Goal: Task Accomplishment & Management: Manage account settings

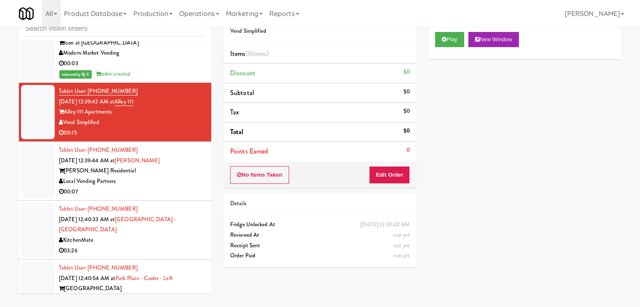
scroll to position [12394, 0]
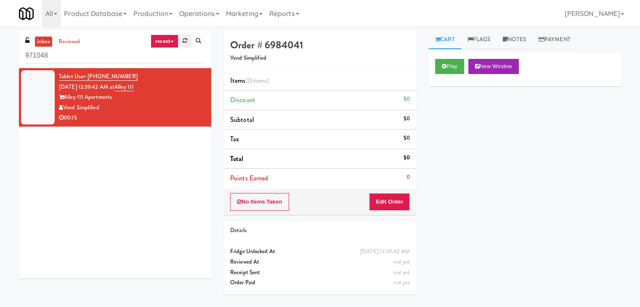
click at [185, 43] on icon at bounding box center [185, 40] width 5 height 5
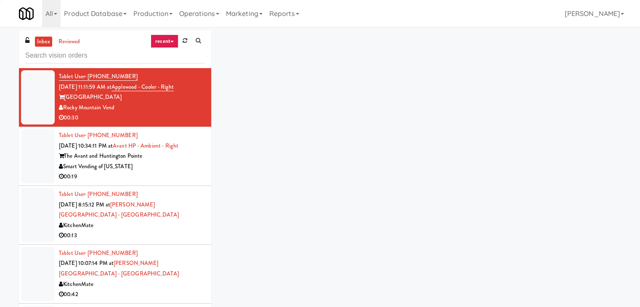
click at [170, 40] on link "recent" at bounding box center [165, 41] width 28 height 13
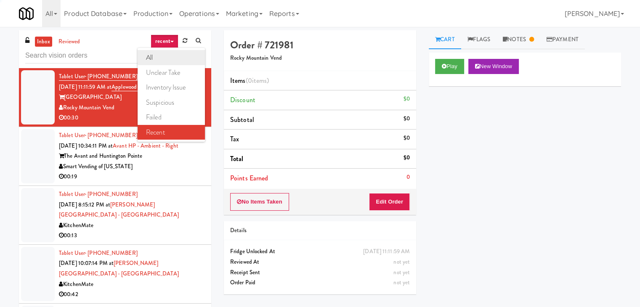
click at [162, 58] on link "all" at bounding box center [171, 57] width 67 height 15
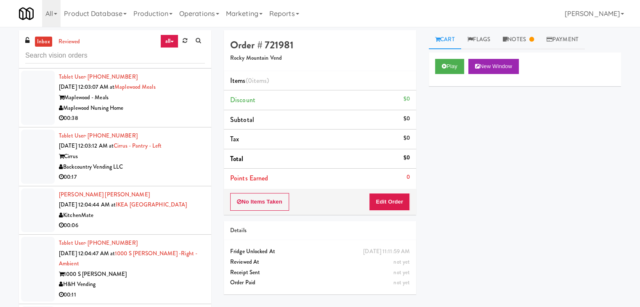
scroll to position [4619, 0]
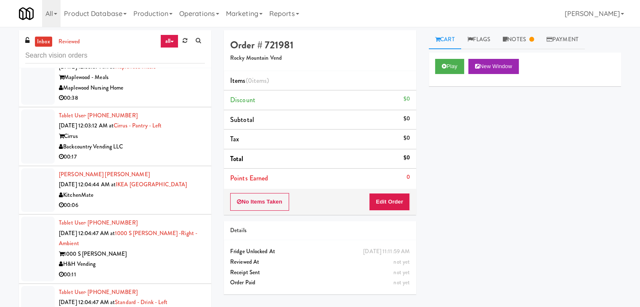
click at [181, 200] on div "00:06" at bounding box center [132, 205] width 146 height 11
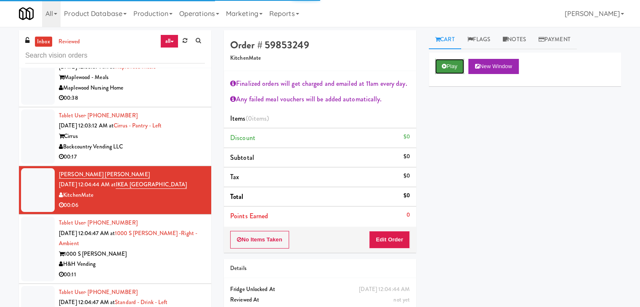
click at [438, 68] on button "Play" at bounding box center [449, 66] width 29 height 15
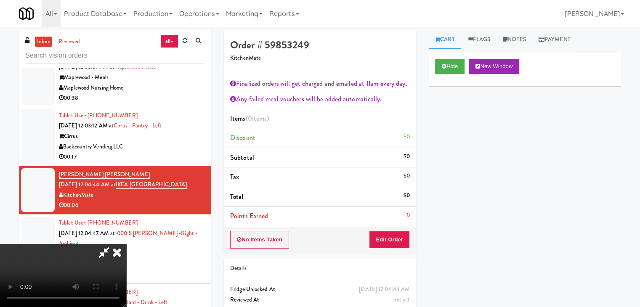
click at [389, 230] on div "No Items Taken Edit Order" at bounding box center [320, 240] width 192 height 26
click at [389, 238] on button "Edit Order" at bounding box center [389, 240] width 41 height 18
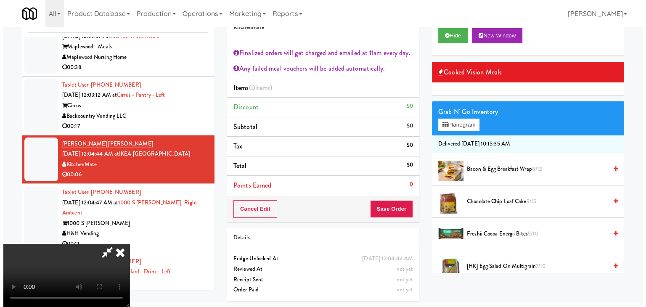
scroll to position [145, 0]
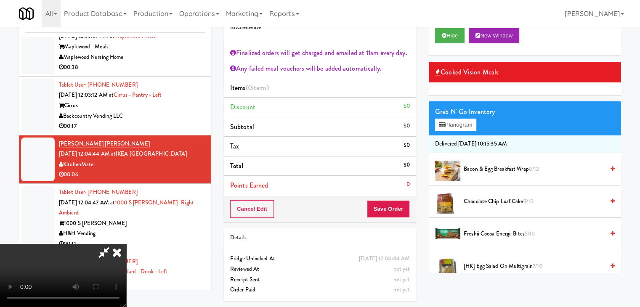
click at [126, 244] on video at bounding box center [63, 275] width 126 height 63
click at [461, 122] on button "Planogram" at bounding box center [455, 125] width 41 height 13
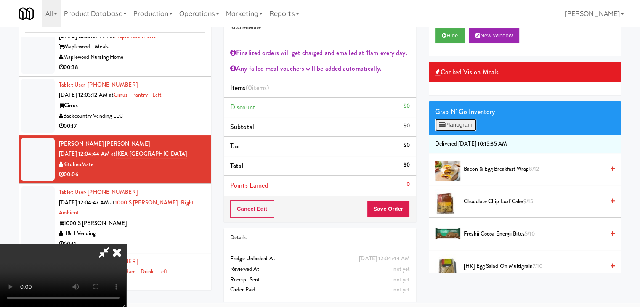
scroll to position [4598, 0]
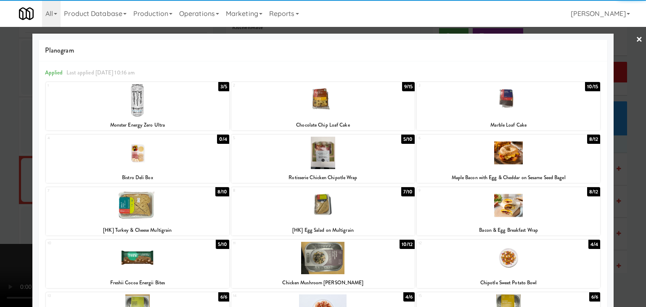
click at [476, 104] on div at bounding box center [508, 100] width 183 height 32
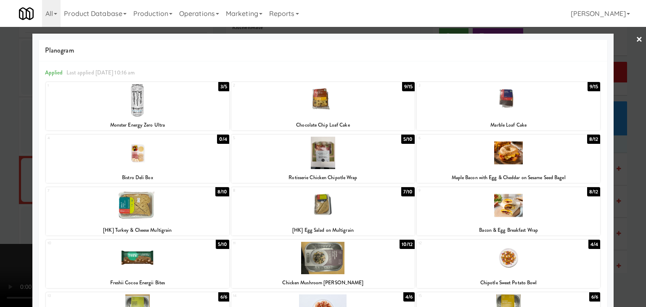
drag, startPoint x: 3, startPoint y: 202, endPoint x: 190, endPoint y: 201, distance: 186.8
click at [12, 201] on div at bounding box center [323, 153] width 646 height 307
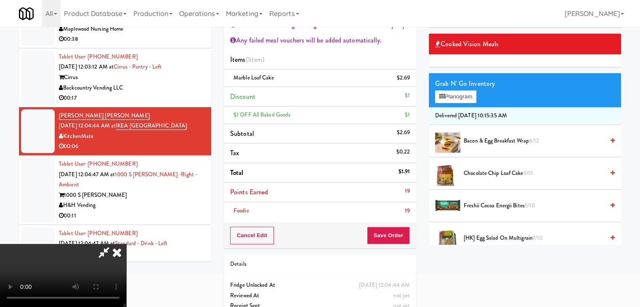
scroll to position [85, 0]
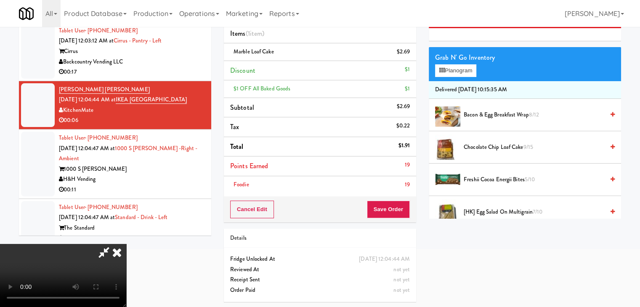
click at [126, 244] on video at bounding box center [63, 275] width 126 height 63
click at [458, 68] on button "Planogram" at bounding box center [455, 70] width 41 height 13
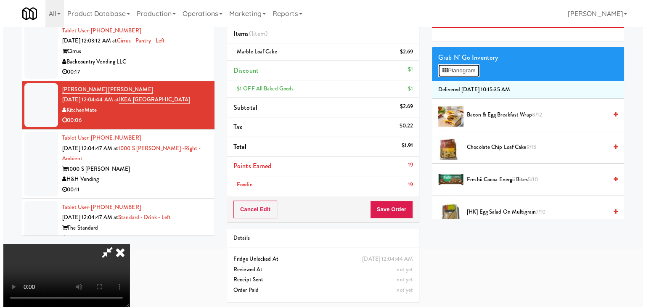
scroll to position [4598, 0]
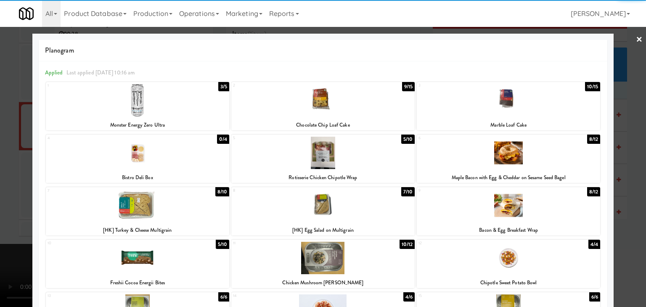
drag, startPoint x: 5, startPoint y: 199, endPoint x: 220, endPoint y: 186, distance: 215.0
click at [12, 197] on div at bounding box center [323, 153] width 646 height 307
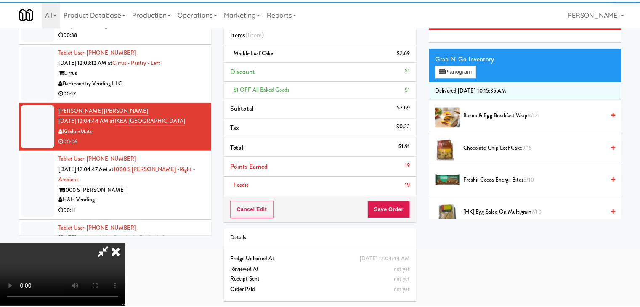
scroll to position [4619, 0]
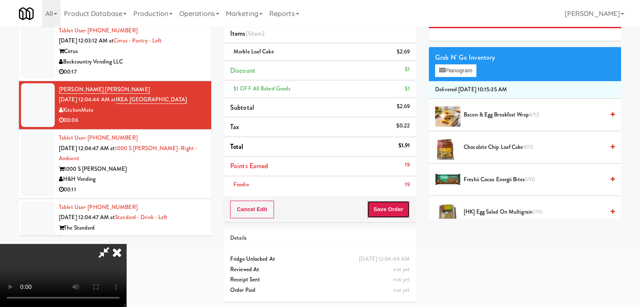
click at [407, 210] on button "Save Order" at bounding box center [388, 210] width 43 height 18
click at [406, 209] on button "Save Order" at bounding box center [388, 210] width 43 height 18
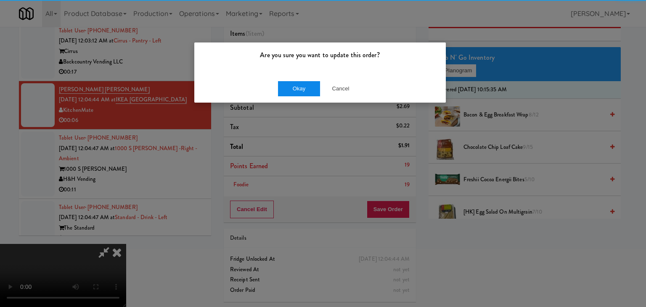
drag, startPoint x: 302, startPoint y: 78, endPoint x: 300, endPoint y: 87, distance: 9.1
click at [299, 86] on div "Okay Cancel" at bounding box center [320, 88] width 252 height 28
click at [300, 87] on button "Okay" at bounding box center [299, 88] width 42 height 15
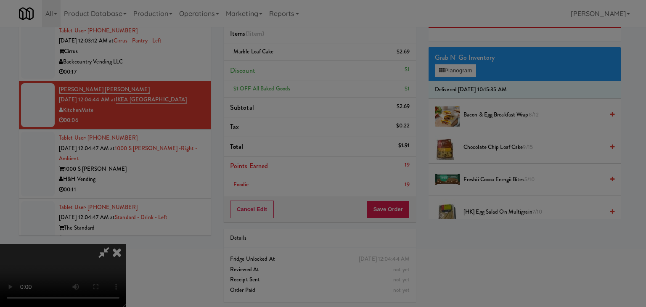
click at [300, 87] on div "Okay Cancel" at bounding box center [320, 73] width 252 height 28
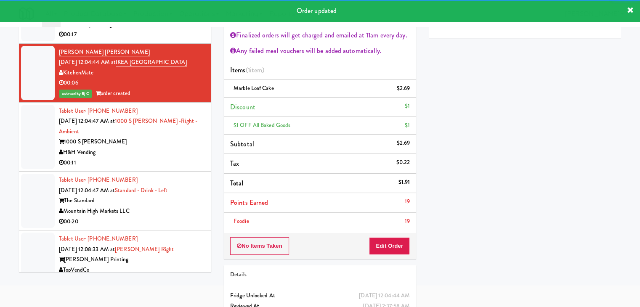
scroll to position [4703, 0]
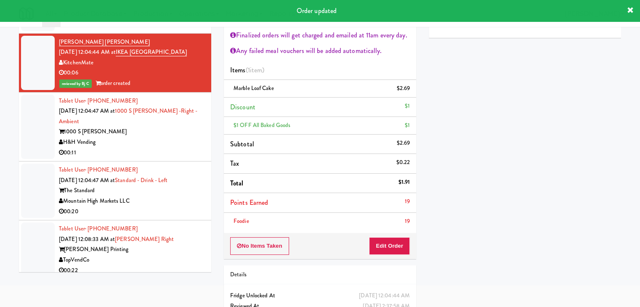
click at [166, 93] on li "Tablet User · (425) 517-7801 Sep 3, 2025 12:04:47 AM at 1000 S Clark -Right - A…" at bounding box center [115, 127] width 192 height 69
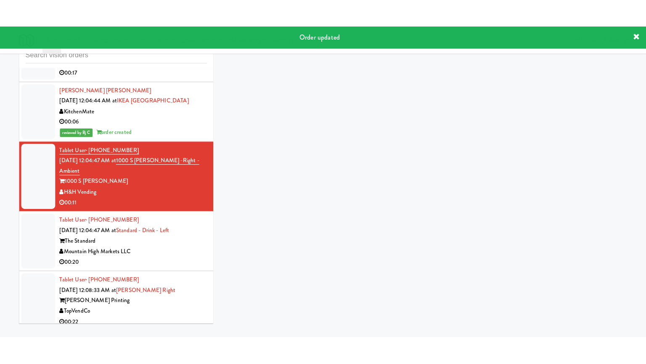
scroll to position [27, 0]
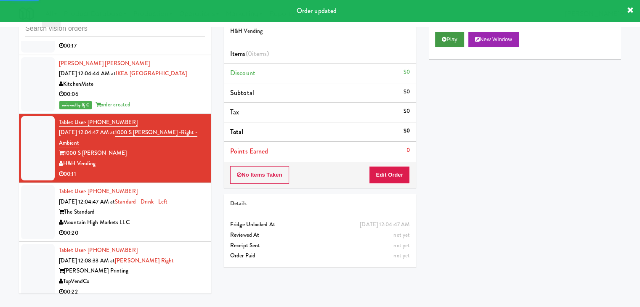
drag, startPoint x: 456, startPoint y: 30, endPoint x: 453, endPoint y: 34, distance: 4.8
click at [456, 30] on div "Play New Window" at bounding box center [525, 43] width 192 height 34
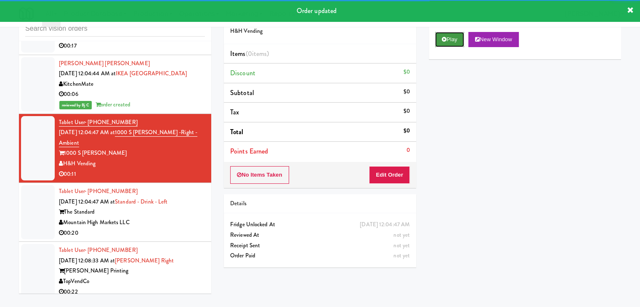
click at [453, 36] on button "Play" at bounding box center [449, 39] width 29 height 15
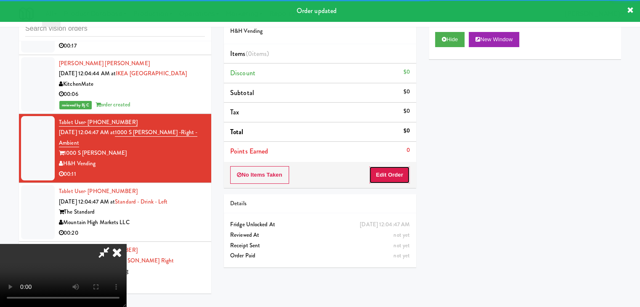
click at [394, 175] on button "Edit Order" at bounding box center [389, 175] width 41 height 18
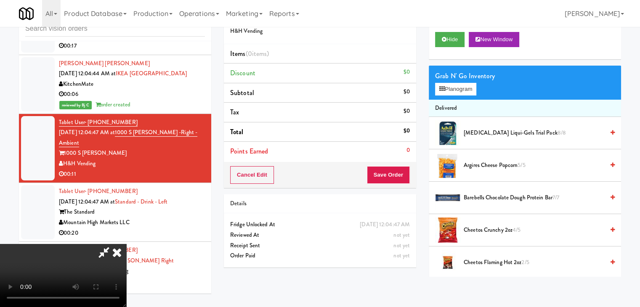
scroll to position [4683, 0]
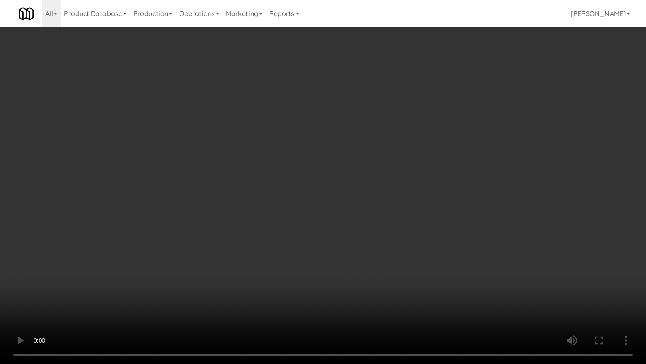
click at [369, 209] on video at bounding box center [323, 182] width 646 height 364
drag, startPoint x: 365, startPoint y: 209, endPoint x: 364, endPoint y: 213, distance: 4.4
click at [364, 213] on video at bounding box center [323, 182] width 646 height 364
click at [371, 210] on video at bounding box center [323, 182] width 646 height 364
click at [372, 210] on video at bounding box center [323, 182] width 646 height 364
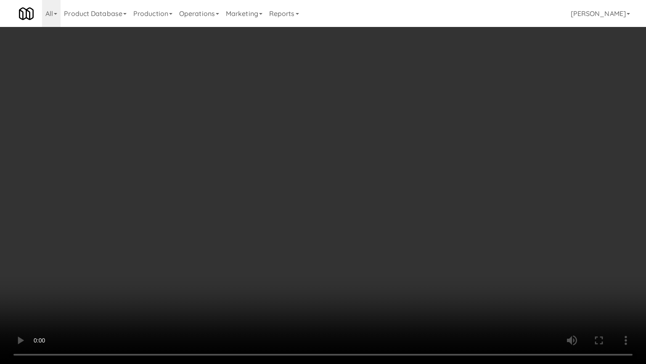
click at [377, 207] on video at bounding box center [323, 182] width 646 height 364
click at [376, 207] on video at bounding box center [323, 182] width 646 height 364
click at [377, 206] on video at bounding box center [323, 182] width 646 height 364
click at [377, 207] on video at bounding box center [323, 182] width 646 height 364
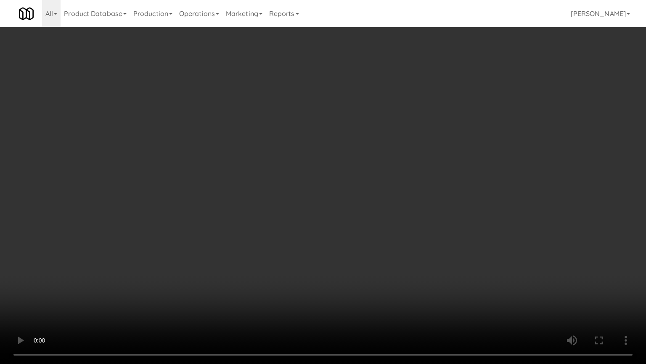
click at [387, 193] on video at bounding box center [323, 182] width 646 height 364
click at [388, 193] on video at bounding box center [323, 182] width 646 height 364
click at [389, 190] on video at bounding box center [323, 182] width 646 height 364
click at [402, 184] on video at bounding box center [323, 182] width 646 height 364
click at [403, 182] on video at bounding box center [323, 182] width 646 height 364
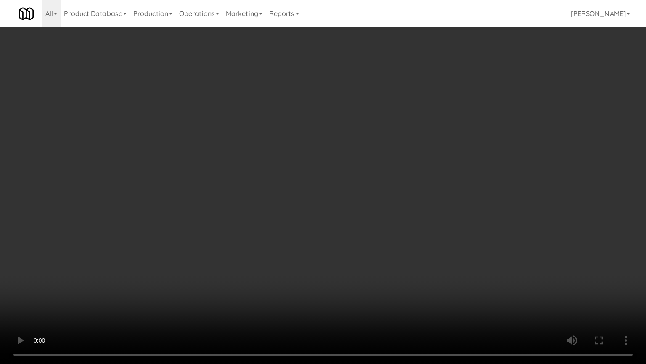
click at [403, 182] on video at bounding box center [323, 182] width 646 height 364
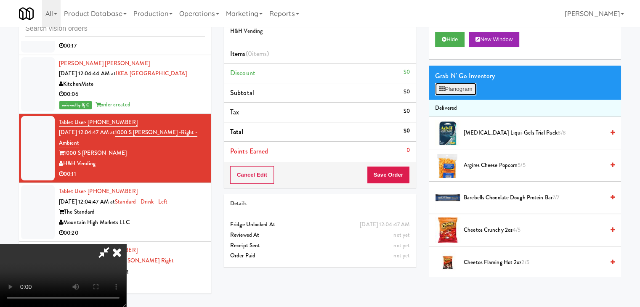
click at [465, 90] on button "Planogram" at bounding box center [455, 89] width 41 height 13
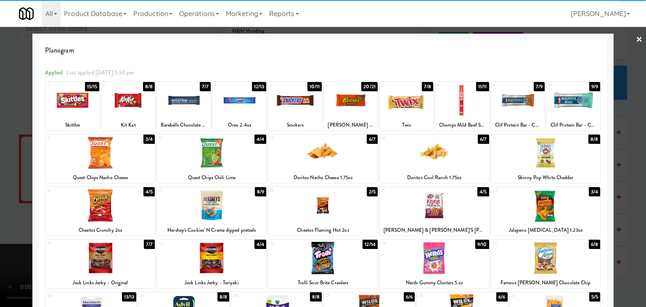
click at [320, 154] on div at bounding box center [322, 153] width 109 height 32
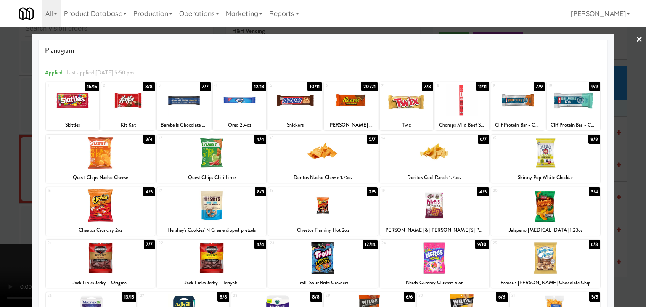
click at [10, 174] on div at bounding box center [323, 153] width 646 height 307
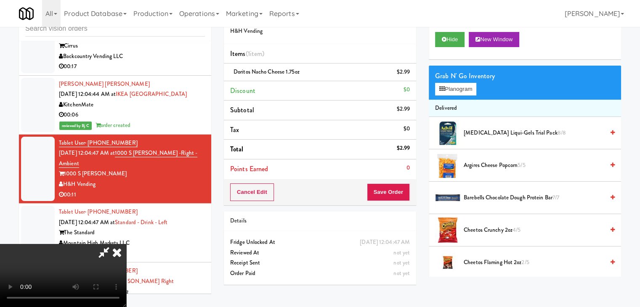
scroll to position [4703, 0]
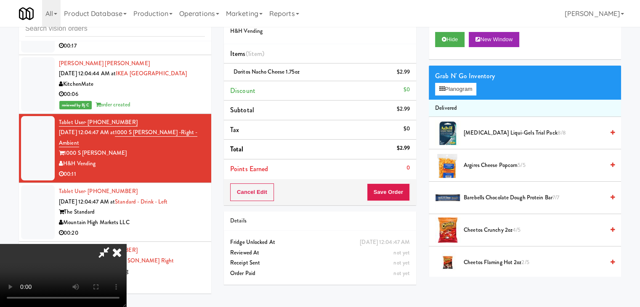
drag, startPoint x: 66, startPoint y: 175, endPoint x: 78, endPoint y: 180, distance: 12.9
click at [72, 244] on video at bounding box center [63, 275] width 126 height 63
click at [393, 196] on button "Save Order" at bounding box center [388, 192] width 43 height 18
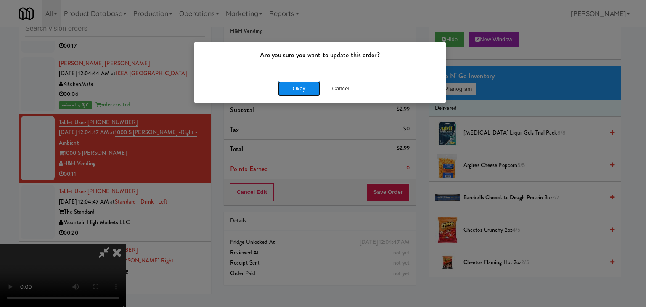
click at [303, 90] on button "Okay" at bounding box center [299, 88] width 42 height 15
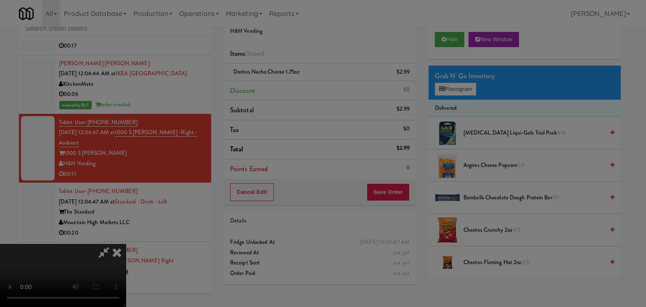
click at [304, 87] on div "Okay Cancel" at bounding box center [320, 73] width 252 height 28
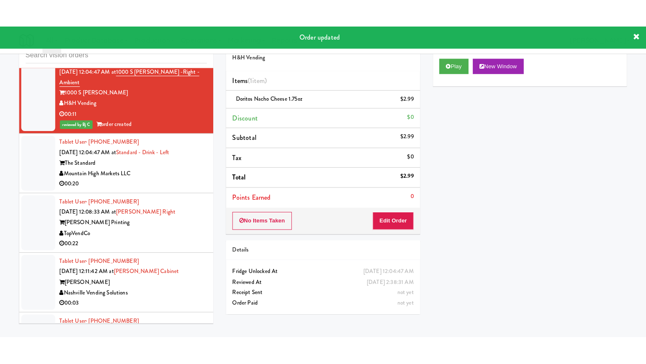
scroll to position [4745, 0]
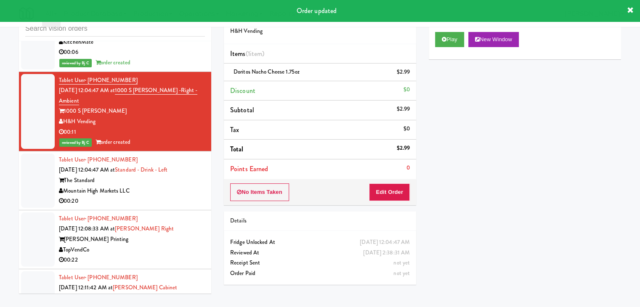
click at [182, 186] on div "Mountain High Markets LLC" at bounding box center [132, 191] width 146 height 11
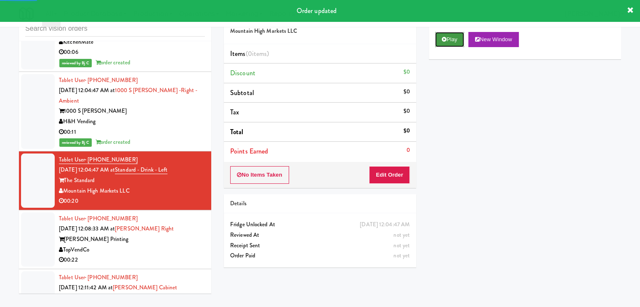
click at [452, 41] on button "Play" at bounding box center [449, 39] width 29 height 15
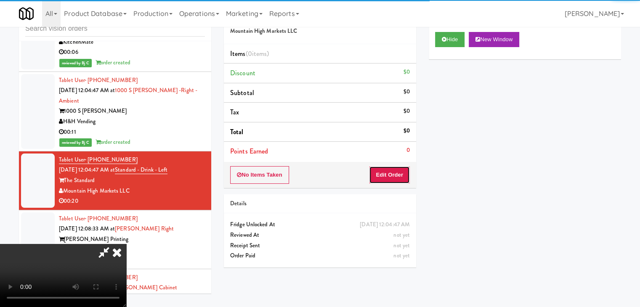
click at [401, 174] on button "Edit Order" at bounding box center [389, 175] width 41 height 18
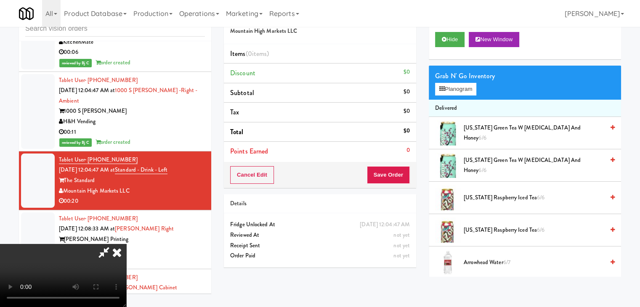
scroll to position [4725, 0]
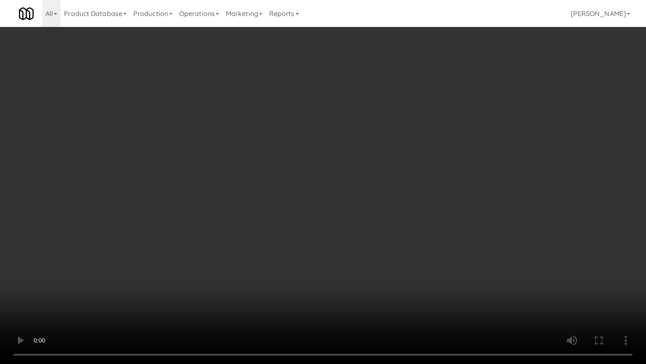
click at [408, 194] on video at bounding box center [323, 182] width 646 height 364
click at [391, 193] on video at bounding box center [323, 182] width 646 height 364
click at [399, 183] on video at bounding box center [323, 182] width 646 height 364
drag, startPoint x: 399, startPoint y: 183, endPoint x: 429, endPoint y: 91, distance: 96.5
click at [399, 182] on video at bounding box center [323, 182] width 646 height 364
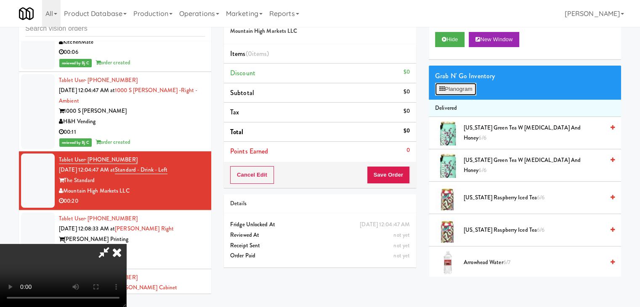
click at [460, 91] on button "Planogram" at bounding box center [455, 89] width 41 height 13
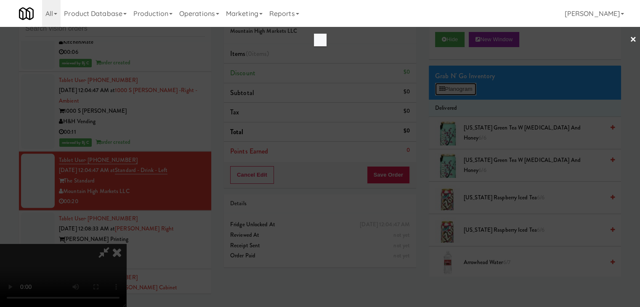
scroll to position [4725, 0]
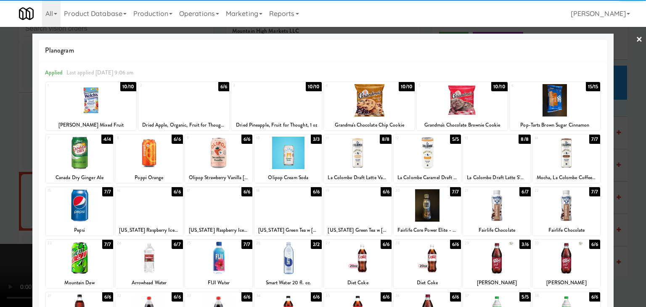
click at [151, 205] on div at bounding box center [148, 205] width 67 height 32
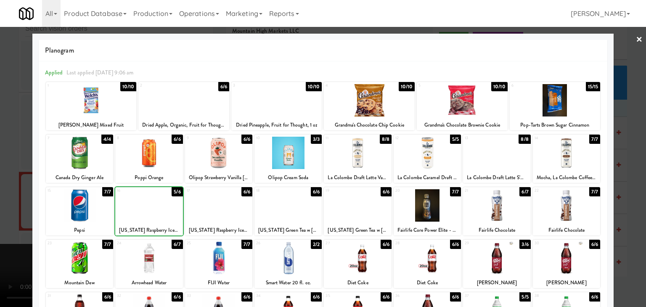
drag, startPoint x: 0, startPoint y: 204, endPoint x: 136, endPoint y: 198, distance: 135.7
click at [0, 204] on div at bounding box center [323, 153] width 646 height 307
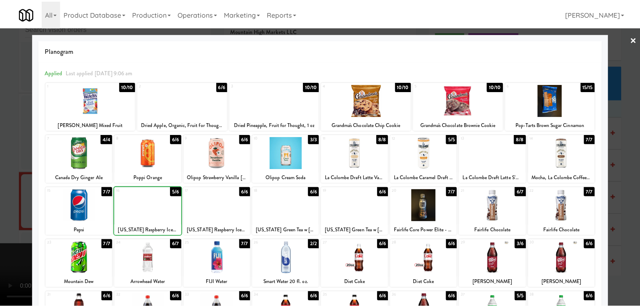
scroll to position [4745, 0]
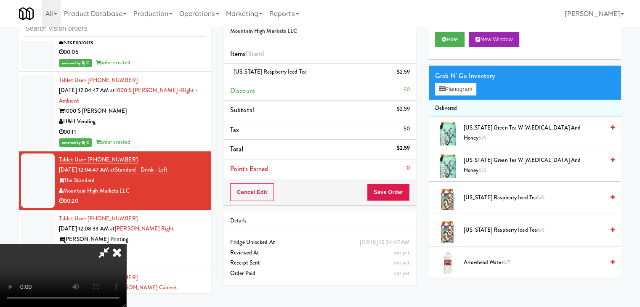
click at [126, 298] on video at bounding box center [63, 275] width 126 height 63
click at [126, 244] on video at bounding box center [63, 275] width 126 height 63
drag, startPoint x: 383, startPoint y: 198, endPoint x: 388, endPoint y: 195, distance: 6.2
click at [386, 196] on div "Order # 4371435 Mountain High Markets LLC Items (1 item ) Arizona Raspberry Ice…" at bounding box center [422, 147] width 397 height 288
click at [388, 195] on button "Save Order" at bounding box center [388, 192] width 43 height 18
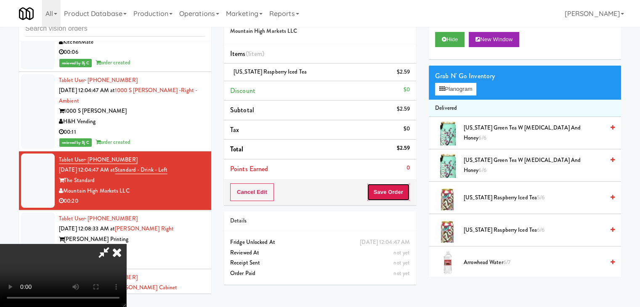
click at [388, 194] on button "Save Order" at bounding box center [388, 192] width 43 height 18
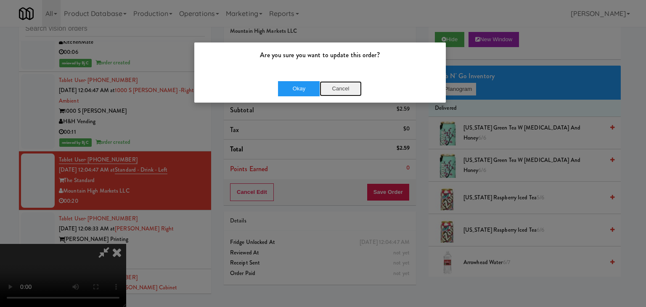
drag, startPoint x: 345, startPoint y: 82, endPoint x: 343, endPoint y: 86, distance: 4.6
click at [343, 85] on button "Cancel" at bounding box center [341, 88] width 42 height 15
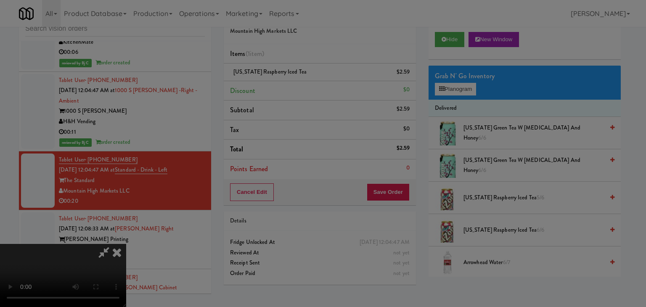
drag, startPoint x: 343, startPoint y: 86, endPoint x: 385, endPoint y: 95, distance: 42.6
click at [344, 81] on button "Cancel" at bounding box center [341, 73] width 42 height 15
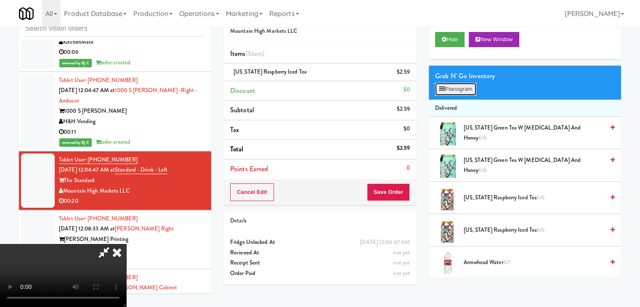
click at [449, 93] on button "Planogram" at bounding box center [455, 89] width 41 height 13
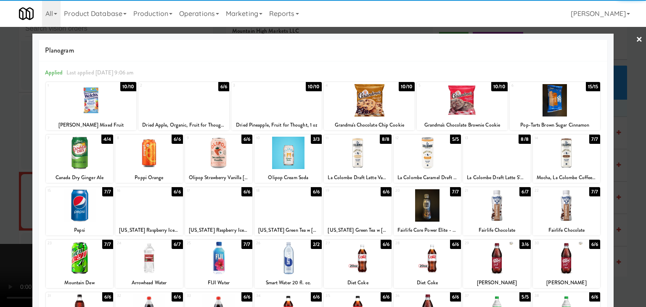
click at [139, 218] on div at bounding box center [148, 205] width 67 height 32
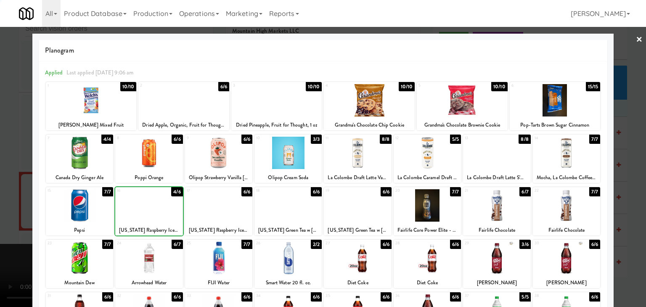
click at [8, 201] on div at bounding box center [323, 153] width 646 height 307
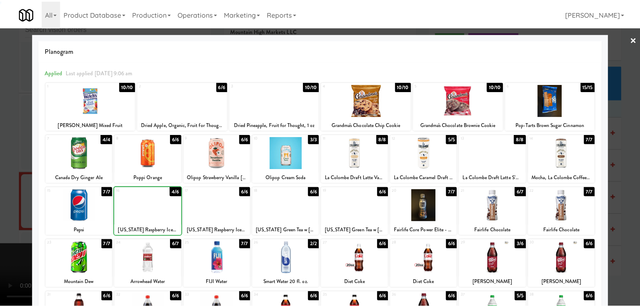
scroll to position [4745, 0]
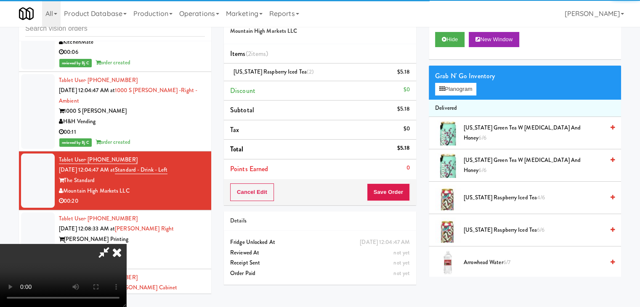
drag, startPoint x: 392, startPoint y: 201, endPoint x: 392, endPoint y: 196, distance: 4.6
click at [392, 196] on div "Cancel Edit Save Order" at bounding box center [320, 192] width 192 height 26
click at [392, 196] on button "Save Order" at bounding box center [388, 192] width 43 height 18
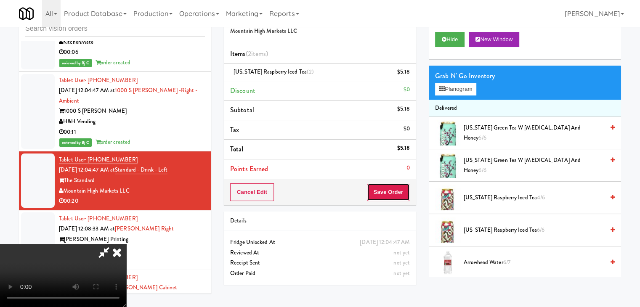
click at [392, 196] on button "Save Order" at bounding box center [388, 192] width 43 height 18
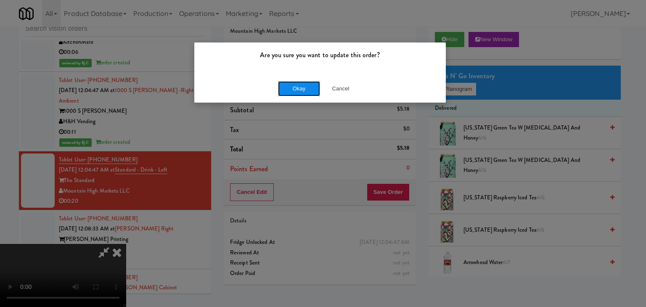
click at [287, 85] on button "Okay" at bounding box center [299, 88] width 42 height 15
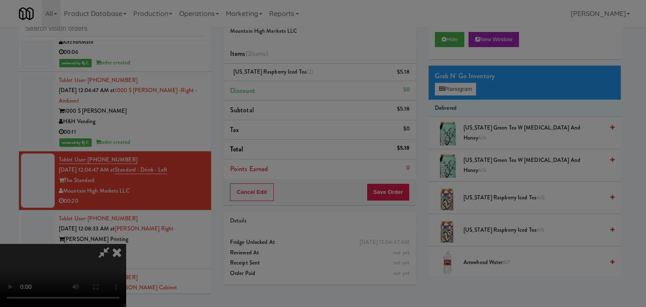
click at [287, 81] on button "Okay" at bounding box center [299, 73] width 42 height 15
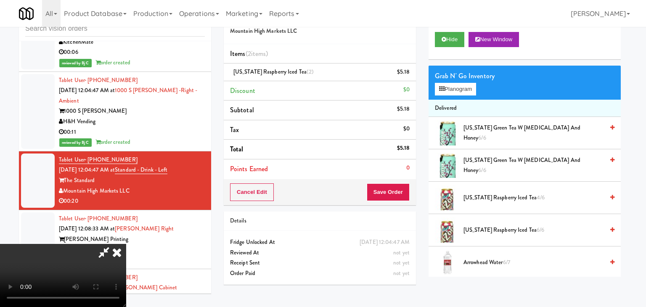
drag, startPoint x: 287, startPoint y: 85, endPoint x: 289, endPoint y: 89, distance: 4.7
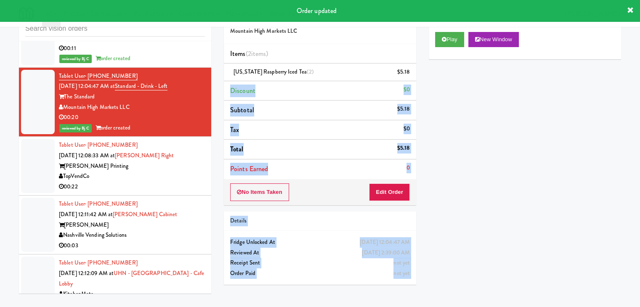
scroll to position [4829, 0]
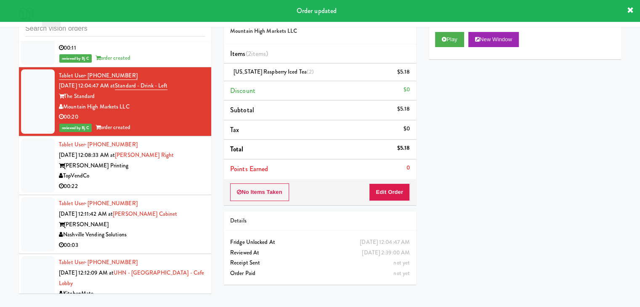
click at [184, 171] on div "TopVendCo" at bounding box center [132, 176] width 146 height 11
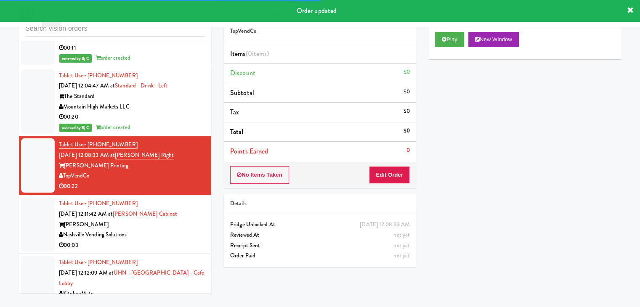
click at [449, 47] on div "Play New Window" at bounding box center [525, 43] width 192 height 34
click at [452, 41] on button "Play" at bounding box center [449, 39] width 29 height 15
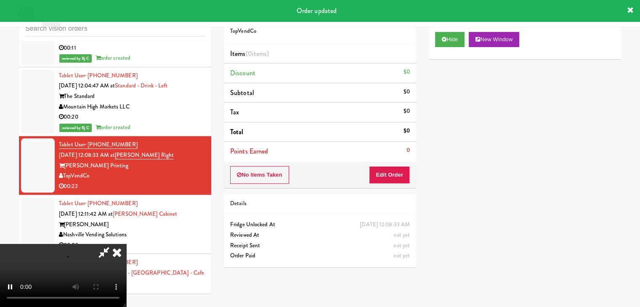
click at [386, 169] on div "No Items Taken Edit Order" at bounding box center [320, 175] width 192 height 26
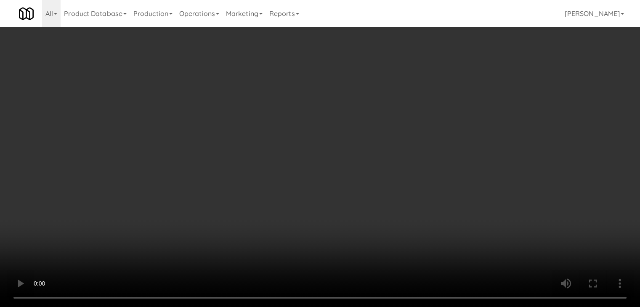
scroll to position [4808, 0]
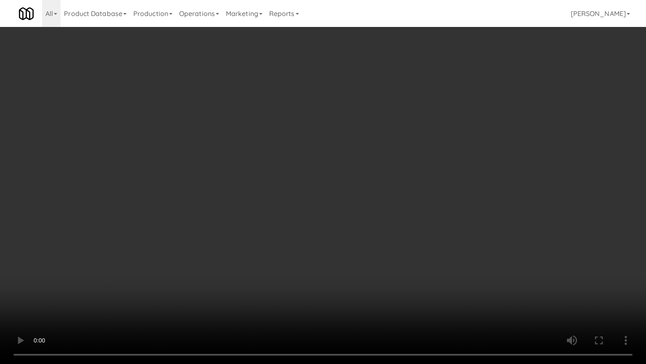
click at [380, 202] on video at bounding box center [323, 182] width 646 height 364
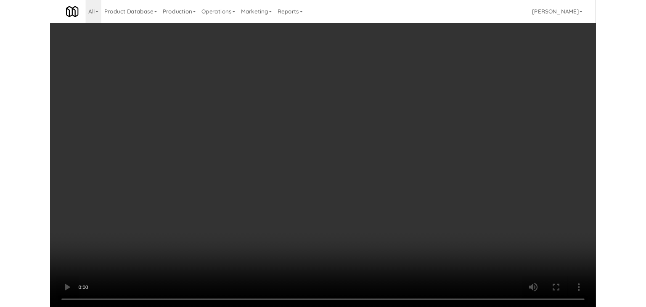
scroll to position [4829, 0]
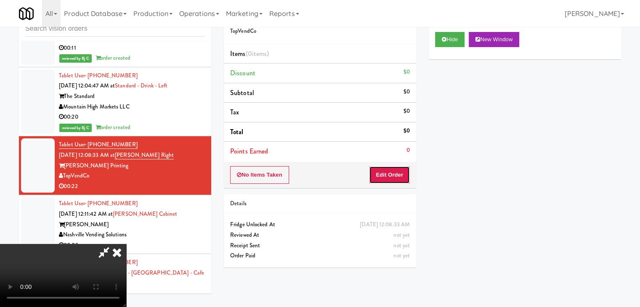
click at [400, 172] on button "Edit Order" at bounding box center [389, 175] width 41 height 18
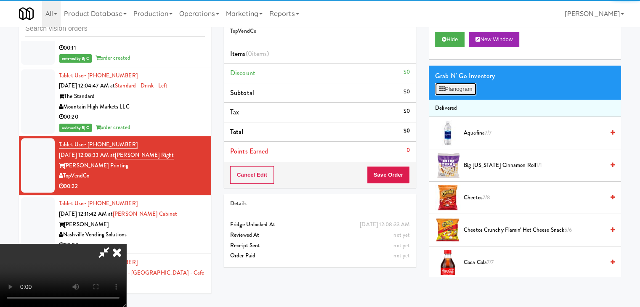
click at [469, 88] on button "Planogram" at bounding box center [455, 89] width 41 height 13
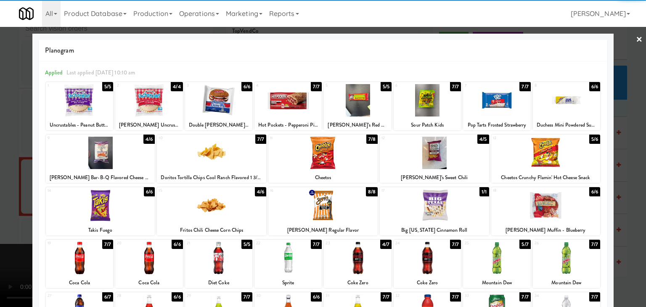
click at [434, 206] on div at bounding box center [434, 205] width 109 height 32
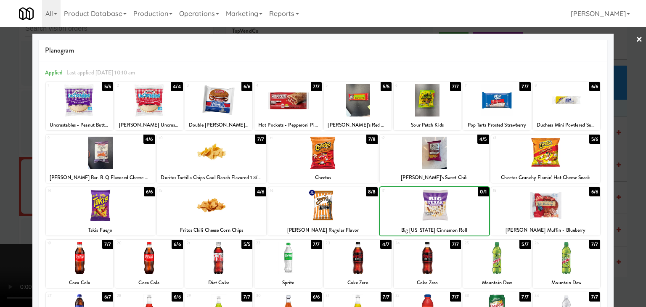
drag, startPoint x: 0, startPoint y: 199, endPoint x: 198, endPoint y: 207, distance: 198.0
click at [14, 196] on div at bounding box center [323, 153] width 646 height 307
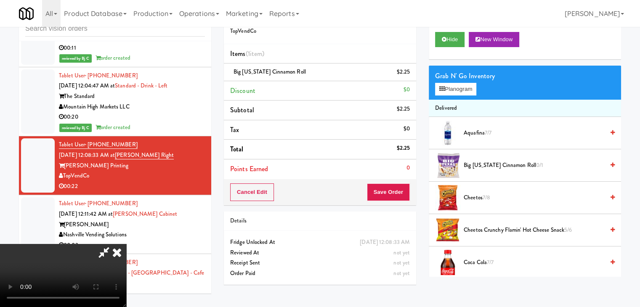
scroll to position [118, 0]
click at [126, 298] on video at bounding box center [63, 275] width 126 height 63
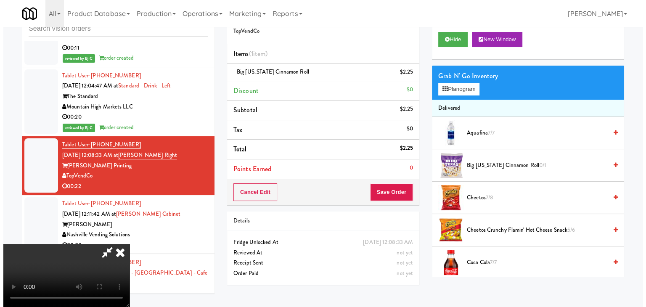
scroll to position [34, 0]
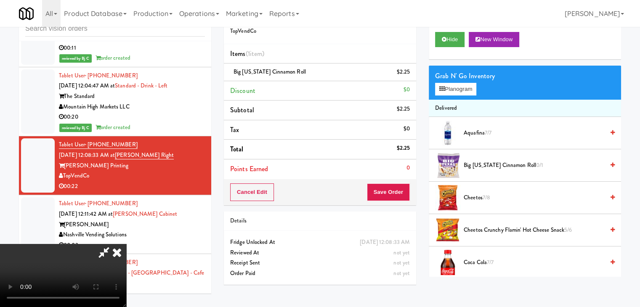
click at [126, 244] on video at bounding box center [63, 275] width 126 height 63
click at [460, 91] on button "Planogram" at bounding box center [455, 89] width 41 height 13
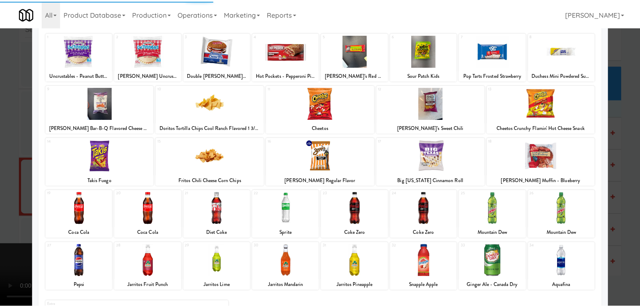
scroll to position [106, 0]
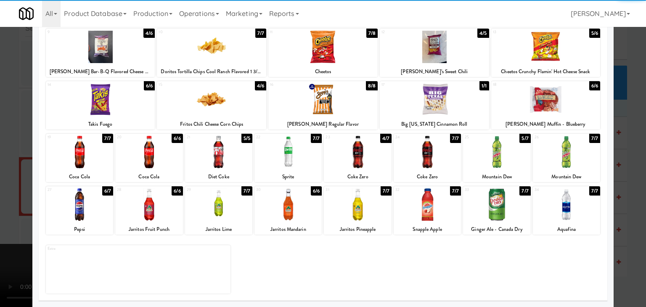
click at [484, 204] on div at bounding box center [496, 205] width 67 height 32
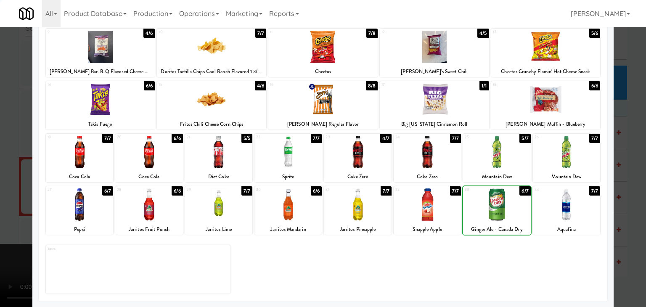
drag, startPoint x: 0, startPoint y: 181, endPoint x: 250, endPoint y: 184, distance: 250.4
click at [18, 183] on div at bounding box center [323, 153] width 646 height 307
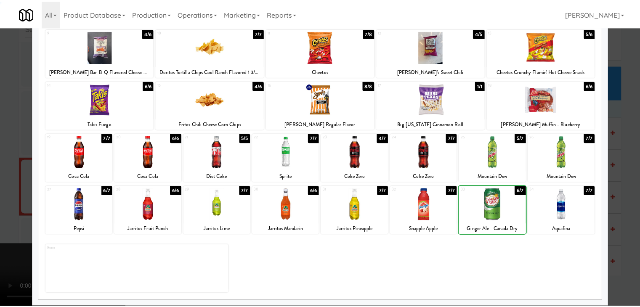
scroll to position [4829, 0]
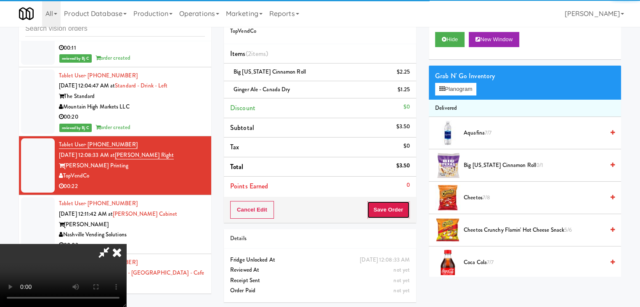
drag, startPoint x: 385, startPoint y: 205, endPoint x: 406, endPoint y: 207, distance: 20.3
click at [398, 208] on button "Save Order" at bounding box center [388, 210] width 43 height 18
click at [407, 207] on button "Save Order" at bounding box center [388, 210] width 43 height 18
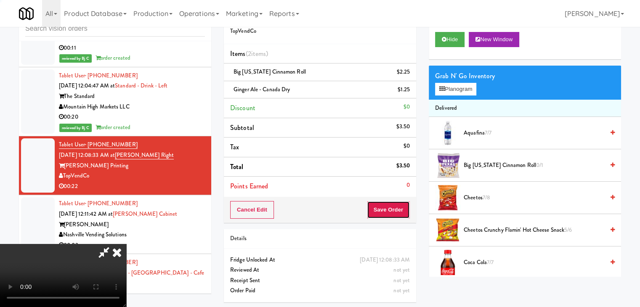
click at [407, 207] on button "Save Order" at bounding box center [388, 210] width 43 height 18
click at [406, 206] on button "Save Order" at bounding box center [388, 210] width 43 height 18
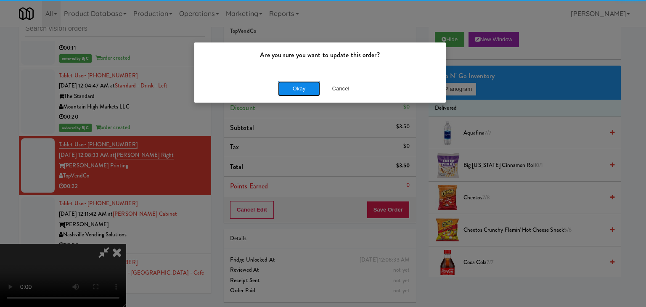
click at [300, 87] on button "Okay" at bounding box center [299, 88] width 42 height 15
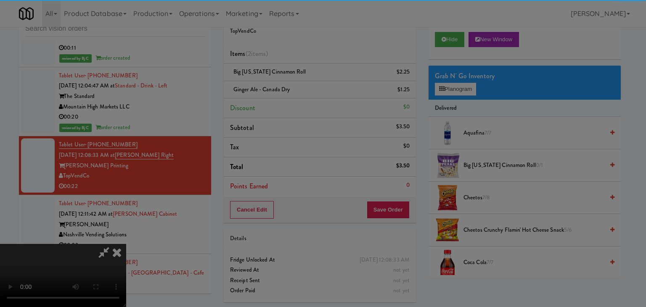
click at [300, 87] on div "Okay Cancel" at bounding box center [320, 73] width 252 height 28
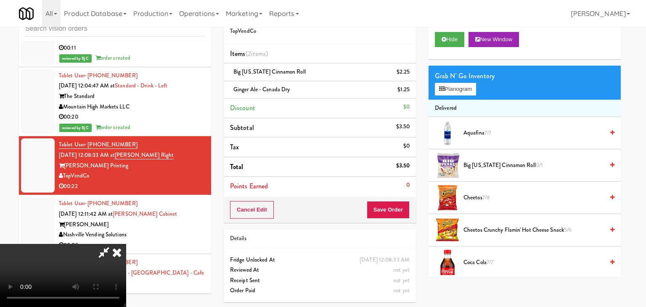
click at [300, 88] on div at bounding box center [323, 153] width 646 height 307
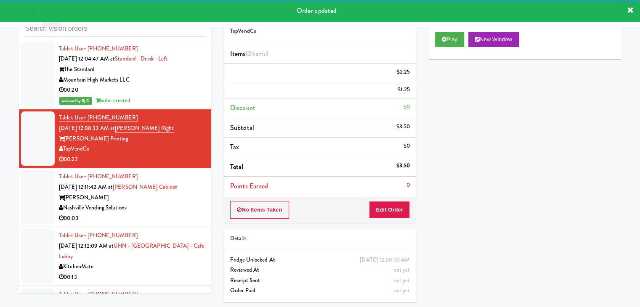
scroll to position [4871, 0]
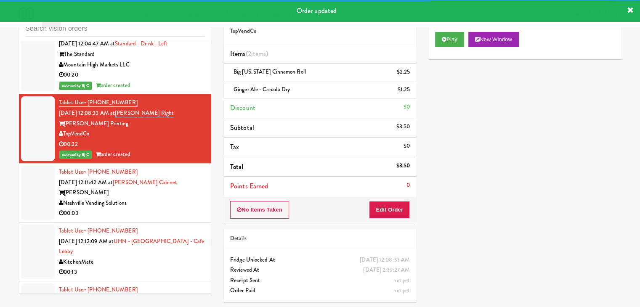
click at [190, 198] on div "Nashville Vending Solutions" at bounding box center [132, 203] width 146 height 11
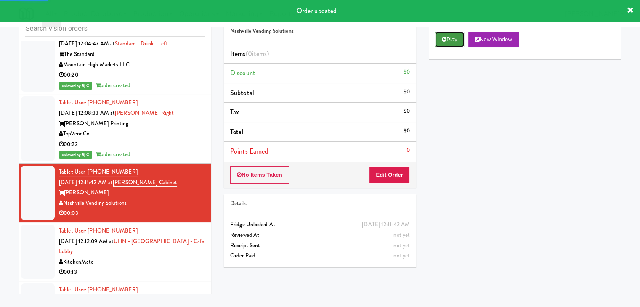
click at [454, 40] on button "Play" at bounding box center [449, 39] width 29 height 15
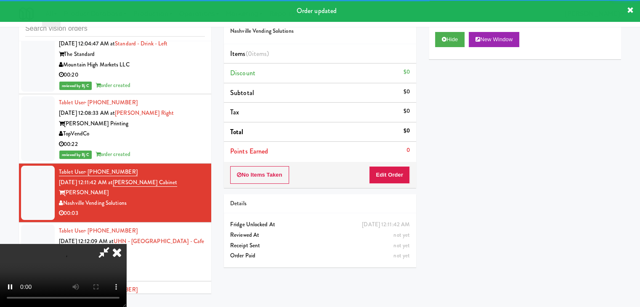
click at [389, 167] on div "No Items Taken Edit Order" at bounding box center [320, 175] width 192 height 26
click at [389, 167] on button "Edit Order" at bounding box center [389, 175] width 41 height 18
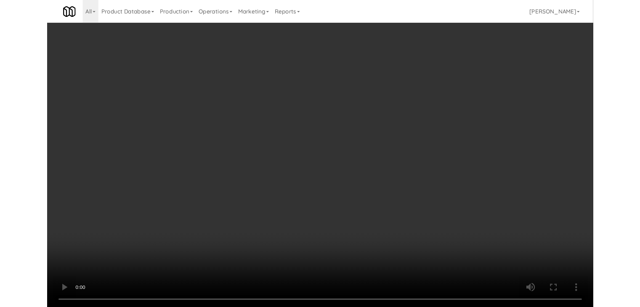
scroll to position [4850, 0]
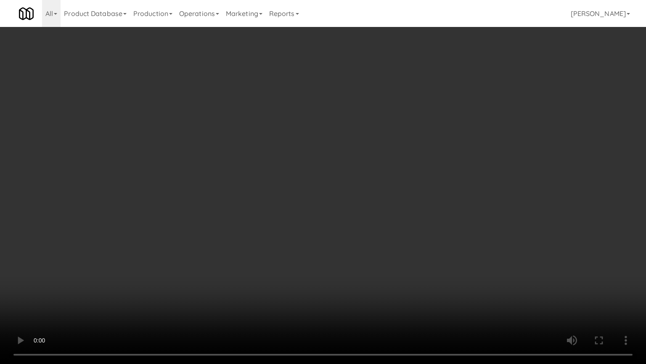
click at [383, 219] on video at bounding box center [323, 182] width 646 height 364
click at [404, 207] on video at bounding box center [323, 182] width 646 height 364
drag, startPoint x: 404, startPoint y: 207, endPoint x: 429, endPoint y: 124, distance: 86.8
click at [404, 206] on video at bounding box center [323, 182] width 646 height 364
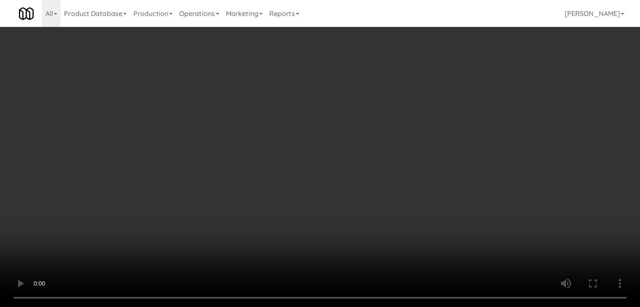
click at [456, 94] on button "Planogram" at bounding box center [455, 89] width 41 height 13
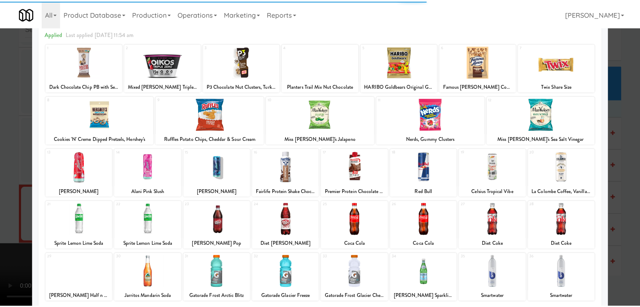
scroll to position [84, 0]
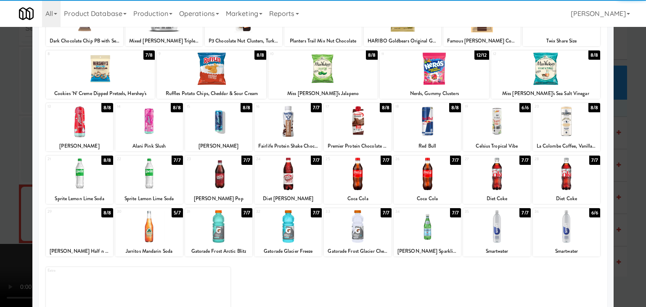
drag, startPoint x: 353, startPoint y: 173, endPoint x: 0, endPoint y: 184, distance: 353.7
click at [351, 173] on div at bounding box center [357, 174] width 67 height 32
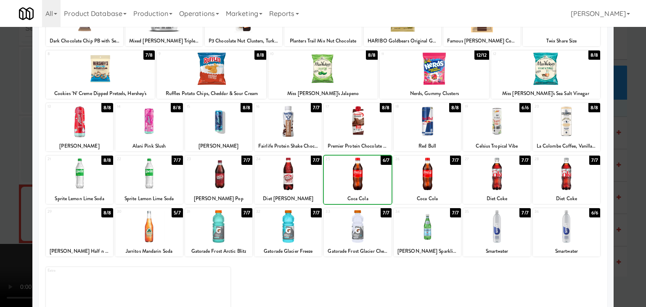
drag, startPoint x: 0, startPoint y: 186, endPoint x: 32, endPoint y: 186, distance: 31.6
click at [4, 186] on div at bounding box center [323, 153] width 646 height 307
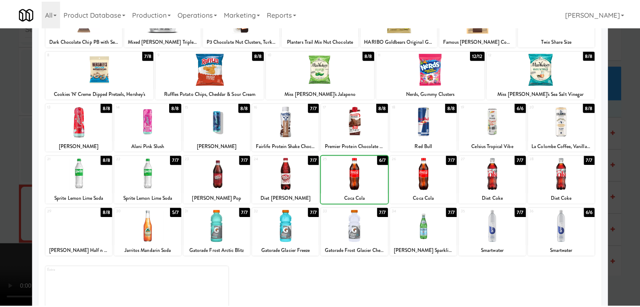
scroll to position [4871, 0]
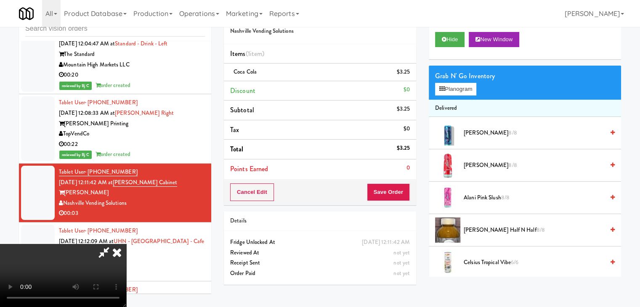
drag, startPoint x: 261, startPoint y: 194, endPoint x: 301, endPoint y: 199, distance: 40.2
click at [126, 244] on video at bounding box center [63, 275] width 126 height 63
click at [401, 186] on button "Save Order" at bounding box center [388, 192] width 43 height 18
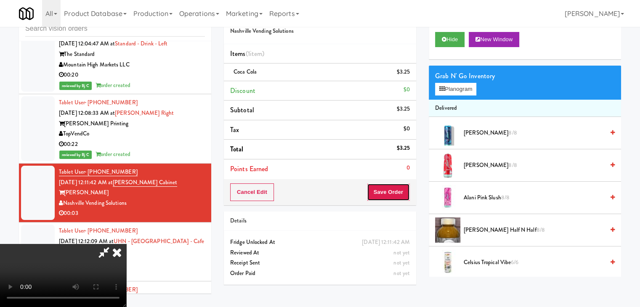
click at [401, 186] on button "Save Order" at bounding box center [388, 192] width 43 height 18
drag, startPoint x: 394, startPoint y: 180, endPoint x: 325, endPoint y: 113, distance: 96.1
click at [376, 157] on div "Order # 1240455 Nashville Vending Solutions Items (1 item ) Coca Cola $3.25 Dis…" at bounding box center [422, 147] width 397 height 288
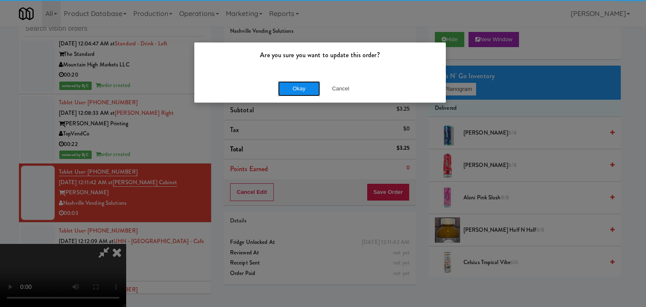
drag, startPoint x: 280, startPoint y: 83, endPoint x: 286, endPoint y: 86, distance: 6.2
click at [282, 84] on button "Okay" at bounding box center [299, 88] width 42 height 15
click at [286, 86] on button "Okay" at bounding box center [299, 88] width 42 height 15
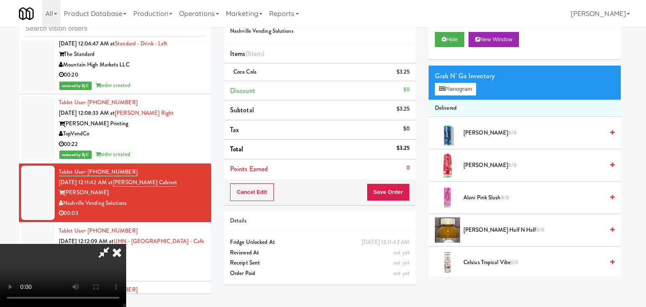
drag, startPoint x: 286, startPoint y: 86, endPoint x: 290, endPoint y: 98, distance: 12.0
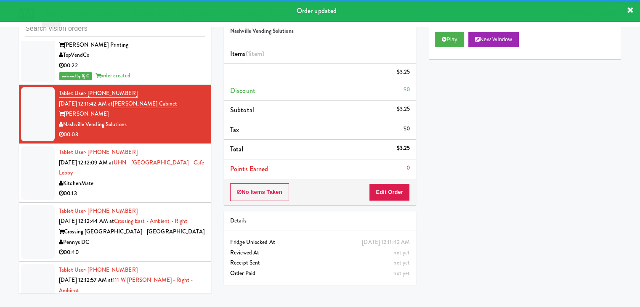
scroll to position [4956, 0]
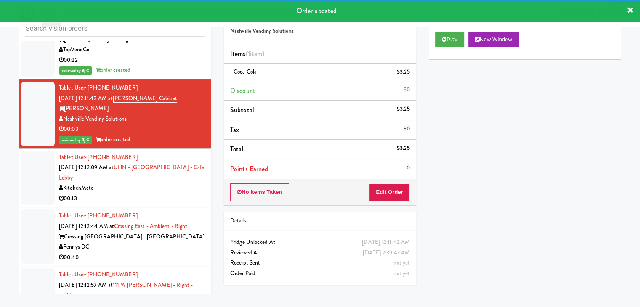
drag, startPoint x: 170, startPoint y: 112, endPoint x: 173, endPoint y: 117, distance: 5.7
click at [172, 183] on div "KitchenMate" at bounding box center [132, 188] width 146 height 11
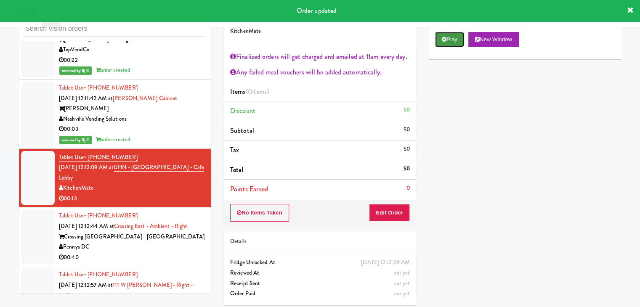
click at [445, 40] on icon at bounding box center [444, 39] width 5 height 5
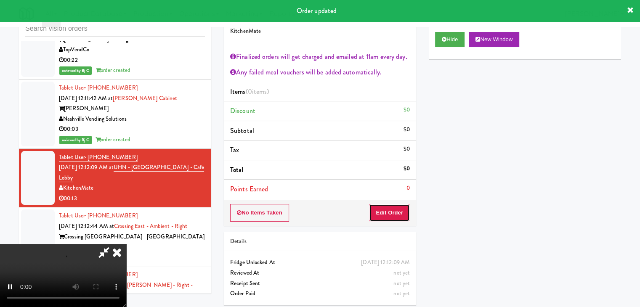
click at [385, 213] on button "Edit Order" at bounding box center [389, 213] width 41 height 18
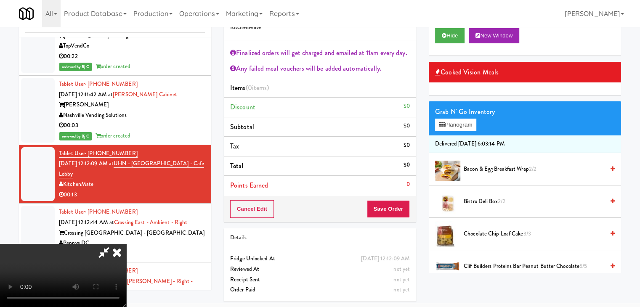
click at [126, 244] on video at bounding box center [63, 275] width 126 height 63
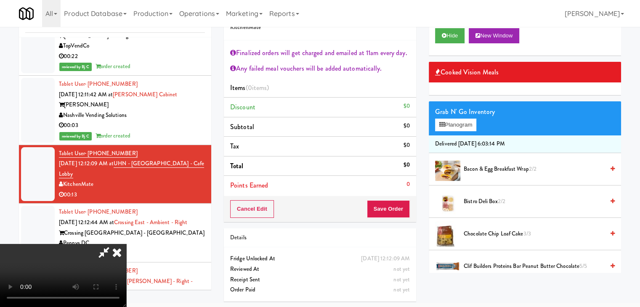
click at [126, 244] on video at bounding box center [63, 275] width 126 height 63
drag, startPoint x: 447, startPoint y: 122, endPoint x: 306, endPoint y: 161, distance: 146.3
click at [308, 153] on div "Order # 1868551 KitchenMate Finalized orders will get charged and emailed at 11…" at bounding box center [422, 154] width 397 height 308
click at [126, 244] on video at bounding box center [63, 275] width 126 height 63
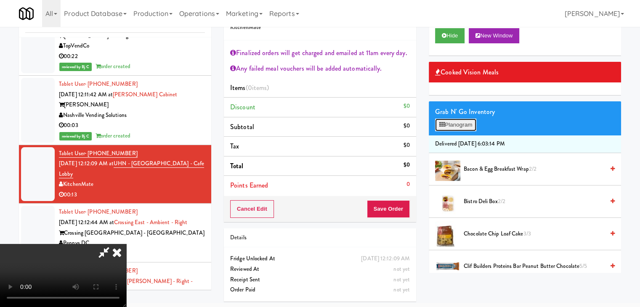
click at [463, 124] on button "Planogram" at bounding box center [455, 125] width 41 height 13
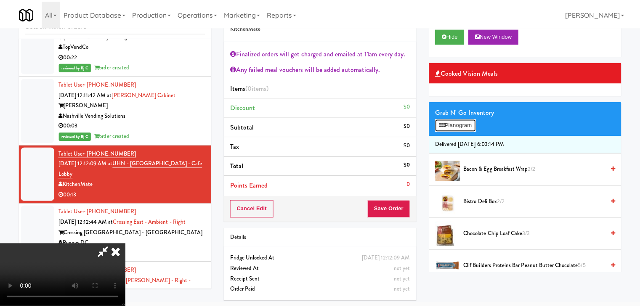
scroll to position [4935, 0]
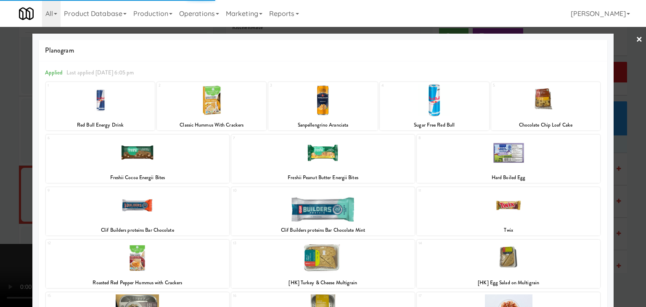
click at [542, 102] on div at bounding box center [546, 100] width 109 height 32
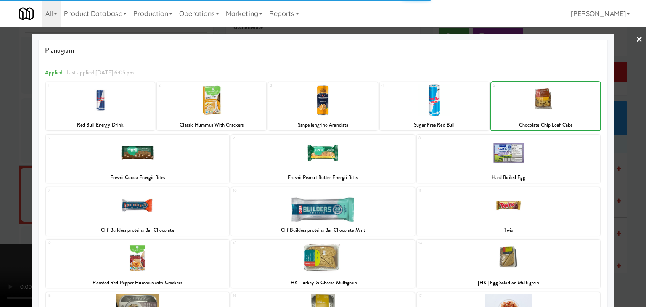
click at [542, 102] on div at bounding box center [546, 100] width 109 height 32
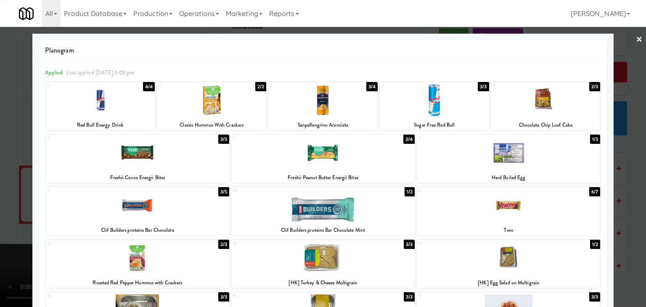
click at [542, 102] on div at bounding box center [546, 100] width 109 height 32
click at [619, 119] on div at bounding box center [323, 153] width 646 height 307
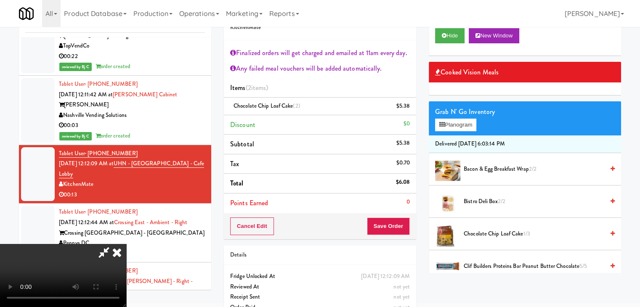
click at [126, 244] on icon at bounding box center [117, 252] width 19 height 17
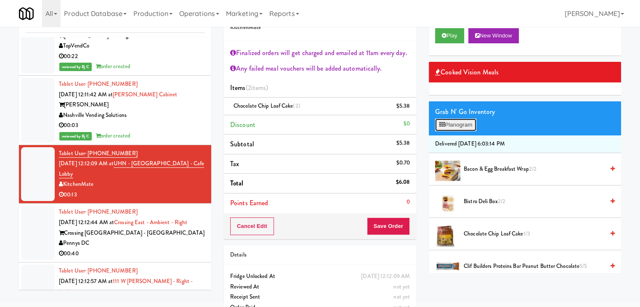
click at [468, 119] on button "Planogram" at bounding box center [455, 125] width 41 height 13
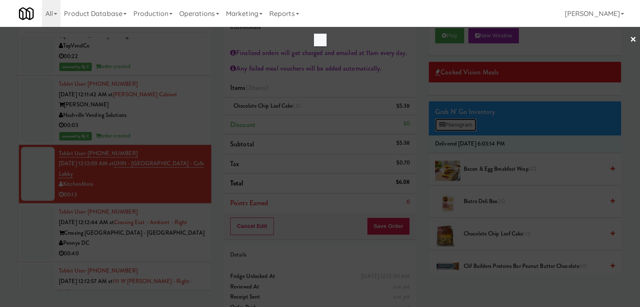
scroll to position [4935, 0]
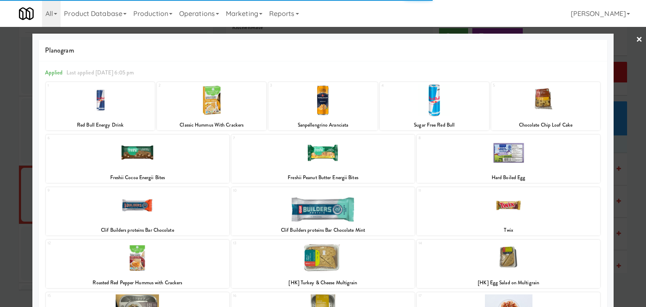
drag, startPoint x: 552, startPoint y: 110, endPoint x: 558, endPoint y: 110, distance: 5.5
click at [557, 110] on div at bounding box center [546, 100] width 109 height 32
click at [558, 110] on div at bounding box center [546, 100] width 109 height 32
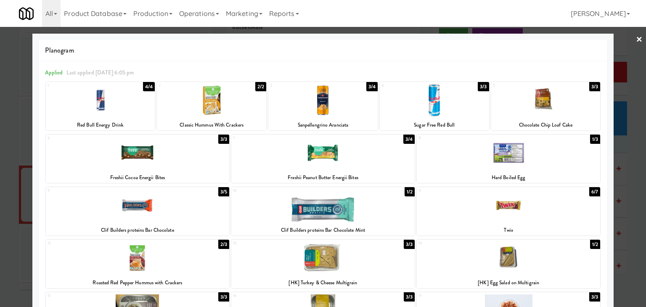
click at [584, 115] on div at bounding box center [546, 100] width 109 height 32
drag, startPoint x: 631, startPoint y: 127, endPoint x: 566, endPoint y: 135, distance: 65.4
click at [628, 127] on div at bounding box center [323, 153] width 646 height 307
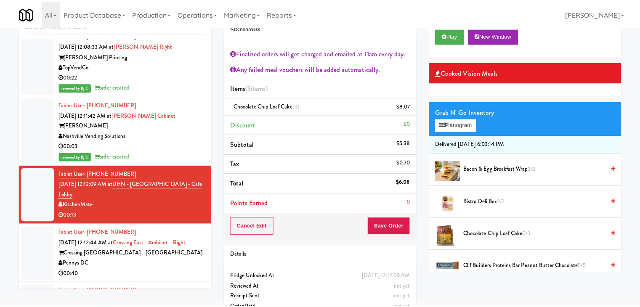
scroll to position [4956, 0]
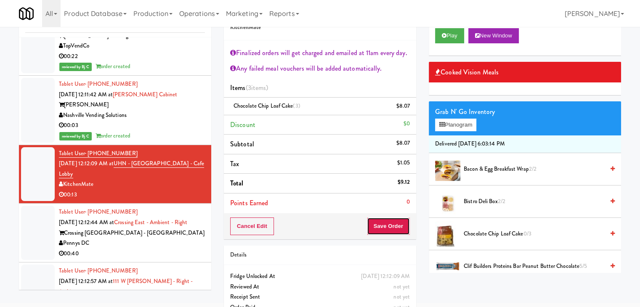
click at [384, 221] on button "Save Order" at bounding box center [388, 227] width 43 height 18
click at [383, 223] on button "Save Order" at bounding box center [388, 227] width 43 height 18
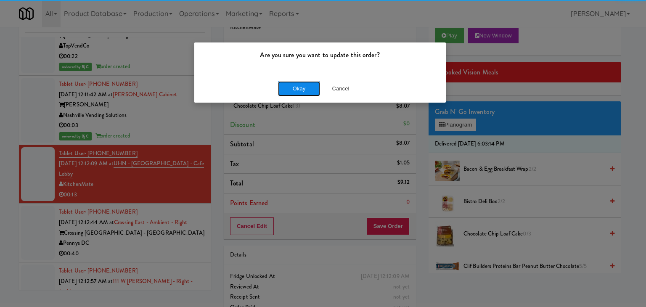
click at [308, 92] on button "Okay" at bounding box center [299, 88] width 42 height 15
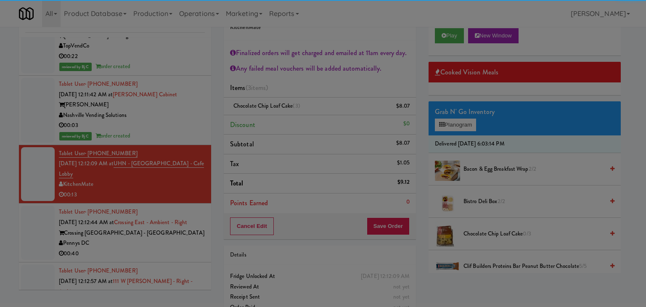
click at [307, 87] on div "Okay Cancel" at bounding box center [320, 73] width 252 height 28
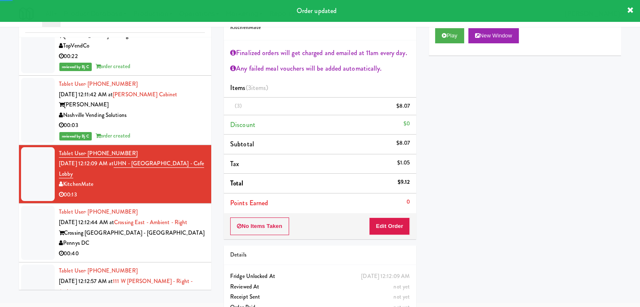
click at [161, 249] on div "00:40" at bounding box center [132, 254] width 146 height 11
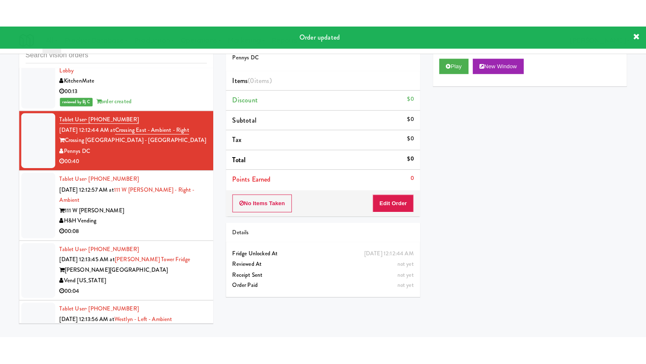
scroll to position [5092, 0]
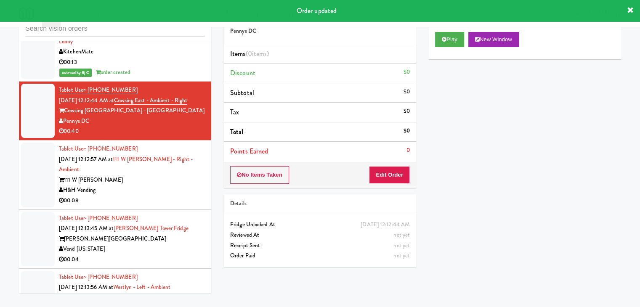
click at [179, 185] on div "H&H Vending" at bounding box center [132, 190] width 146 height 11
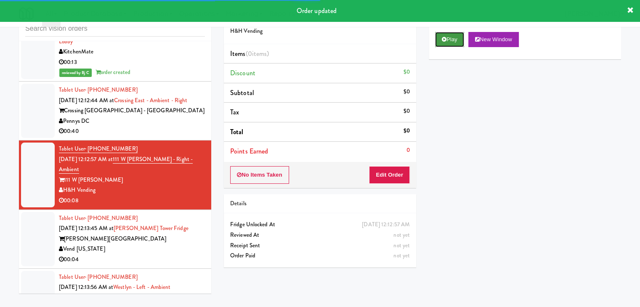
click at [446, 43] on button "Play" at bounding box center [449, 39] width 29 height 15
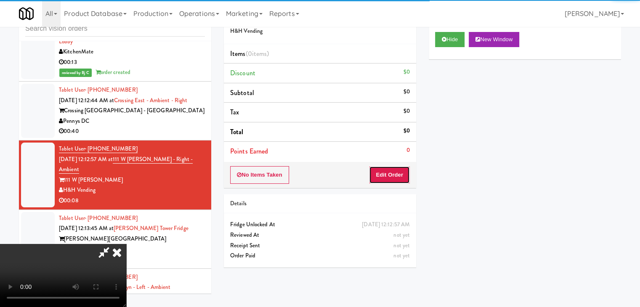
click at [387, 172] on button "Edit Order" at bounding box center [389, 175] width 41 height 18
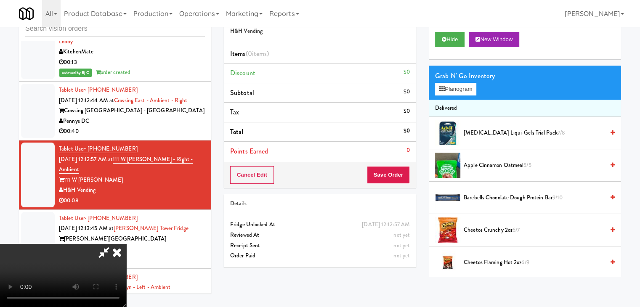
scroll to position [5072, 0]
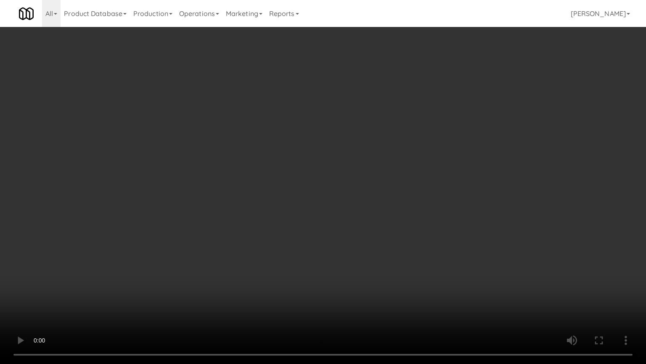
click at [389, 190] on video at bounding box center [323, 182] width 646 height 364
click at [385, 193] on video at bounding box center [323, 182] width 646 height 364
click at [391, 189] on video at bounding box center [323, 182] width 646 height 364
click at [397, 181] on video at bounding box center [323, 182] width 646 height 364
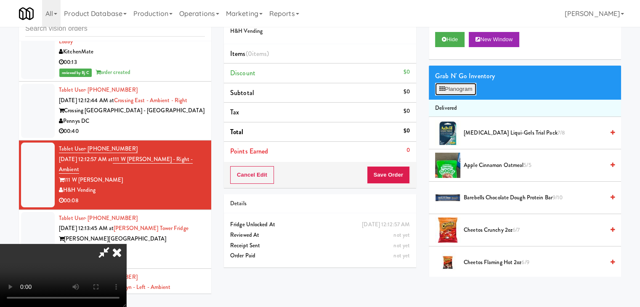
click at [461, 86] on button "Planogram" at bounding box center [455, 89] width 41 height 13
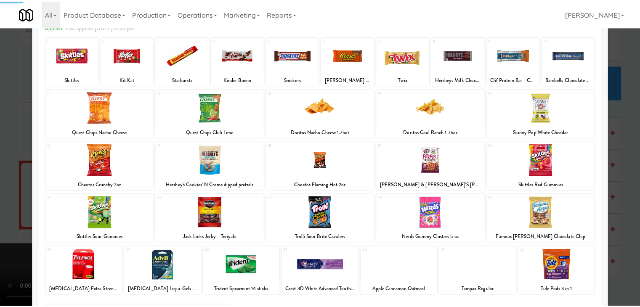
scroll to position [106, 0]
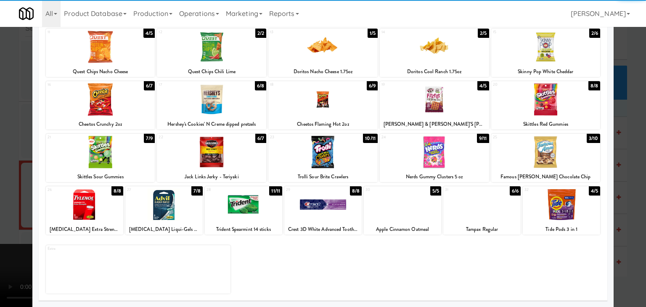
click at [296, 125] on div "Cheetos Flaming Hot 2oz" at bounding box center [323, 124] width 107 height 11
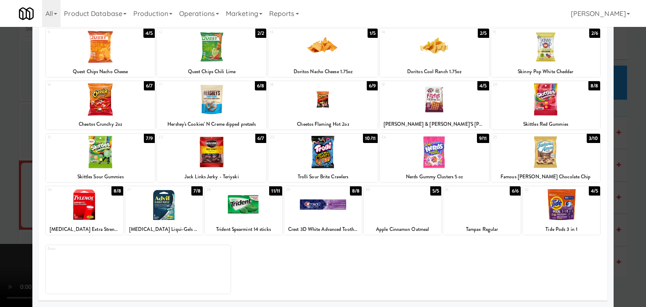
click at [301, 104] on div at bounding box center [322, 99] width 109 height 32
drag, startPoint x: 5, startPoint y: 174, endPoint x: 109, endPoint y: 169, distance: 104.5
click at [6, 174] on div at bounding box center [323, 153] width 646 height 307
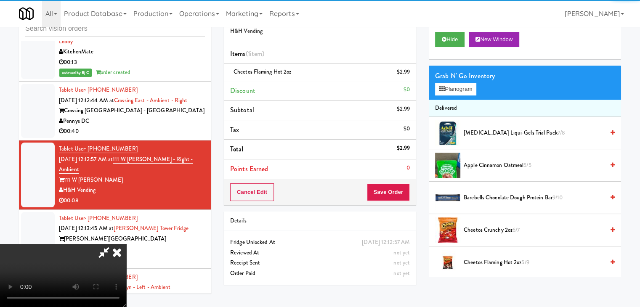
click at [126, 244] on video at bounding box center [63, 275] width 126 height 63
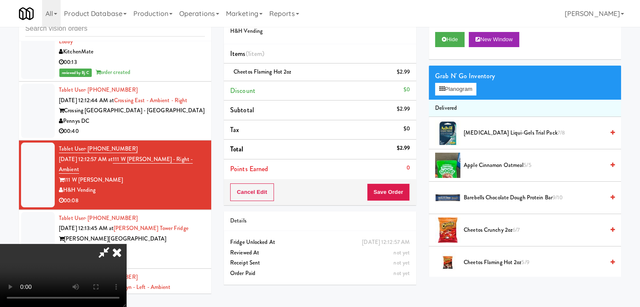
click at [126, 244] on video at bounding box center [63, 275] width 126 height 63
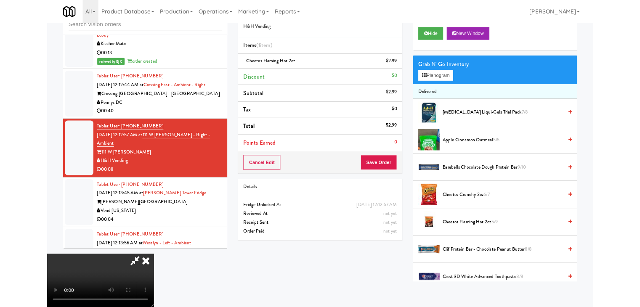
scroll to position [5072, 0]
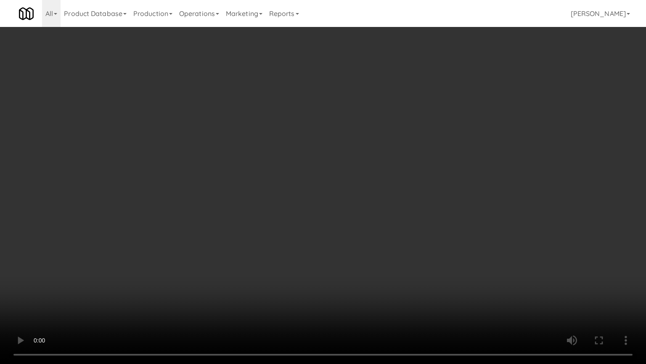
click at [336, 222] on video at bounding box center [323, 182] width 646 height 364
click at [364, 225] on video at bounding box center [323, 182] width 646 height 364
click at [372, 221] on video at bounding box center [323, 182] width 646 height 364
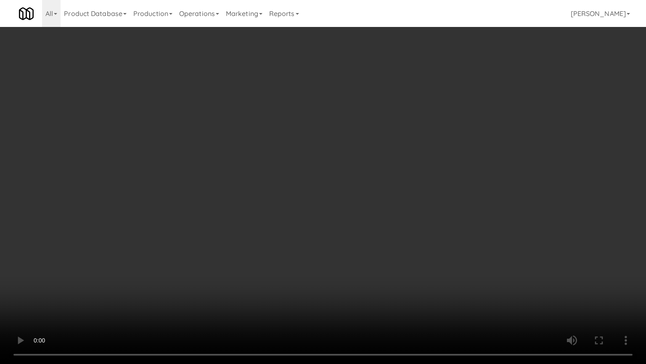
click at [372, 221] on video at bounding box center [323, 182] width 646 height 364
click at [382, 214] on video at bounding box center [323, 182] width 646 height 364
click at [391, 195] on video at bounding box center [323, 182] width 646 height 364
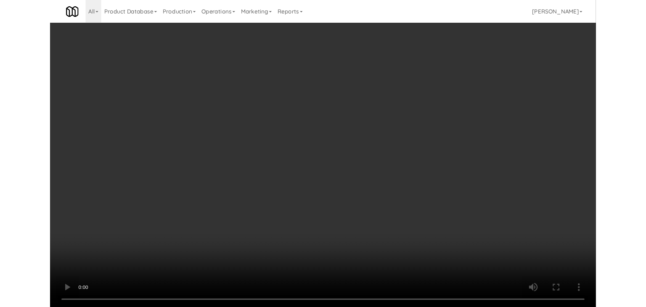
scroll to position [5092, 0]
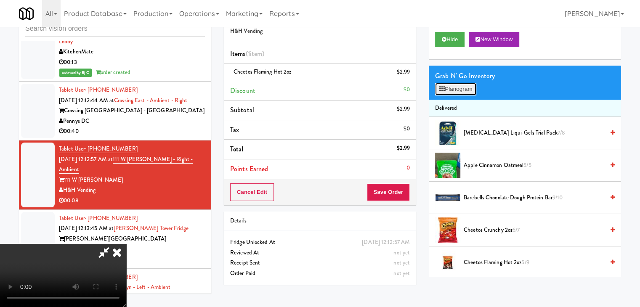
click at [460, 90] on button "Planogram" at bounding box center [455, 89] width 41 height 13
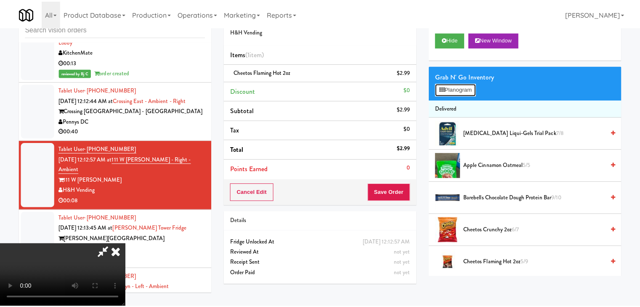
scroll to position [5072, 0]
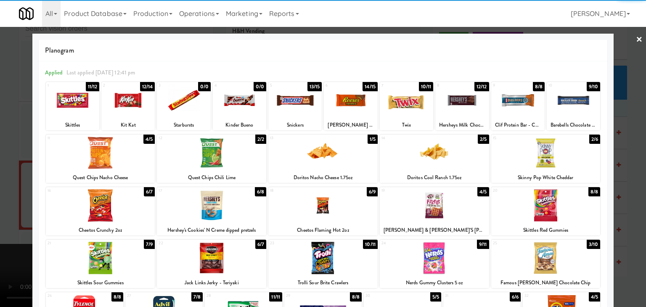
click at [409, 99] on div at bounding box center [406, 100] width 53 height 32
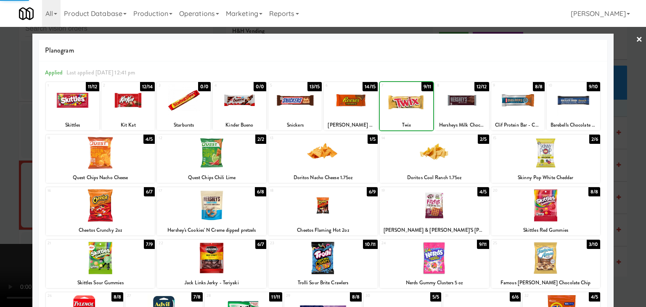
drag, startPoint x: 0, startPoint y: 181, endPoint x: 134, endPoint y: 179, distance: 133.8
click at [3, 181] on div at bounding box center [323, 153] width 646 height 307
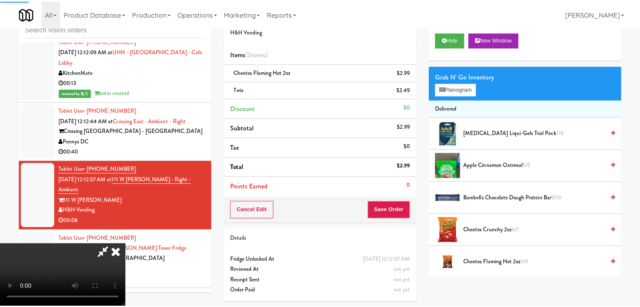
scroll to position [5092, 0]
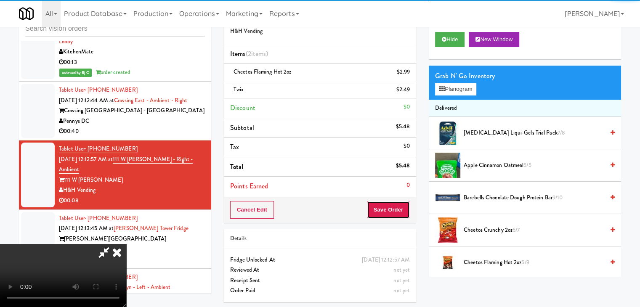
click at [396, 206] on button "Save Order" at bounding box center [388, 210] width 43 height 18
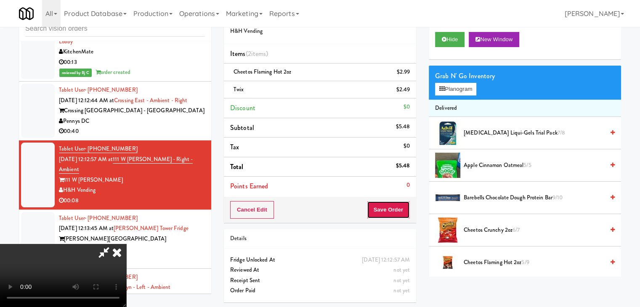
click at [395, 207] on button "Save Order" at bounding box center [388, 210] width 43 height 18
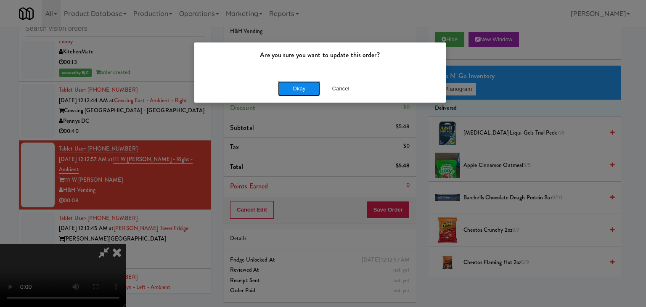
click at [302, 87] on button "Okay" at bounding box center [299, 88] width 42 height 15
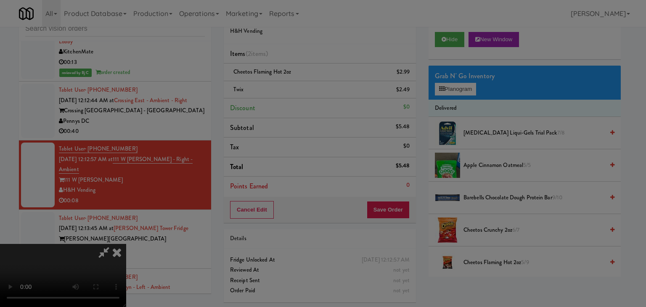
click at [302, 81] on button "Okay" at bounding box center [299, 73] width 42 height 15
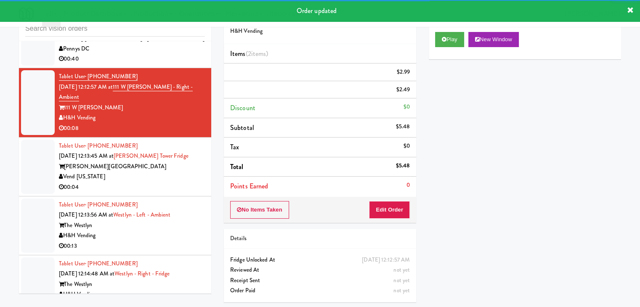
scroll to position [5187, 0]
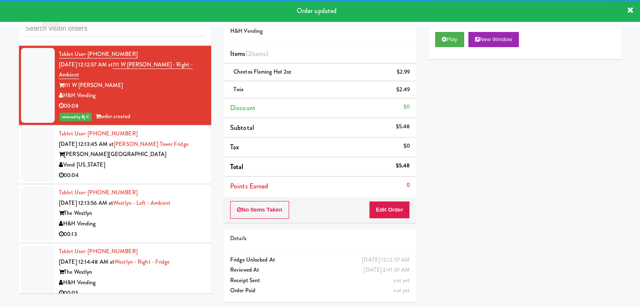
click at [167, 170] on div "00:04" at bounding box center [132, 175] width 146 height 11
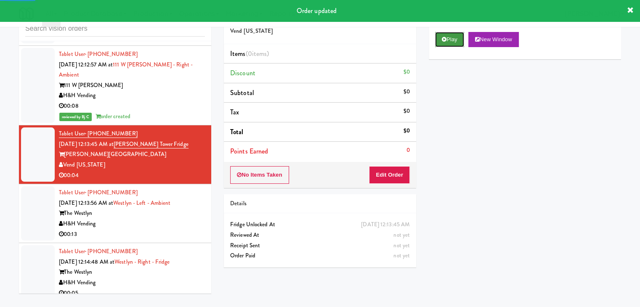
click at [452, 39] on button "Play" at bounding box center [449, 39] width 29 height 15
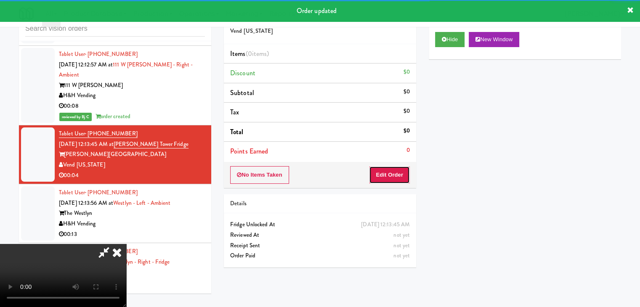
click at [388, 170] on button "Edit Order" at bounding box center [389, 175] width 41 height 18
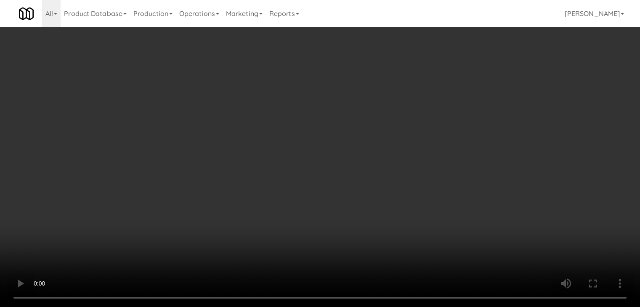
scroll to position [5166, 0]
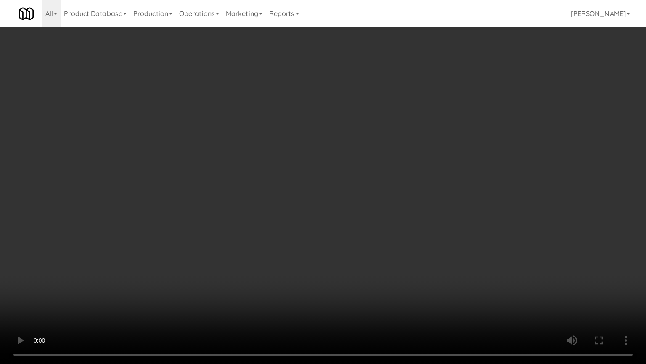
click at [381, 234] on video at bounding box center [323, 182] width 646 height 364
click at [375, 236] on video at bounding box center [323, 182] width 646 height 364
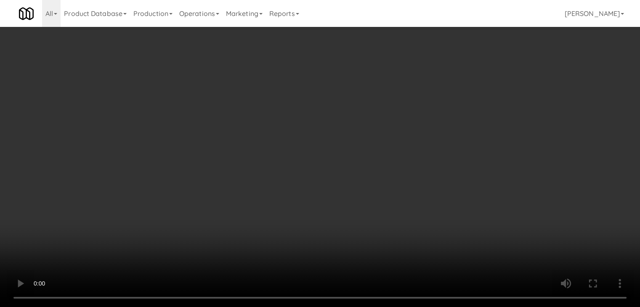
click at [460, 87] on button "Planogram" at bounding box center [455, 89] width 41 height 13
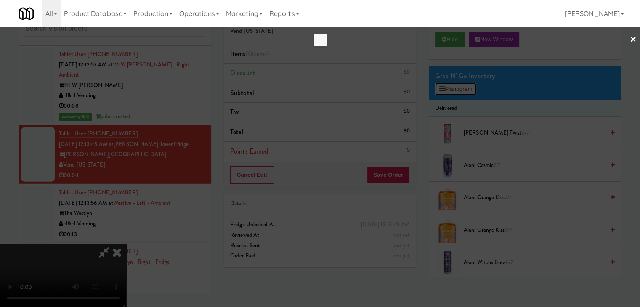
scroll to position [5166, 0]
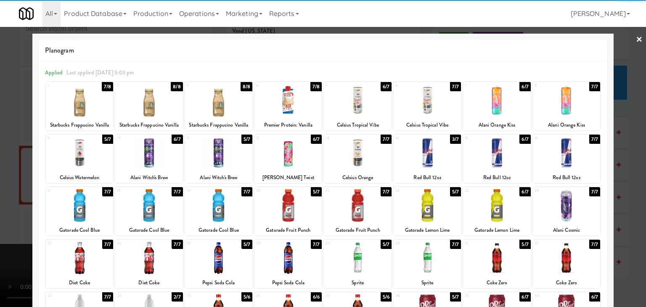
click at [488, 250] on div at bounding box center [496, 258] width 67 height 32
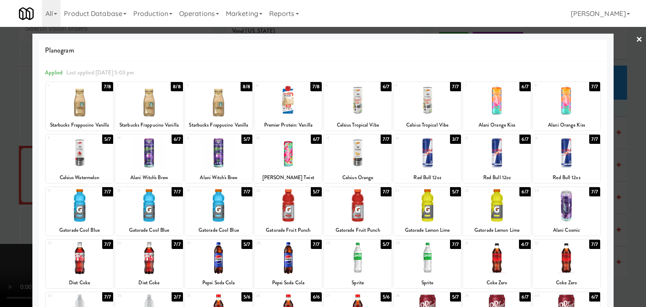
drag, startPoint x: 0, startPoint y: 186, endPoint x: 182, endPoint y: 186, distance: 181.8
click at [5, 186] on div at bounding box center [323, 153] width 646 height 307
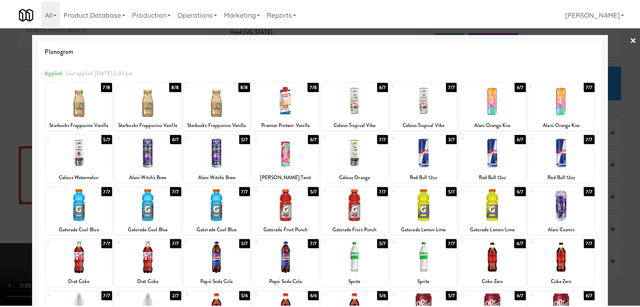
scroll to position [5187, 0]
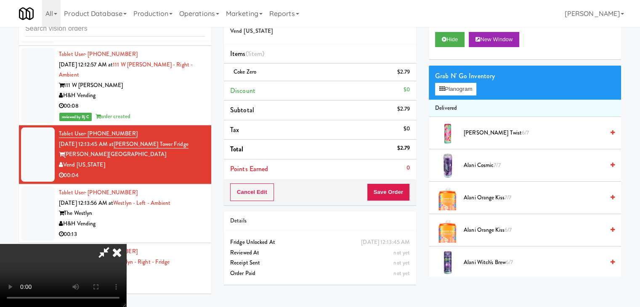
click at [126, 244] on video at bounding box center [63, 275] width 126 height 63
click at [389, 190] on button "Save Order" at bounding box center [388, 192] width 43 height 18
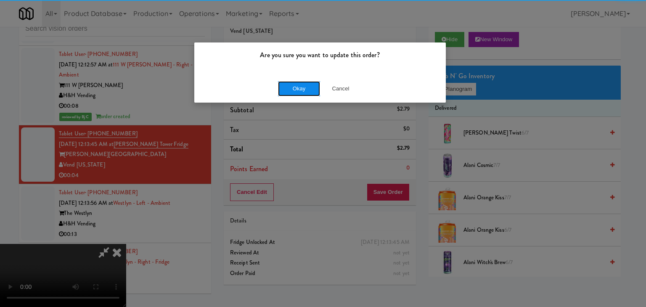
click at [304, 86] on button "Okay" at bounding box center [299, 88] width 42 height 15
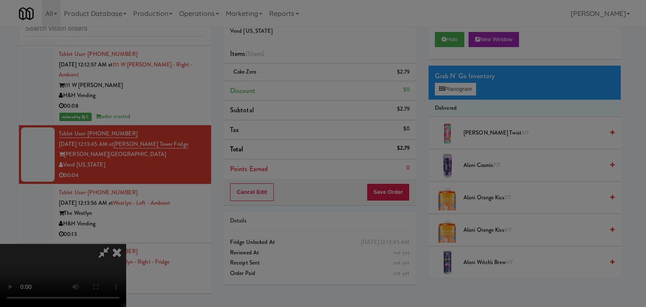
click at [305, 81] on button "Okay" at bounding box center [299, 73] width 42 height 15
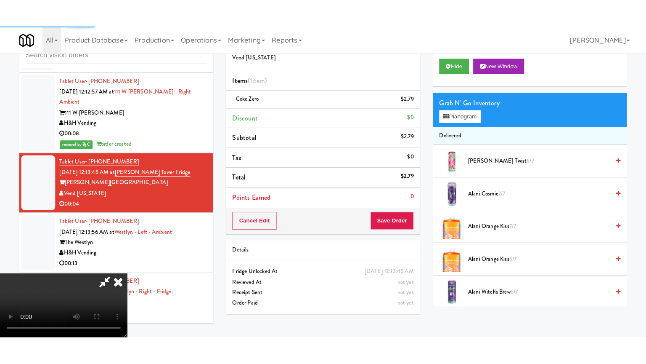
scroll to position [0, 0]
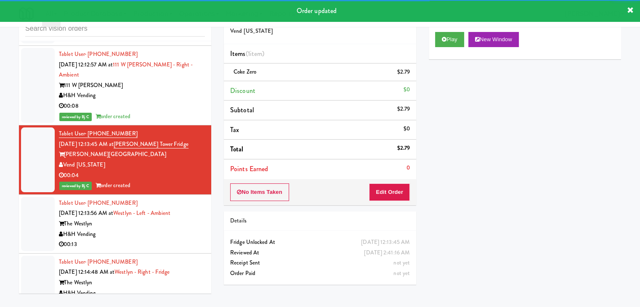
click at [158, 229] on div "H&H Vending" at bounding box center [132, 234] width 146 height 11
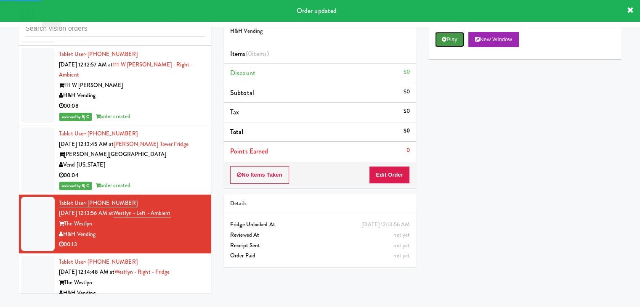
click at [448, 41] on button "Play" at bounding box center [449, 39] width 29 height 15
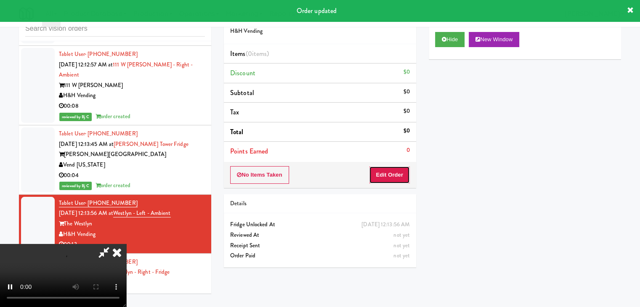
drag, startPoint x: 396, startPoint y: 170, endPoint x: 391, endPoint y: 175, distance: 7.8
click at [391, 175] on button "Edit Order" at bounding box center [389, 175] width 41 height 18
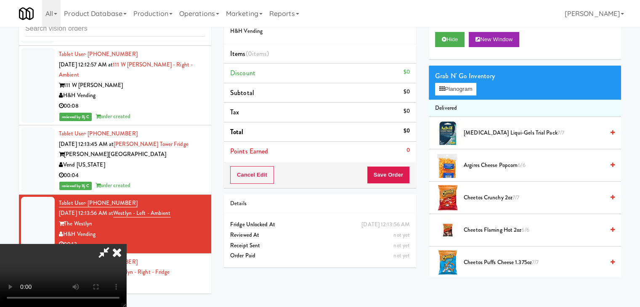
scroll to position [5166, 0]
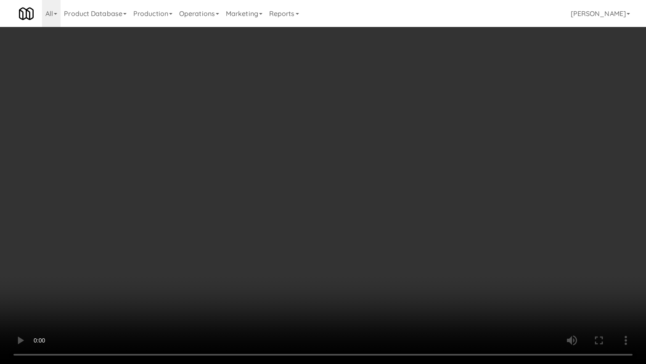
click at [447, 235] on video at bounding box center [323, 182] width 646 height 364
click at [443, 238] on video at bounding box center [323, 182] width 646 height 364
click at [443, 239] on video at bounding box center [323, 182] width 646 height 364
click at [440, 239] on video at bounding box center [323, 182] width 646 height 364
click at [440, 229] on video at bounding box center [323, 182] width 646 height 364
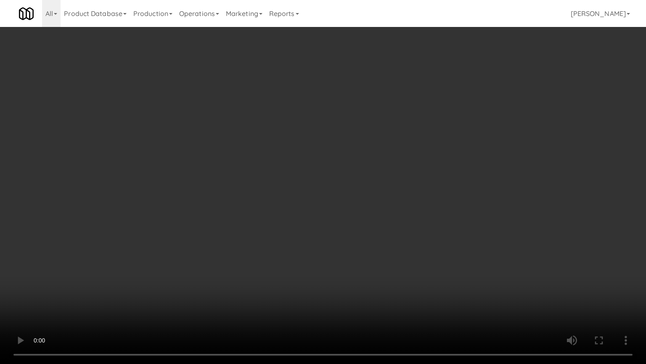
click at [439, 227] on video at bounding box center [323, 182] width 646 height 364
click at [440, 221] on video at bounding box center [323, 182] width 646 height 364
click at [372, 260] on video at bounding box center [323, 182] width 646 height 364
click at [388, 251] on video at bounding box center [323, 182] width 646 height 364
click at [391, 249] on video at bounding box center [323, 182] width 646 height 364
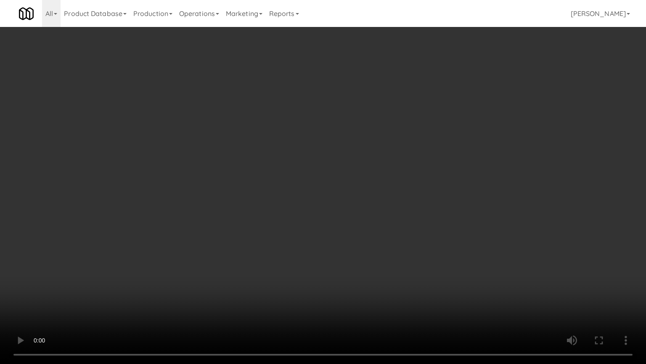
click at [399, 247] on video at bounding box center [323, 182] width 646 height 364
click at [393, 247] on video at bounding box center [323, 182] width 646 height 364
click at [391, 248] on video at bounding box center [323, 182] width 646 height 364
click at [352, 255] on video at bounding box center [323, 182] width 646 height 364
click at [362, 252] on video at bounding box center [323, 182] width 646 height 364
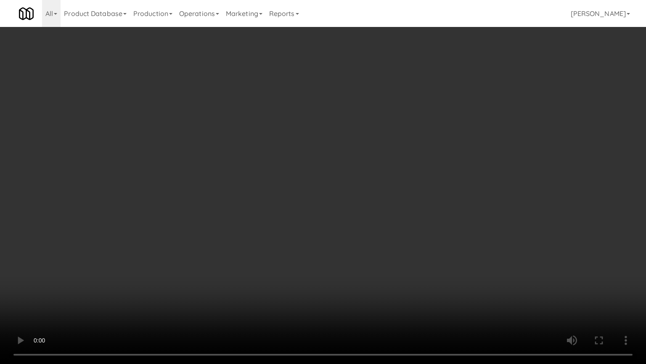
click at [362, 252] on video at bounding box center [323, 182] width 646 height 364
click at [365, 249] on video at bounding box center [323, 182] width 646 height 364
click at [368, 247] on video at bounding box center [323, 182] width 646 height 364
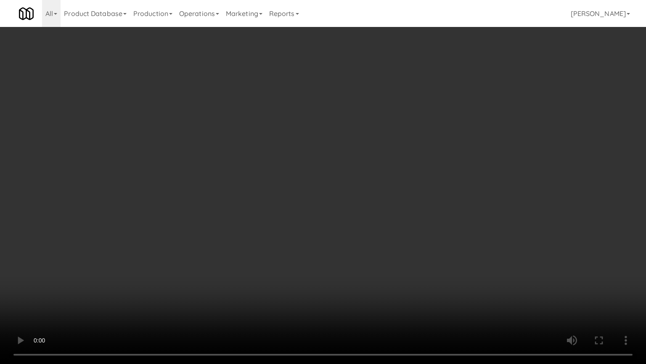
click at [382, 225] on video at bounding box center [323, 182] width 646 height 364
drag, startPoint x: 382, startPoint y: 225, endPoint x: 396, endPoint y: 155, distance: 71.1
click at [383, 222] on video at bounding box center [323, 182] width 646 height 364
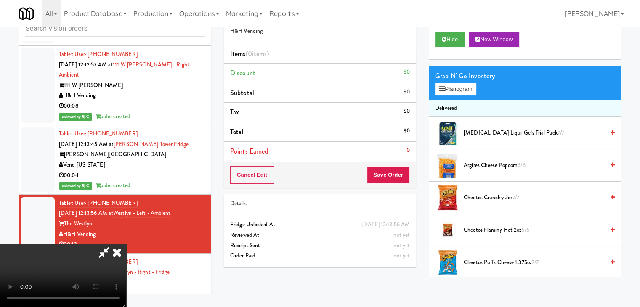
click at [126, 244] on video at bounding box center [63, 275] width 126 height 63
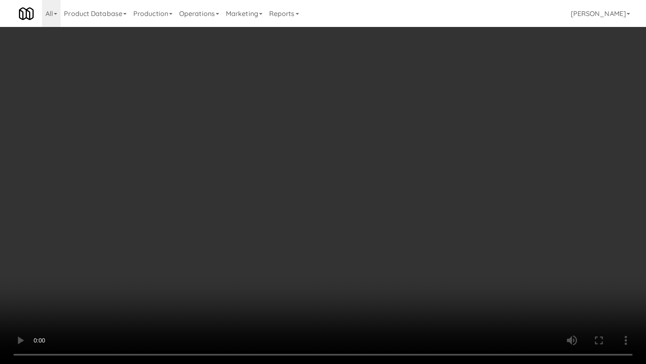
drag, startPoint x: 338, startPoint y: 196, endPoint x: 342, endPoint y: 196, distance: 4.6
click at [338, 196] on video at bounding box center [323, 182] width 646 height 364
click at [353, 196] on video at bounding box center [323, 182] width 646 height 364
click at [356, 194] on video at bounding box center [323, 182] width 646 height 364
click at [358, 193] on video at bounding box center [323, 182] width 646 height 364
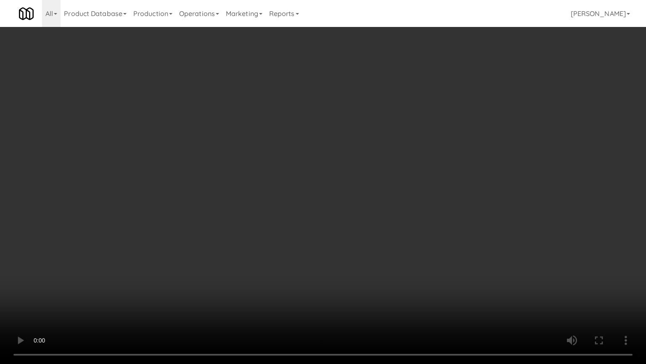
click at [358, 193] on video at bounding box center [323, 182] width 646 height 364
click at [367, 183] on video at bounding box center [323, 182] width 646 height 364
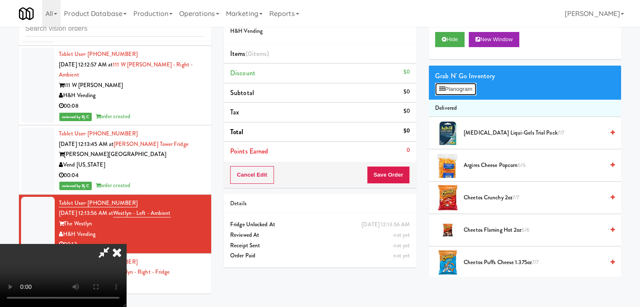
click at [441, 90] on icon at bounding box center [441, 88] width 5 height 5
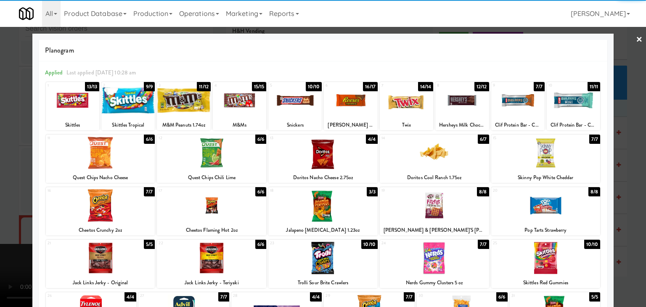
click at [305, 102] on div at bounding box center [294, 100] width 53 height 32
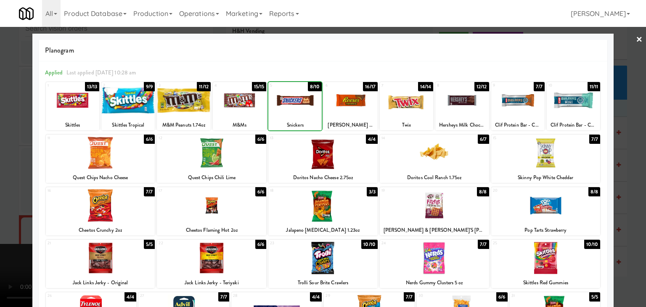
click at [343, 104] on div at bounding box center [350, 100] width 53 height 32
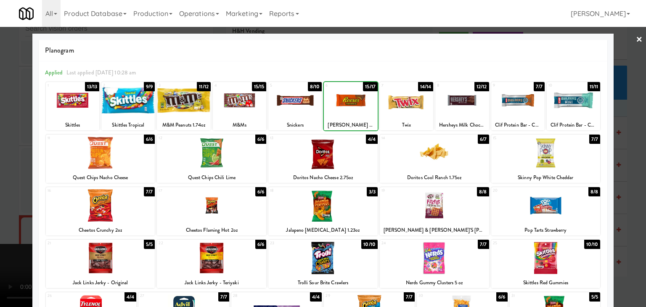
click at [343, 104] on div at bounding box center [350, 100] width 53 height 32
drag, startPoint x: 0, startPoint y: 145, endPoint x: 75, endPoint y: 154, distance: 75.8
click at [3, 146] on div at bounding box center [323, 153] width 646 height 307
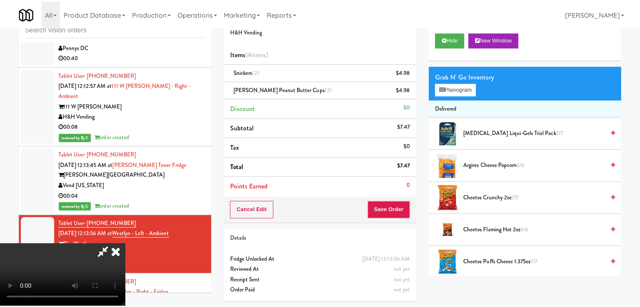
scroll to position [5187, 0]
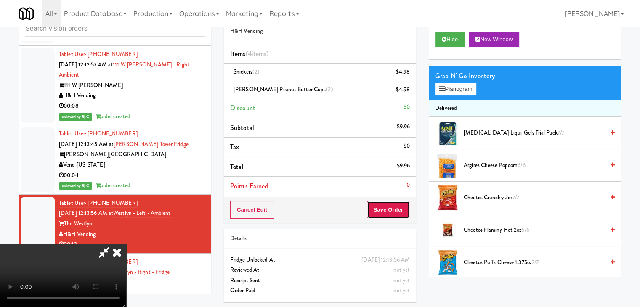
click at [399, 206] on button "Save Order" at bounding box center [388, 210] width 43 height 18
click at [372, 197] on div "Order # 6035084 H&H Vending Items (4 items ) Snickers (2) $4.98 Reese's Peanut …" at bounding box center [422, 156] width 397 height 306
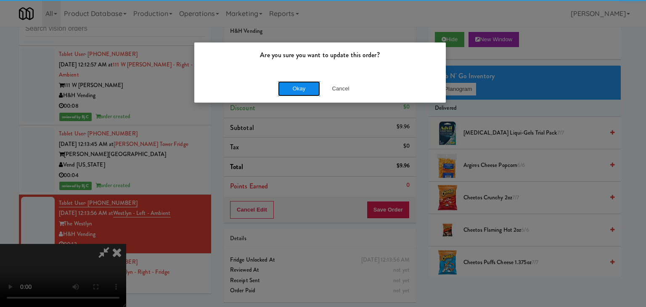
click at [307, 90] on button "Okay" at bounding box center [299, 88] width 42 height 15
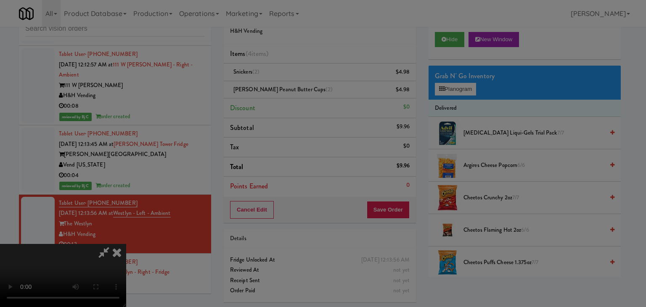
click at [307, 87] on div "Okay Cancel" at bounding box center [320, 73] width 252 height 28
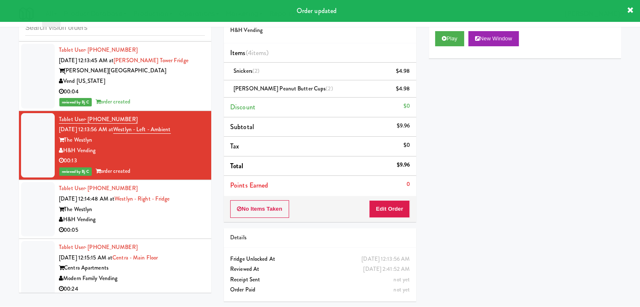
scroll to position [5271, 0]
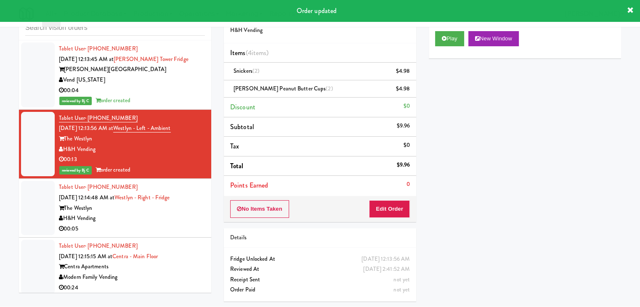
click at [165, 224] on div "00:05" at bounding box center [132, 229] width 146 height 11
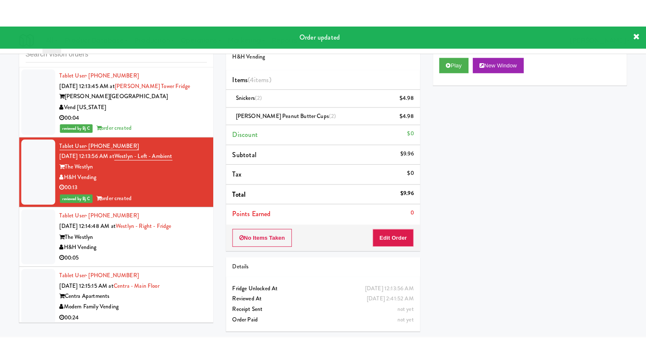
scroll to position [27, 0]
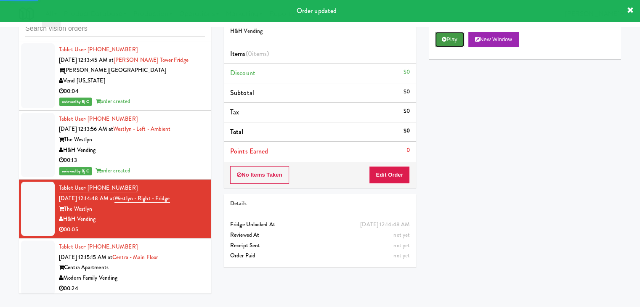
click at [445, 41] on icon at bounding box center [444, 39] width 5 height 5
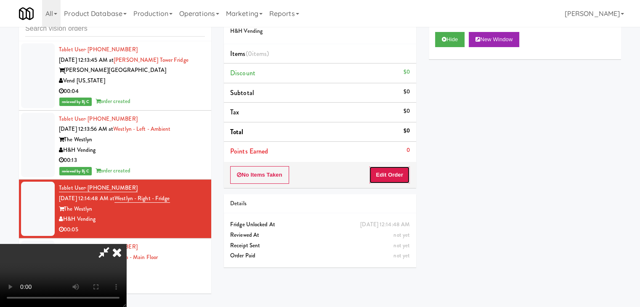
click at [389, 180] on button "Edit Order" at bounding box center [389, 175] width 41 height 18
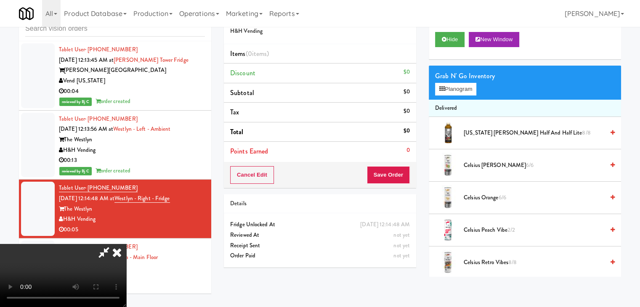
scroll to position [5250, 0]
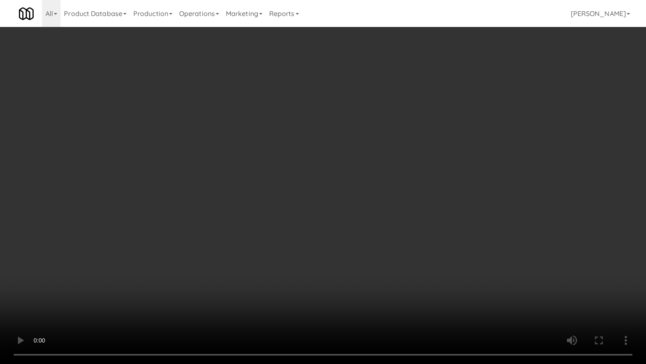
click at [411, 228] on video at bounding box center [323, 182] width 646 height 364
click at [411, 223] on video at bounding box center [323, 182] width 646 height 364
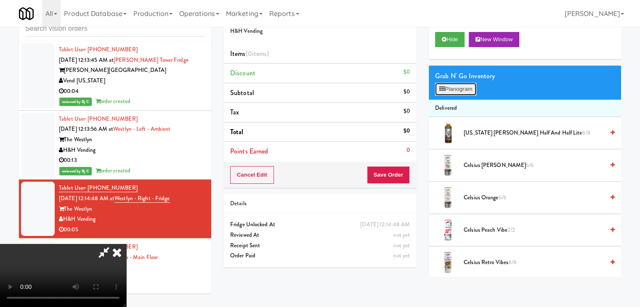
click at [468, 87] on button "Planogram" at bounding box center [455, 89] width 41 height 13
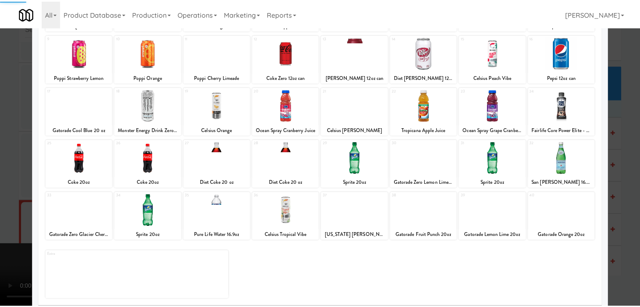
scroll to position [106, 0]
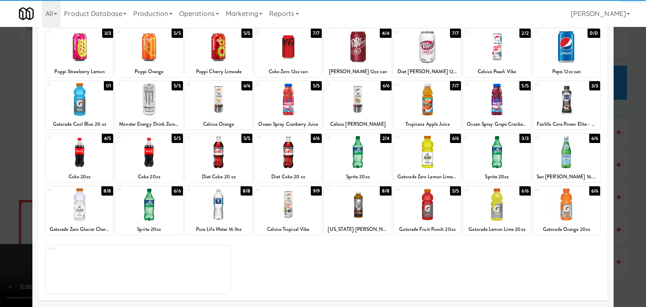
drag, startPoint x: 0, startPoint y: 168, endPoint x: 32, endPoint y: 169, distance: 32.4
click at [7, 169] on div at bounding box center [323, 153] width 646 height 307
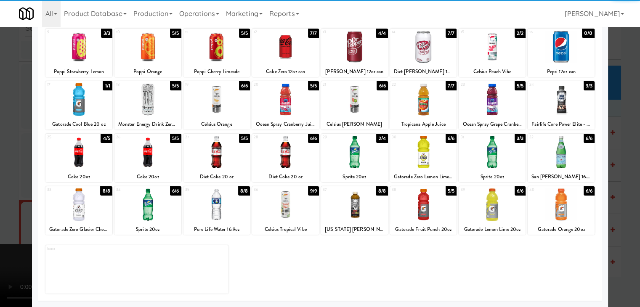
scroll to position [5271, 0]
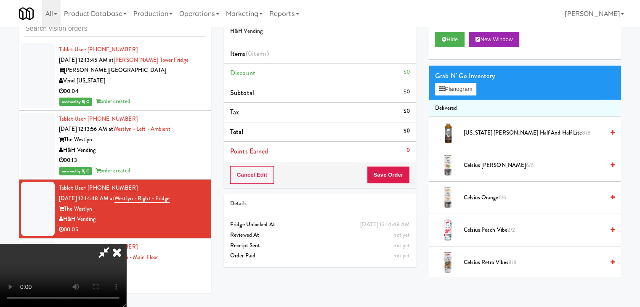
click at [126, 244] on video at bounding box center [63, 275] width 126 height 63
drag, startPoint x: 431, startPoint y: 106, endPoint x: 449, endPoint y: 98, distance: 19.8
click at [431, 106] on li "Delivered" at bounding box center [525, 109] width 192 height 18
click at [454, 91] on button "Planogram" at bounding box center [455, 89] width 41 height 13
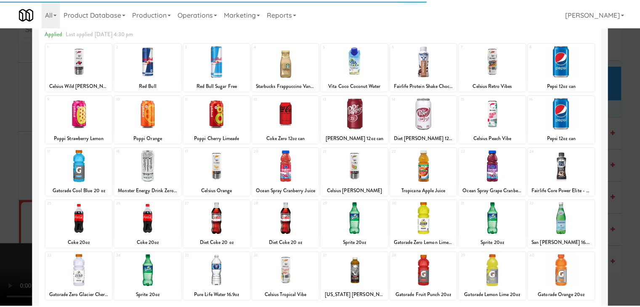
scroll to position [84, 0]
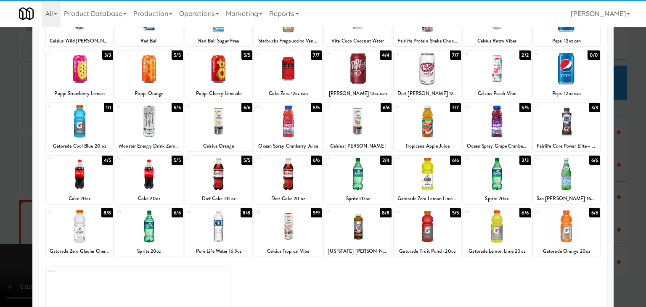
click at [151, 174] on div at bounding box center [148, 174] width 67 height 32
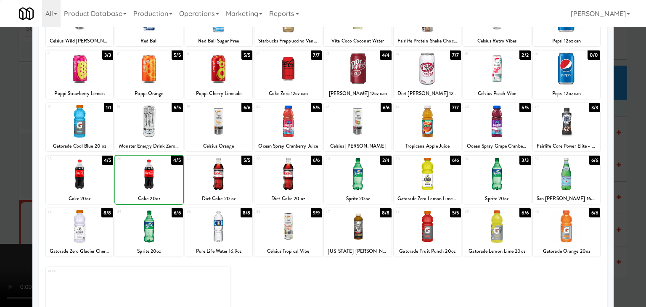
drag, startPoint x: 2, startPoint y: 187, endPoint x: 396, endPoint y: 180, distance: 394.8
click at [27, 185] on div at bounding box center [323, 153] width 646 height 307
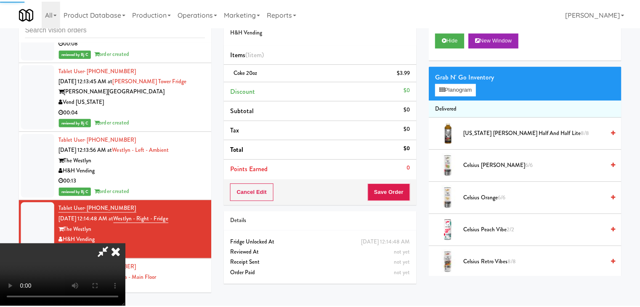
scroll to position [5271, 0]
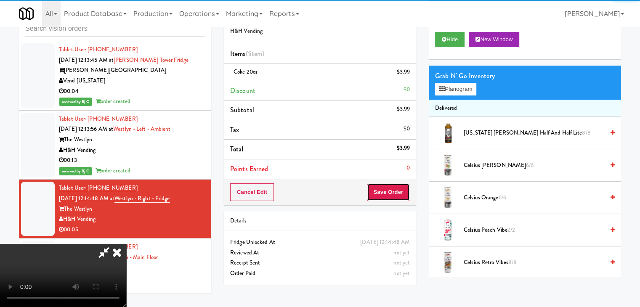
click at [408, 189] on button "Save Order" at bounding box center [388, 192] width 43 height 18
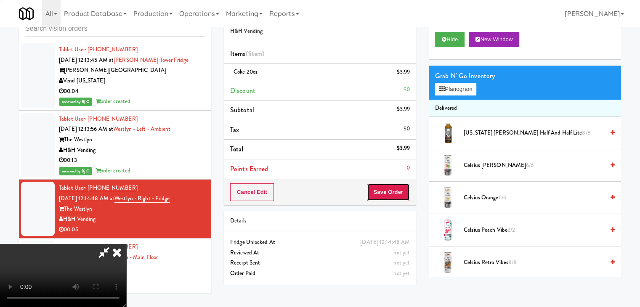
click at [408, 189] on button "Save Order" at bounding box center [388, 192] width 43 height 18
click at [407, 189] on button "Save Order" at bounding box center [388, 192] width 43 height 18
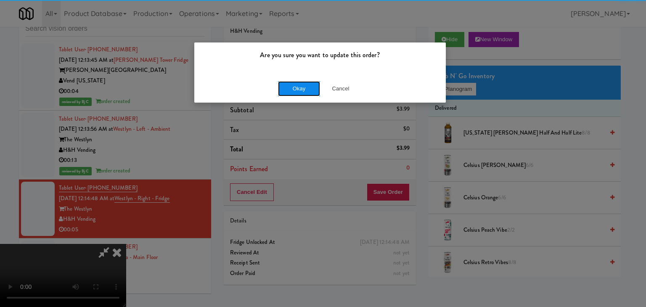
click at [308, 85] on button "Okay" at bounding box center [299, 88] width 42 height 15
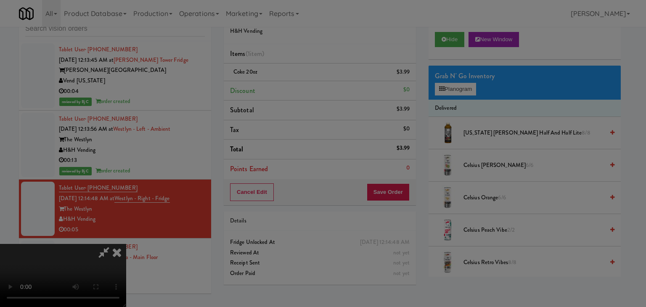
click at [308, 83] on body "Are you sure you want to update this order? Okay Cancel Okay Are you sure you w…" at bounding box center [323, 153] width 646 height 307
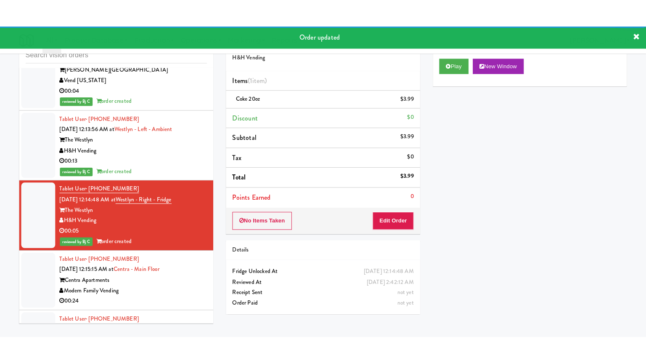
scroll to position [5313, 0]
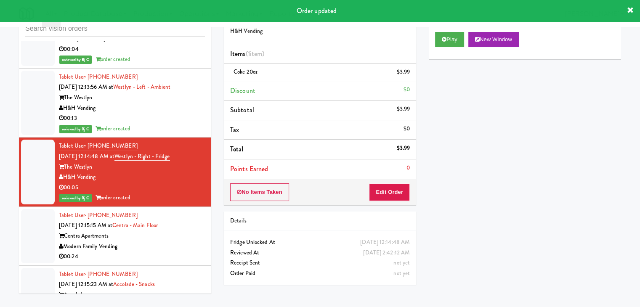
drag, startPoint x: 181, startPoint y: 155, endPoint x: 153, endPoint y: 157, distance: 27.9
click at [181, 242] on div "Modern Family Vending" at bounding box center [132, 247] width 146 height 11
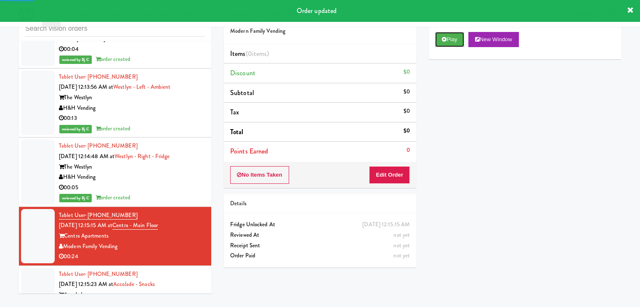
drag, startPoint x: 449, startPoint y: 42, endPoint x: 441, endPoint y: 51, distance: 12.2
click at [448, 43] on button "Play" at bounding box center [449, 39] width 29 height 15
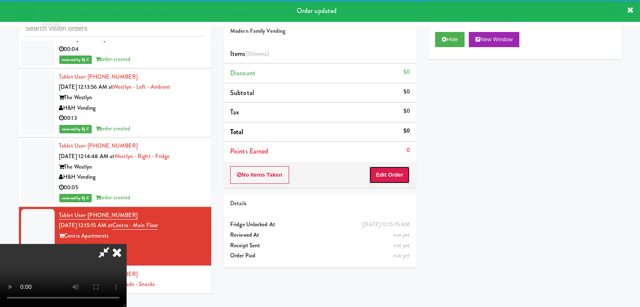
click at [392, 177] on button "Edit Order" at bounding box center [389, 175] width 41 height 18
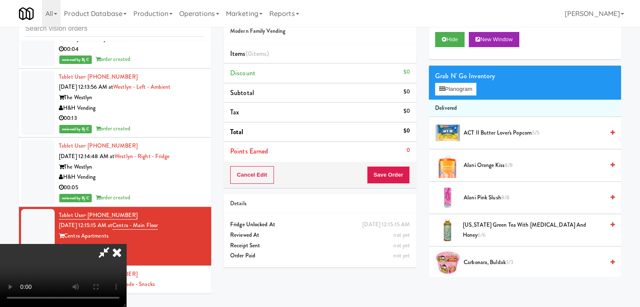
scroll to position [5292, 0]
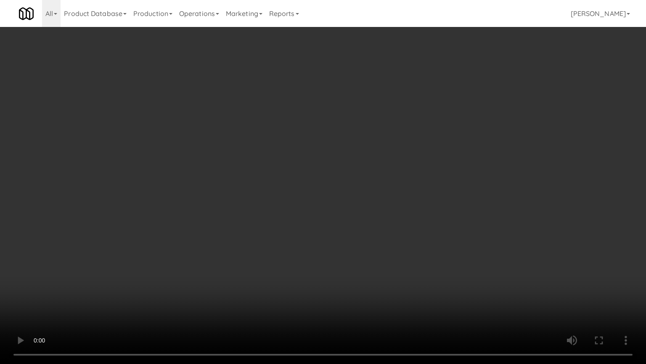
click at [359, 234] on video at bounding box center [323, 182] width 646 height 364
click at [376, 236] on video at bounding box center [323, 182] width 646 height 364
click at [379, 236] on video at bounding box center [323, 182] width 646 height 364
click at [380, 234] on video at bounding box center [323, 182] width 646 height 364
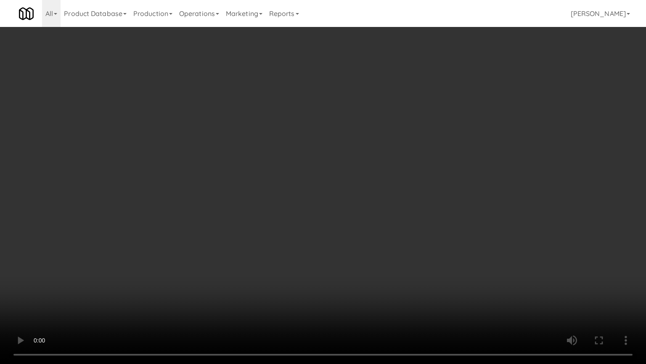
click at [378, 236] on video at bounding box center [323, 182] width 646 height 364
click at [379, 234] on video at bounding box center [323, 182] width 646 height 364
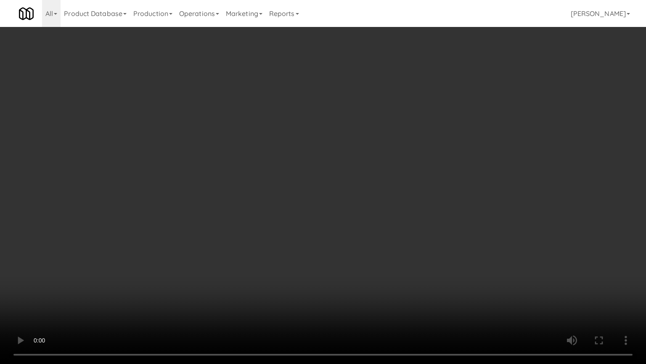
click at [385, 229] on video at bounding box center [323, 182] width 646 height 364
click at [386, 227] on video at bounding box center [323, 182] width 646 height 364
click at [389, 225] on video at bounding box center [323, 182] width 646 height 364
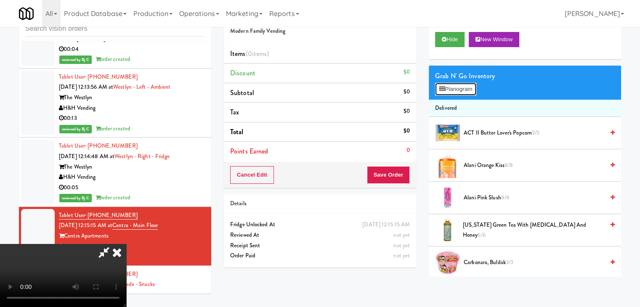
click at [458, 90] on button "Planogram" at bounding box center [455, 89] width 41 height 13
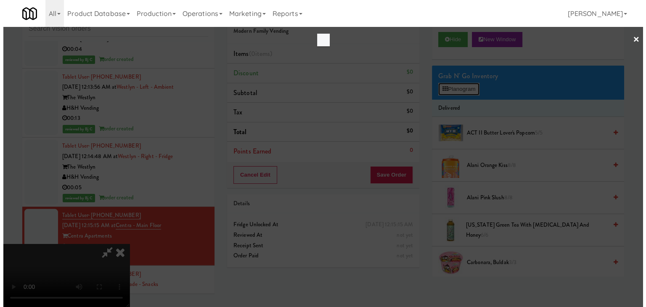
scroll to position [5292, 0]
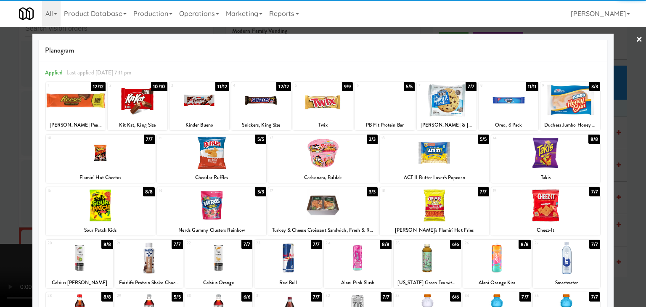
click at [391, 104] on div at bounding box center [385, 100] width 60 height 32
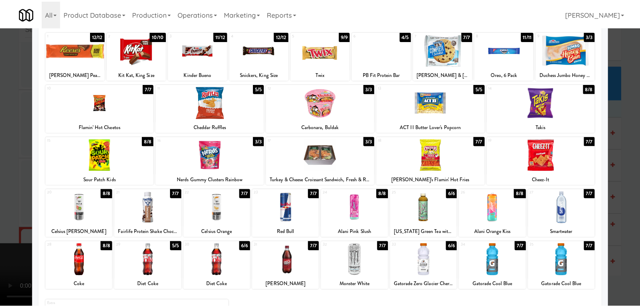
scroll to position [106, 0]
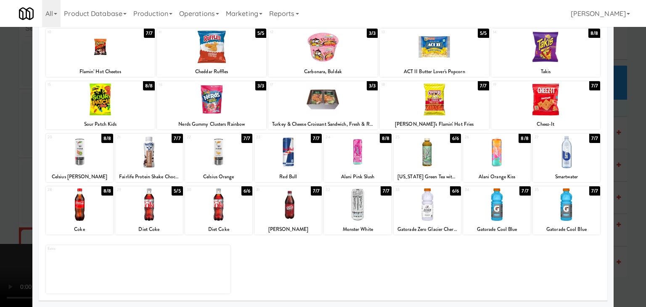
click at [361, 160] on div at bounding box center [357, 152] width 67 height 32
drag, startPoint x: 0, startPoint y: 163, endPoint x: 143, endPoint y: 164, distance: 143.1
click at [2, 163] on div at bounding box center [323, 153] width 646 height 307
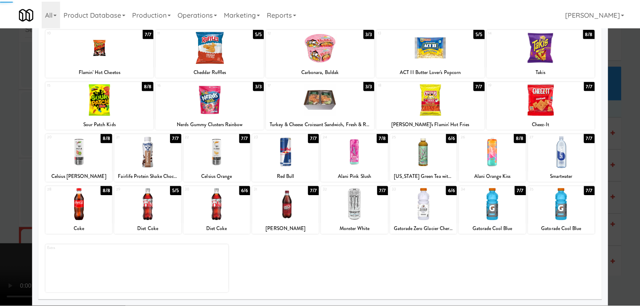
scroll to position [5313, 0]
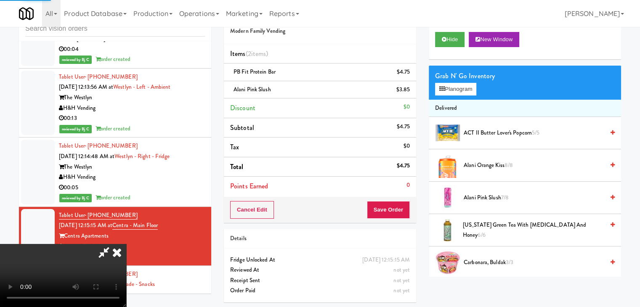
drag, startPoint x: 232, startPoint y: 165, endPoint x: 242, endPoint y: 168, distance: 10.4
click at [126, 244] on video at bounding box center [63, 275] width 126 height 63
click at [398, 211] on button "Save Order" at bounding box center [388, 210] width 43 height 18
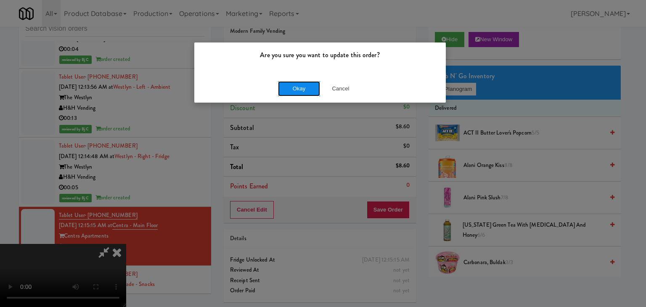
click at [298, 85] on button "Okay" at bounding box center [299, 88] width 42 height 15
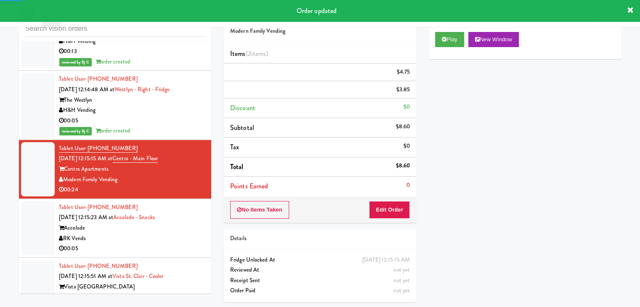
scroll to position [5397, 0]
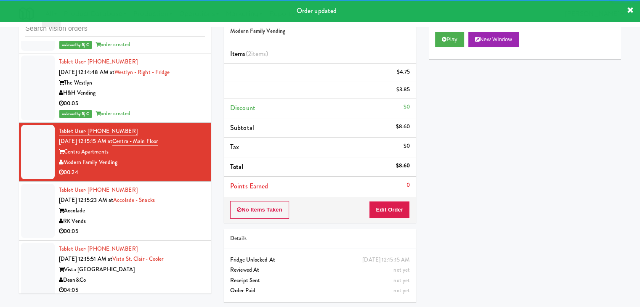
click at [174, 216] on div "RK Vends" at bounding box center [132, 221] width 146 height 11
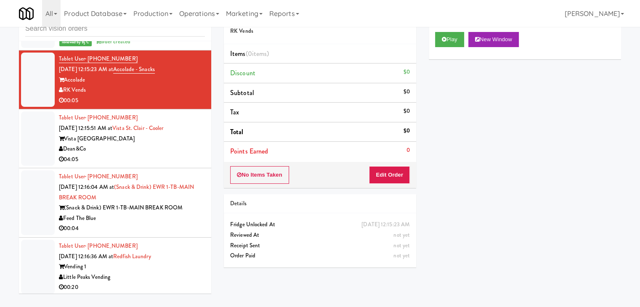
scroll to position [5608, 0]
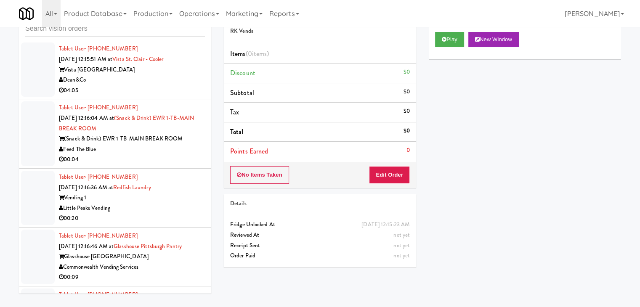
drag, startPoint x: 136, startPoint y: 69, endPoint x: 142, endPoint y: 72, distance: 6.4
click at [138, 154] on div "00:04" at bounding box center [132, 159] width 146 height 11
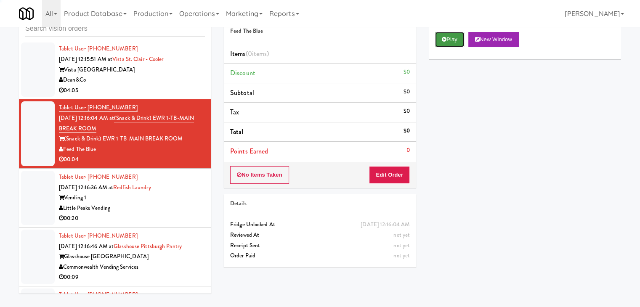
click at [459, 37] on button "Play" at bounding box center [449, 39] width 29 height 15
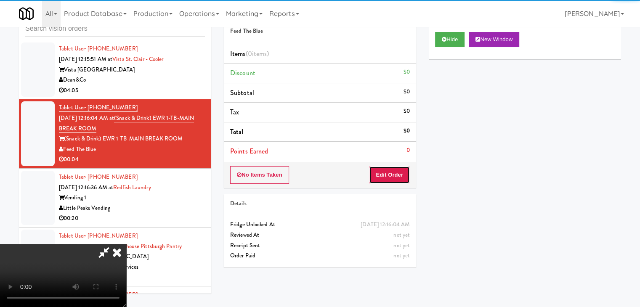
click at [401, 179] on button "Edit Order" at bounding box center [389, 175] width 41 height 18
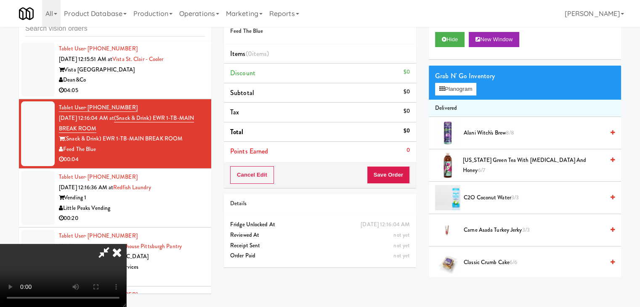
click at [126, 244] on video at bounding box center [63, 275] width 126 height 63
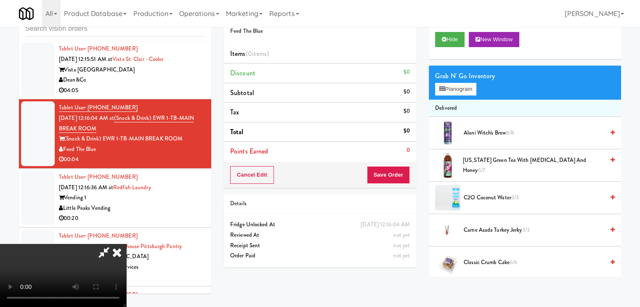
scroll to position [84, 0]
click at [126, 244] on video at bounding box center [63, 275] width 126 height 63
click at [470, 130] on span "Alani Witch's Brew 8/8" at bounding box center [534, 133] width 141 height 11
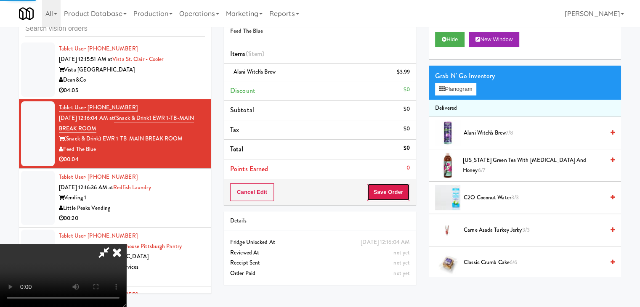
click at [403, 192] on button "Save Order" at bounding box center [388, 192] width 43 height 18
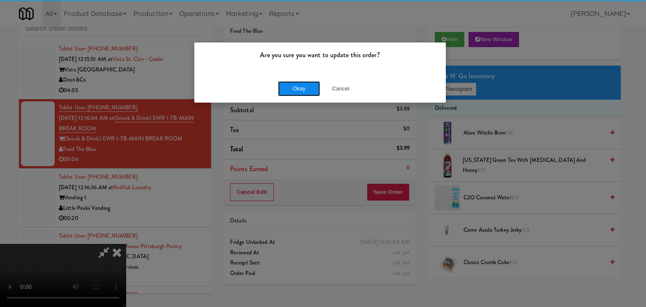
click at [296, 83] on button "Okay" at bounding box center [299, 88] width 42 height 15
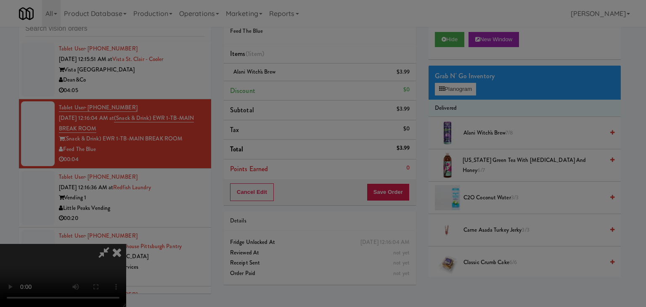
click at [295, 81] on button "Okay" at bounding box center [299, 73] width 42 height 15
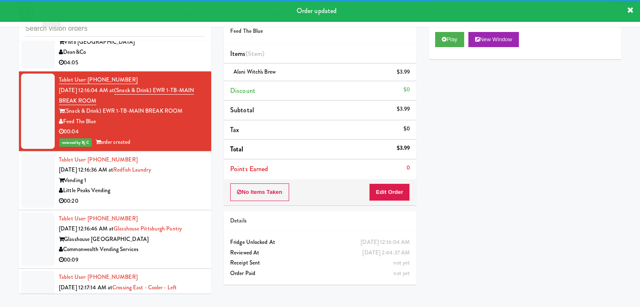
scroll to position [5650, 0]
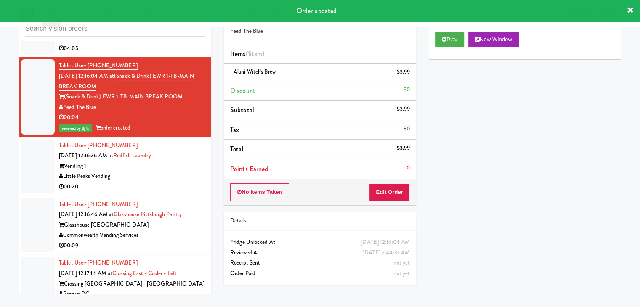
drag, startPoint x: 170, startPoint y: 86, endPoint x: 177, endPoint y: 91, distance: 8.1
click at [172, 171] on div "Little Peaks Vending" at bounding box center [132, 176] width 146 height 11
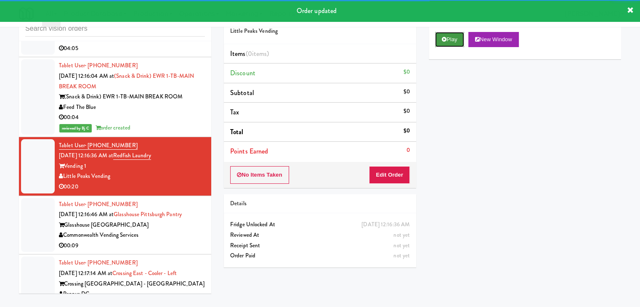
click at [444, 37] on icon at bounding box center [444, 39] width 5 height 5
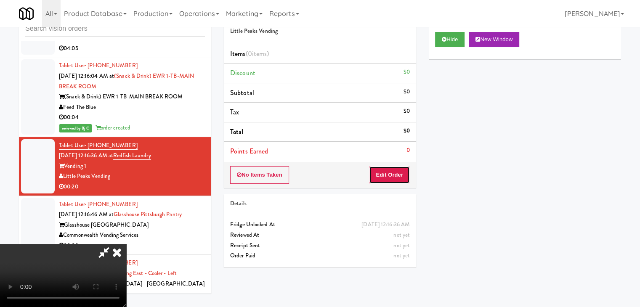
click at [385, 179] on button "Edit Order" at bounding box center [389, 175] width 41 height 18
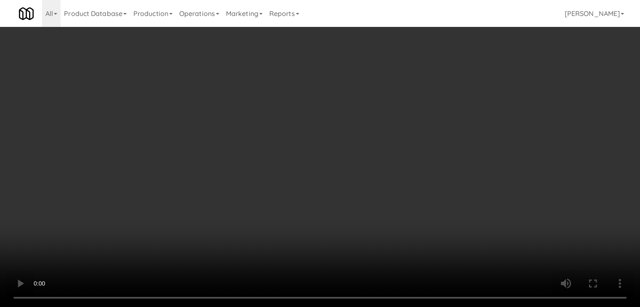
scroll to position [5629, 0]
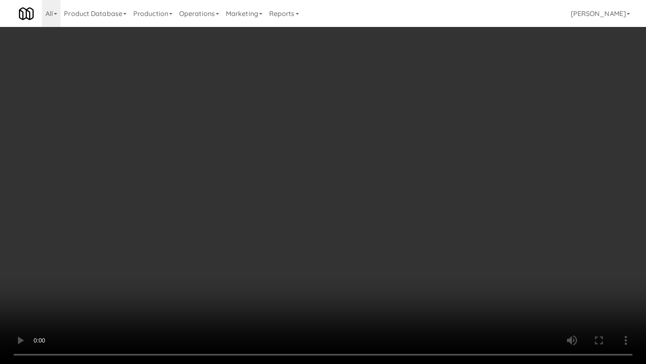
click at [369, 241] on video at bounding box center [323, 182] width 646 height 364
drag, startPoint x: 369, startPoint y: 241, endPoint x: 365, endPoint y: 245, distance: 5.1
click at [368, 242] on video at bounding box center [323, 182] width 646 height 364
click at [367, 243] on video at bounding box center [323, 182] width 646 height 364
click at [373, 243] on video at bounding box center [323, 182] width 646 height 364
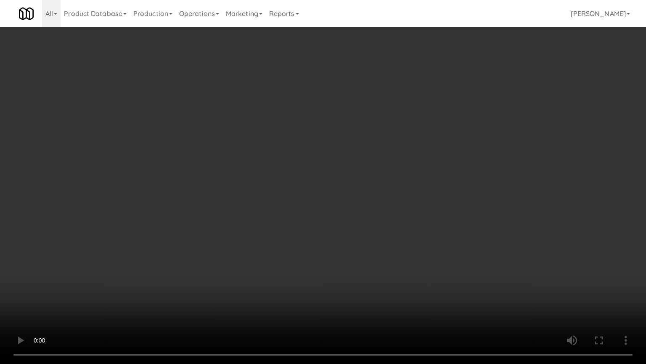
click at [375, 243] on video at bounding box center [323, 182] width 646 height 364
click at [378, 241] on video at bounding box center [323, 182] width 646 height 364
click at [386, 237] on video at bounding box center [323, 182] width 646 height 364
click at [384, 232] on video at bounding box center [323, 182] width 646 height 364
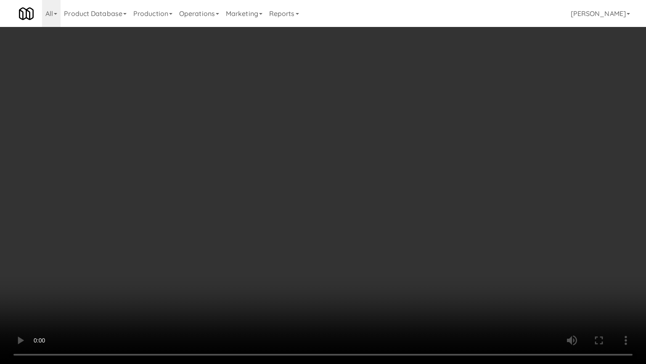
click at [384, 232] on video at bounding box center [323, 182] width 646 height 364
click at [384, 233] on video at bounding box center [323, 182] width 646 height 364
click at [394, 220] on video at bounding box center [323, 182] width 646 height 364
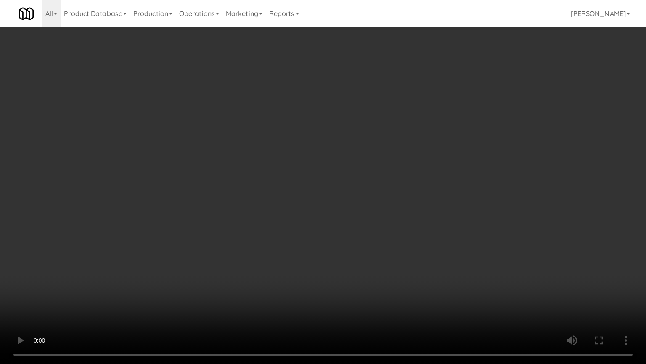
click at [394, 220] on video at bounding box center [323, 182] width 646 height 364
click at [386, 207] on video at bounding box center [323, 182] width 646 height 364
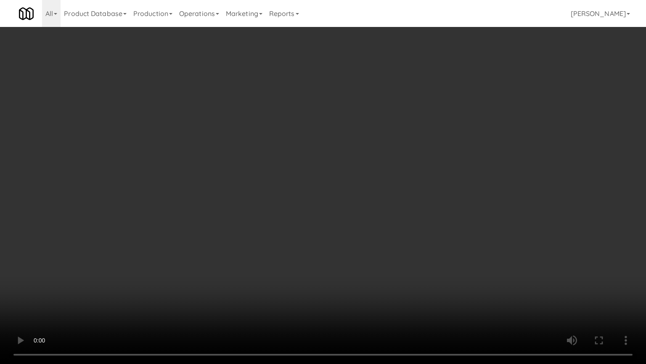
click at [388, 205] on video at bounding box center [323, 182] width 646 height 364
click at [388, 204] on video at bounding box center [323, 182] width 646 height 364
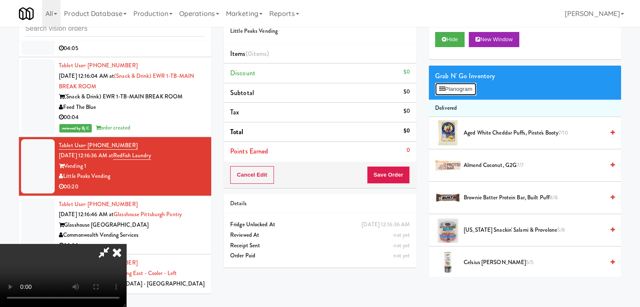
click at [462, 91] on button "Planogram" at bounding box center [455, 89] width 41 height 13
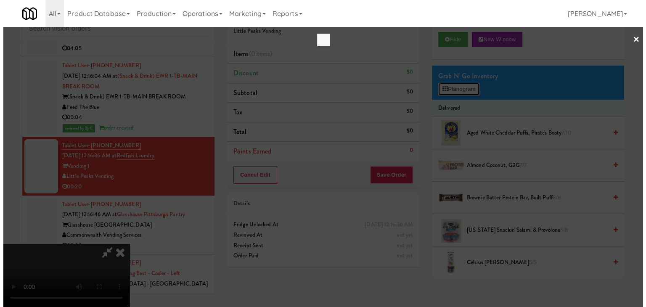
scroll to position [5629, 0]
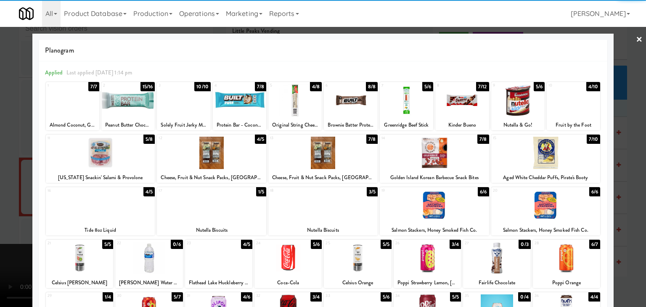
click at [570, 103] on div at bounding box center [573, 100] width 53 height 32
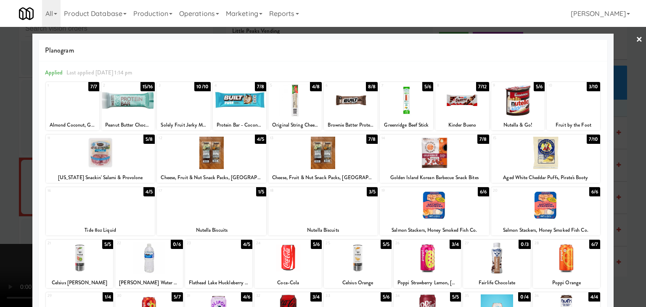
click at [293, 106] on div at bounding box center [294, 100] width 53 height 32
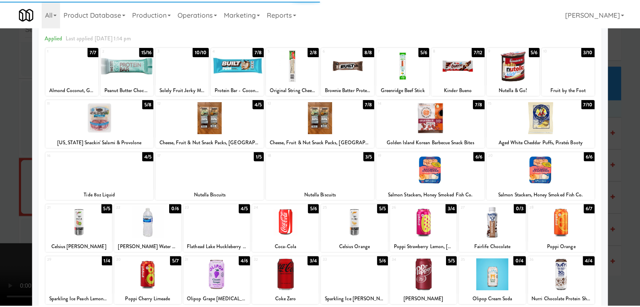
scroll to position [106, 0]
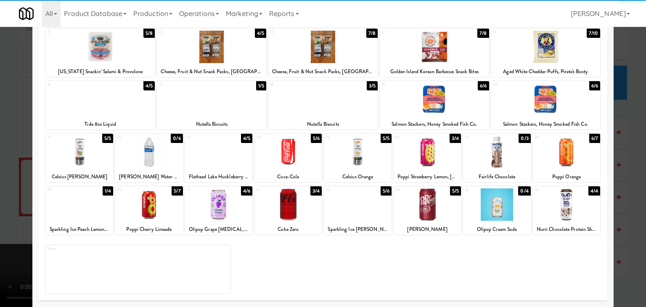
click at [298, 113] on div at bounding box center [322, 99] width 109 height 32
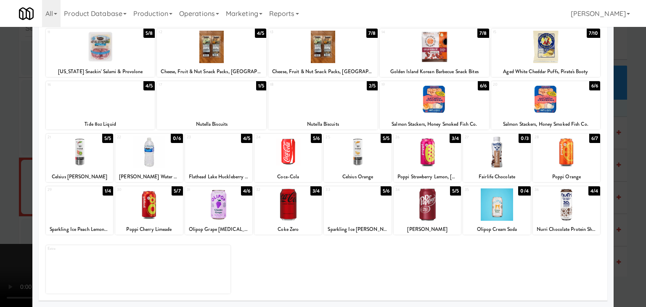
drag, startPoint x: 0, startPoint y: 183, endPoint x: 208, endPoint y: 192, distance: 208.1
click at [13, 183] on div at bounding box center [323, 153] width 646 height 307
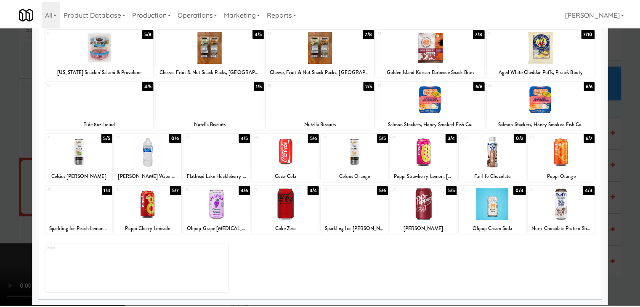
scroll to position [5650, 0]
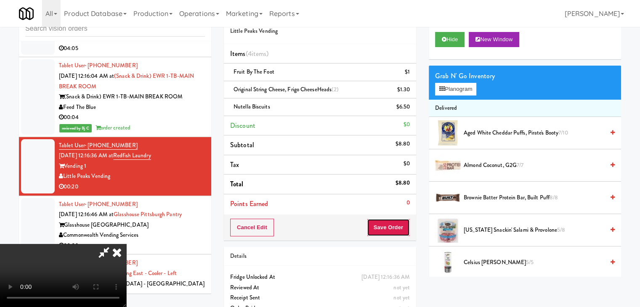
click at [403, 229] on button "Save Order" at bounding box center [388, 228] width 43 height 18
drag, startPoint x: 403, startPoint y: 229, endPoint x: 383, endPoint y: 213, distance: 25.5
click at [402, 227] on button "Save Order" at bounding box center [388, 228] width 43 height 18
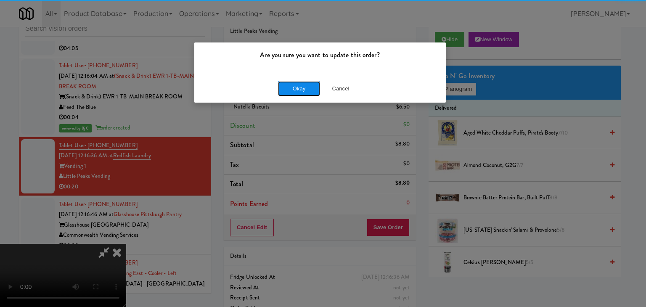
click at [305, 91] on button "Okay" at bounding box center [299, 88] width 42 height 15
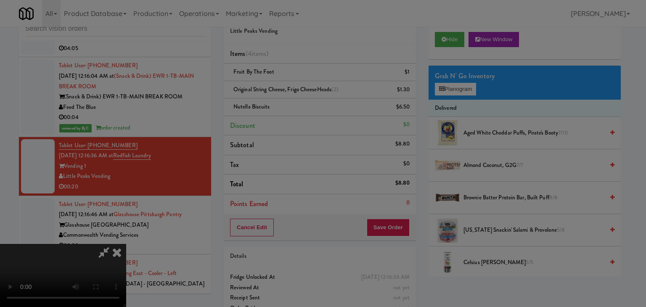
click at [305, 87] on div "Okay Cancel" at bounding box center [320, 73] width 252 height 28
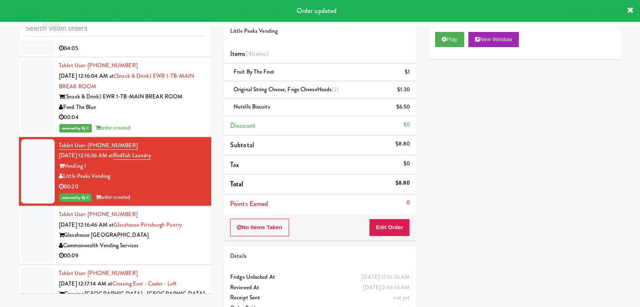
click at [176, 241] on div "Commonwealth Vending Services" at bounding box center [132, 246] width 146 height 11
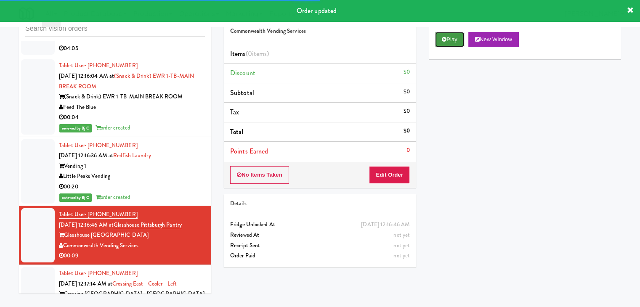
click at [452, 42] on button "Play" at bounding box center [449, 39] width 29 height 15
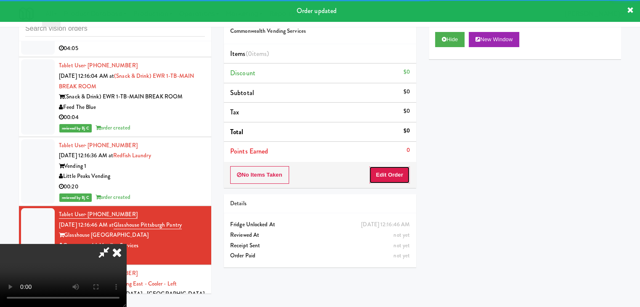
click at [391, 173] on button "Edit Order" at bounding box center [389, 175] width 41 height 18
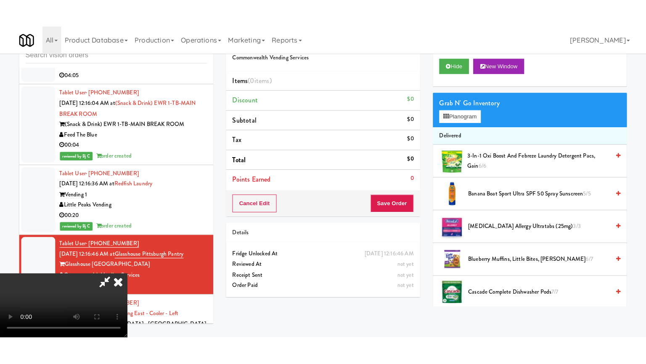
scroll to position [118, 0]
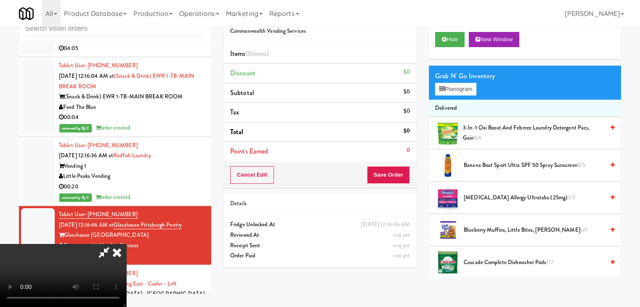
click at [126, 244] on video at bounding box center [63, 275] width 126 height 63
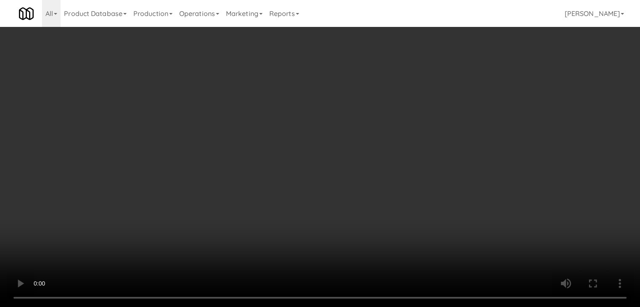
scroll to position [5629, 0]
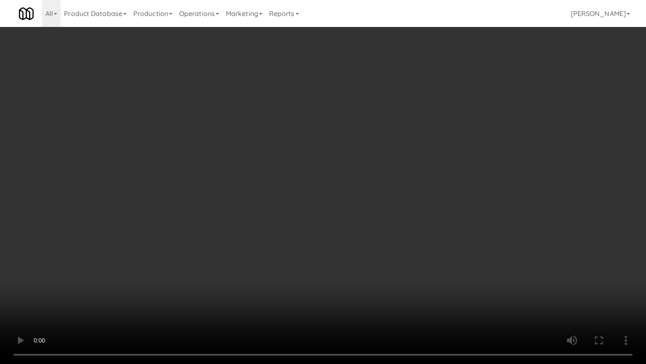
click at [308, 186] on video at bounding box center [323, 182] width 646 height 364
click at [374, 133] on video at bounding box center [323, 182] width 646 height 364
click at [374, 134] on video at bounding box center [323, 182] width 646 height 364
click at [386, 126] on video at bounding box center [323, 182] width 646 height 364
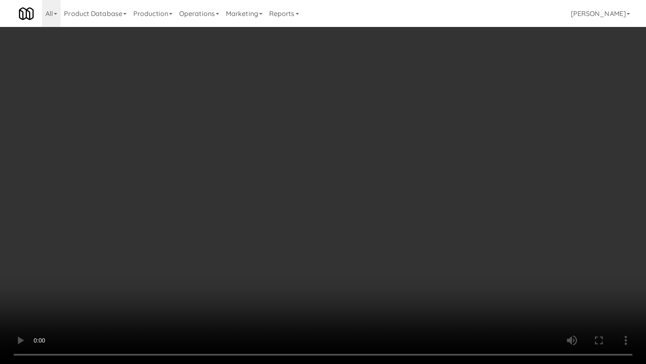
click at [385, 127] on video at bounding box center [323, 182] width 646 height 364
drag, startPoint x: 385, startPoint y: 127, endPoint x: 385, endPoint y: 90, distance: 36.6
click at [385, 127] on video at bounding box center [323, 182] width 646 height 364
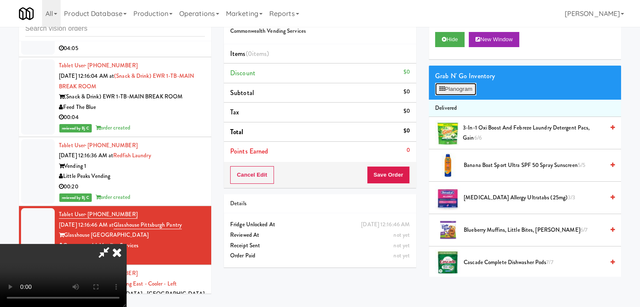
click at [465, 91] on button "Planogram" at bounding box center [455, 89] width 41 height 13
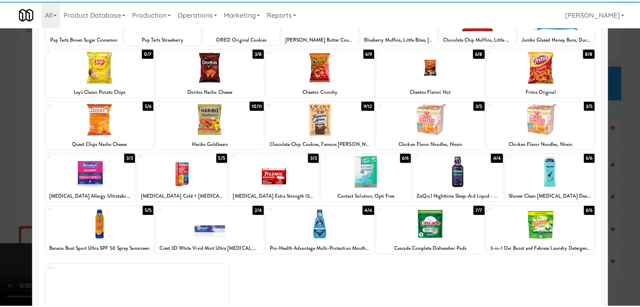
scroll to position [106, 0]
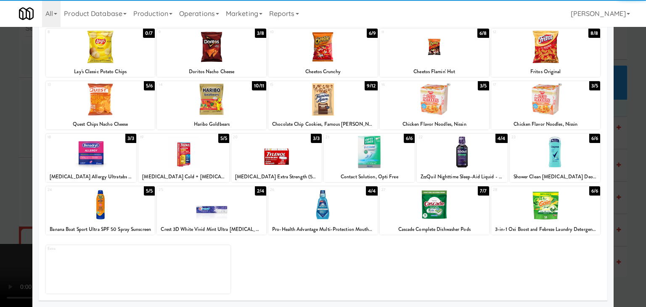
drag, startPoint x: 309, startPoint y: 208, endPoint x: 295, endPoint y: 207, distance: 14.7
click at [308, 207] on div at bounding box center [322, 205] width 109 height 32
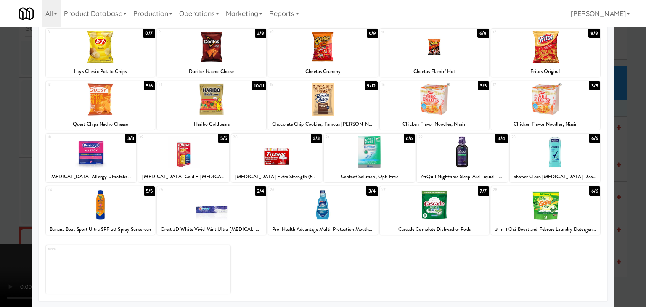
drag, startPoint x: 0, startPoint y: 196, endPoint x: 106, endPoint y: 194, distance: 106.1
click at [2, 195] on div at bounding box center [323, 153] width 646 height 307
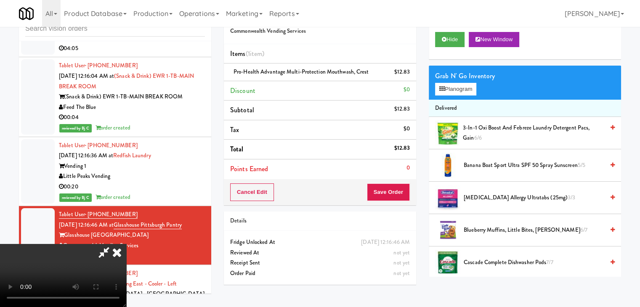
click at [126, 244] on video at bounding box center [63, 275] width 126 height 63
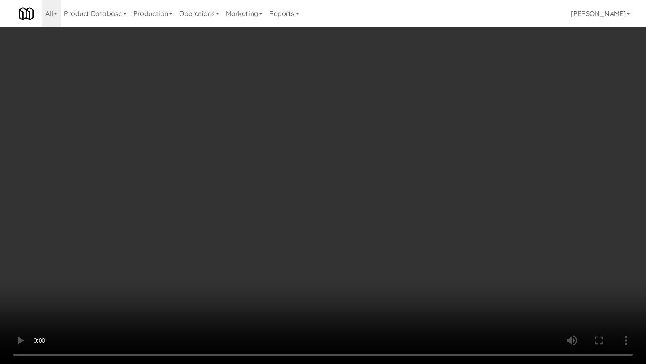
click at [268, 230] on video at bounding box center [323, 182] width 646 height 364
click at [305, 221] on video at bounding box center [323, 182] width 646 height 364
drag, startPoint x: 305, startPoint y: 221, endPoint x: 290, endPoint y: 228, distance: 16.6
click at [301, 224] on video at bounding box center [323, 182] width 646 height 364
click at [343, 218] on video at bounding box center [323, 182] width 646 height 364
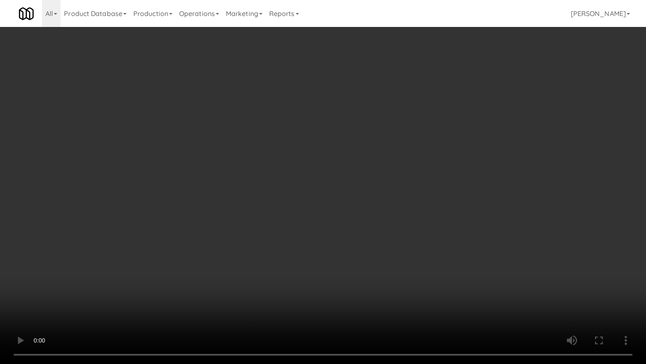
click at [344, 217] on video at bounding box center [323, 182] width 646 height 364
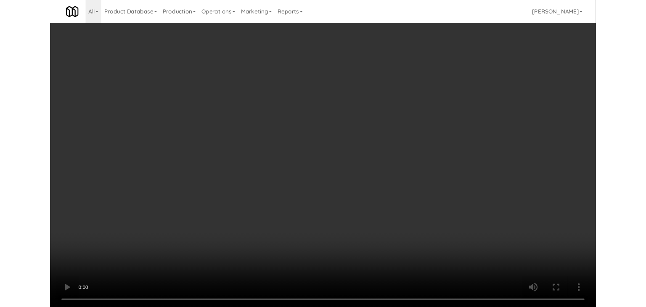
scroll to position [5650, 0]
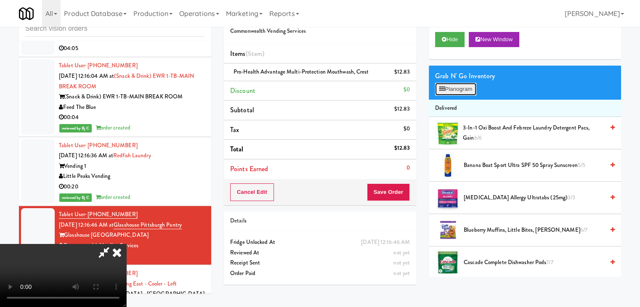
click at [454, 89] on button "Planogram" at bounding box center [455, 89] width 41 height 13
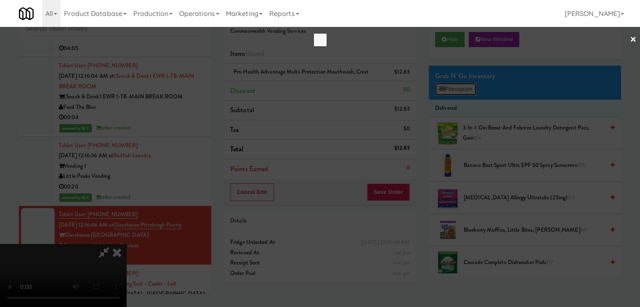
scroll to position [5629, 0]
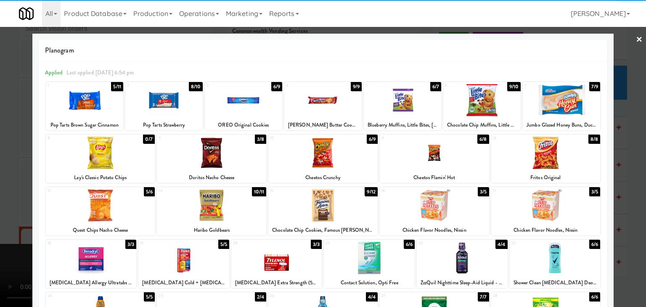
click at [332, 203] on div at bounding box center [322, 205] width 109 height 32
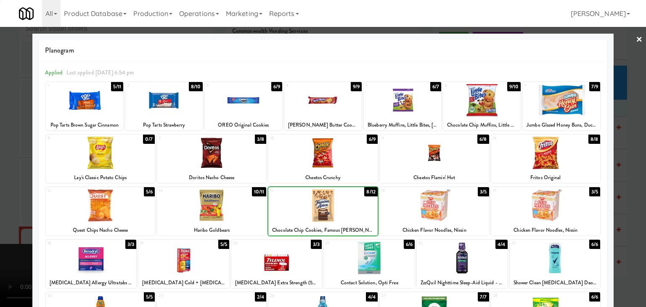
drag, startPoint x: 0, startPoint y: 206, endPoint x: 217, endPoint y: 201, distance: 216.8
click at [27, 201] on div at bounding box center [323, 153] width 646 height 307
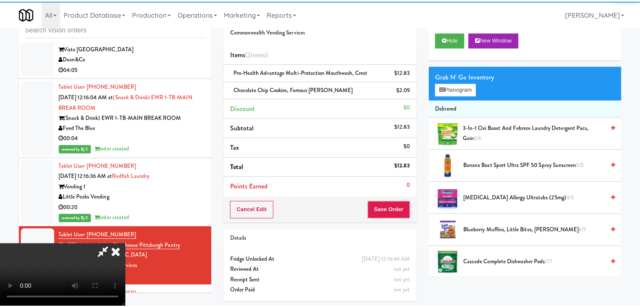
scroll to position [5650, 0]
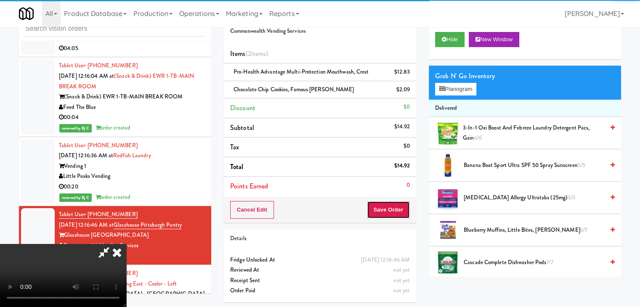
click at [398, 210] on button "Save Order" at bounding box center [388, 210] width 43 height 18
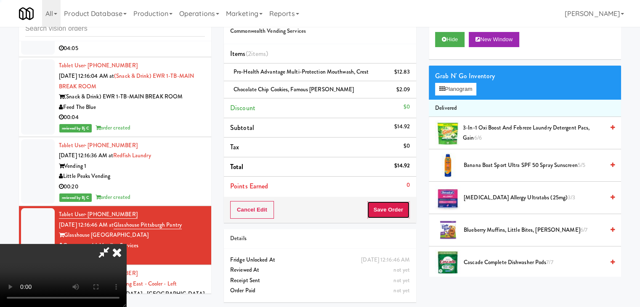
click at [398, 210] on button "Save Order" at bounding box center [388, 210] width 43 height 18
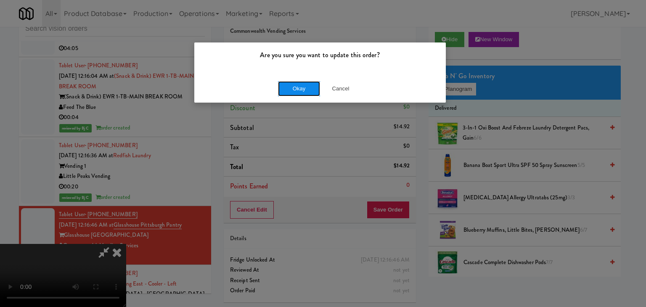
click at [293, 90] on button "Okay" at bounding box center [299, 88] width 42 height 15
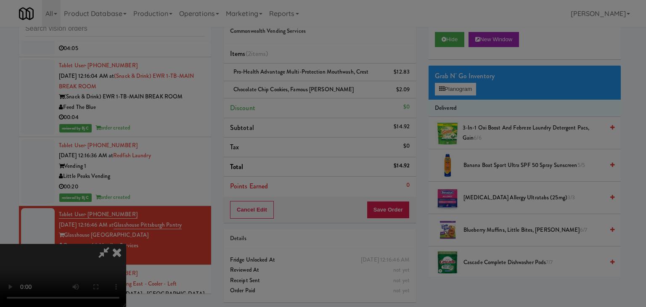
click at [293, 87] on div "Okay Cancel" at bounding box center [320, 73] width 252 height 28
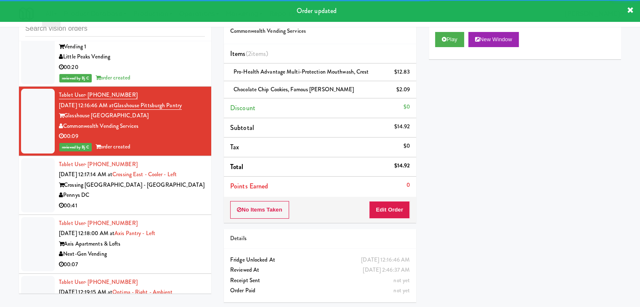
scroll to position [5776, 0]
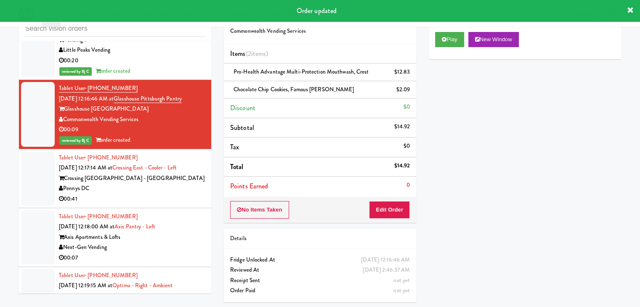
click at [172, 183] on div "Pennys DC" at bounding box center [132, 188] width 146 height 11
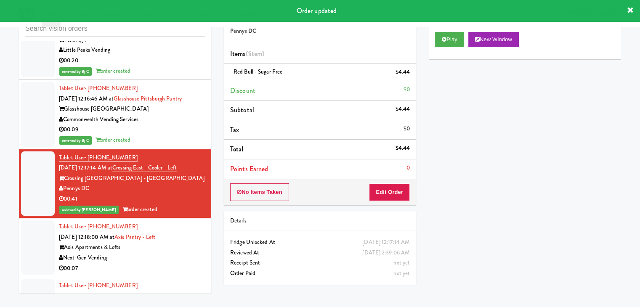
scroll to position [5818, 0]
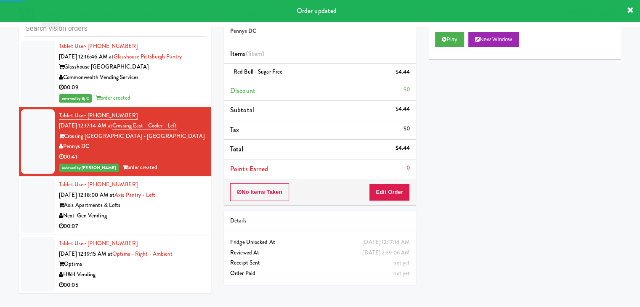
drag, startPoint x: 193, startPoint y: 128, endPoint x: 204, endPoint y: 127, distance: 11.1
click at [194, 211] on div "Next-Gen Vending" at bounding box center [132, 216] width 146 height 11
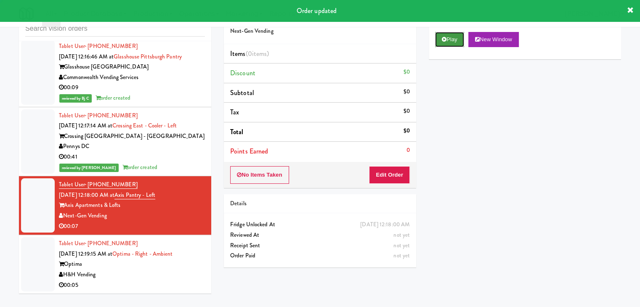
click at [446, 40] on icon at bounding box center [444, 39] width 5 height 5
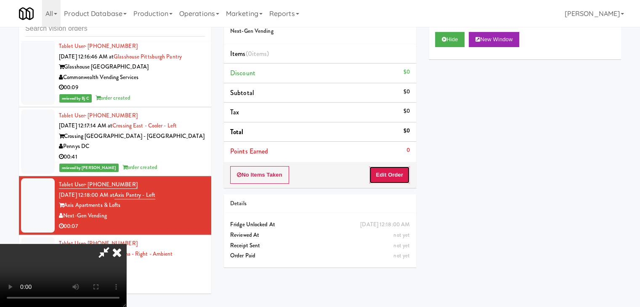
click at [388, 172] on button "Edit Order" at bounding box center [389, 175] width 41 height 18
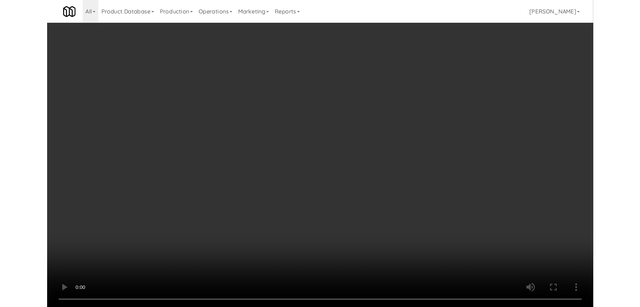
scroll to position [5797, 0]
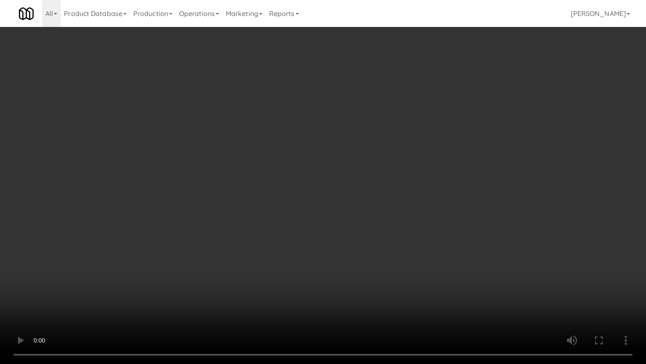
click at [346, 246] on video at bounding box center [323, 182] width 646 height 364
click at [357, 246] on video at bounding box center [323, 182] width 646 height 364
click at [359, 243] on video at bounding box center [323, 182] width 646 height 364
click at [364, 235] on video at bounding box center [323, 182] width 646 height 364
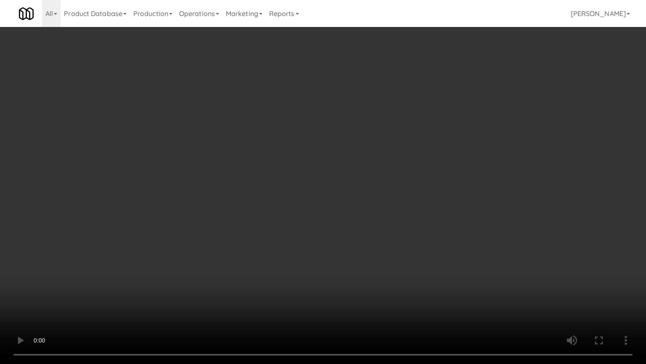
drag, startPoint x: 364, startPoint y: 235, endPoint x: 396, endPoint y: 134, distance: 106.3
click at [365, 229] on video at bounding box center [323, 182] width 646 height 364
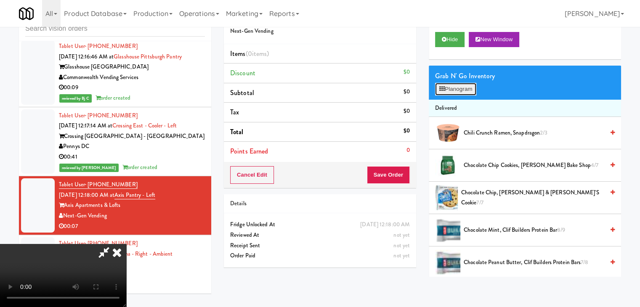
click at [443, 90] on icon at bounding box center [441, 88] width 5 height 5
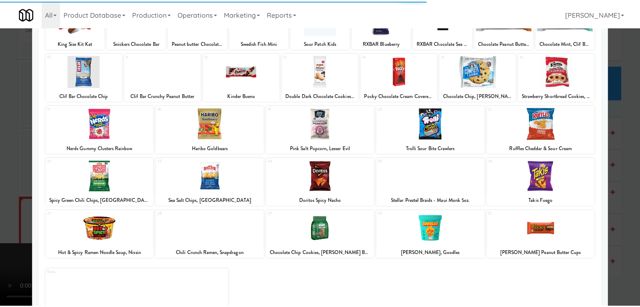
scroll to position [84, 0]
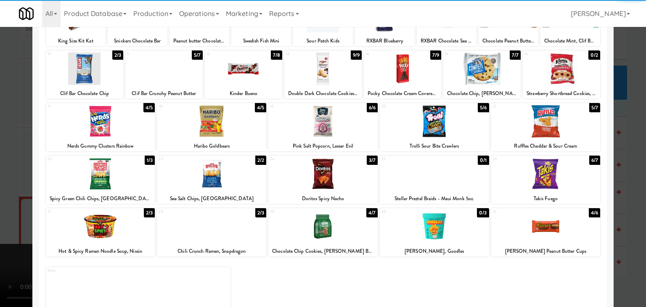
click at [338, 175] on div at bounding box center [322, 174] width 109 height 32
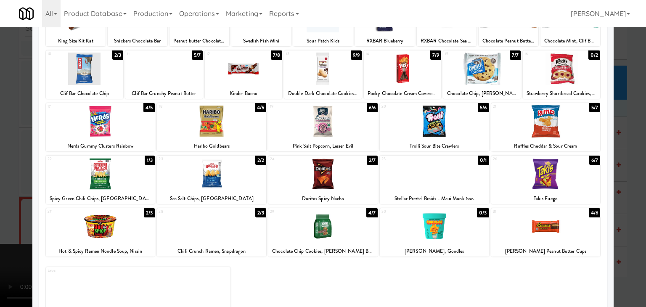
drag, startPoint x: 15, startPoint y: 193, endPoint x: 45, endPoint y: 193, distance: 30.3
click at [29, 193] on div at bounding box center [323, 153] width 646 height 307
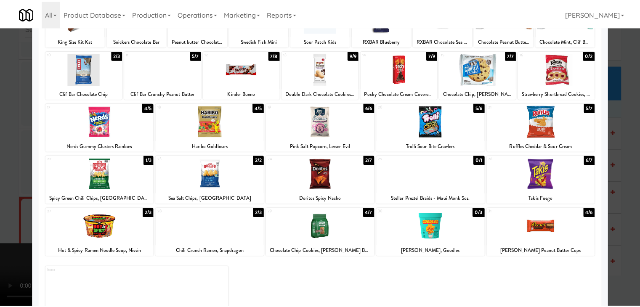
scroll to position [5818, 0]
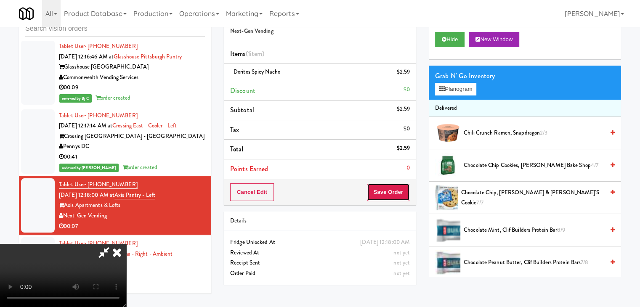
click at [397, 191] on button "Save Order" at bounding box center [388, 192] width 43 height 18
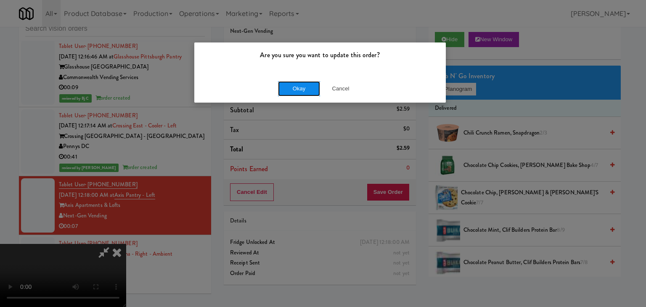
click at [300, 90] on button "Okay" at bounding box center [299, 88] width 42 height 15
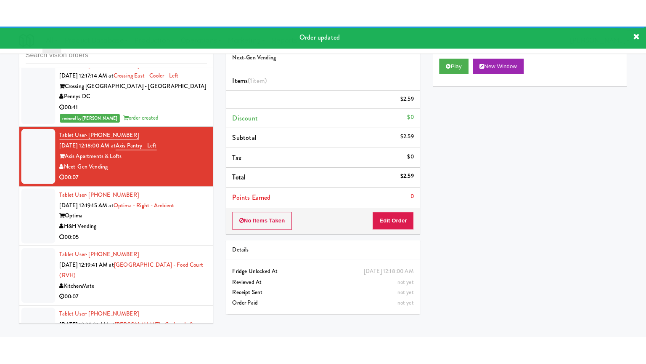
scroll to position [5902, 0]
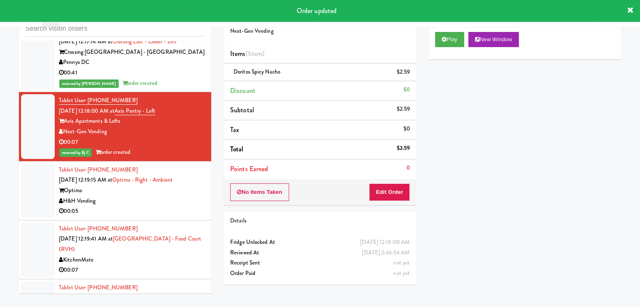
click at [157, 196] on div "H&H Vending" at bounding box center [132, 201] width 146 height 11
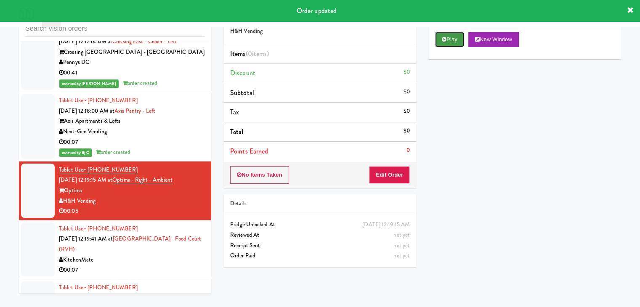
click at [451, 43] on button "Play" at bounding box center [449, 39] width 29 height 15
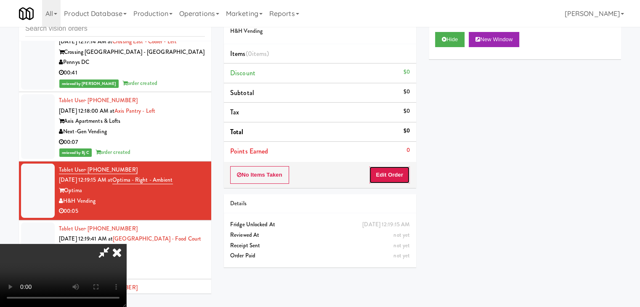
click at [404, 175] on button "Edit Order" at bounding box center [389, 175] width 41 height 18
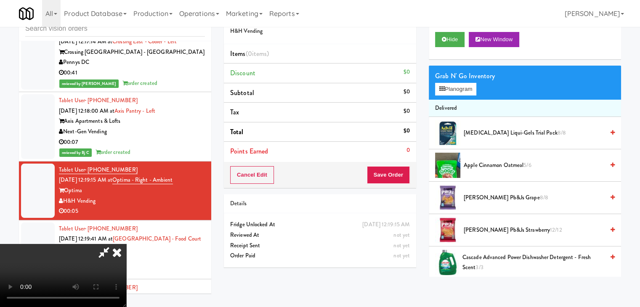
scroll to position [5881, 0]
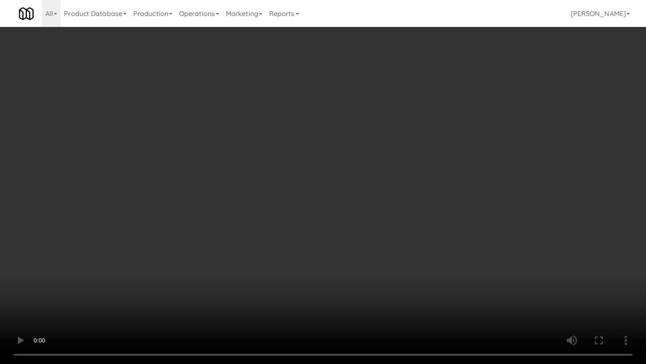
click at [342, 249] on video at bounding box center [323, 182] width 646 height 364
click at [336, 252] on video at bounding box center [323, 182] width 646 height 364
click at [335, 250] on video at bounding box center [323, 182] width 646 height 364
click at [334, 250] on video at bounding box center [323, 182] width 646 height 364
click at [342, 241] on video at bounding box center [323, 182] width 646 height 364
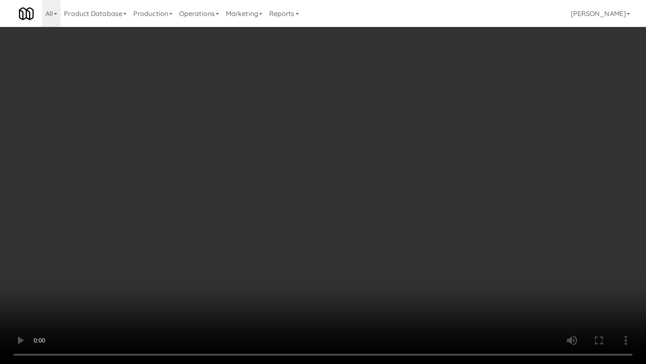
drag, startPoint x: 342, startPoint y: 241, endPoint x: 386, endPoint y: 132, distance: 117.5
click at [343, 236] on video at bounding box center [323, 182] width 646 height 364
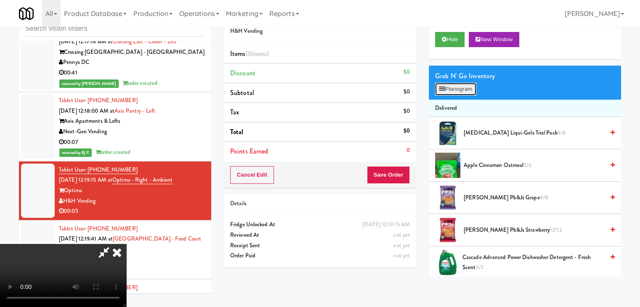
click at [454, 86] on button "Planogram" at bounding box center [455, 89] width 41 height 13
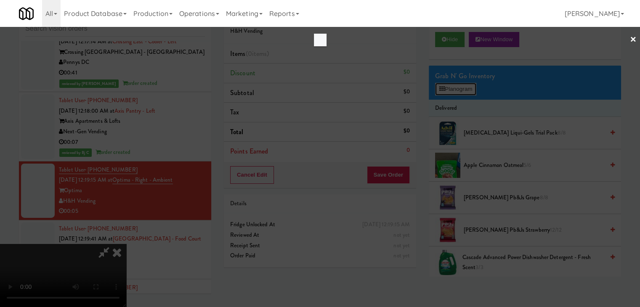
scroll to position [5881, 0]
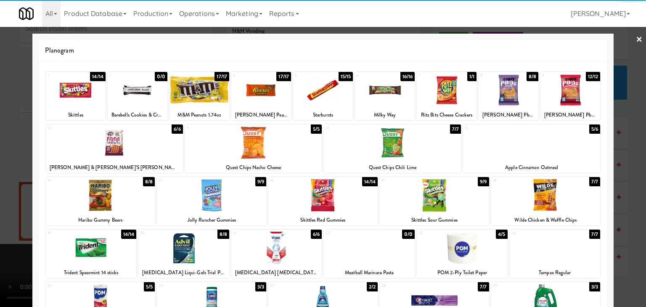
click at [264, 93] on div at bounding box center [261, 90] width 60 height 32
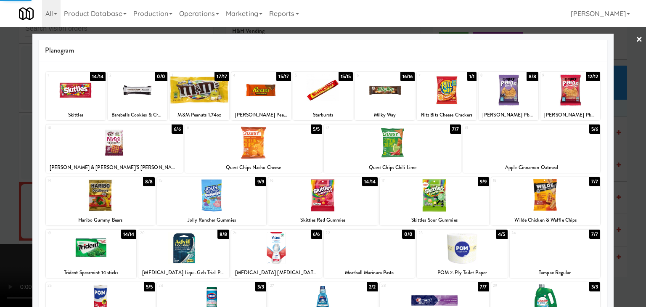
drag, startPoint x: 0, startPoint y: 144, endPoint x: 322, endPoint y: 180, distance: 323.4
click at [19, 147] on div at bounding box center [323, 153] width 646 height 307
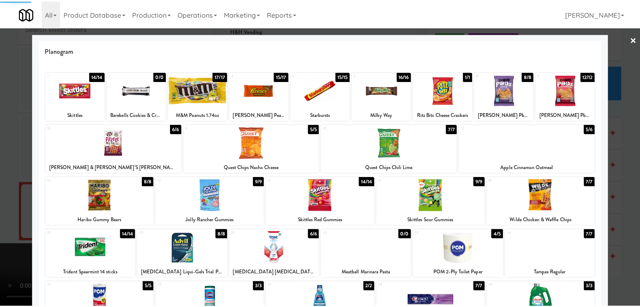
scroll to position [5902, 0]
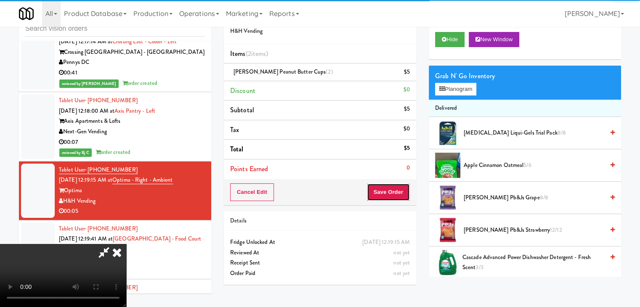
click at [401, 191] on button "Save Order" at bounding box center [388, 192] width 43 height 18
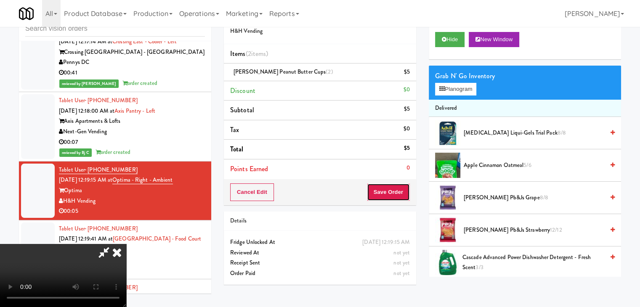
drag, startPoint x: 401, startPoint y: 191, endPoint x: 380, endPoint y: 173, distance: 27.5
click at [401, 191] on button "Save Order" at bounding box center [388, 192] width 43 height 18
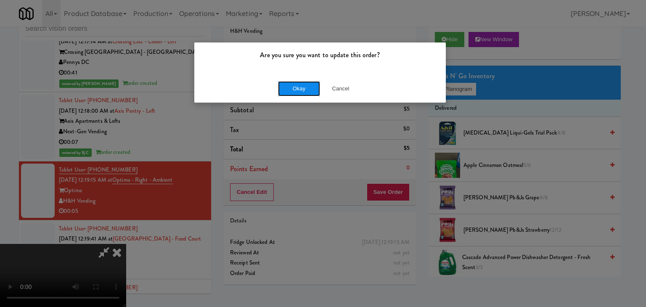
click at [311, 84] on button "Okay" at bounding box center [299, 88] width 42 height 15
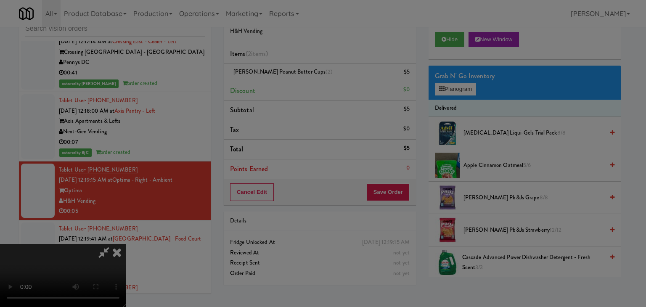
click at [311, 81] on button "Okay" at bounding box center [299, 73] width 42 height 15
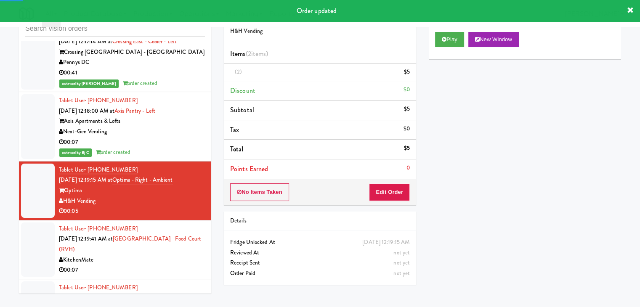
scroll to position [5944, 0]
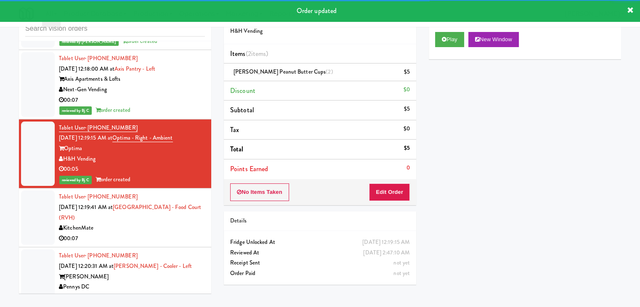
click at [161, 223] on div "KitchenMate" at bounding box center [132, 228] width 146 height 11
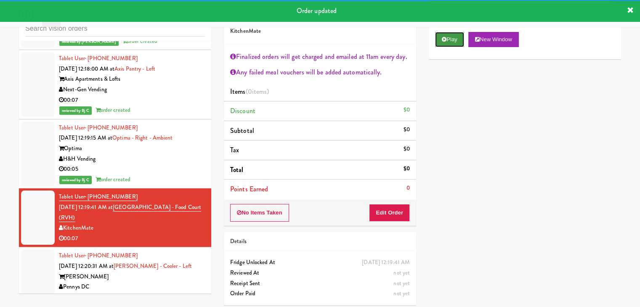
drag, startPoint x: 436, startPoint y: 40, endPoint x: 435, endPoint y: 46, distance: 6.4
click at [436, 39] on button "Play" at bounding box center [449, 39] width 29 height 15
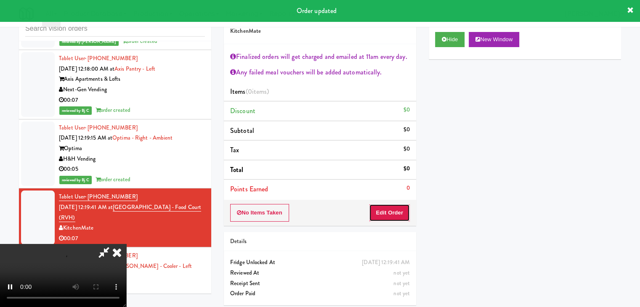
click at [393, 205] on button "Edit Order" at bounding box center [389, 213] width 41 height 18
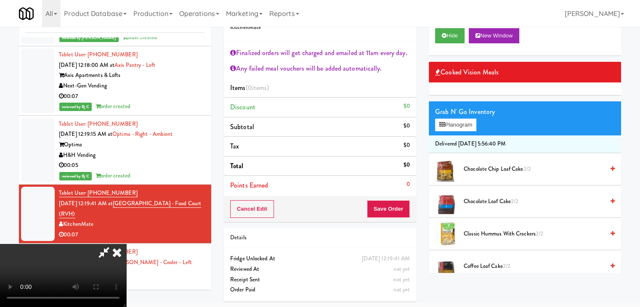
scroll to position [145, 0]
click at [126, 274] on video at bounding box center [63, 275] width 126 height 63
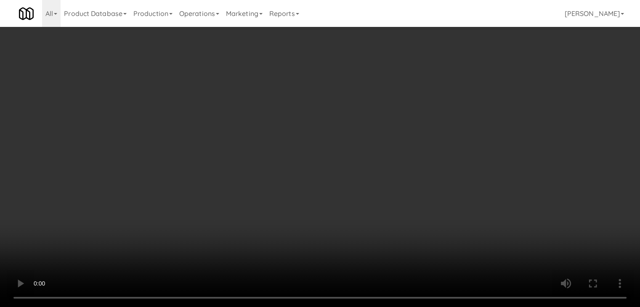
scroll to position [5924, 0]
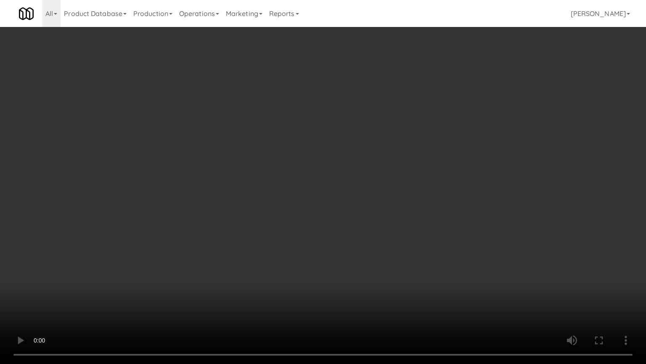
click at [362, 286] on video at bounding box center [323, 182] width 646 height 364
click at [375, 274] on video at bounding box center [323, 182] width 646 height 364
click at [375, 275] on video at bounding box center [323, 182] width 646 height 364
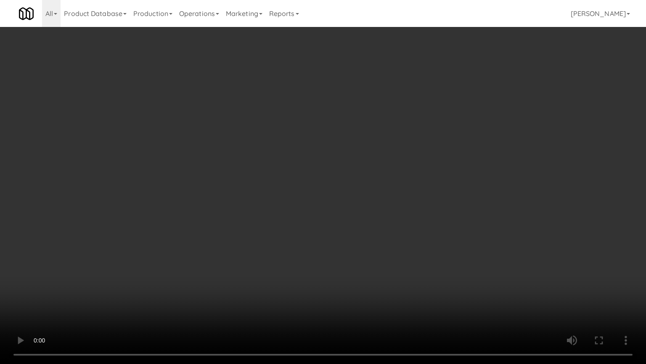
click at [374, 260] on video at bounding box center [323, 182] width 646 height 364
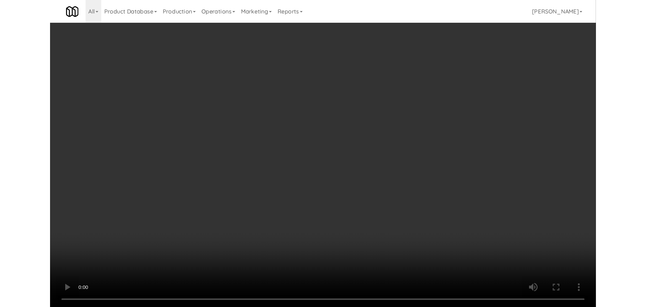
scroll to position [5944, 0]
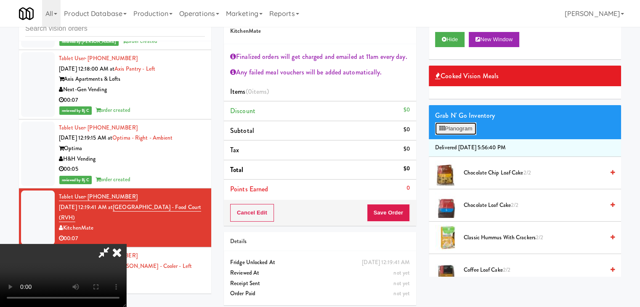
click at [461, 129] on button "Planogram" at bounding box center [455, 128] width 41 height 13
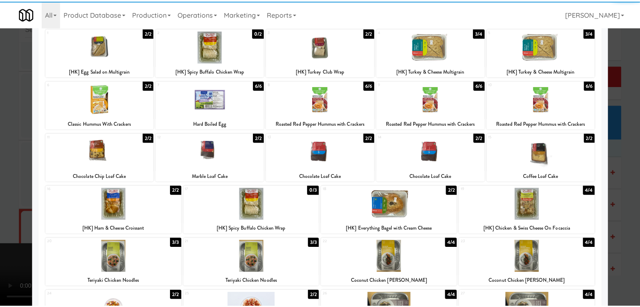
scroll to position [126, 0]
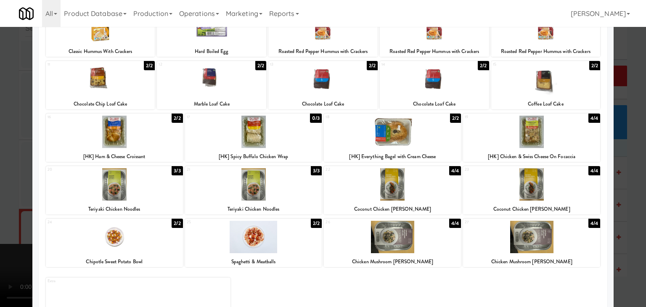
drag, startPoint x: 0, startPoint y: 196, endPoint x: 36, endPoint y: 196, distance: 35.8
click at [2, 196] on div at bounding box center [323, 153] width 646 height 307
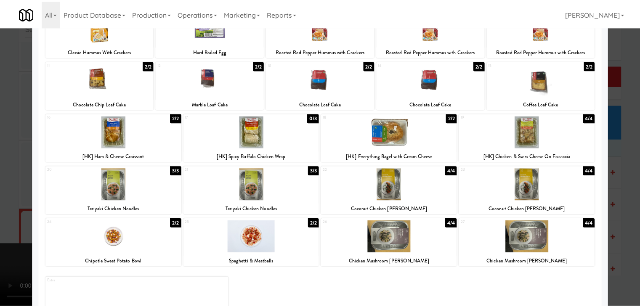
scroll to position [5944, 0]
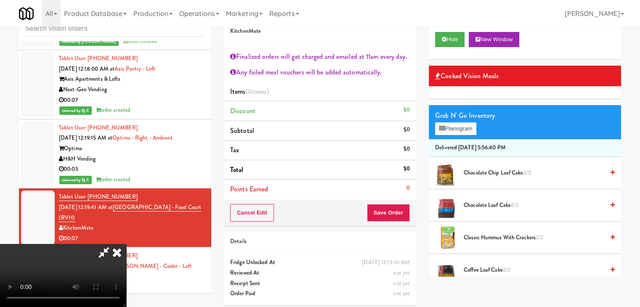
click at [126, 244] on video at bounding box center [63, 275] width 126 height 63
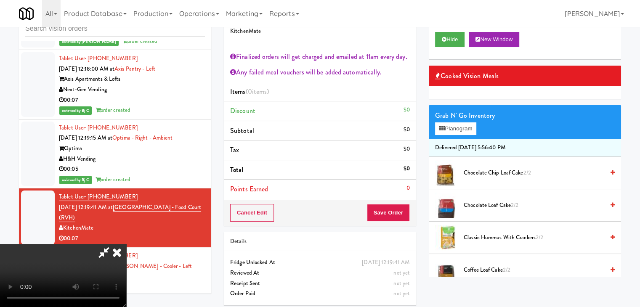
click at [126, 244] on video at bounding box center [63, 275] width 126 height 63
click at [455, 129] on button "Planogram" at bounding box center [455, 128] width 41 height 13
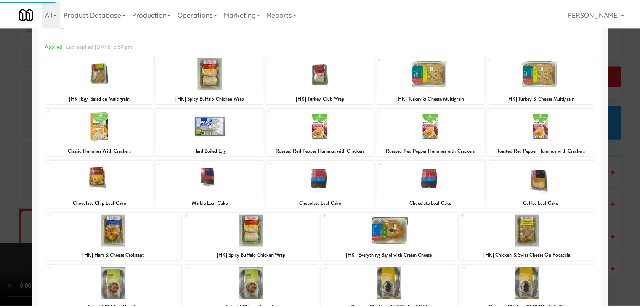
scroll to position [126, 0]
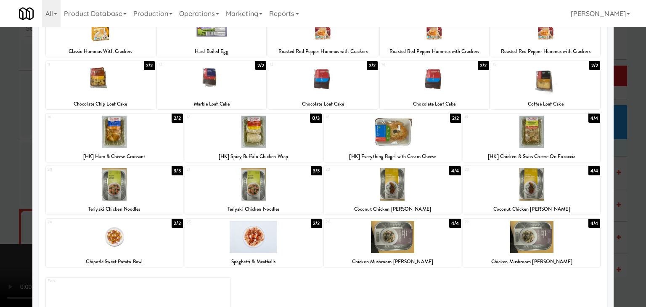
click at [0, 159] on div at bounding box center [323, 153] width 646 height 307
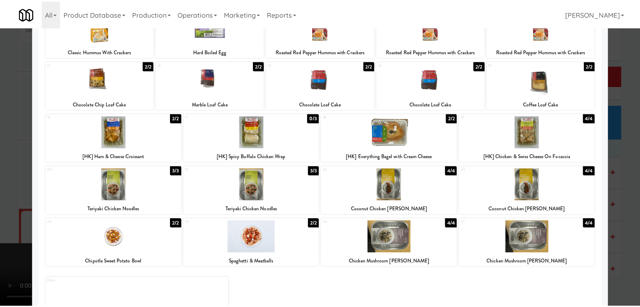
scroll to position [5944, 0]
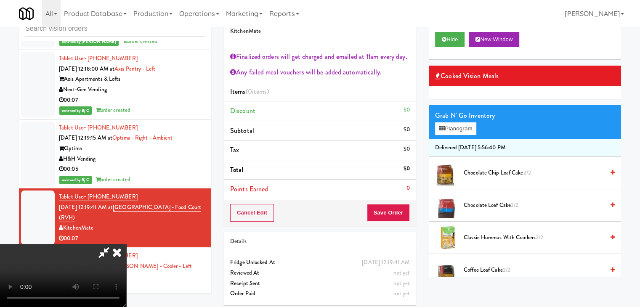
click at [126, 244] on video at bounding box center [63, 275] width 126 height 63
click at [472, 126] on button "Planogram" at bounding box center [455, 128] width 41 height 13
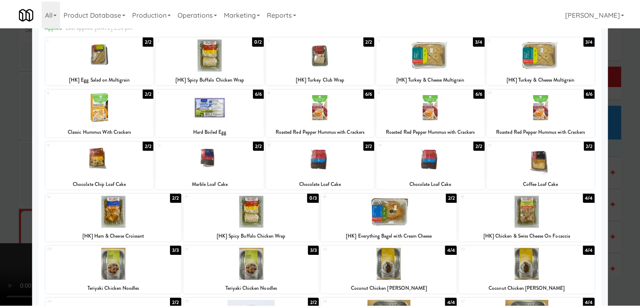
scroll to position [32, 0]
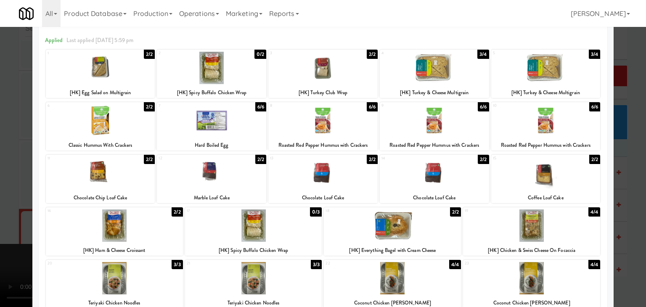
click at [0, 196] on div at bounding box center [323, 153] width 646 height 307
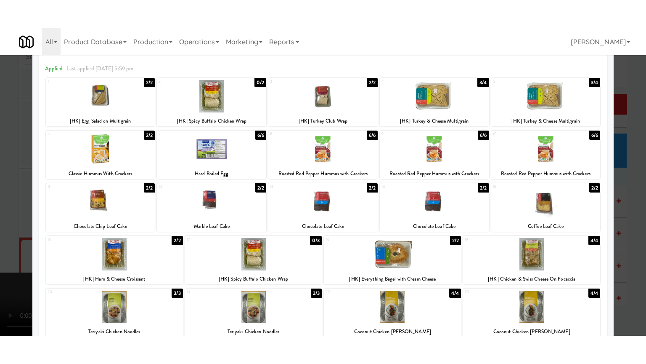
scroll to position [5944, 0]
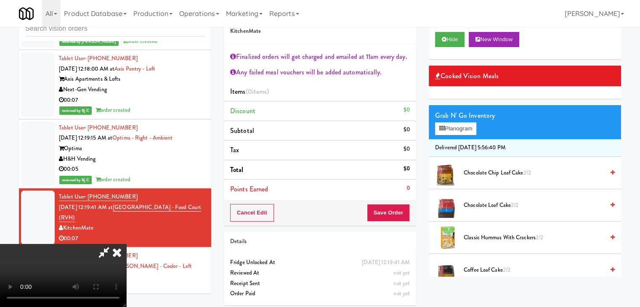
click at [126, 244] on video at bounding box center [63, 275] width 126 height 63
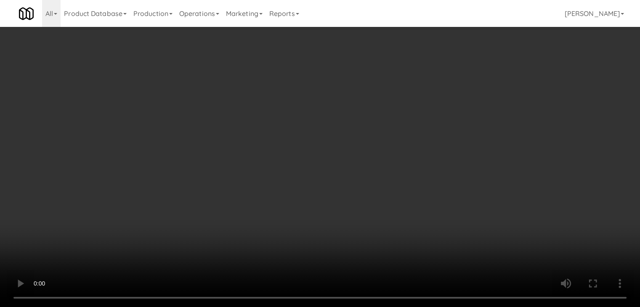
scroll to position [5924, 0]
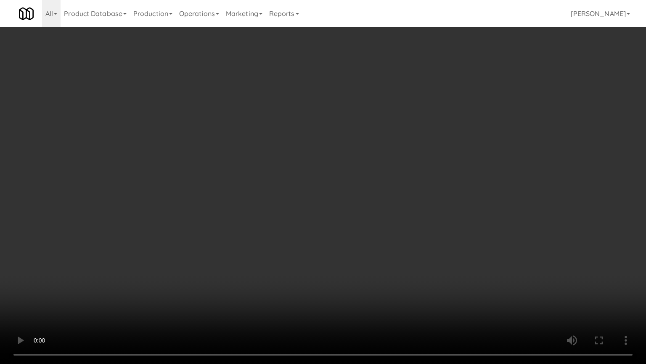
click at [370, 237] on video at bounding box center [323, 182] width 646 height 364
click at [394, 240] on video at bounding box center [323, 182] width 646 height 364
click at [403, 242] on video at bounding box center [323, 182] width 646 height 364
click at [402, 245] on video at bounding box center [323, 182] width 646 height 364
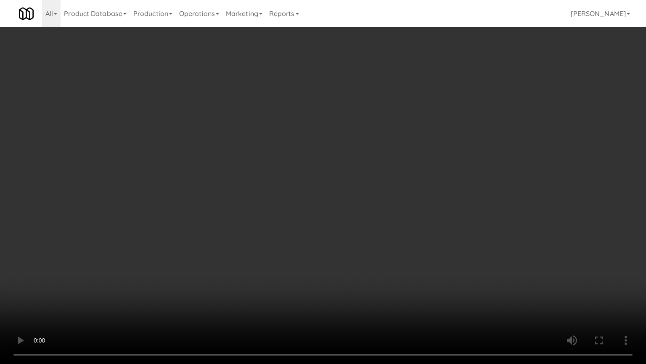
click at [402, 245] on video at bounding box center [323, 182] width 646 height 364
click at [405, 245] on video at bounding box center [323, 182] width 646 height 364
click at [406, 244] on video at bounding box center [323, 182] width 646 height 364
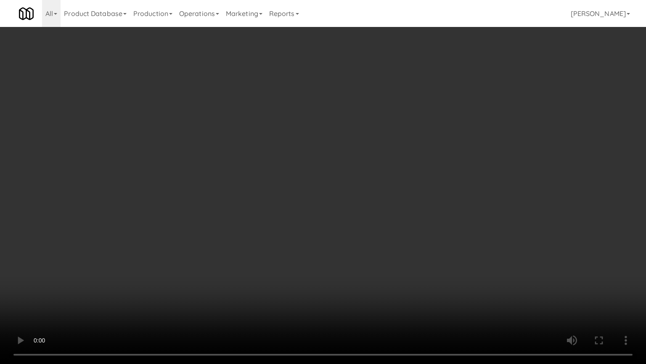
click at [406, 244] on video at bounding box center [323, 182] width 646 height 364
click at [406, 243] on video at bounding box center [323, 182] width 646 height 364
click at [353, 245] on video at bounding box center [323, 182] width 646 height 364
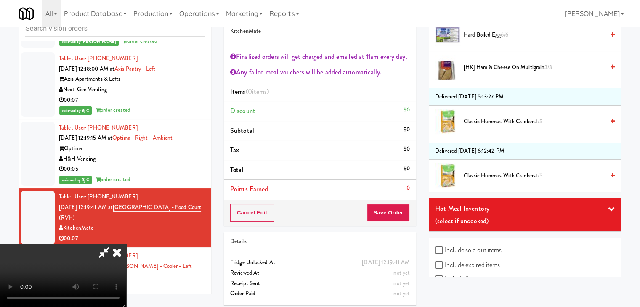
scroll to position [600, 0]
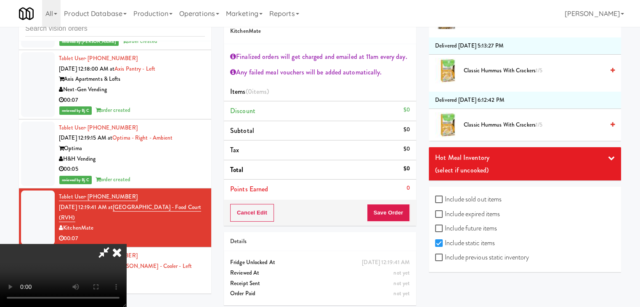
click at [476, 255] on label "Include previous static inventory" at bounding box center [482, 257] width 94 height 13
click at [445, 255] on input "Include previous static inventory" at bounding box center [440, 258] width 10 height 7
checkbox input "true"
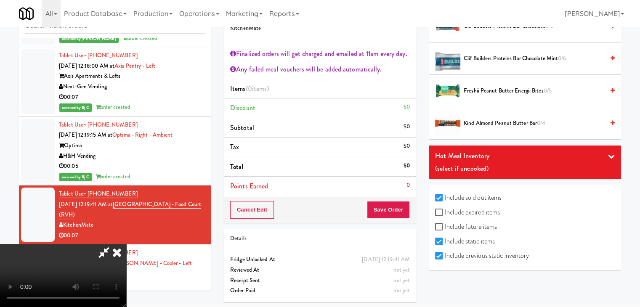
scroll to position [31, 0]
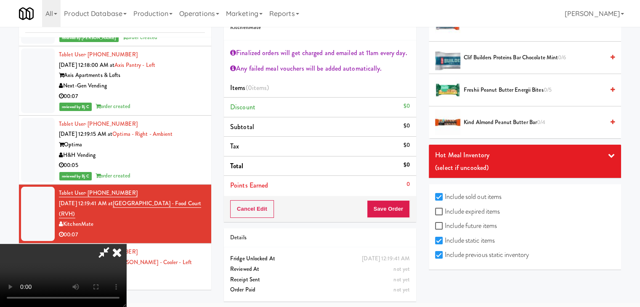
click at [487, 208] on label "Include expired items" at bounding box center [467, 211] width 65 height 13
click at [445, 209] on input "Include expired items" at bounding box center [440, 212] width 10 height 7
checkbox input "true"
click at [476, 223] on label "Include future items" at bounding box center [466, 226] width 62 height 13
click at [445, 223] on input "Include future items" at bounding box center [440, 226] width 10 height 7
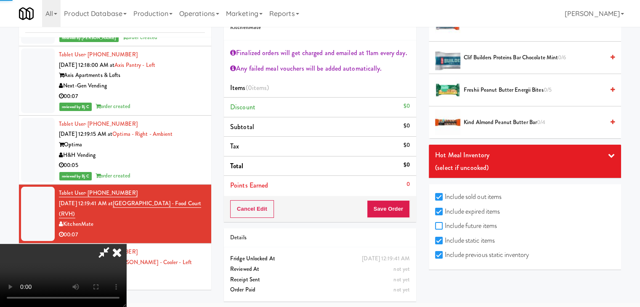
checkbox input "true"
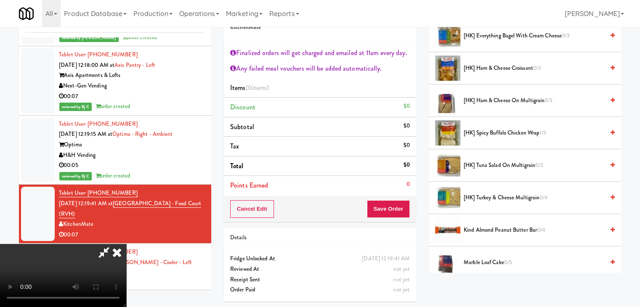
scroll to position [2054, 0]
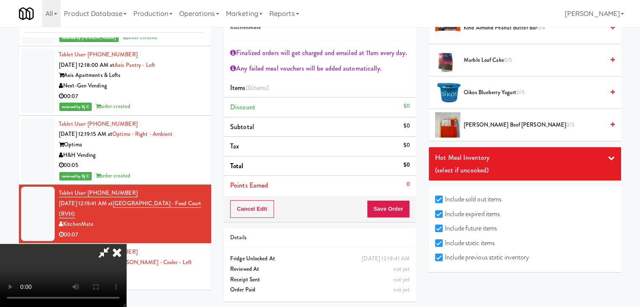
click at [542, 157] on div "Hot Meal Inventory" at bounding box center [525, 157] width 180 height 13
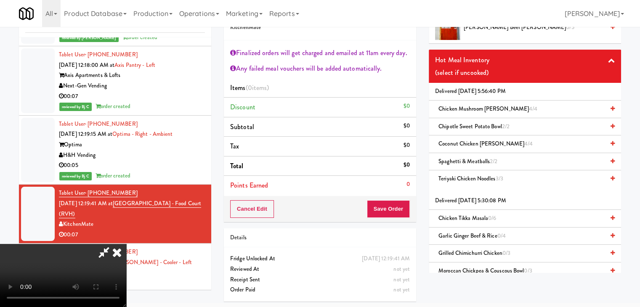
scroll to position [145, 0]
click at [126, 268] on video at bounding box center [63, 275] width 126 height 63
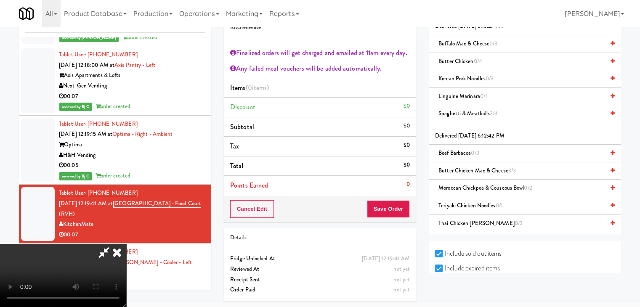
scroll to position [2446, 0]
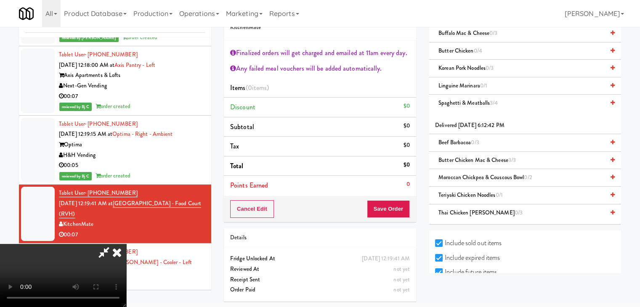
click at [126, 256] on video at bounding box center [63, 275] width 126 height 63
click at [126, 255] on video at bounding box center [63, 275] width 126 height 63
click at [126, 297] on video at bounding box center [63, 275] width 126 height 63
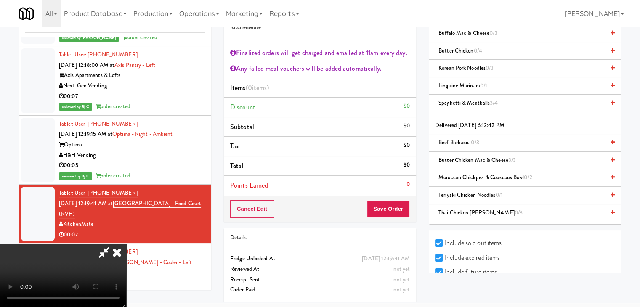
click at [126, 244] on video at bounding box center [63, 275] width 126 height 63
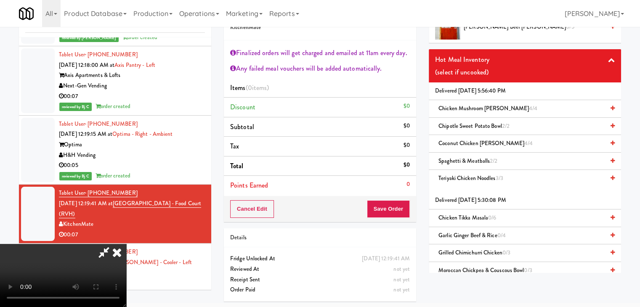
scroll to position [2152, 0]
click at [520, 123] on div "Chipotle Sweet Potato Bowl 2/2" at bounding box center [525, 127] width 180 height 11
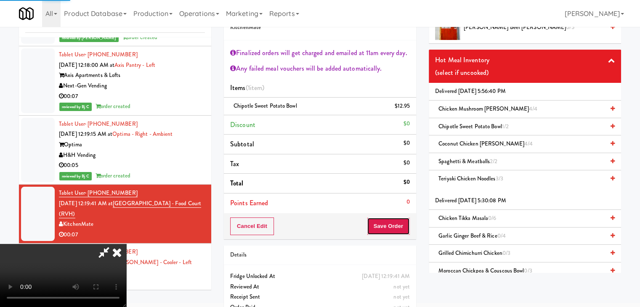
click at [398, 228] on button "Save Order" at bounding box center [388, 227] width 43 height 18
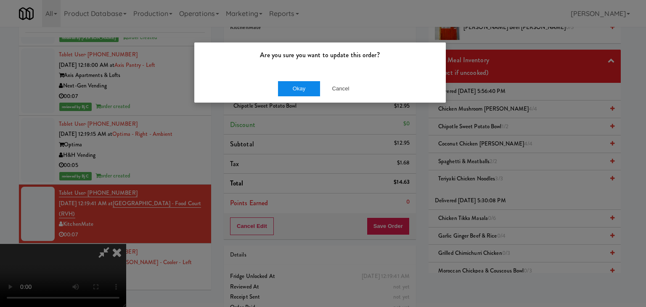
click at [290, 85] on div "Okay Cancel" at bounding box center [320, 88] width 252 height 28
click at [288, 88] on button "Okay" at bounding box center [299, 88] width 42 height 15
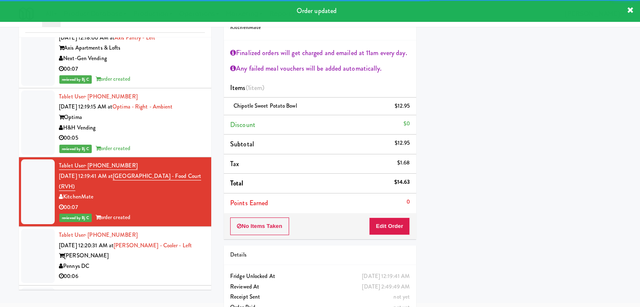
scroll to position [5986, 0]
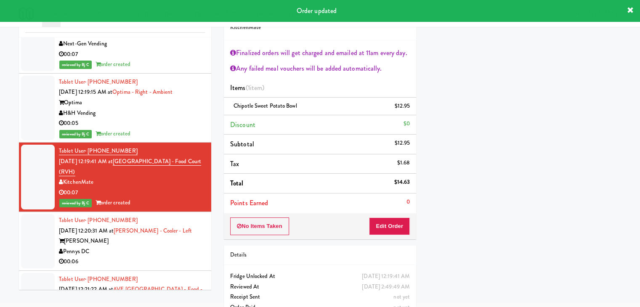
click at [175, 247] on div "Pennys DC" at bounding box center [132, 252] width 146 height 11
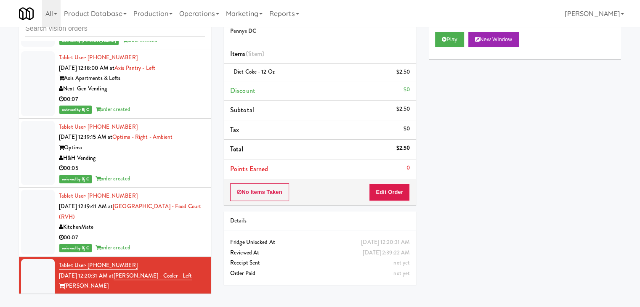
scroll to position [5944, 0]
click at [171, 234] on div "00:07" at bounding box center [132, 239] width 146 height 11
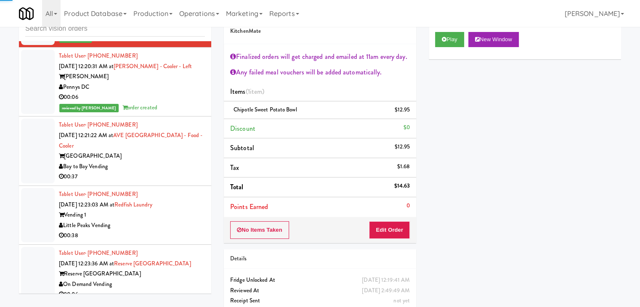
scroll to position [6197, 0]
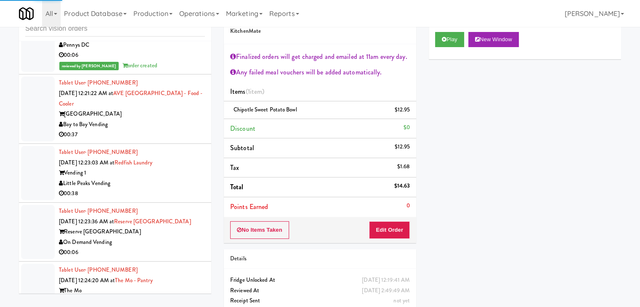
click at [185, 247] on div "00:06" at bounding box center [132, 252] width 146 height 11
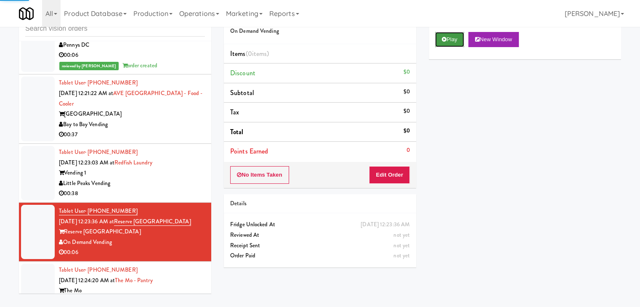
click at [460, 44] on button "Play" at bounding box center [449, 39] width 29 height 15
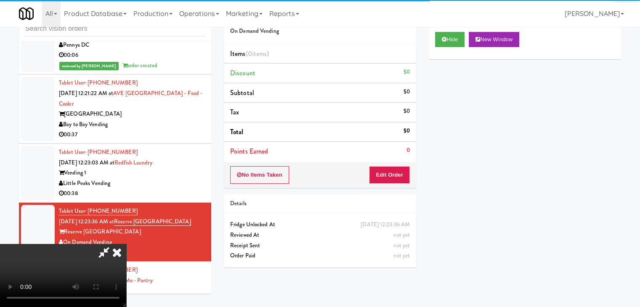
drag, startPoint x: 402, startPoint y: 161, endPoint x: 395, endPoint y: 167, distance: 9.3
click at [396, 167] on div "Order # 2259434 On Demand Vending Items (0 items ) Discount $0 Subtotal $0 Tax …" at bounding box center [320, 95] width 192 height 185
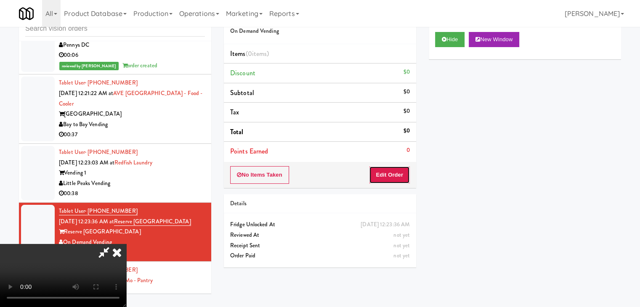
click at [395, 167] on button "Edit Order" at bounding box center [389, 175] width 41 height 18
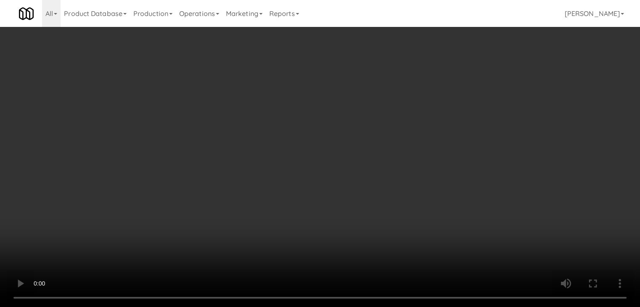
scroll to position [6176, 0]
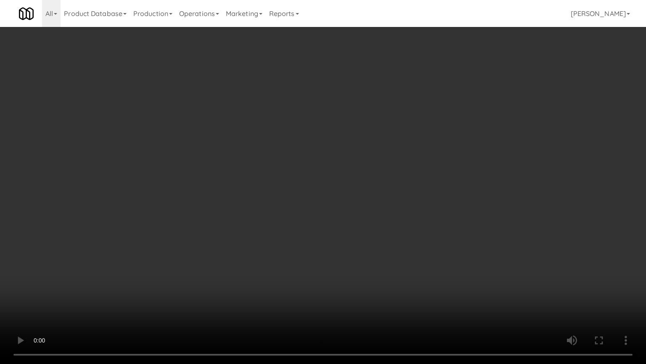
click at [400, 237] on video at bounding box center [323, 182] width 646 height 364
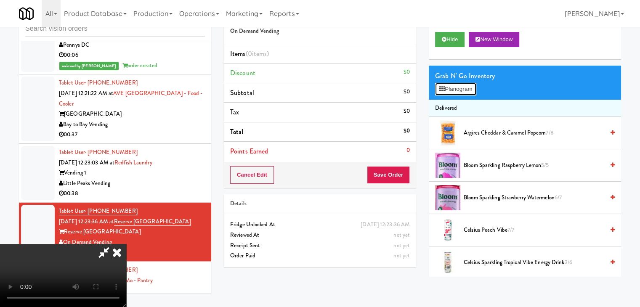
click at [463, 94] on button "Planogram" at bounding box center [455, 89] width 41 height 13
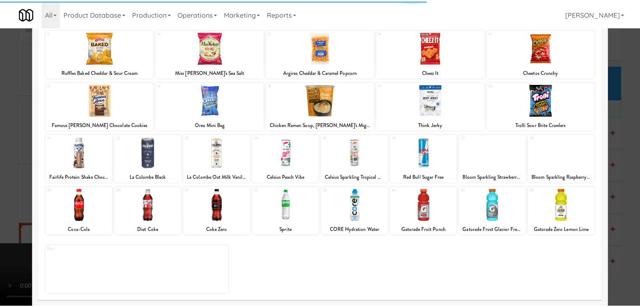
scroll to position [106, 0]
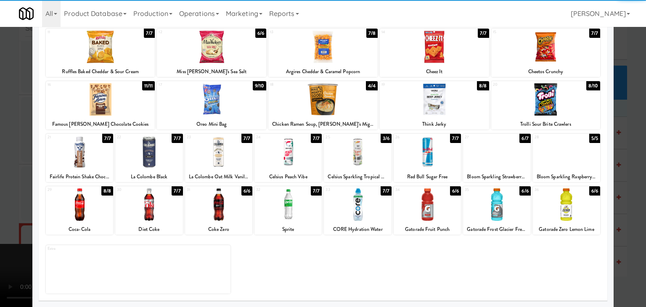
click at [154, 203] on div at bounding box center [148, 205] width 67 height 32
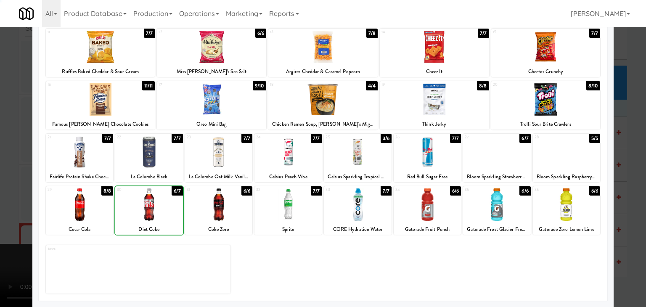
click at [1, 199] on div at bounding box center [323, 153] width 646 height 307
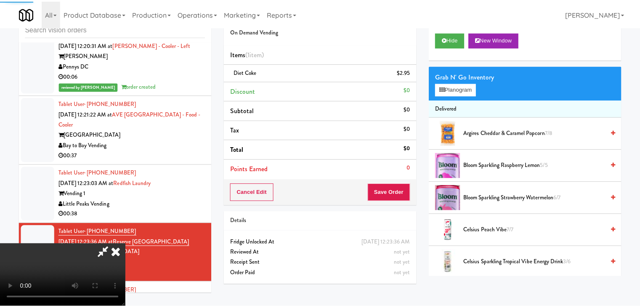
scroll to position [6197, 0]
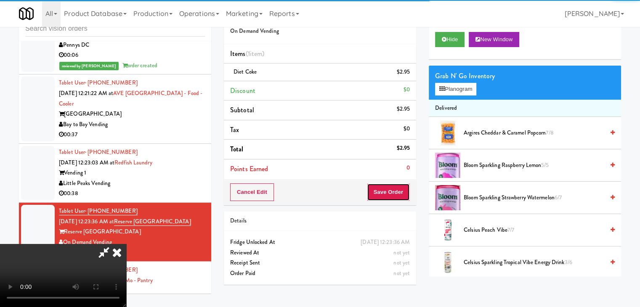
click at [399, 190] on button "Save Order" at bounding box center [388, 192] width 43 height 18
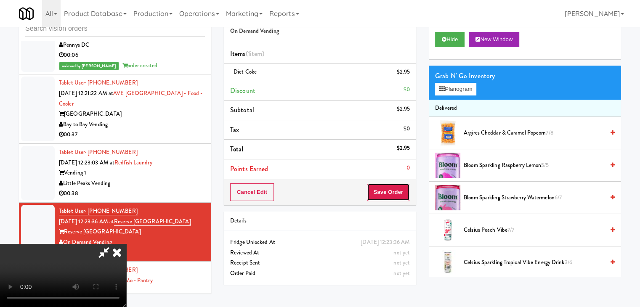
click at [399, 190] on button "Save Order" at bounding box center [388, 192] width 43 height 18
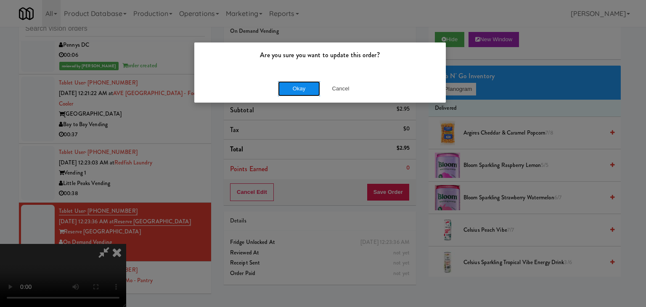
click at [305, 88] on button "Okay" at bounding box center [299, 88] width 42 height 15
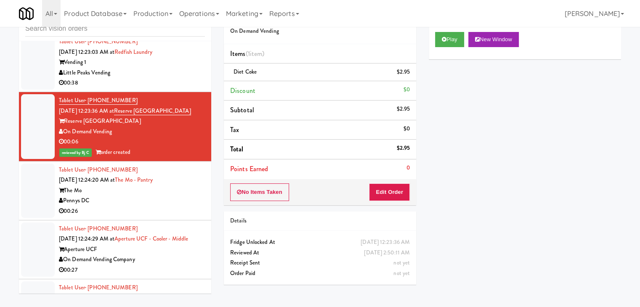
scroll to position [6323, 0]
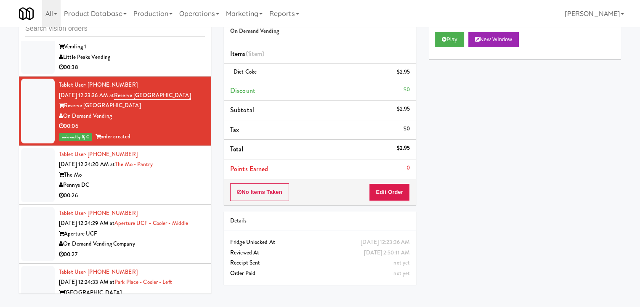
click at [169, 180] on div "Pennys DC" at bounding box center [132, 185] width 146 height 11
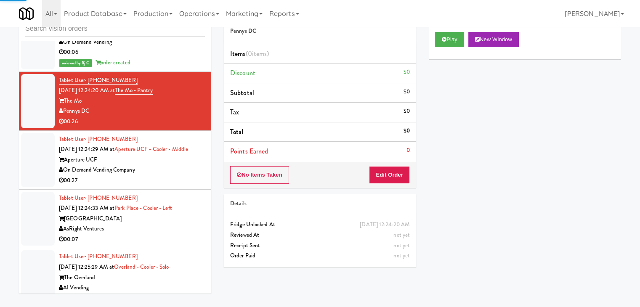
scroll to position [6407, 0]
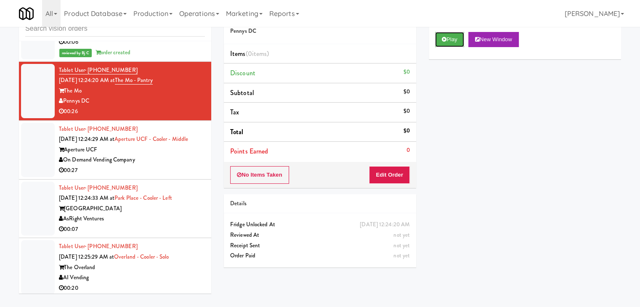
drag, startPoint x: 454, startPoint y: 40, endPoint x: 213, endPoint y: 142, distance: 261.4
click at [214, 142] on div "inbox reviewed all all unclear take inventory issue suspicious failed recent Ta…" at bounding box center [320, 151] width 615 height 297
drag, startPoint x: 177, startPoint y: 138, endPoint x: 313, endPoint y: 101, distance: 140.9
click at [177, 224] on div "00:07" at bounding box center [132, 229] width 146 height 11
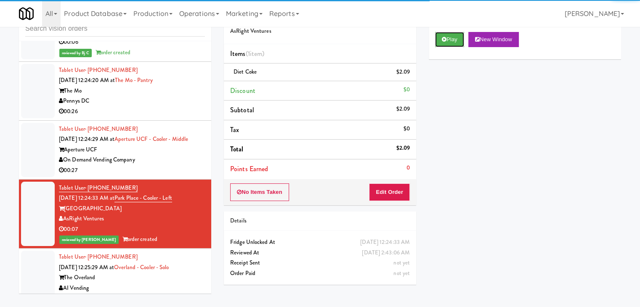
drag, startPoint x: 461, startPoint y: 43, endPoint x: 191, endPoint y: 157, distance: 293.0
click at [194, 155] on div "inbox reviewed all all unclear take inventory issue suspicious failed recent Ta…" at bounding box center [320, 151] width 615 height 297
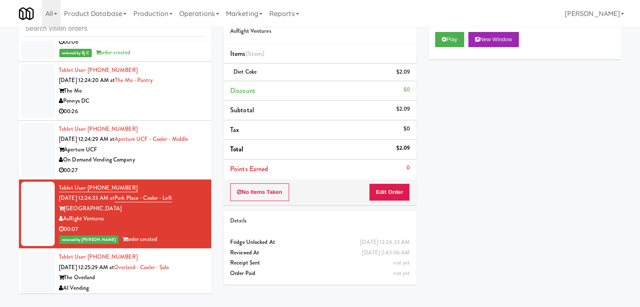
click at [157, 283] on div "AI Vending" at bounding box center [132, 288] width 146 height 11
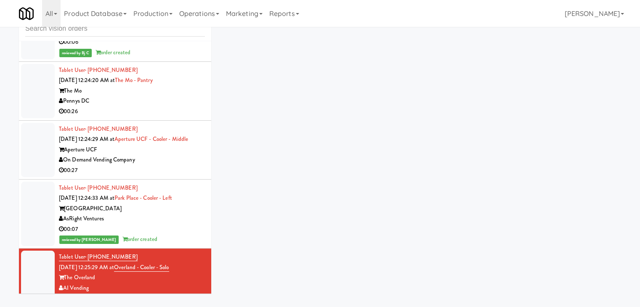
scroll to position [6533, 0]
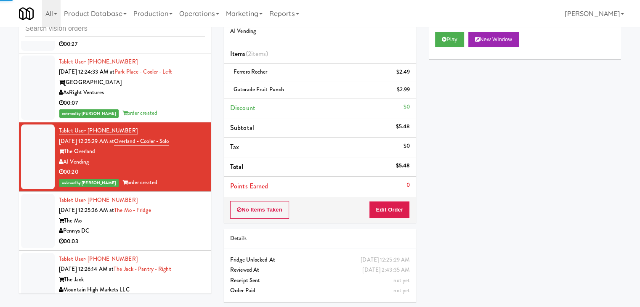
click at [184, 216] on div "The Mo" at bounding box center [132, 221] width 146 height 11
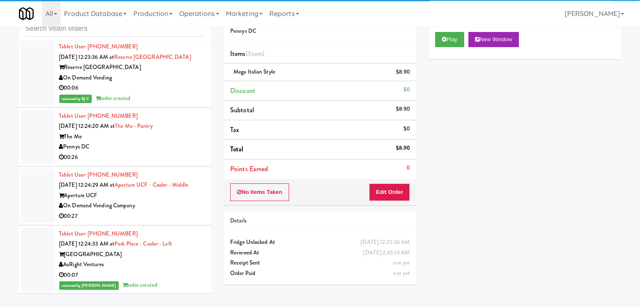
scroll to position [6323, 0]
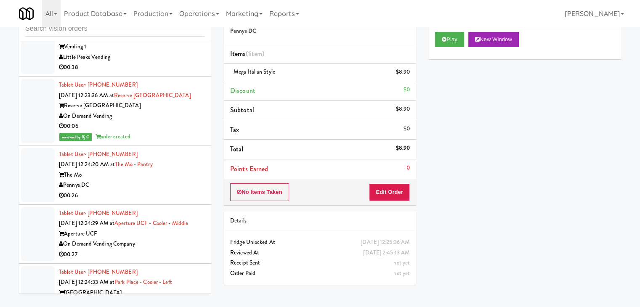
drag, startPoint x: 170, startPoint y: 102, endPoint x: 186, endPoint y: 100, distance: 15.7
click at [172, 149] on div "Tablet User · (202) 355-5801 Sep 3, 2025 12:24:20 AM at The Mo - Pantry The Mo …" at bounding box center [132, 175] width 146 height 52
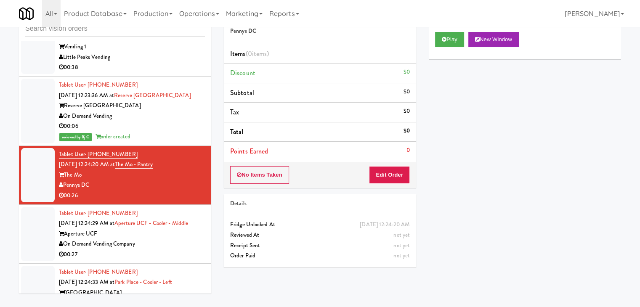
click at [102, 180] on div "Pennys DC" at bounding box center [132, 185] width 146 height 11
drag, startPoint x: 101, startPoint y: 93, endPoint x: 64, endPoint y: 94, distance: 37.5
click at [64, 180] on div "Pennys DC" at bounding box center [132, 185] width 146 height 11
copy div "Pennys DC"
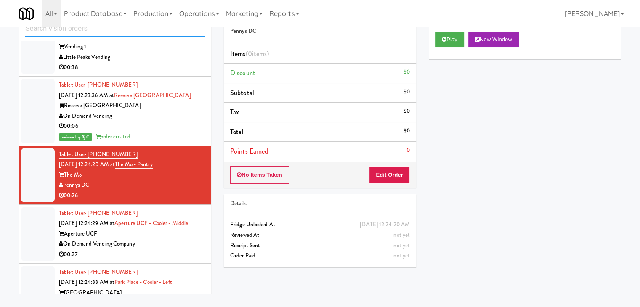
click at [96, 28] on input "text" at bounding box center [115, 29] width 180 height 16
paste input "Pennys DC"
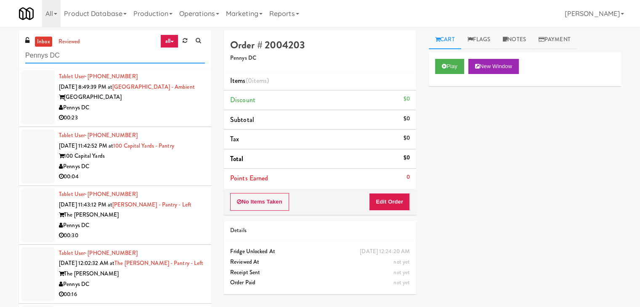
type input "Pennys DC"
click at [168, 165] on div "Pennys DC" at bounding box center [132, 167] width 146 height 11
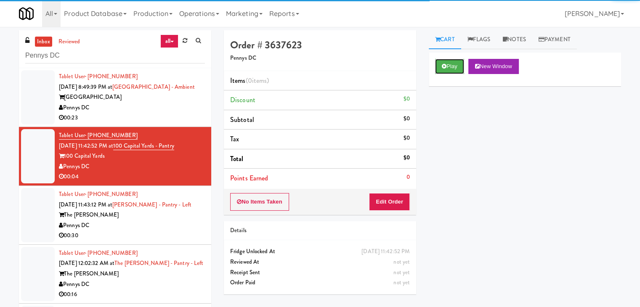
drag, startPoint x: 448, startPoint y: 70, endPoint x: 443, endPoint y: 81, distance: 11.7
click at [448, 70] on button "Play" at bounding box center [449, 66] width 29 height 15
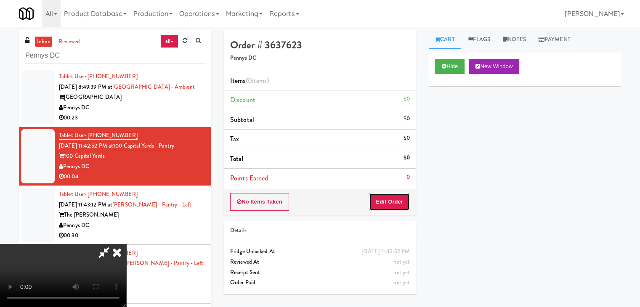
click at [396, 202] on button "Edit Order" at bounding box center [389, 202] width 41 height 18
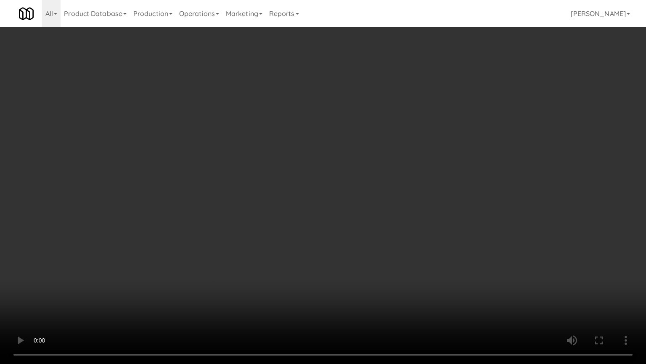
click at [365, 232] on video at bounding box center [323, 182] width 646 height 364
click at [366, 231] on video at bounding box center [323, 182] width 646 height 364
click at [373, 223] on video at bounding box center [323, 182] width 646 height 364
drag, startPoint x: 373, startPoint y: 223, endPoint x: 422, endPoint y: 145, distance: 91.7
click at [376, 220] on video at bounding box center [323, 182] width 646 height 364
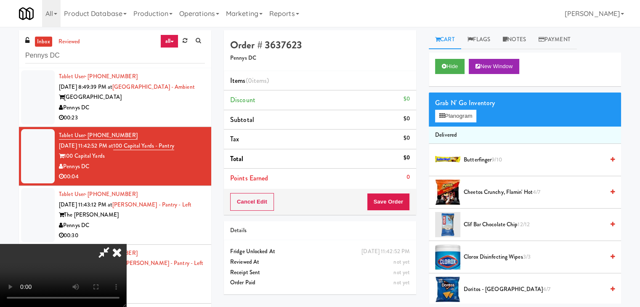
click at [462, 122] on div "Grab N' Go Inventory Planogram" at bounding box center [525, 110] width 192 height 34
drag, startPoint x: 455, startPoint y: 120, endPoint x: 460, endPoint y: 115, distance: 6.9
click at [459, 115] on button "Planogram" at bounding box center [455, 116] width 41 height 13
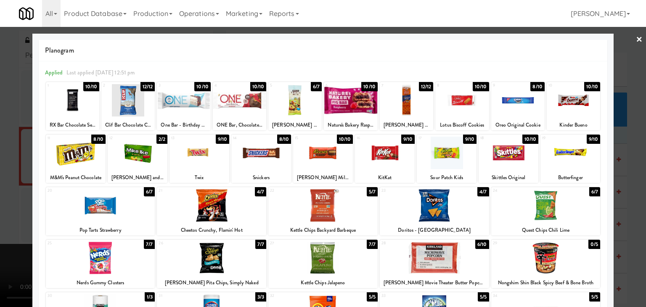
drag, startPoint x: 104, startPoint y: 255, endPoint x: 33, endPoint y: 245, distance: 71.0
click at [103, 255] on div at bounding box center [100, 258] width 109 height 32
drag, startPoint x: 0, startPoint y: 235, endPoint x: 53, endPoint y: 223, distance: 53.9
click at [9, 230] on div at bounding box center [323, 153] width 646 height 307
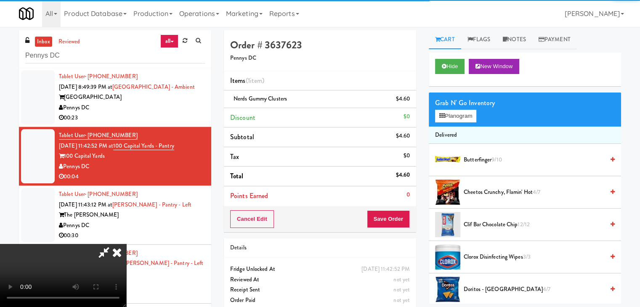
drag, startPoint x: 413, startPoint y: 218, endPoint x: 408, endPoint y: 221, distance: 6.2
click at [410, 221] on div "Cancel Edit Save Order" at bounding box center [320, 219] width 192 height 26
click at [405, 221] on button "Save Order" at bounding box center [388, 219] width 43 height 18
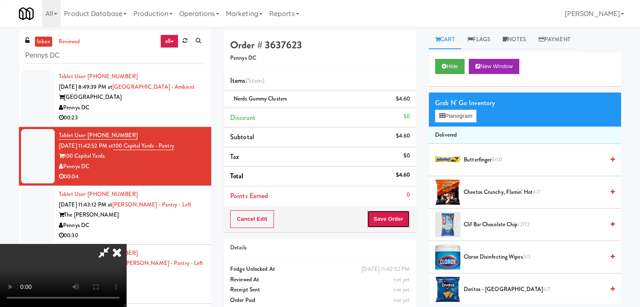
click at [404, 220] on button "Save Order" at bounding box center [388, 219] width 43 height 18
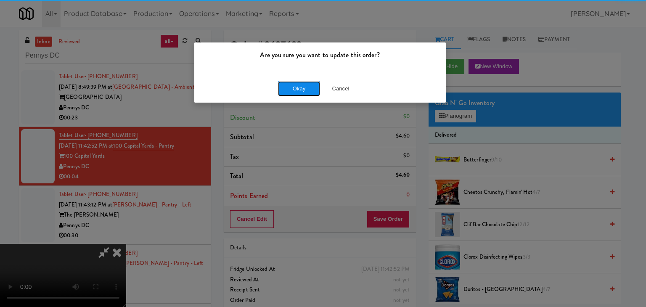
click at [282, 84] on button "Okay" at bounding box center [299, 88] width 42 height 15
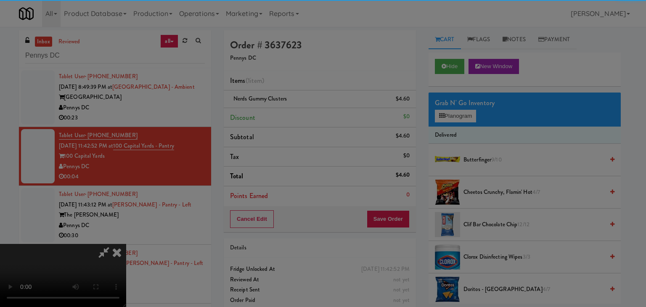
click at [282, 81] on button "Okay" at bounding box center [299, 73] width 42 height 15
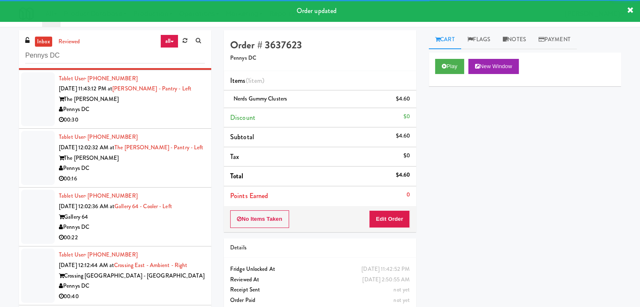
scroll to position [168, 0]
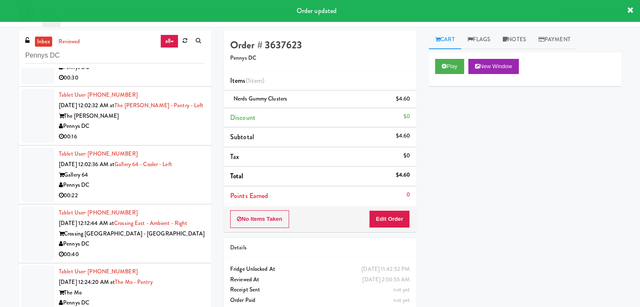
drag, startPoint x: 167, startPoint y: 125, endPoint x: 170, endPoint y: 130, distance: 6.2
click at [170, 125] on div "Pennys DC" at bounding box center [132, 126] width 146 height 11
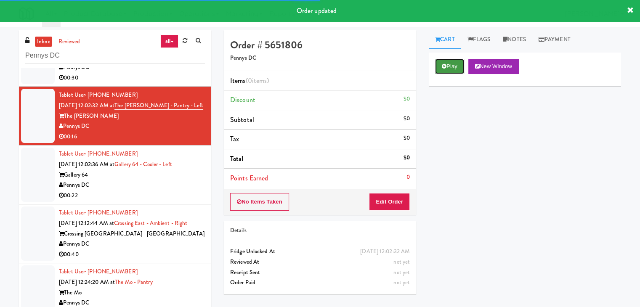
click at [443, 64] on icon at bounding box center [444, 66] width 5 height 5
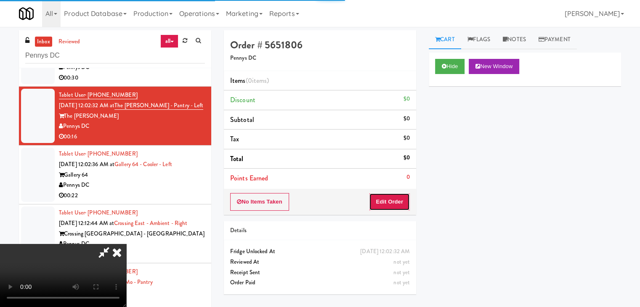
click at [392, 203] on button "Edit Order" at bounding box center [389, 202] width 41 height 18
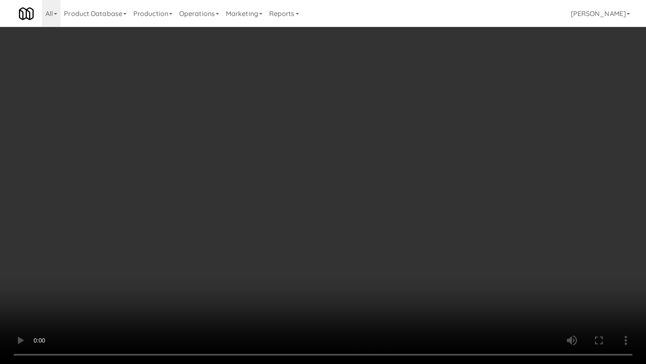
click at [369, 204] on video at bounding box center [323, 182] width 646 height 364
click at [373, 204] on video at bounding box center [323, 182] width 646 height 364
click at [385, 204] on video at bounding box center [323, 182] width 646 height 364
click at [388, 199] on video at bounding box center [323, 182] width 646 height 364
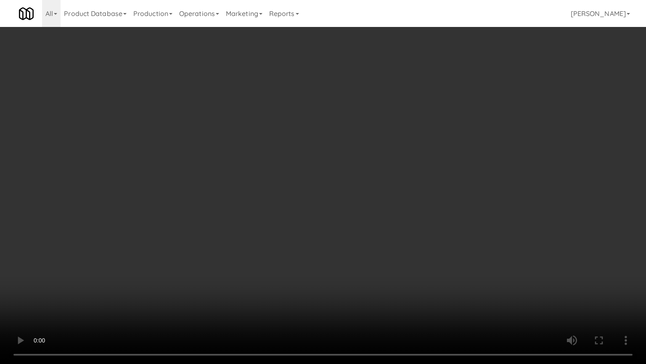
click at [389, 198] on video at bounding box center [323, 182] width 646 height 364
click at [393, 203] on video at bounding box center [323, 182] width 646 height 364
click at [401, 200] on video at bounding box center [323, 182] width 646 height 364
click at [361, 293] on video at bounding box center [323, 182] width 646 height 364
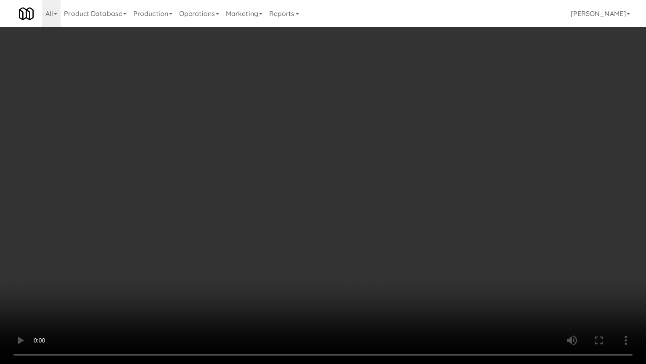
click at [364, 291] on video at bounding box center [323, 182] width 646 height 364
click at [353, 294] on video at bounding box center [323, 182] width 646 height 364
click at [385, 282] on video at bounding box center [323, 182] width 646 height 364
click at [386, 282] on video at bounding box center [323, 182] width 646 height 364
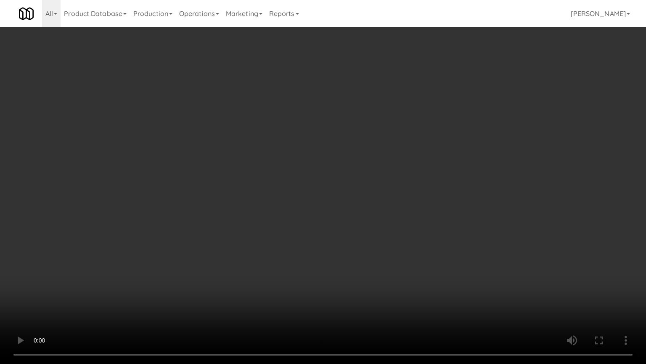
click at [386, 281] on video at bounding box center [323, 182] width 646 height 364
click at [389, 282] on video at bounding box center [323, 182] width 646 height 364
click at [390, 278] on video at bounding box center [323, 182] width 646 height 364
click at [408, 261] on video at bounding box center [323, 182] width 646 height 364
click at [407, 256] on video at bounding box center [323, 182] width 646 height 364
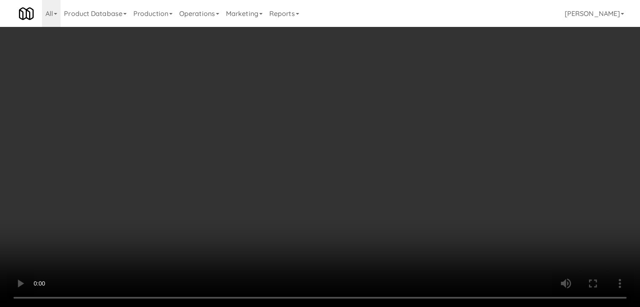
click at [359, 218] on video at bounding box center [320, 153] width 640 height 307
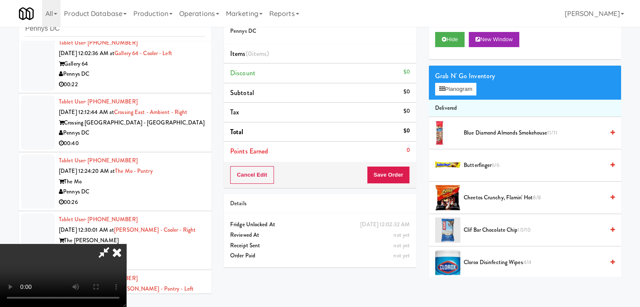
click at [126, 244] on video at bounding box center [63, 275] width 126 height 63
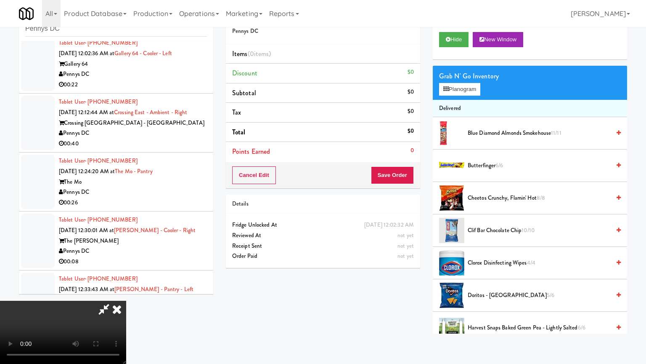
click at [126, 300] on video at bounding box center [63, 331] width 126 height 63
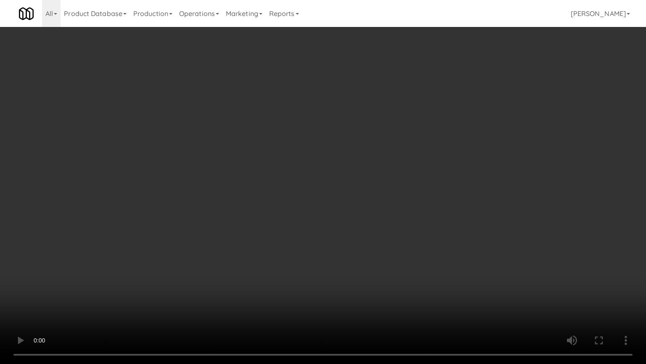
click at [368, 247] on video at bounding box center [323, 182] width 646 height 364
click at [369, 243] on video at bounding box center [323, 182] width 646 height 364
click at [369, 242] on video at bounding box center [323, 182] width 646 height 364
click at [370, 244] on video at bounding box center [323, 182] width 646 height 364
click at [368, 237] on video at bounding box center [323, 182] width 646 height 364
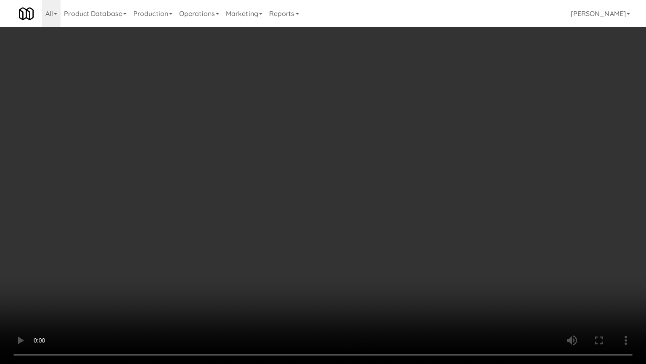
click at [370, 237] on video at bounding box center [323, 182] width 646 height 364
click at [370, 236] on video at bounding box center [323, 182] width 646 height 364
click at [370, 233] on video at bounding box center [323, 182] width 646 height 364
click at [364, 235] on video at bounding box center [323, 182] width 646 height 364
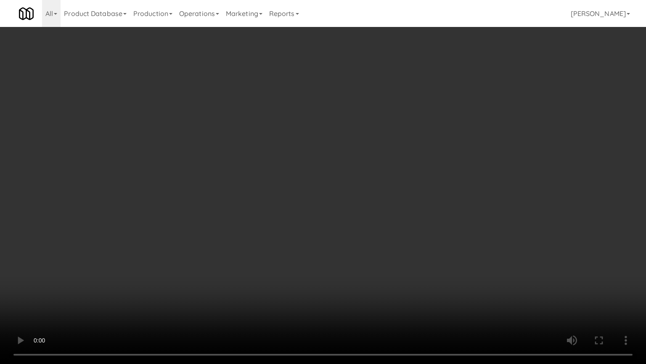
click at [363, 232] on video at bounding box center [323, 182] width 646 height 364
click at [354, 207] on video at bounding box center [323, 182] width 646 height 364
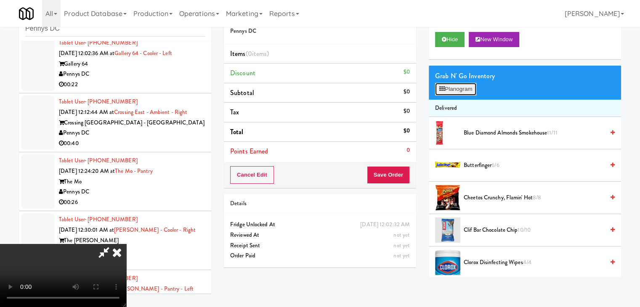
click at [457, 88] on button "Planogram" at bounding box center [455, 89] width 41 height 13
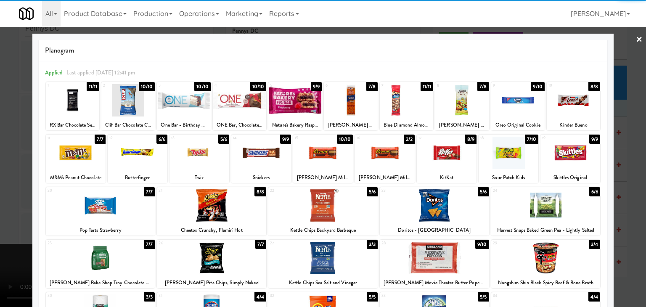
click at [121, 150] on div at bounding box center [138, 153] width 60 height 32
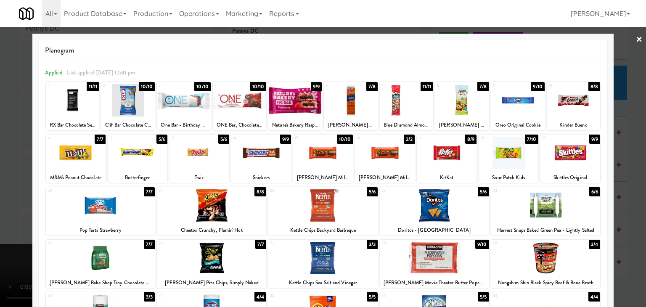
click at [455, 155] on div at bounding box center [447, 153] width 60 height 32
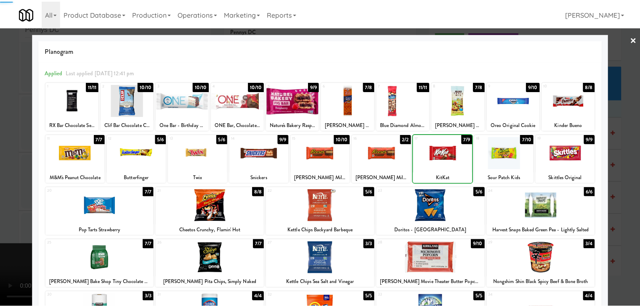
scroll to position [84, 0]
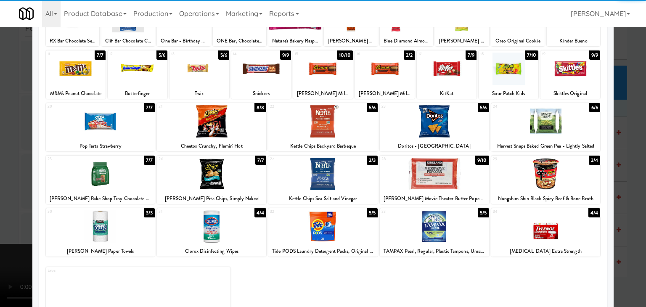
click at [574, 129] on div at bounding box center [546, 121] width 109 height 32
click at [635, 150] on div at bounding box center [323, 153] width 646 height 307
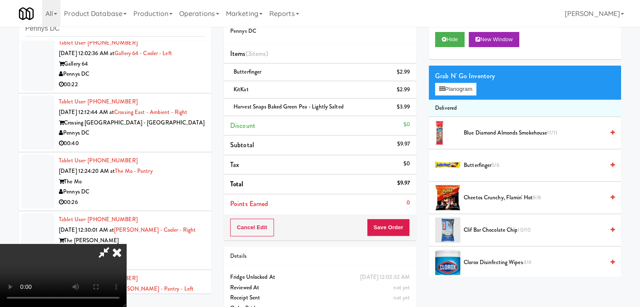
click at [382, 222] on div "Order # 5651806 Pennys DC Items (3 items ) Butterfinger $2.99 KitKat $2.99 Harv…" at bounding box center [422, 164] width 397 height 323
click at [397, 228] on button "Save Order" at bounding box center [388, 228] width 43 height 18
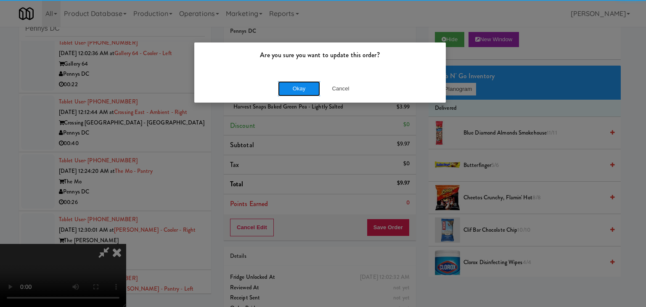
click at [281, 90] on button "Okay" at bounding box center [299, 88] width 42 height 15
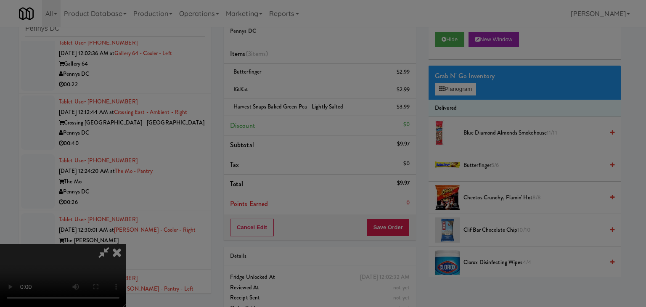
click at [282, 87] on div "Okay Cancel" at bounding box center [320, 73] width 252 height 28
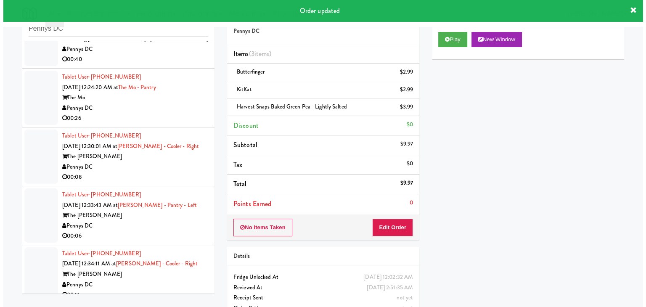
scroll to position [389, 0]
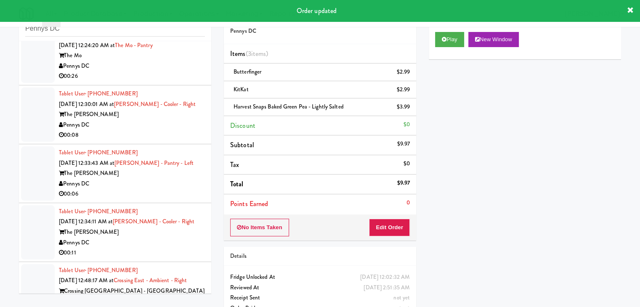
click at [160, 144] on li "Tablet User · (202) 492-6173 Sep 3, 2025 12:33:43 AM at Hale - Pantry - Left Th…" at bounding box center [115, 173] width 192 height 59
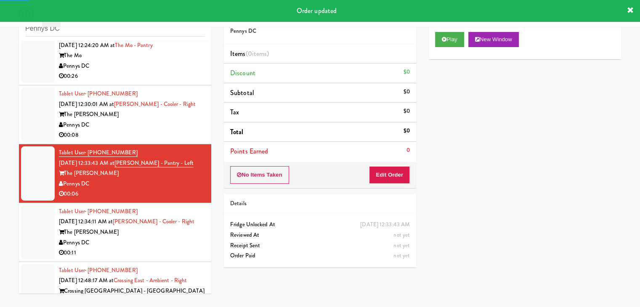
click at [177, 134] on div "00:08" at bounding box center [132, 135] width 146 height 11
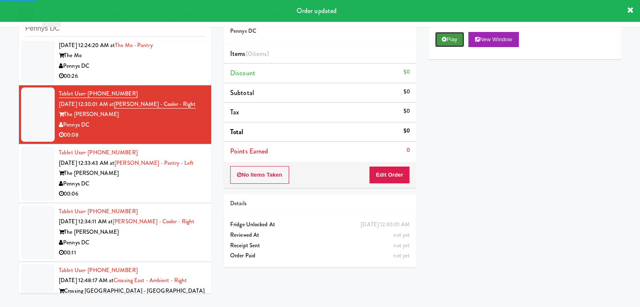
click at [449, 39] on button "Play" at bounding box center [449, 39] width 29 height 15
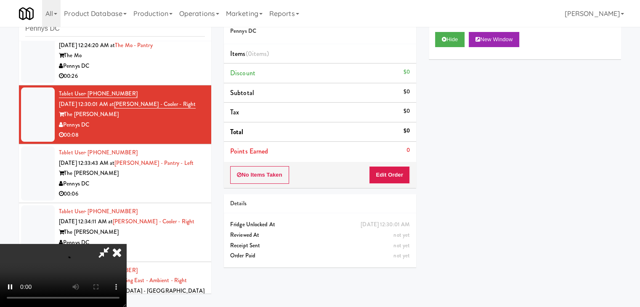
drag, startPoint x: 407, startPoint y: 154, endPoint x: 392, endPoint y: 170, distance: 21.7
click at [399, 163] on div "Order # 8954820 Pennys DC Items (0 items ) Discount $0 Subtotal $0 Tax $0 Total…" at bounding box center [320, 95] width 192 height 185
click at [392, 170] on button "Edit Order" at bounding box center [389, 175] width 41 height 18
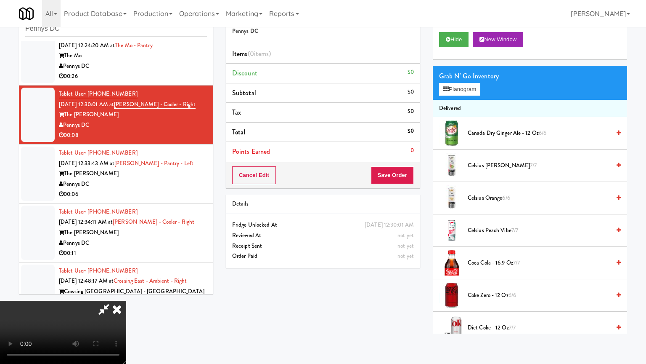
click at [126, 300] on video at bounding box center [63, 331] width 126 height 63
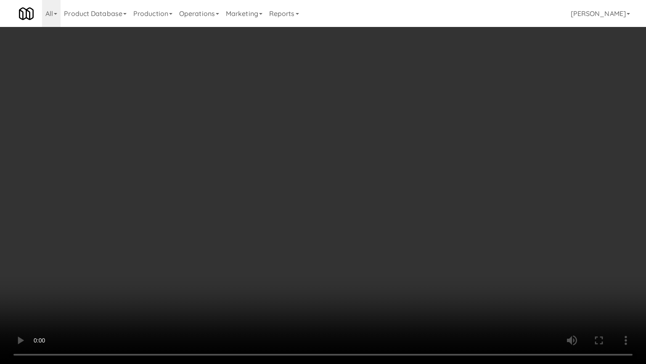
click at [431, 209] on video at bounding box center [323, 182] width 646 height 364
click at [426, 209] on video at bounding box center [323, 182] width 646 height 364
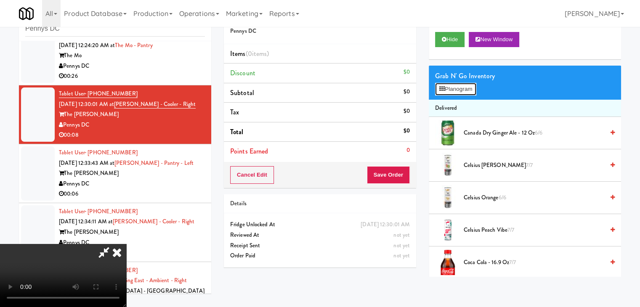
click at [468, 88] on button "Planogram" at bounding box center [455, 89] width 41 height 13
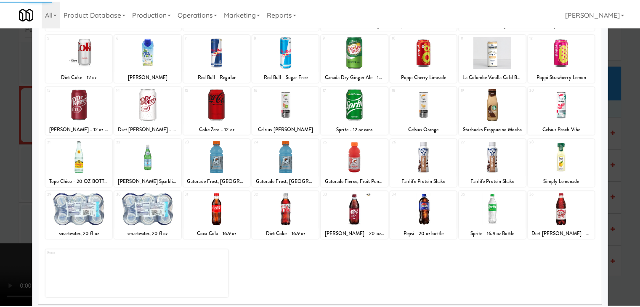
scroll to position [106, 0]
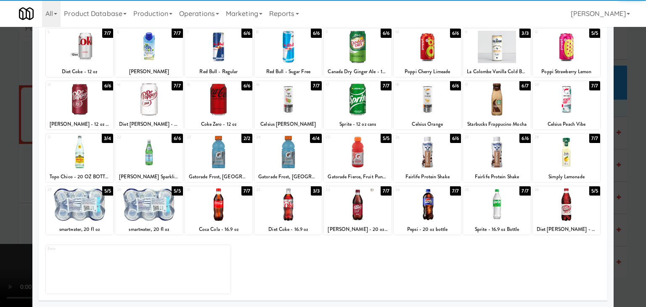
click at [356, 164] on div at bounding box center [357, 152] width 67 height 32
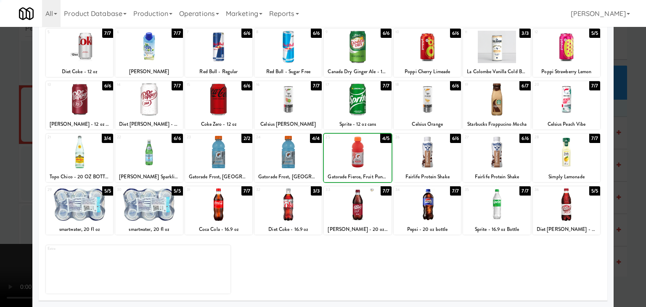
drag, startPoint x: 0, startPoint y: 181, endPoint x: 21, endPoint y: 181, distance: 20.6
click at [2, 181] on div at bounding box center [323, 153] width 646 height 307
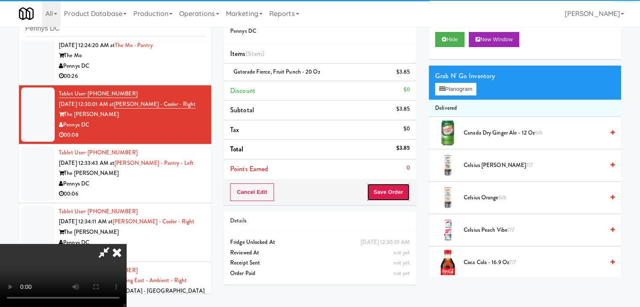
click at [391, 188] on button "Save Order" at bounding box center [388, 192] width 43 height 18
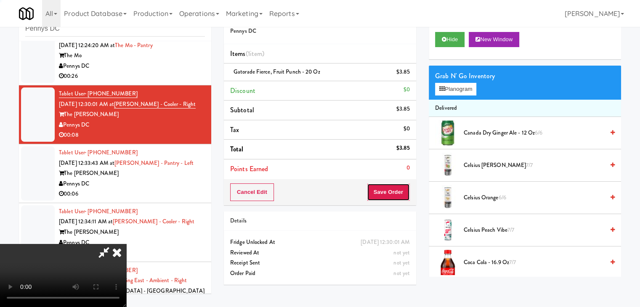
click at [391, 188] on button "Save Order" at bounding box center [388, 192] width 43 height 18
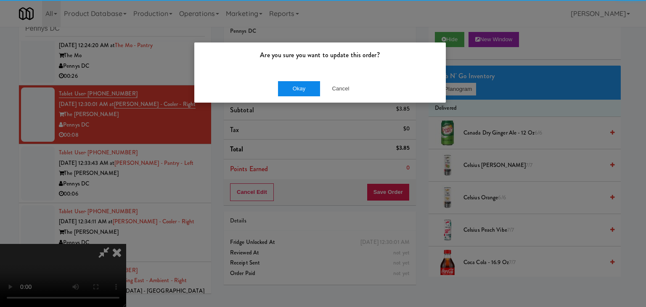
drag, startPoint x: 274, startPoint y: 77, endPoint x: 296, endPoint y: 82, distance: 22.5
click at [286, 80] on div "Okay Cancel" at bounding box center [320, 88] width 252 height 28
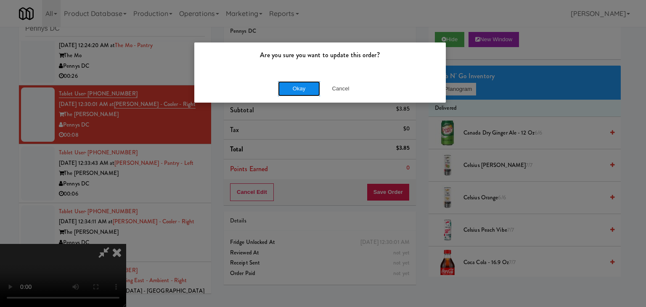
click at [296, 82] on button "Okay" at bounding box center [299, 88] width 42 height 15
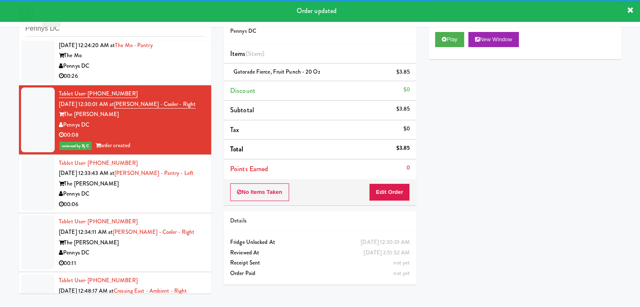
drag, startPoint x: 162, startPoint y: 192, endPoint x: 173, endPoint y: 193, distance: 11.8
click at [172, 193] on div "Pennys DC" at bounding box center [132, 194] width 146 height 11
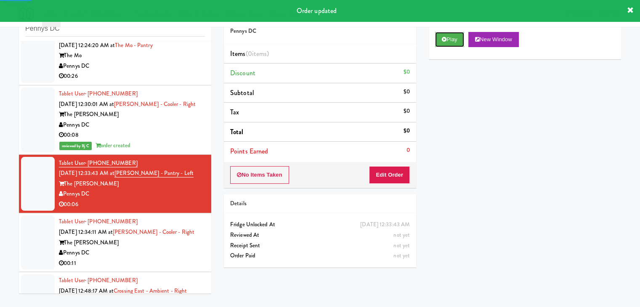
drag, startPoint x: 451, startPoint y: 42, endPoint x: 433, endPoint y: 89, distance: 50.3
click at [448, 47] on div "Play New Window" at bounding box center [525, 43] width 192 height 34
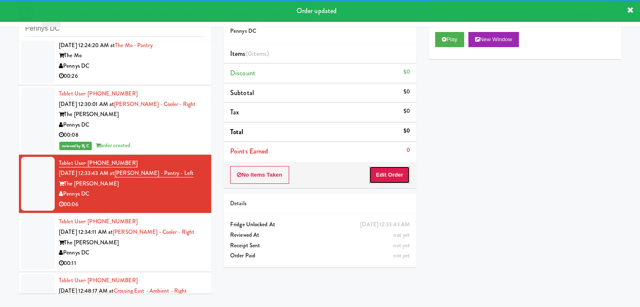
click at [390, 179] on button "Edit Order" at bounding box center [389, 175] width 41 height 18
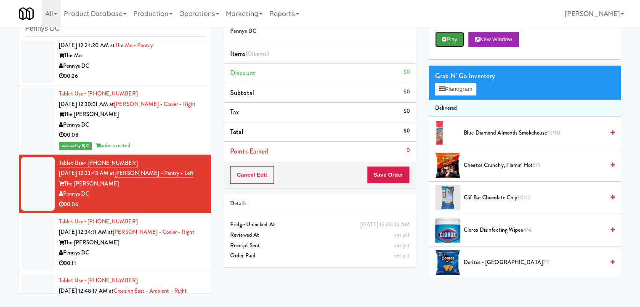
click at [448, 32] on button "Play" at bounding box center [449, 39] width 29 height 15
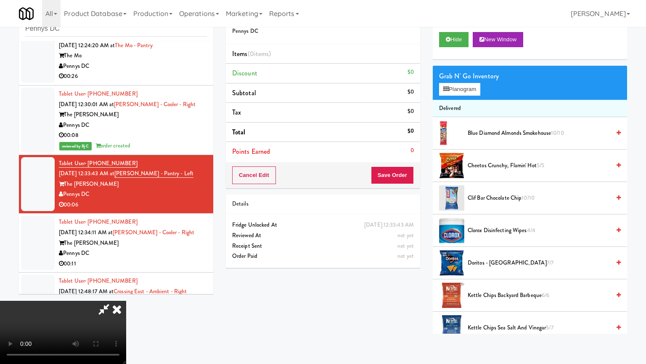
click at [126, 300] on video at bounding box center [63, 331] width 126 height 63
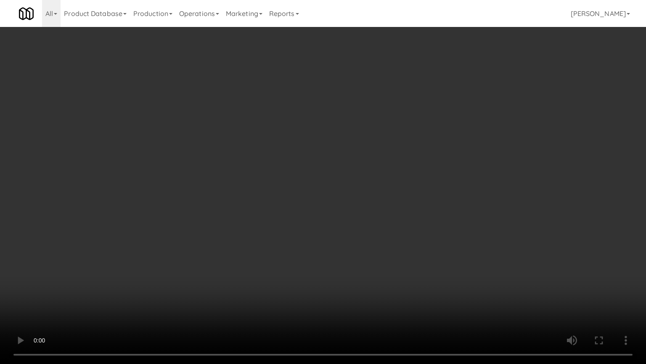
click at [351, 221] on video at bounding box center [323, 182] width 646 height 364
click at [354, 216] on video at bounding box center [323, 182] width 646 height 364
click at [357, 210] on video at bounding box center [323, 182] width 646 height 364
drag, startPoint x: 360, startPoint y: 210, endPoint x: 416, endPoint y: 138, distance: 91.2
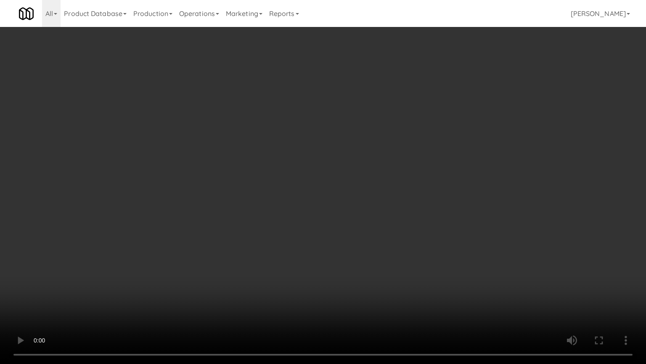
click at [362, 208] on video at bounding box center [323, 182] width 646 height 364
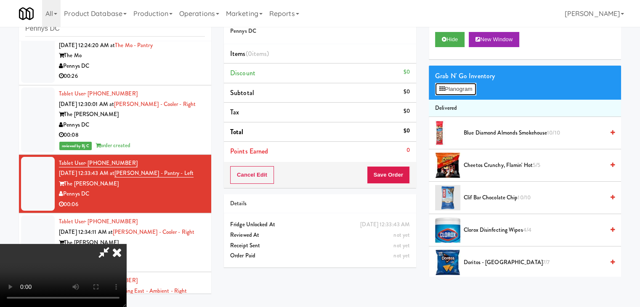
click at [463, 94] on button "Planogram" at bounding box center [455, 89] width 41 height 13
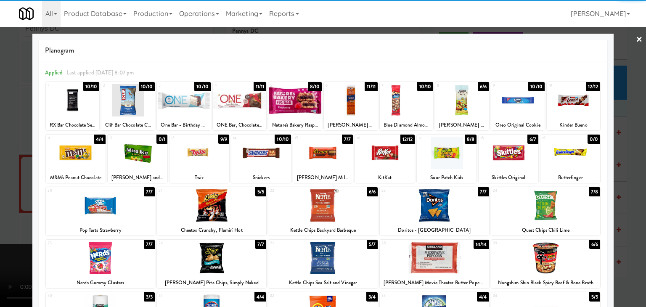
drag, startPoint x: 566, startPoint y: 103, endPoint x: 609, endPoint y: 115, distance: 45.3
click at [566, 103] on div at bounding box center [573, 100] width 53 height 32
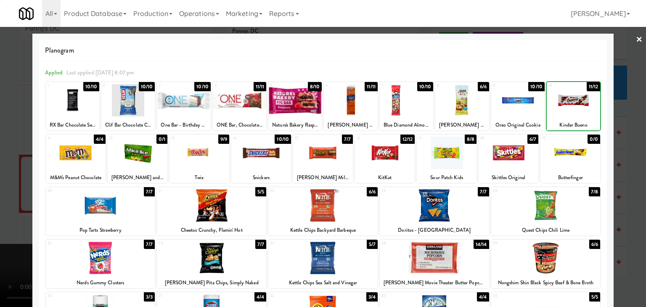
click at [612, 117] on div at bounding box center [323, 153] width 646 height 307
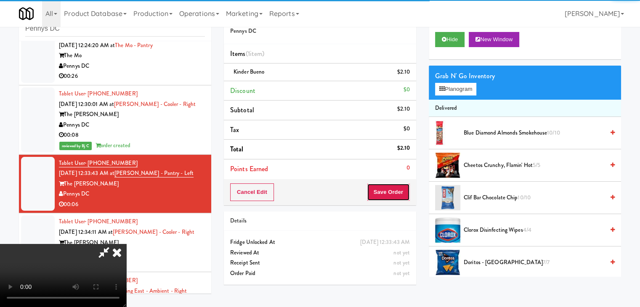
click at [388, 191] on button "Save Order" at bounding box center [388, 192] width 43 height 18
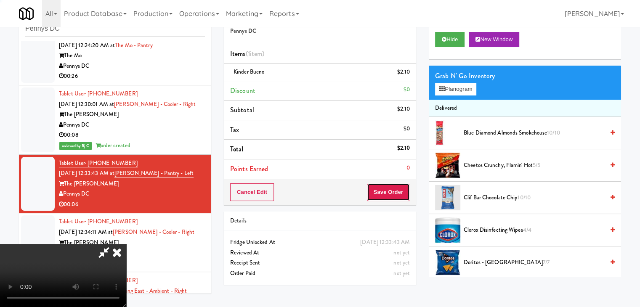
click at [388, 191] on button "Save Order" at bounding box center [388, 192] width 43 height 18
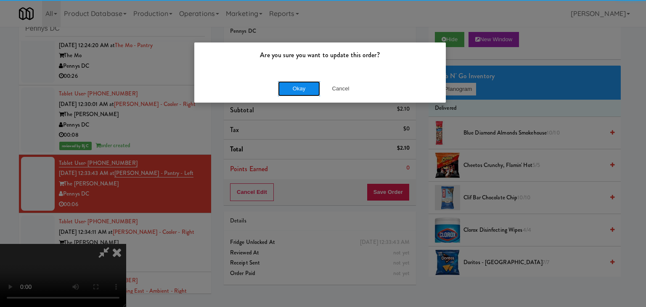
click at [317, 89] on button "Okay" at bounding box center [299, 88] width 42 height 15
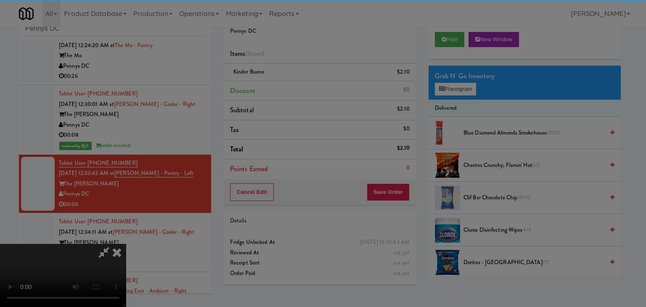
click at [310, 87] on div "Okay Cancel" at bounding box center [320, 73] width 252 height 28
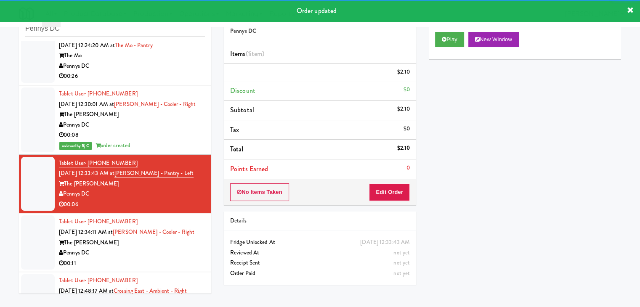
scroll to position [473, 0]
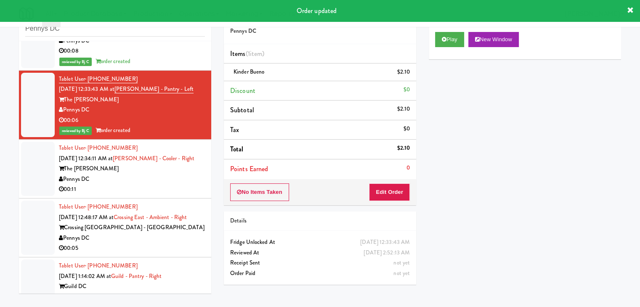
drag, startPoint x: 180, startPoint y: 175, endPoint x: 172, endPoint y: 177, distance: 8.2
click at [180, 175] on div "Pennys DC" at bounding box center [132, 179] width 146 height 11
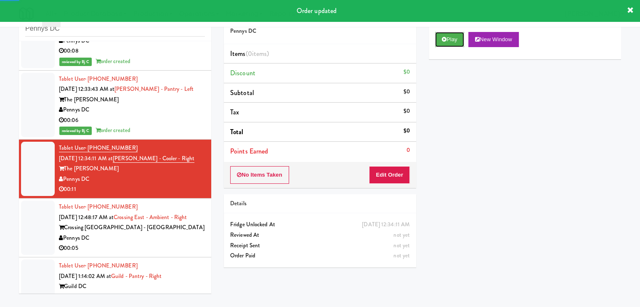
click at [455, 42] on button "Play" at bounding box center [449, 39] width 29 height 15
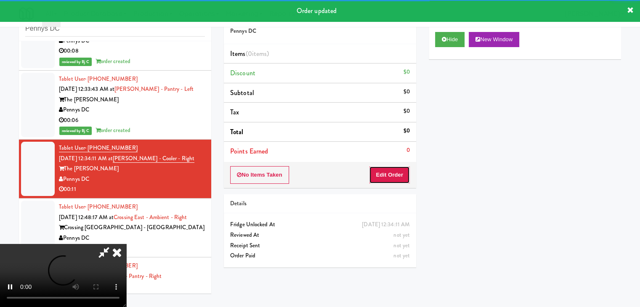
click at [402, 174] on button "Edit Order" at bounding box center [389, 175] width 41 height 18
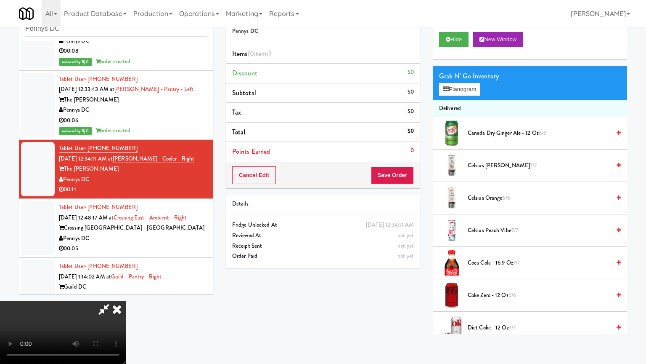
click at [126, 300] on video at bounding box center [63, 331] width 126 height 63
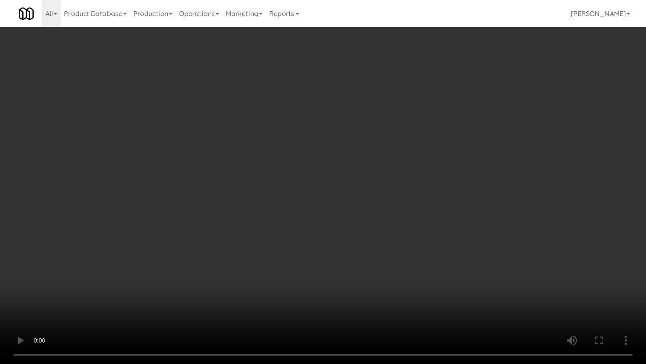
click at [387, 232] on video at bounding box center [323, 182] width 646 height 364
click at [399, 219] on video at bounding box center [323, 182] width 646 height 364
drag, startPoint x: 399, startPoint y: 219, endPoint x: 404, endPoint y: 174, distance: 45.3
click at [400, 216] on video at bounding box center [323, 182] width 646 height 364
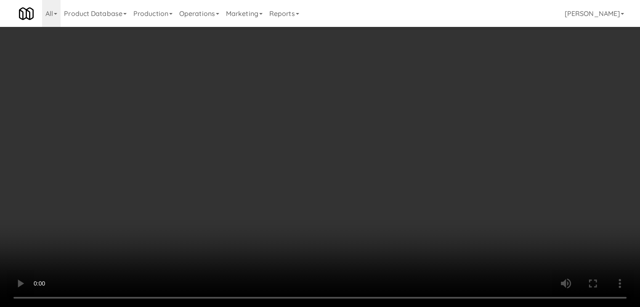
drag, startPoint x: 478, startPoint y: 80, endPoint x: 470, endPoint y: 85, distance: 10.3
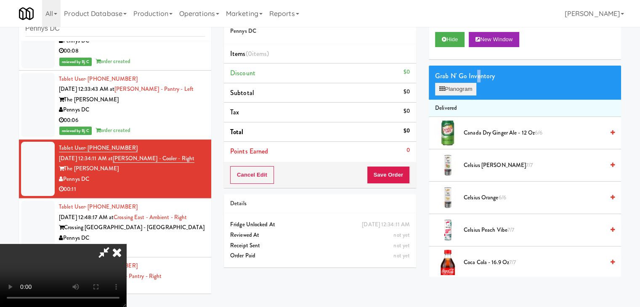
click at [474, 82] on div "Grab N' Go Inventory Planogram" at bounding box center [525, 83] width 192 height 34
click at [464, 94] on button "Planogram" at bounding box center [455, 89] width 41 height 13
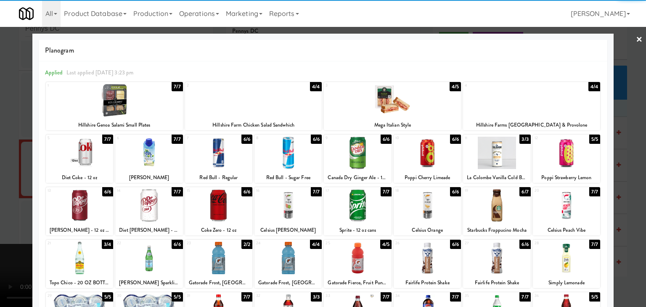
click at [356, 198] on div at bounding box center [357, 205] width 67 height 32
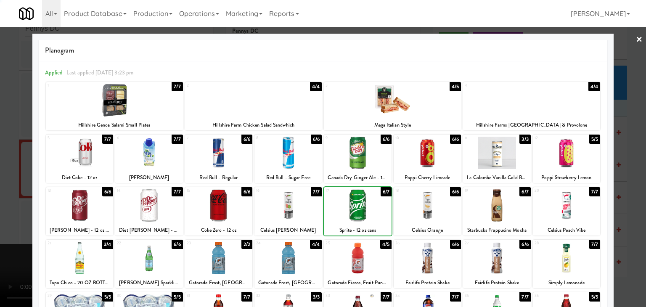
drag, startPoint x: 0, startPoint y: 199, endPoint x: 78, endPoint y: 200, distance: 78.3
click at [2, 199] on div at bounding box center [323, 153] width 646 height 307
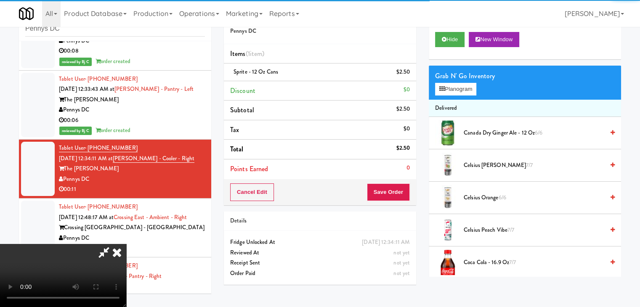
click at [391, 192] on div "Cancel Edit Save Order" at bounding box center [320, 192] width 192 height 26
click at [392, 191] on button "Save Order" at bounding box center [388, 192] width 43 height 18
click at [390, 191] on button "Save Order" at bounding box center [388, 192] width 43 height 18
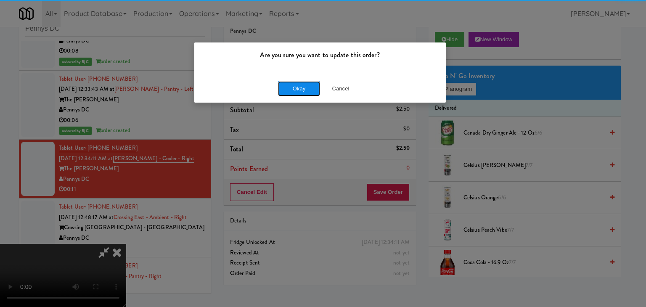
click at [298, 84] on button "Okay" at bounding box center [299, 88] width 42 height 15
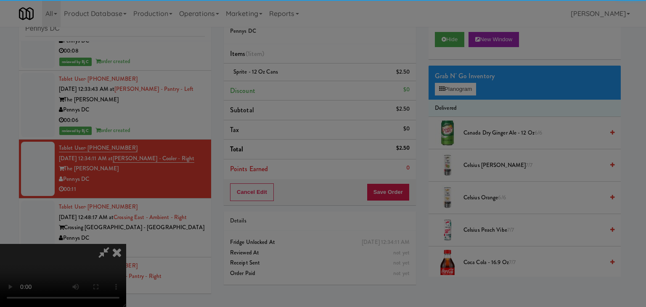
click at [298, 81] on button "Okay" at bounding box center [299, 73] width 42 height 15
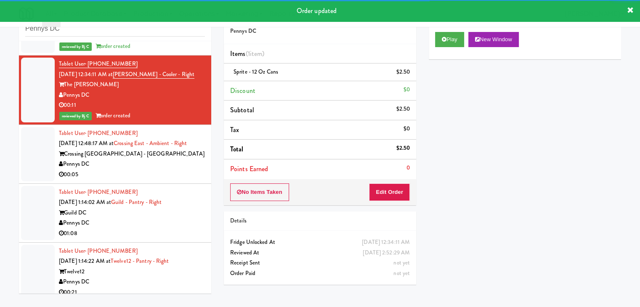
scroll to position [641, 0]
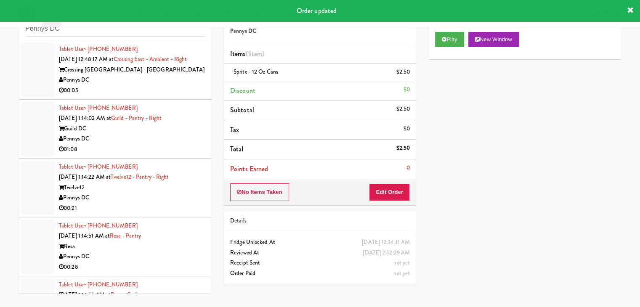
drag, startPoint x: 168, startPoint y: 85, endPoint x: 171, endPoint y: 89, distance: 5.5
click at [169, 85] on div "00:05" at bounding box center [132, 90] width 146 height 11
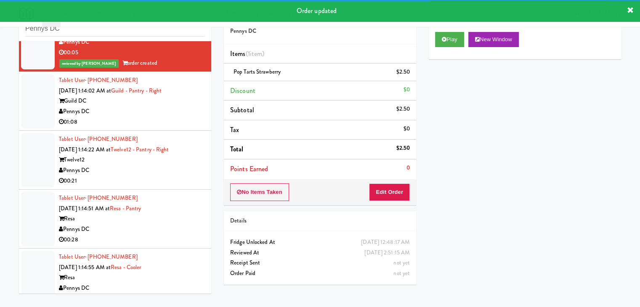
scroll to position [726, 0]
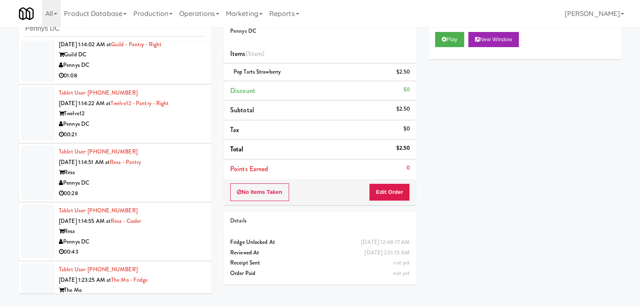
click at [155, 132] on div "00:21" at bounding box center [132, 135] width 146 height 11
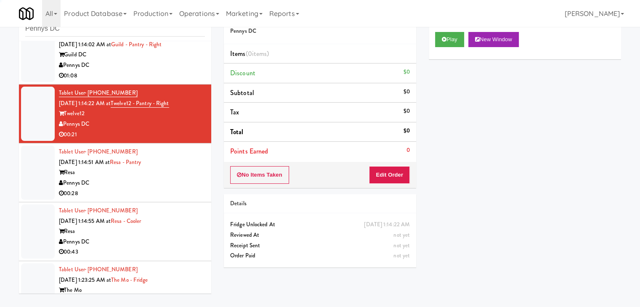
click at [158, 76] on div "01:08" at bounding box center [132, 76] width 146 height 11
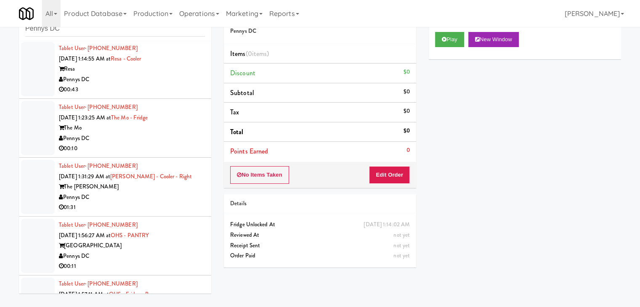
scroll to position [894, 0]
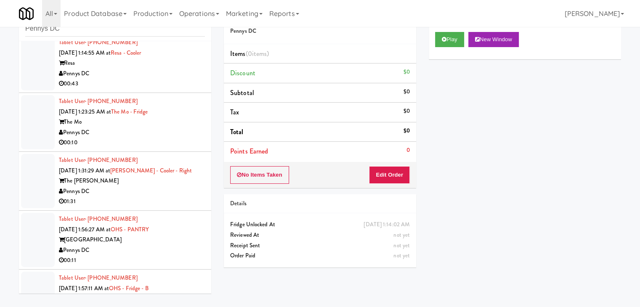
click at [178, 132] on div "Pennys DC" at bounding box center [132, 133] width 146 height 11
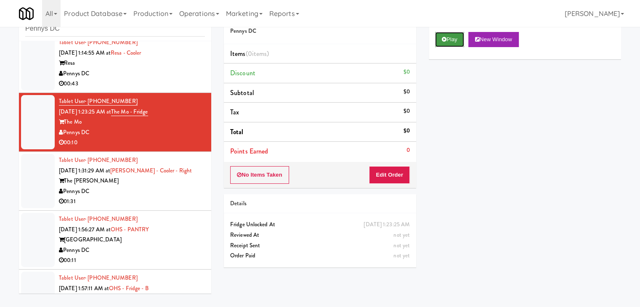
click at [449, 45] on button "Play" at bounding box center [449, 39] width 29 height 15
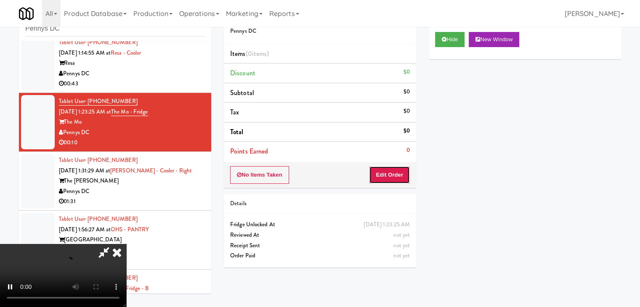
click at [386, 174] on button "Edit Order" at bounding box center [389, 175] width 41 height 18
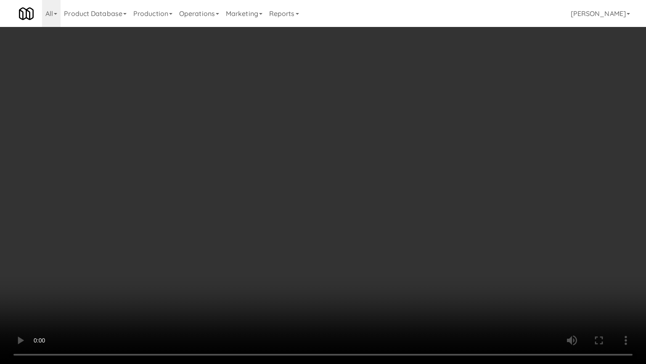
click at [368, 237] on video at bounding box center [323, 182] width 646 height 364
click at [368, 236] on video at bounding box center [323, 182] width 646 height 364
click at [383, 212] on video at bounding box center [323, 182] width 646 height 364
click at [384, 212] on video at bounding box center [323, 182] width 646 height 364
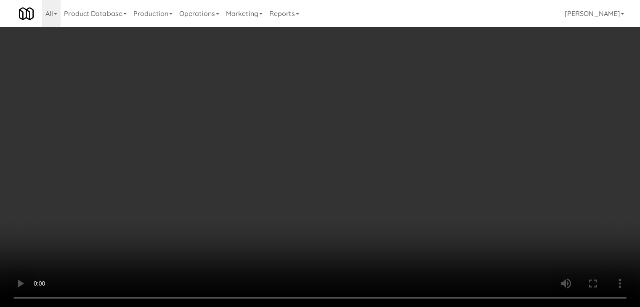
click at [465, 93] on button "Planogram" at bounding box center [455, 89] width 41 height 13
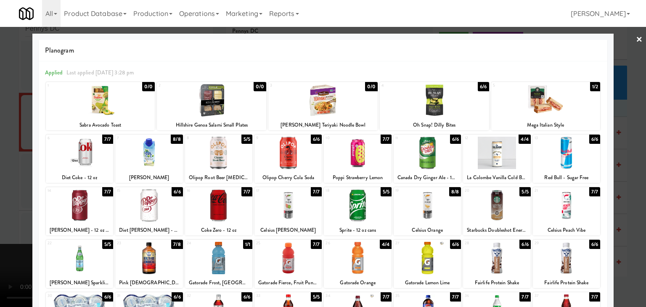
click at [485, 262] on div at bounding box center [496, 258] width 67 height 32
drag, startPoint x: 563, startPoint y: 267, endPoint x: 550, endPoint y: 264, distance: 13.0
click at [561, 266] on div at bounding box center [566, 258] width 67 height 32
click at [195, 256] on div at bounding box center [218, 258] width 67 height 32
drag, startPoint x: 0, startPoint y: 240, endPoint x: 136, endPoint y: 239, distance: 136.4
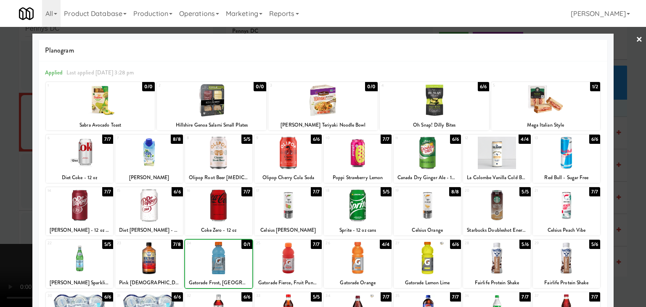
click at [14, 240] on div at bounding box center [323, 153] width 646 height 307
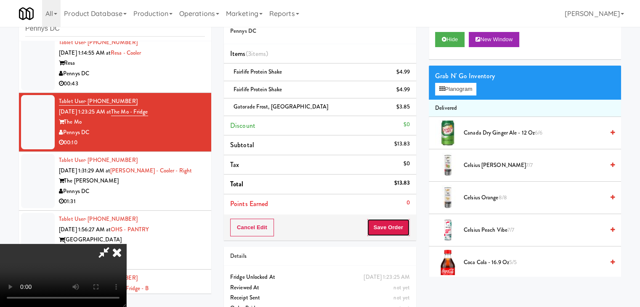
click at [396, 228] on button "Save Order" at bounding box center [388, 228] width 43 height 18
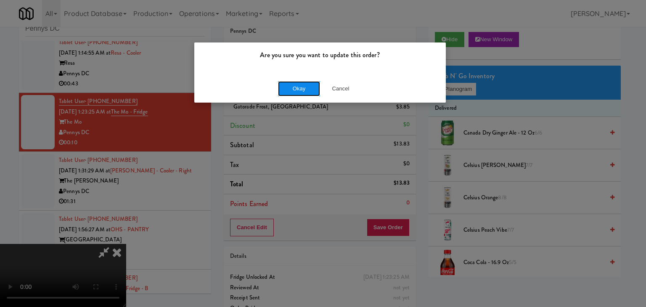
click at [297, 83] on button "Okay" at bounding box center [299, 88] width 42 height 15
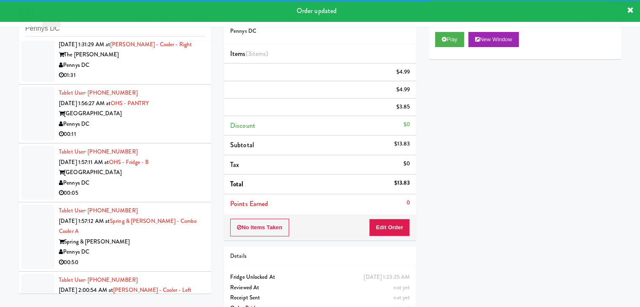
scroll to position [1030, 0]
click at [183, 64] on div "Pennys DC" at bounding box center [132, 65] width 146 height 11
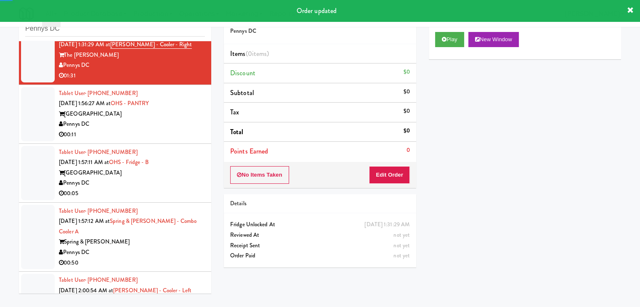
drag, startPoint x: 192, startPoint y: 119, endPoint x: 202, endPoint y: 120, distance: 9.7
click at [195, 119] on div "Pennys DC" at bounding box center [132, 124] width 146 height 11
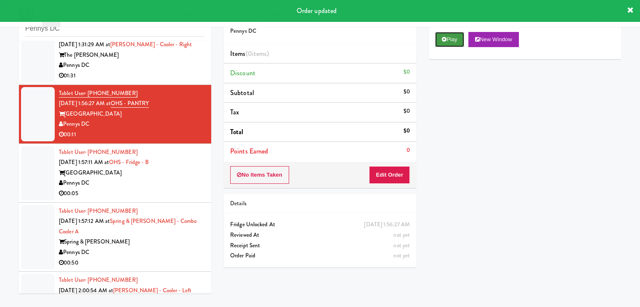
click at [449, 36] on button "Play" at bounding box center [449, 39] width 29 height 15
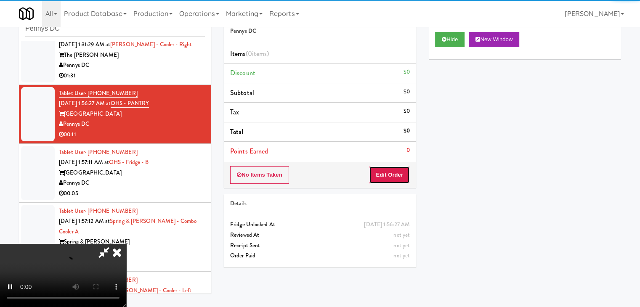
click at [393, 173] on button "Edit Order" at bounding box center [389, 175] width 41 height 18
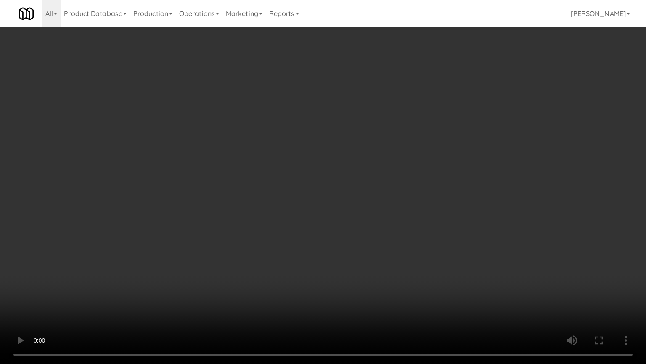
click at [361, 202] on video at bounding box center [323, 182] width 646 height 364
click at [362, 202] on video at bounding box center [323, 182] width 646 height 364
click at [362, 199] on video at bounding box center [323, 182] width 646 height 364
click at [363, 198] on video at bounding box center [323, 182] width 646 height 364
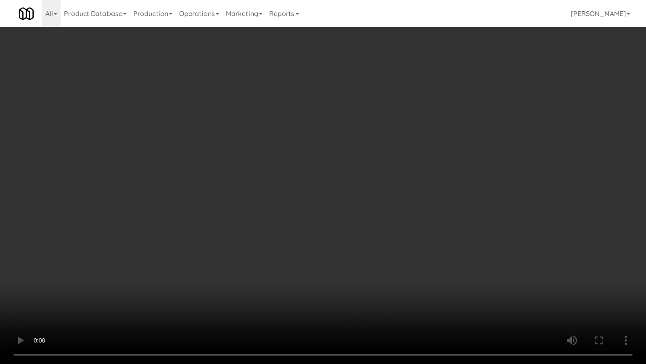
click at [363, 198] on video at bounding box center [323, 182] width 646 height 364
click at [362, 198] on video at bounding box center [323, 182] width 646 height 364
click at [363, 197] on video at bounding box center [323, 182] width 646 height 364
drag, startPoint x: 363, startPoint y: 197, endPoint x: 401, endPoint y: 120, distance: 86.2
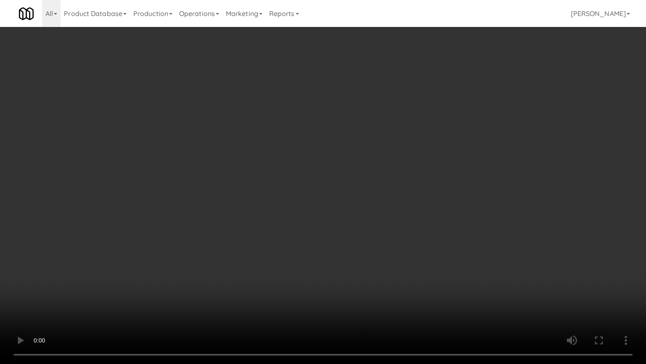
click at [364, 196] on video at bounding box center [323, 182] width 646 height 364
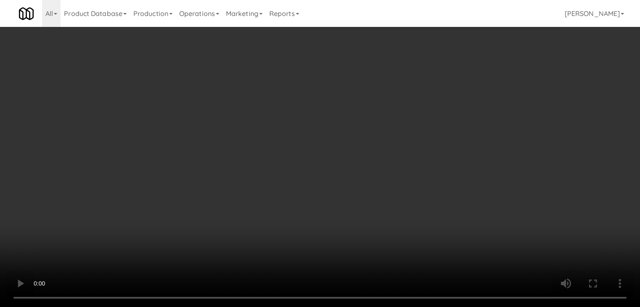
click at [465, 83] on button "Planogram" at bounding box center [455, 89] width 41 height 13
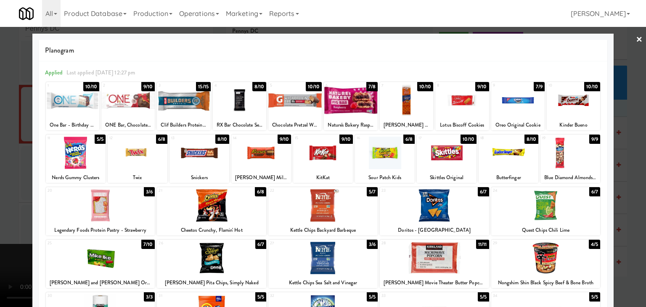
click at [225, 259] on div at bounding box center [211, 258] width 109 height 32
click at [413, 199] on div at bounding box center [434, 205] width 109 height 32
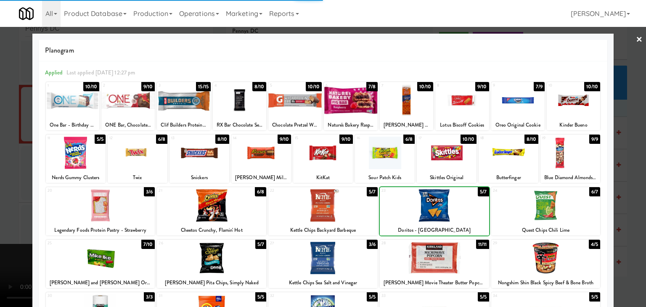
drag, startPoint x: 0, startPoint y: 245, endPoint x: 303, endPoint y: 234, distance: 303.2
click at [19, 241] on div at bounding box center [323, 153] width 646 height 307
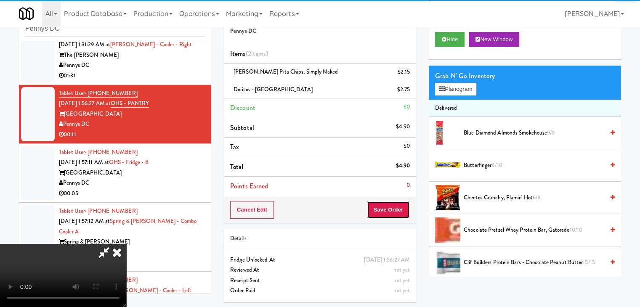
click at [399, 213] on button "Save Order" at bounding box center [388, 210] width 43 height 18
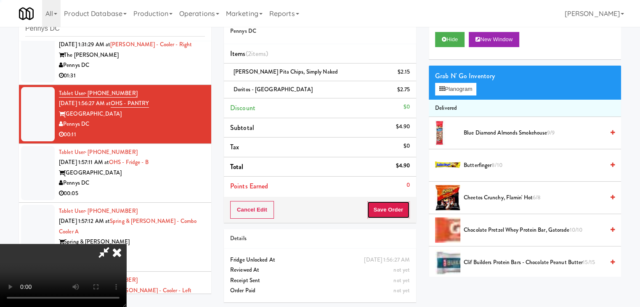
click at [399, 213] on button "Save Order" at bounding box center [388, 210] width 43 height 18
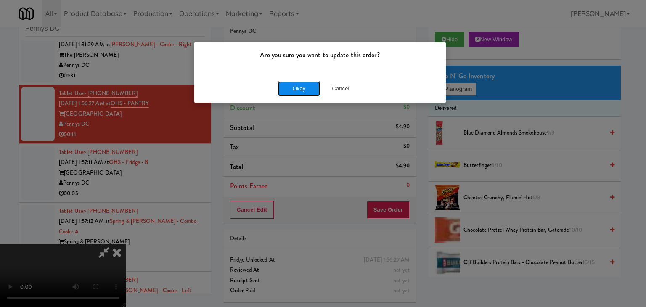
click at [305, 94] on button "Okay" at bounding box center [299, 88] width 42 height 15
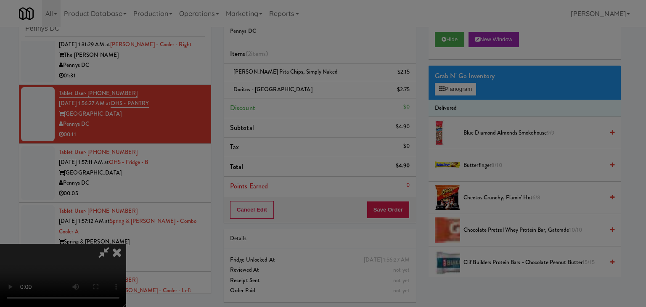
click at [303, 94] on body "Are you sure you want to update this order? Okay Cancel Okay Are you sure you w…" at bounding box center [323, 153] width 646 height 307
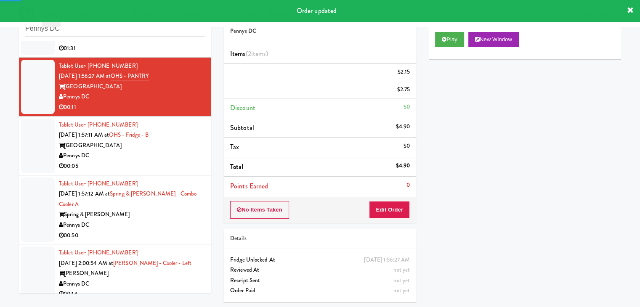
scroll to position [1072, 0]
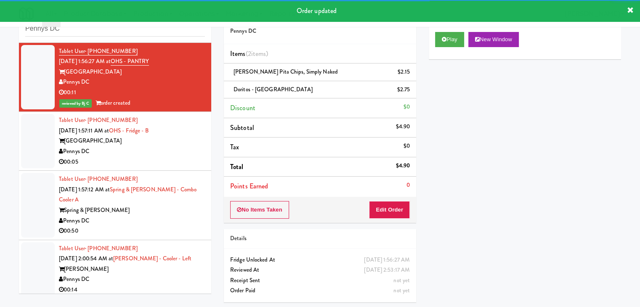
click at [188, 151] on div "Pennys DC" at bounding box center [132, 151] width 146 height 11
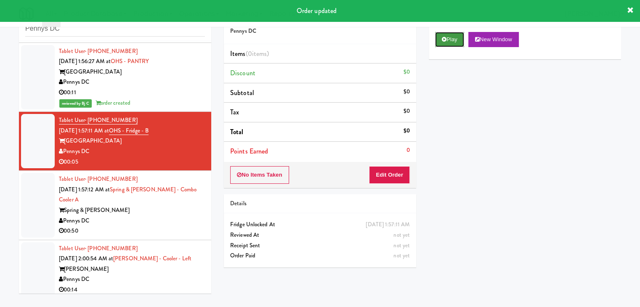
click at [453, 39] on button "Play" at bounding box center [449, 39] width 29 height 15
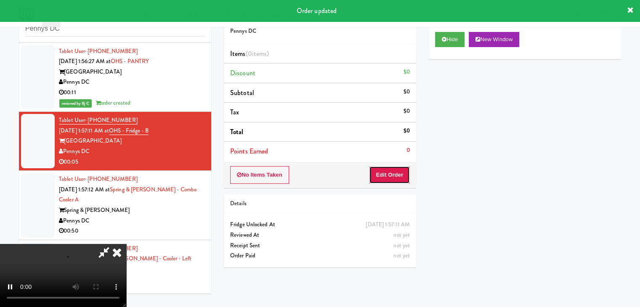
click at [388, 181] on button "Edit Order" at bounding box center [389, 175] width 41 height 18
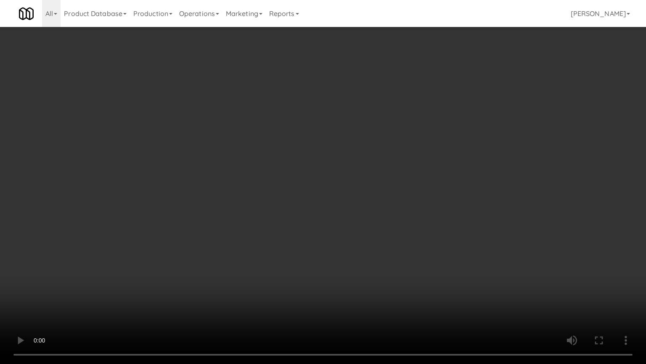
click at [346, 231] on video at bounding box center [323, 182] width 646 height 364
click at [346, 232] on video at bounding box center [323, 182] width 646 height 364
click at [345, 225] on video at bounding box center [323, 182] width 646 height 364
drag, startPoint x: 345, startPoint y: 225, endPoint x: 377, endPoint y: 157, distance: 74.7
click at [345, 224] on video at bounding box center [323, 182] width 646 height 364
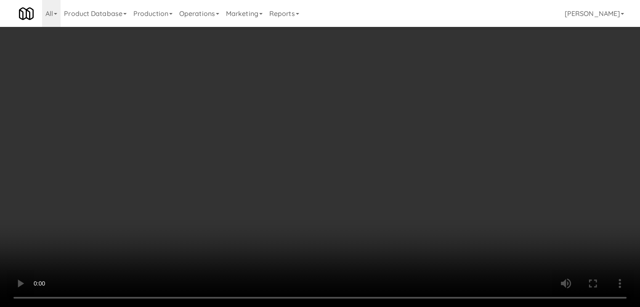
click at [464, 87] on button "Planogram" at bounding box center [455, 89] width 41 height 13
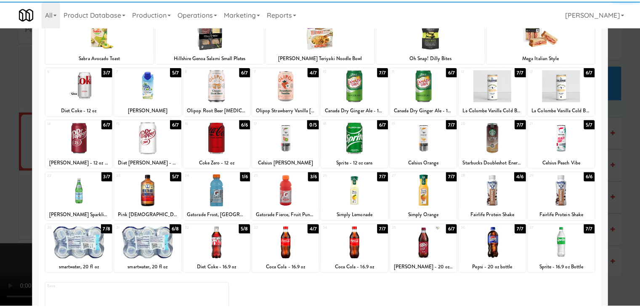
scroll to position [84, 0]
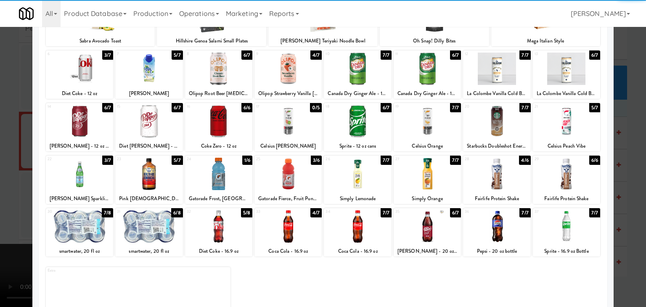
click at [234, 171] on div at bounding box center [218, 174] width 67 height 32
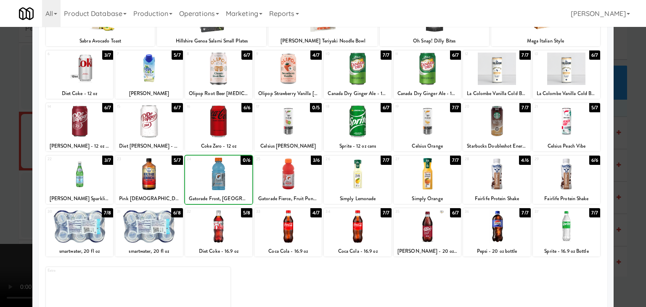
drag, startPoint x: 0, startPoint y: 176, endPoint x: 85, endPoint y: 174, distance: 84.6
click at [14, 175] on div at bounding box center [323, 153] width 646 height 307
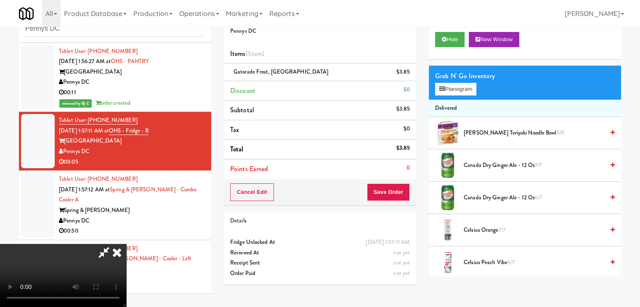
drag, startPoint x: 411, startPoint y: 192, endPoint x: 405, endPoint y: 192, distance: 5.9
click at [407, 192] on div "Cancel Edit Save Order" at bounding box center [320, 192] width 192 height 26
click at [405, 192] on button "Save Order" at bounding box center [388, 192] width 43 height 18
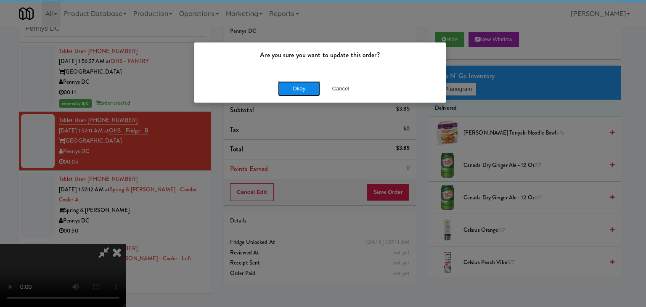
click at [308, 88] on button "Okay" at bounding box center [299, 88] width 42 height 15
click at [308, 88] on body "Are you sure you want to update this order? Okay Cancel Okay Are you sure you w…" at bounding box center [323, 153] width 646 height 307
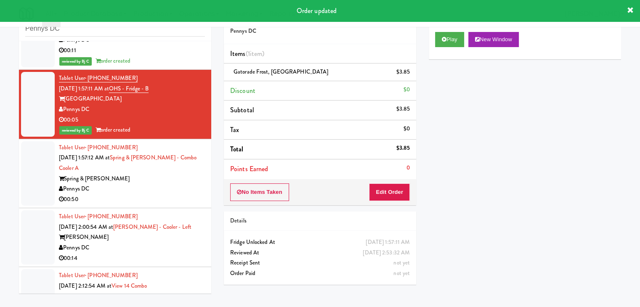
click at [166, 189] on div "Pennys DC" at bounding box center [132, 189] width 146 height 11
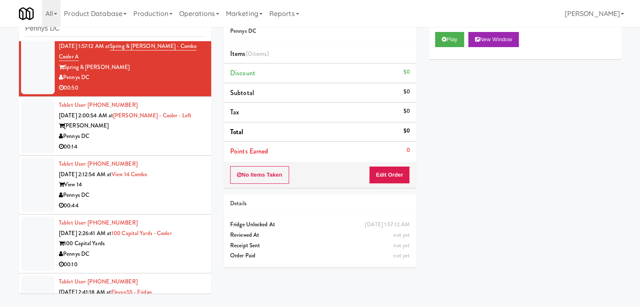
scroll to position [1263, 0]
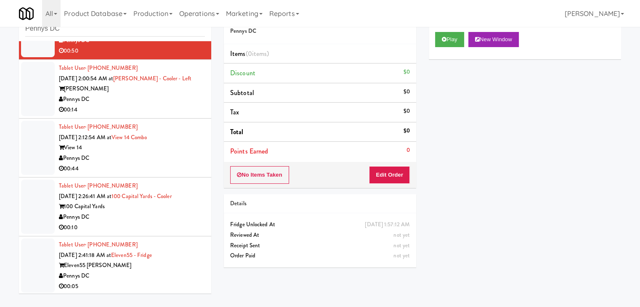
drag, startPoint x: 179, startPoint y: 96, endPoint x: 291, endPoint y: 79, distance: 113.6
click at [181, 95] on div "Pennys DC" at bounding box center [132, 99] width 146 height 11
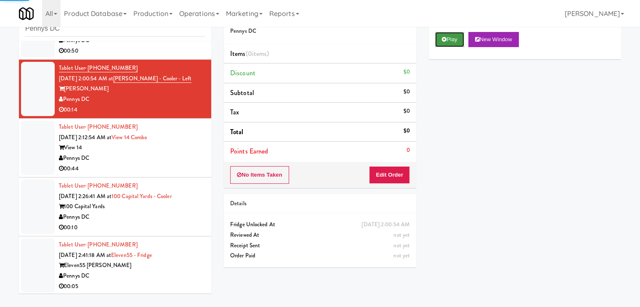
click at [449, 45] on button "Play" at bounding box center [449, 39] width 29 height 15
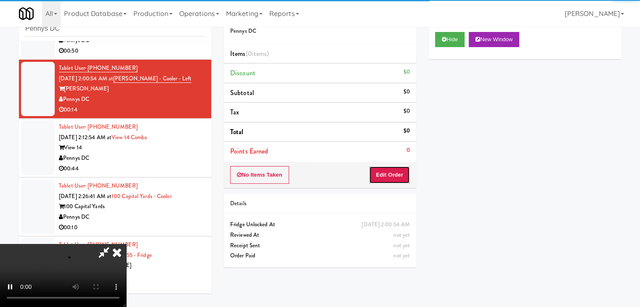
click at [385, 178] on button "Edit Order" at bounding box center [389, 175] width 41 height 18
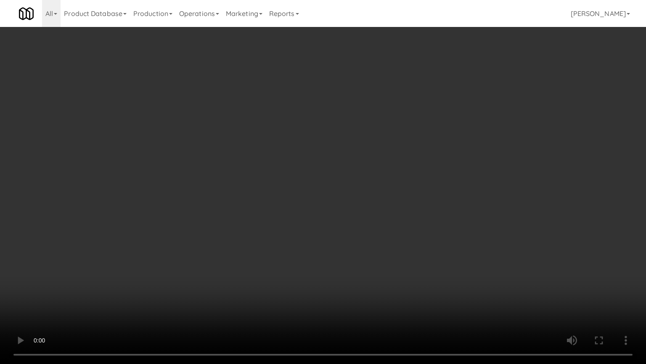
click at [350, 242] on video at bounding box center [323, 182] width 646 height 364
drag, startPoint x: 348, startPoint y: 244, endPoint x: 344, endPoint y: 252, distance: 9.0
click at [348, 246] on video at bounding box center [323, 182] width 646 height 364
click at [348, 245] on video at bounding box center [323, 182] width 646 height 364
click at [345, 246] on video at bounding box center [323, 182] width 646 height 364
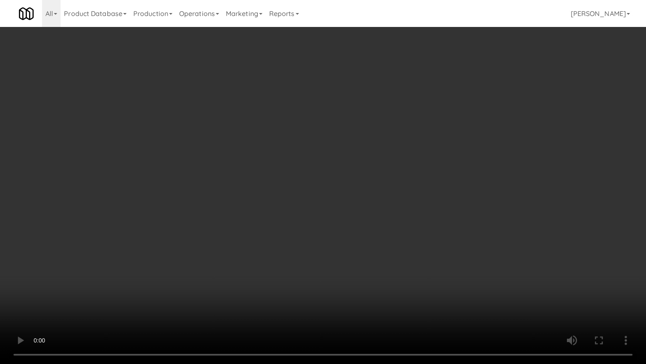
click at [351, 239] on video at bounding box center [323, 182] width 646 height 364
click at [349, 237] on video at bounding box center [323, 182] width 646 height 364
drag, startPoint x: 349, startPoint y: 237, endPoint x: 403, endPoint y: 164, distance: 91.0
click at [350, 237] on video at bounding box center [323, 182] width 646 height 364
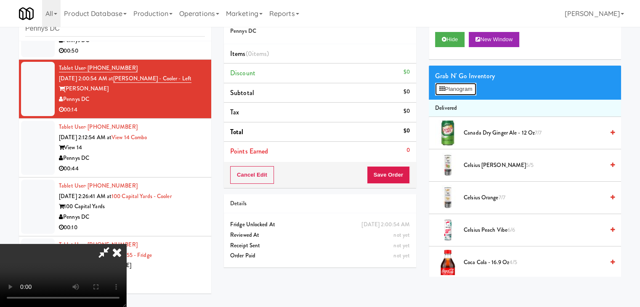
click at [469, 91] on button "Planogram" at bounding box center [455, 89] width 41 height 13
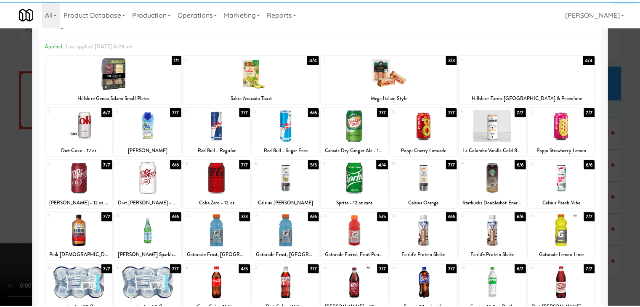
scroll to position [42, 0]
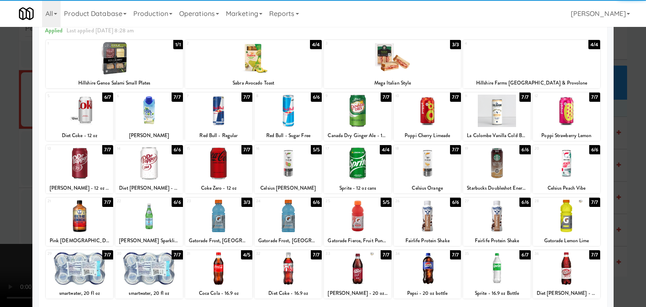
click at [80, 214] on div at bounding box center [79, 216] width 67 height 32
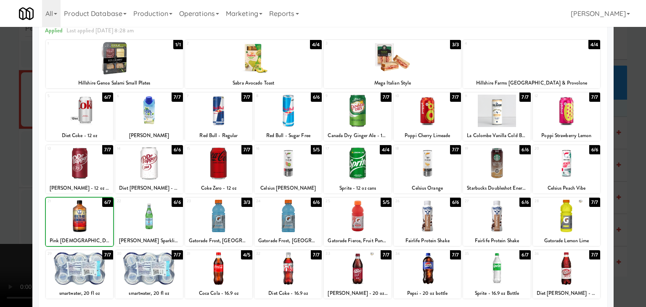
drag, startPoint x: 80, startPoint y: 214, endPoint x: 20, endPoint y: 214, distance: 60.6
click at [80, 214] on div at bounding box center [79, 216] width 67 height 32
drag, startPoint x: 0, startPoint y: 214, endPoint x: 22, endPoint y: 211, distance: 22.6
click at [0, 214] on div at bounding box center [323, 153] width 646 height 307
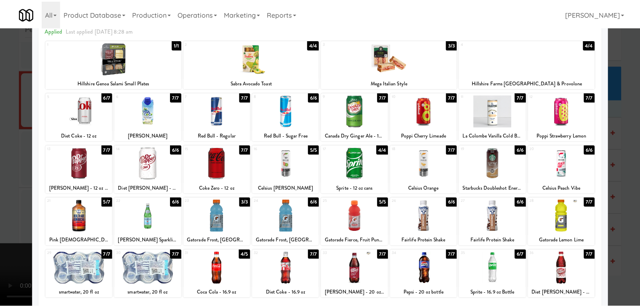
scroll to position [1263, 0]
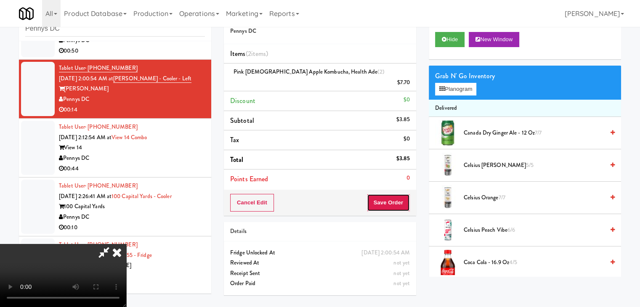
drag, startPoint x: 391, startPoint y: 187, endPoint x: 396, endPoint y: 187, distance: 4.6
click at [395, 194] on button "Save Order" at bounding box center [388, 203] width 43 height 18
click at [396, 194] on button "Save Order" at bounding box center [388, 203] width 43 height 18
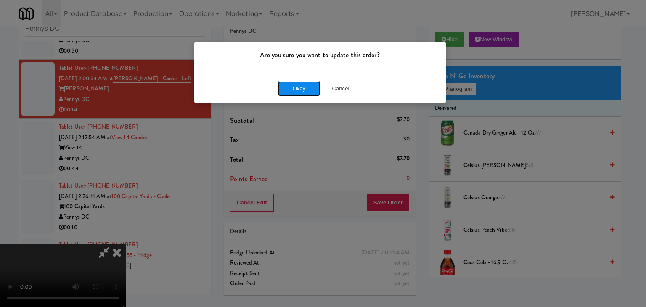
drag, startPoint x: 311, startPoint y: 88, endPoint x: 307, endPoint y: 88, distance: 4.6
click at [310, 88] on button "Okay" at bounding box center [299, 88] width 42 height 15
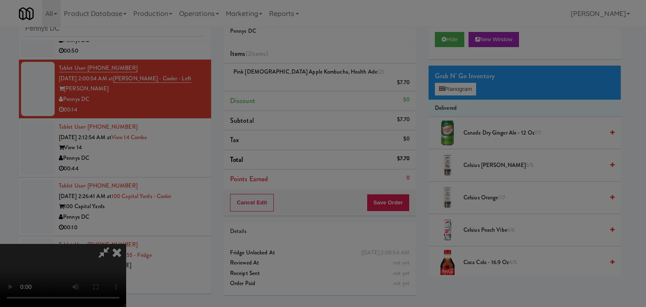
click at [307, 89] on body "Are you sure you want to update this order? Okay Cancel Okay Are you sure you w…" at bounding box center [323, 153] width 646 height 307
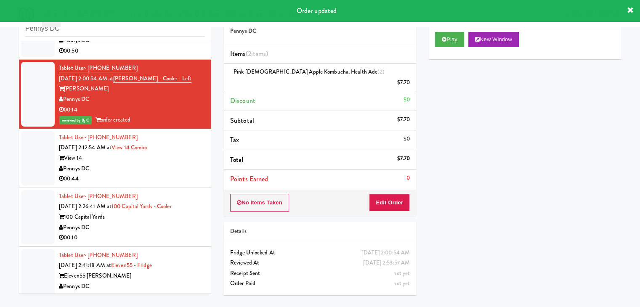
click at [193, 227] on div "Pennys DC" at bounding box center [132, 228] width 146 height 11
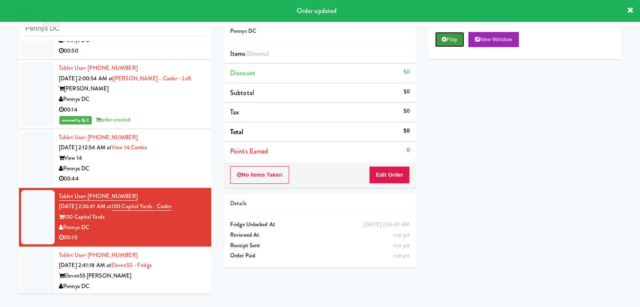
click at [454, 44] on button "Play" at bounding box center [449, 39] width 29 height 15
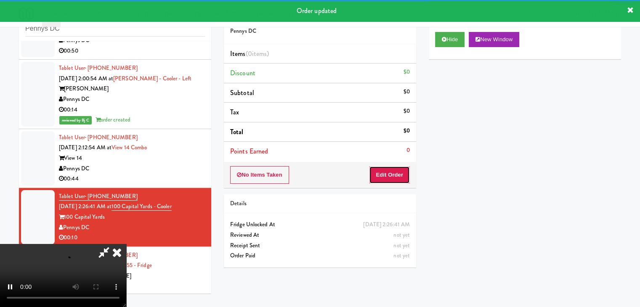
click at [393, 169] on button "Edit Order" at bounding box center [389, 175] width 41 height 18
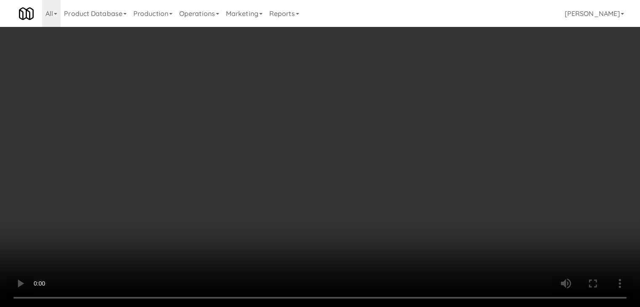
scroll to position [1252, 0]
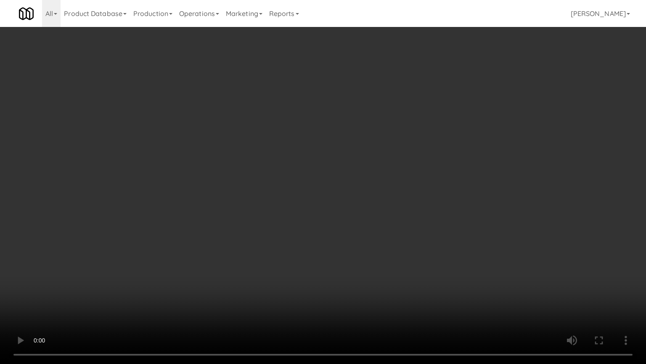
click at [397, 218] on video at bounding box center [323, 182] width 646 height 364
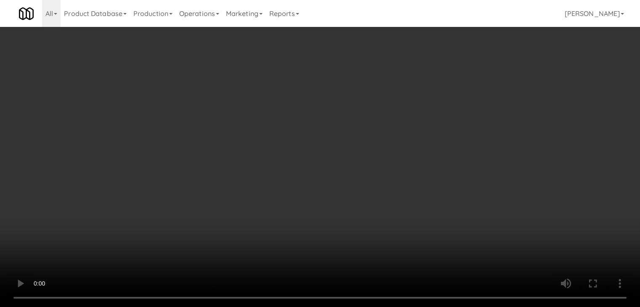
click at [469, 90] on button "Planogram" at bounding box center [455, 89] width 41 height 13
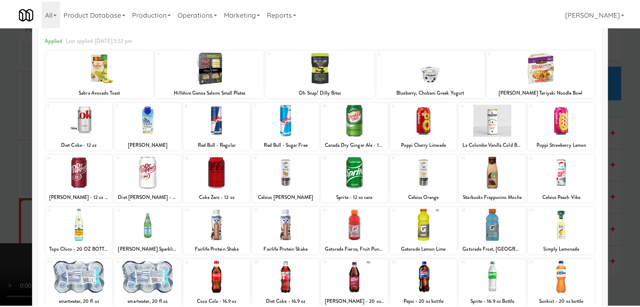
scroll to position [84, 0]
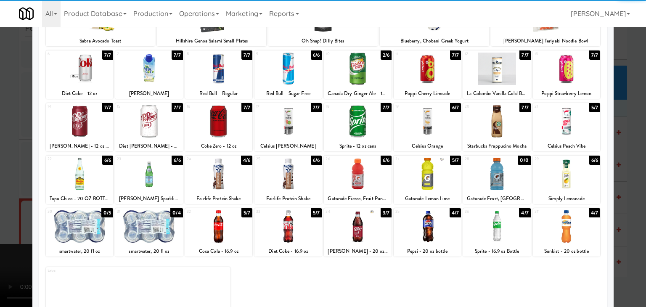
click at [93, 129] on div at bounding box center [79, 121] width 67 height 32
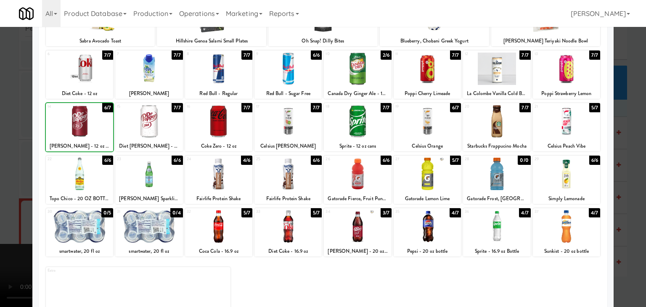
drag, startPoint x: 0, startPoint y: 174, endPoint x: 101, endPoint y: 186, distance: 102.1
click at [11, 176] on div at bounding box center [323, 153] width 646 height 307
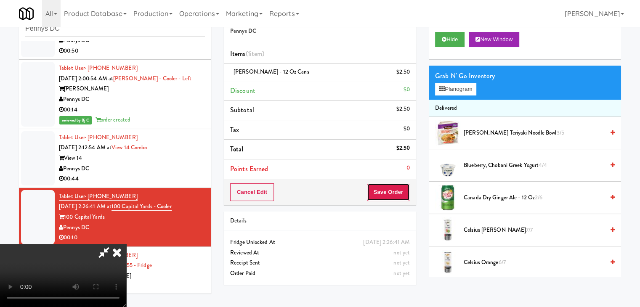
click at [394, 190] on button "Save Order" at bounding box center [388, 192] width 43 height 18
click at [396, 190] on button "Save Order" at bounding box center [388, 192] width 43 height 18
click at [395, 191] on button "Save Order" at bounding box center [388, 192] width 43 height 18
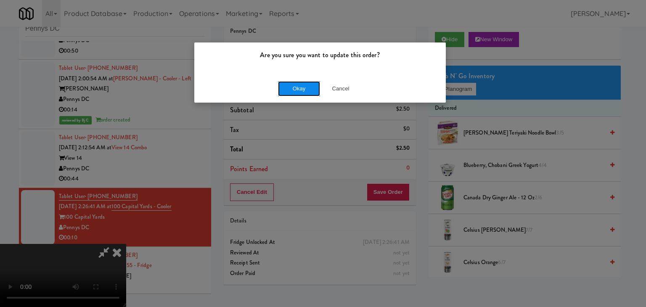
click at [303, 95] on button "Okay" at bounding box center [299, 88] width 42 height 15
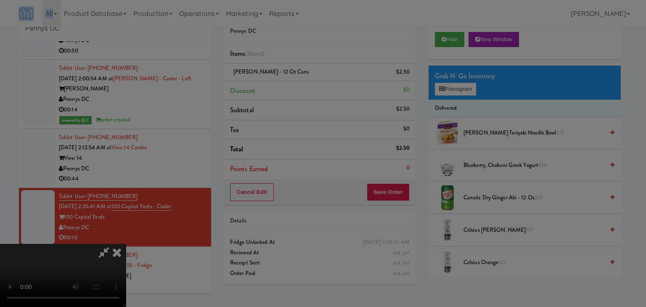
click at [303, 94] on div "Are you sure you want to update this order? Okay Cancel" at bounding box center [323, 153] width 646 height 307
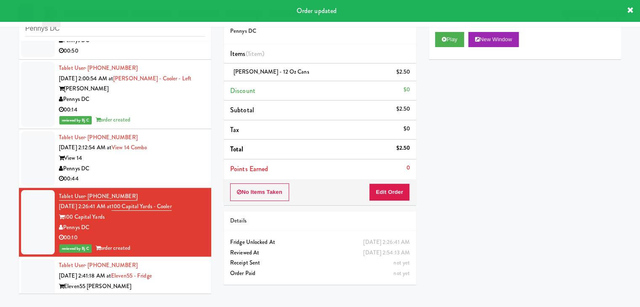
scroll to position [1284, 0]
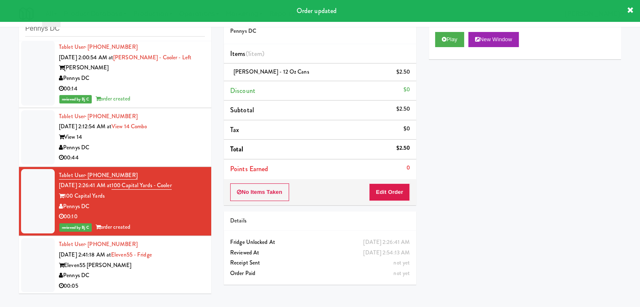
drag, startPoint x: 183, startPoint y: 263, endPoint x: 180, endPoint y: 266, distance: 5.1
click at [183, 263] on div "Eleven55 [PERSON_NAME]" at bounding box center [132, 265] width 146 height 11
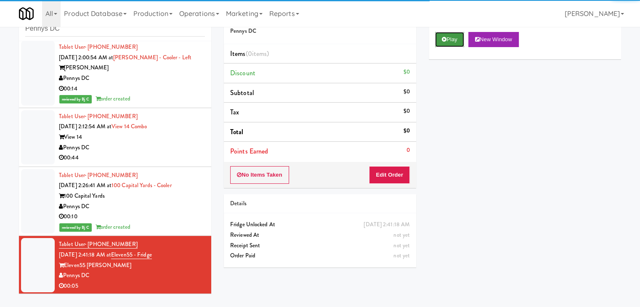
click at [459, 37] on button "Play" at bounding box center [449, 39] width 29 height 15
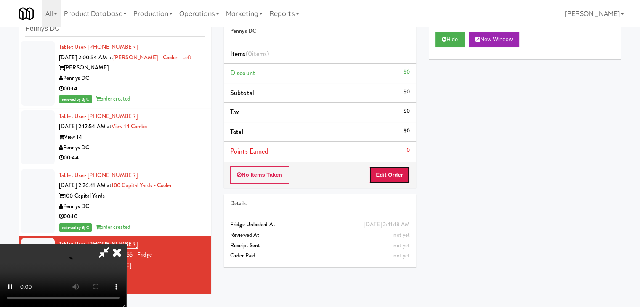
click at [396, 172] on button "Edit Order" at bounding box center [389, 175] width 41 height 18
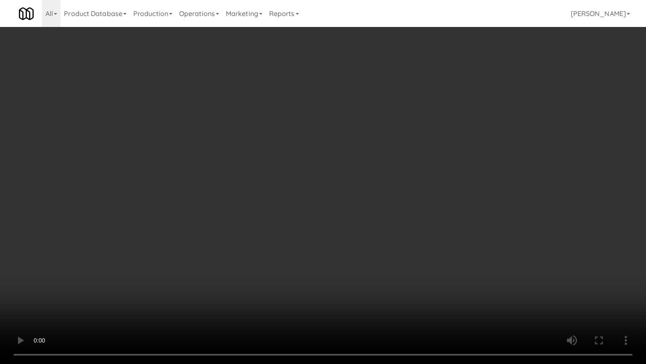
click at [361, 236] on video at bounding box center [323, 182] width 646 height 364
click at [360, 239] on video at bounding box center [323, 182] width 646 height 364
click at [379, 226] on video at bounding box center [323, 182] width 646 height 364
click at [379, 225] on video at bounding box center [323, 182] width 646 height 364
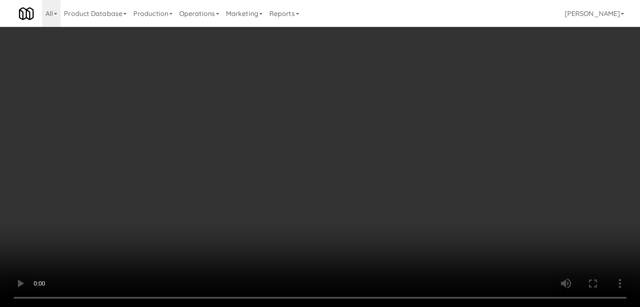
click at [459, 83] on button "Planogram" at bounding box center [455, 89] width 41 height 13
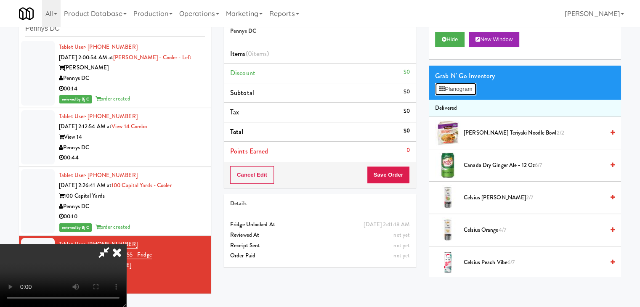
scroll to position [1273, 0]
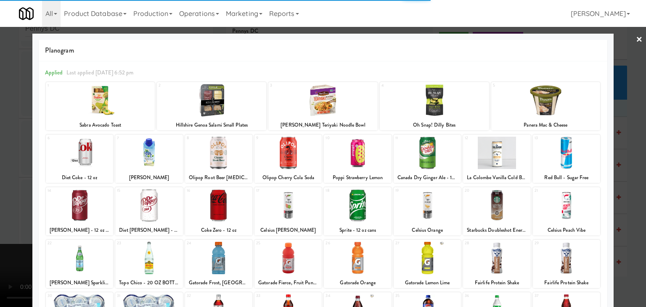
click at [321, 113] on div at bounding box center [322, 100] width 109 height 32
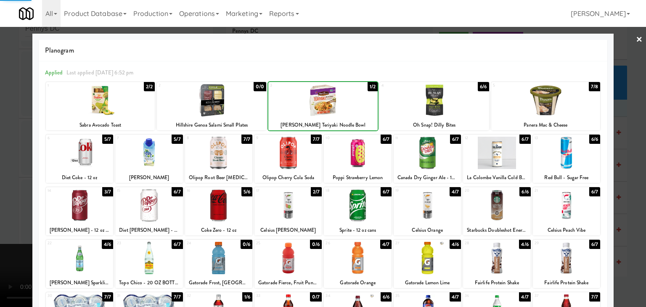
drag, startPoint x: 2, startPoint y: 199, endPoint x: 99, endPoint y: 199, distance: 97.2
click at [13, 199] on div at bounding box center [323, 153] width 646 height 307
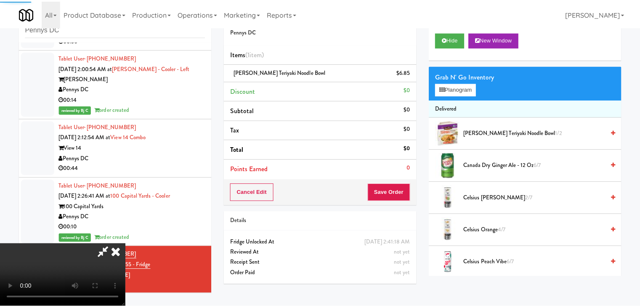
scroll to position [1284, 0]
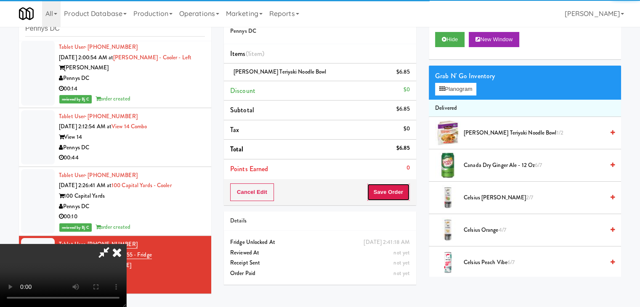
click at [406, 191] on button "Save Order" at bounding box center [388, 192] width 43 height 18
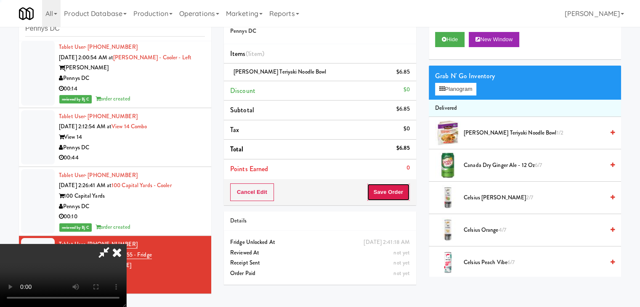
click at [405, 191] on button "Save Order" at bounding box center [388, 192] width 43 height 18
click at [404, 189] on button "Save Order" at bounding box center [388, 192] width 43 height 18
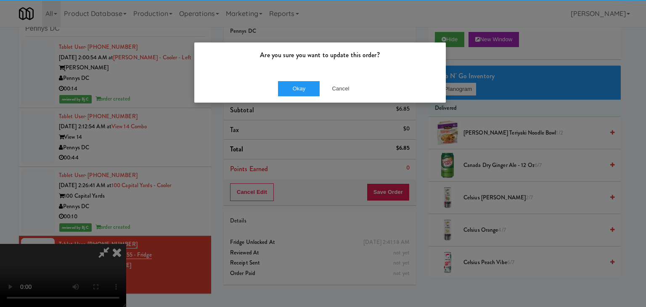
click at [307, 96] on div "Okay Cancel" at bounding box center [320, 88] width 252 height 28
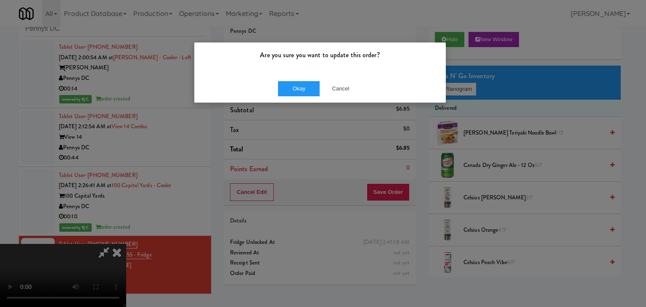
click at [307, 96] on div "Okay Cancel" at bounding box center [320, 88] width 252 height 28
click at [306, 86] on button "Okay" at bounding box center [299, 88] width 42 height 15
click at [306, 86] on div "Okay Cancel" at bounding box center [320, 88] width 252 height 28
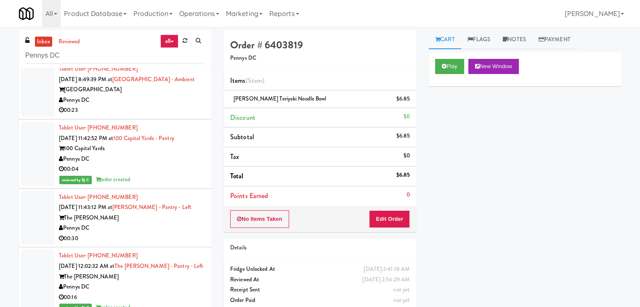
scroll to position [0, 0]
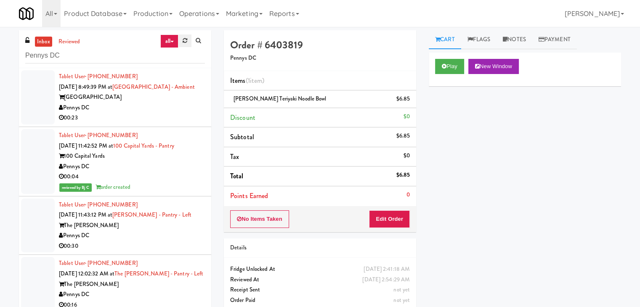
click at [189, 42] on link at bounding box center [184, 41] width 13 height 13
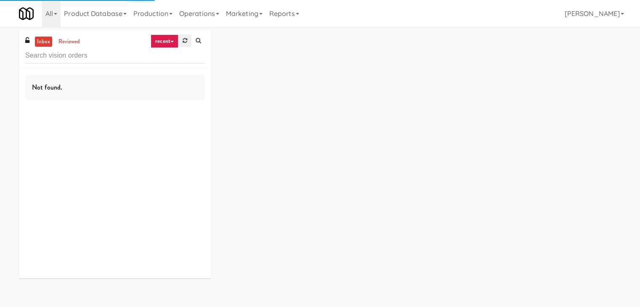
click at [186, 40] on icon at bounding box center [185, 40] width 5 height 5
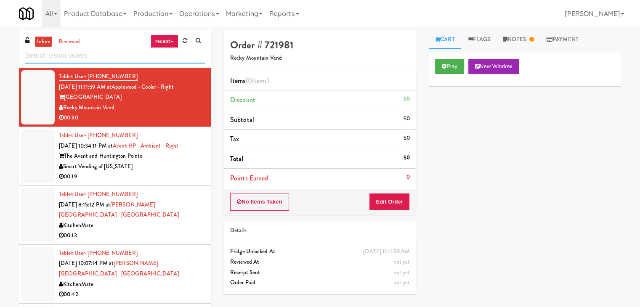
click at [88, 56] on input "text" at bounding box center [115, 56] width 180 height 16
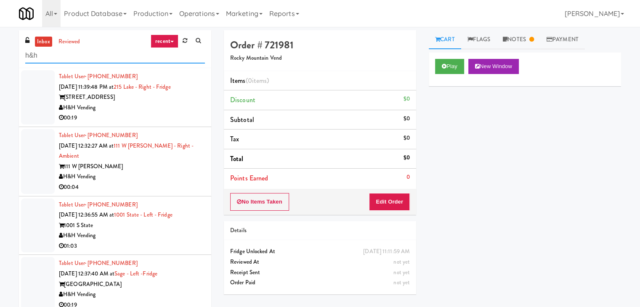
type input "h&h"
click at [144, 108] on div "H&H Vending" at bounding box center [132, 108] width 146 height 11
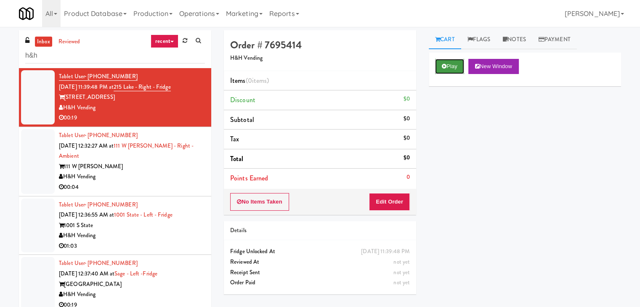
click at [444, 66] on icon at bounding box center [444, 66] width 5 height 5
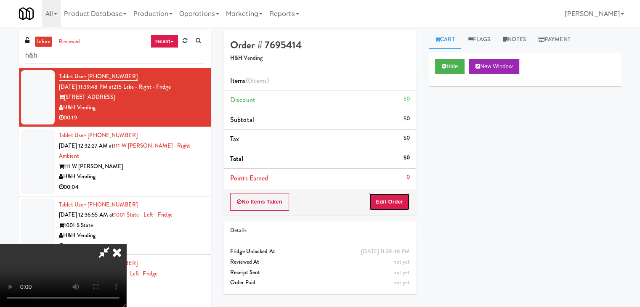
click at [388, 202] on button "Edit Order" at bounding box center [389, 202] width 41 height 18
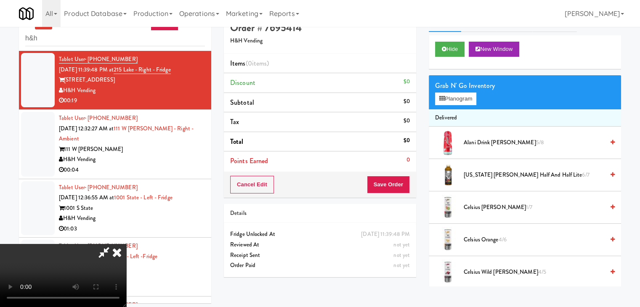
scroll to position [27, 0]
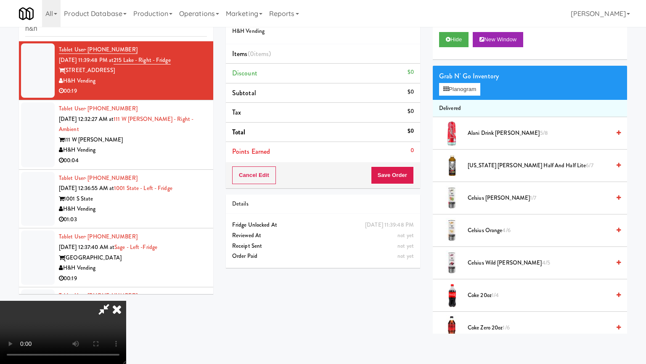
click at [126, 300] on video at bounding box center [63, 331] width 126 height 63
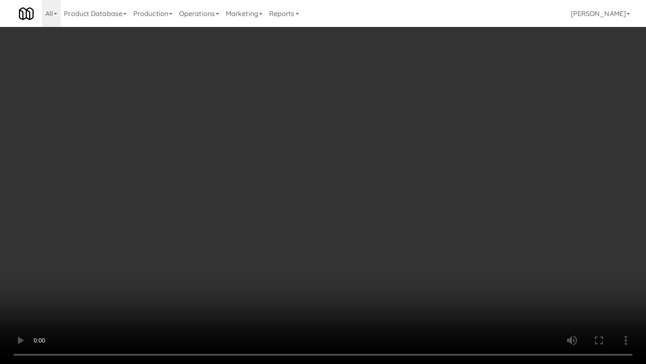
click at [348, 278] on video at bounding box center [323, 182] width 646 height 364
click at [353, 273] on video at bounding box center [323, 182] width 646 height 364
click at [355, 269] on video at bounding box center [323, 182] width 646 height 364
click at [359, 265] on video at bounding box center [323, 182] width 646 height 364
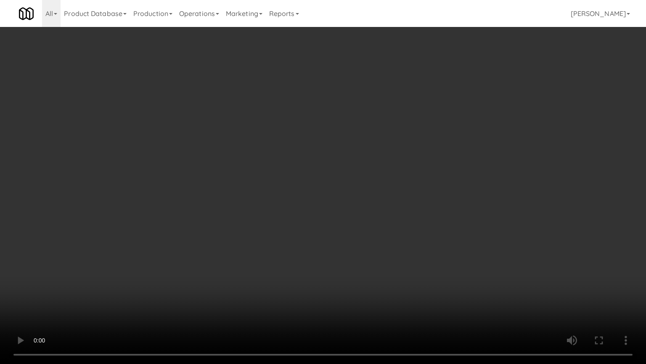
click at [360, 268] on video at bounding box center [323, 182] width 646 height 364
click at [362, 266] on video at bounding box center [323, 182] width 646 height 364
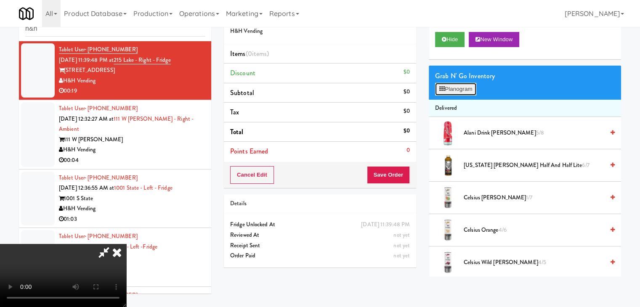
click at [459, 88] on button "Planogram" at bounding box center [455, 89] width 41 height 13
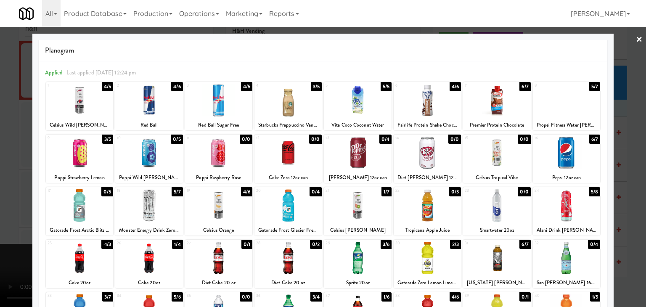
click at [360, 209] on div at bounding box center [357, 205] width 67 height 32
click at [416, 255] on div at bounding box center [427, 258] width 67 height 32
click at [16, 223] on div at bounding box center [323, 153] width 646 height 307
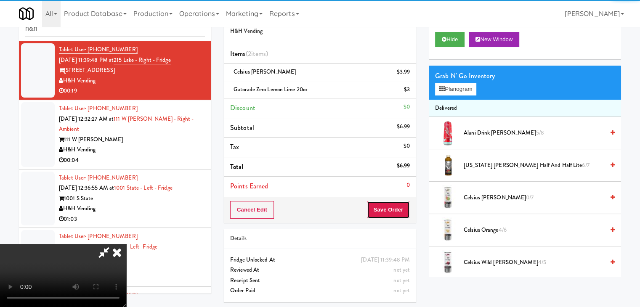
click at [401, 210] on button "Save Order" at bounding box center [388, 210] width 43 height 18
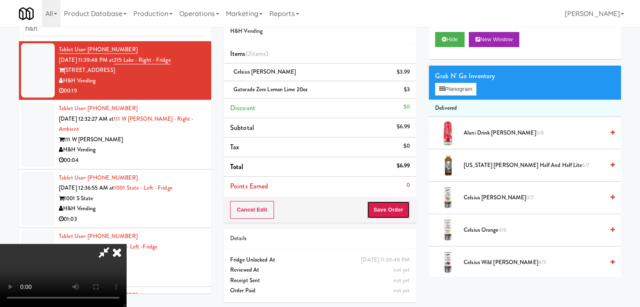
click at [401, 210] on button "Save Order" at bounding box center [388, 210] width 43 height 18
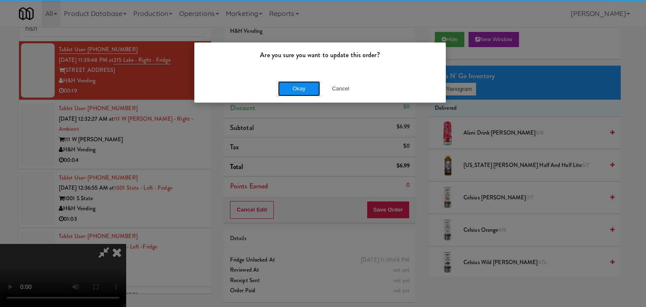
click at [306, 88] on button "Okay" at bounding box center [299, 88] width 42 height 15
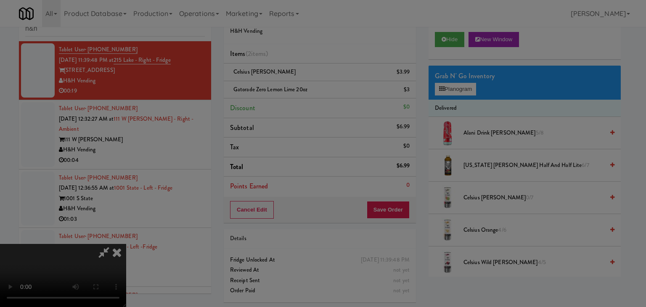
click at [306, 88] on body "Are you sure you want to update this order? Okay Cancel Okay Are you sure you w…" at bounding box center [323, 153] width 646 height 307
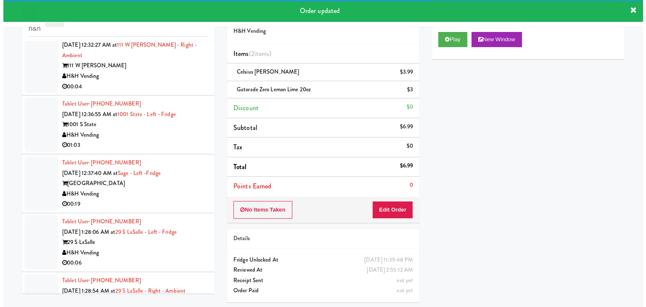
scroll to position [94, 0]
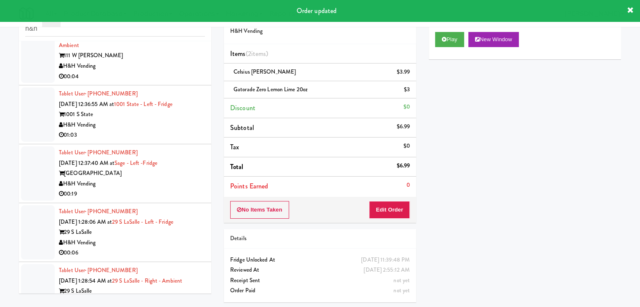
click at [175, 72] on div "00:04" at bounding box center [132, 77] width 146 height 11
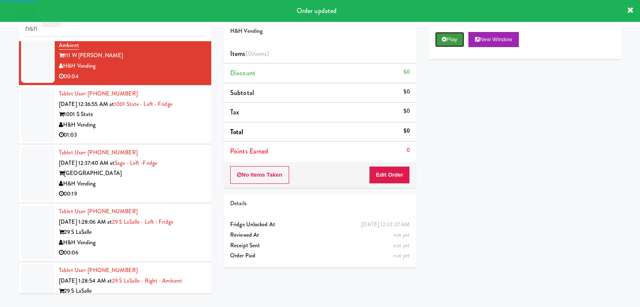
drag, startPoint x: 460, startPoint y: 37, endPoint x: 456, endPoint y: 42, distance: 6.1
click at [460, 37] on button "Play" at bounding box center [449, 39] width 29 height 15
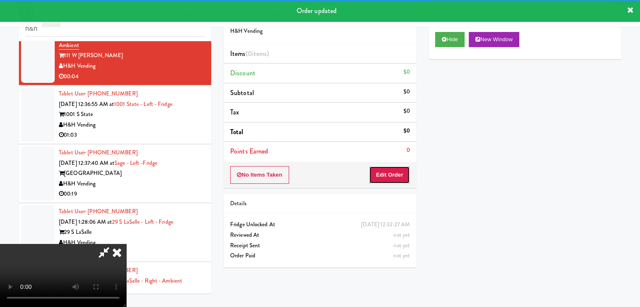
click at [394, 173] on button "Edit Order" at bounding box center [389, 175] width 41 height 18
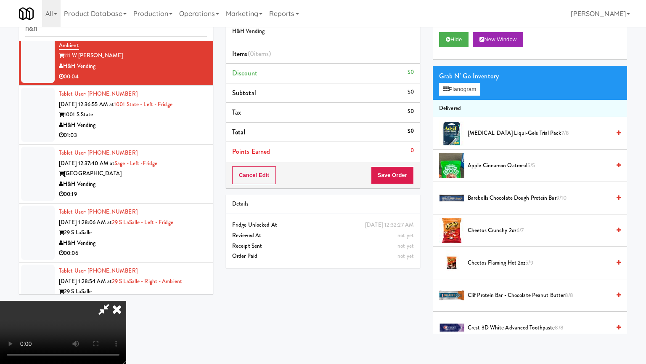
click at [126, 300] on video at bounding box center [63, 331] width 126 height 63
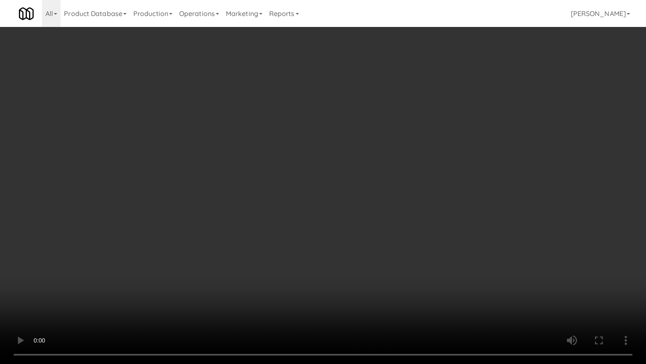
click at [353, 240] on video at bounding box center [323, 182] width 646 height 364
click at [357, 237] on video at bounding box center [323, 182] width 646 height 364
click at [367, 229] on video at bounding box center [323, 182] width 646 height 364
drag, startPoint x: 367, startPoint y: 229, endPoint x: 420, endPoint y: 112, distance: 128.4
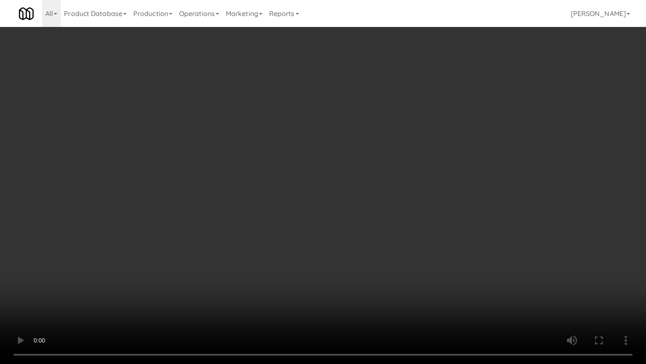
click at [373, 217] on video at bounding box center [323, 182] width 646 height 364
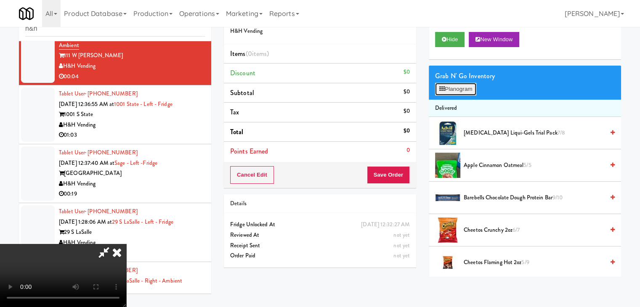
click at [454, 88] on button "Planogram" at bounding box center [455, 89] width 41 height 13
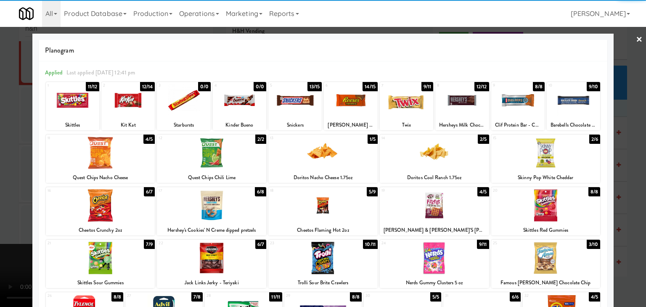
click at [331, 211] on div at bounding box center [322, 205] width 109 height 32
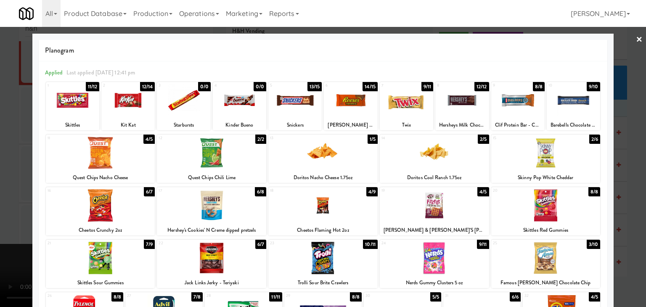
drag, startPoint x: 0, startPoint y: 221, endPoint x: 187, endPoint y: 216, distance: 187.3
click at [3, 220] on div at bounding box center [323, 153] width 646 height 307
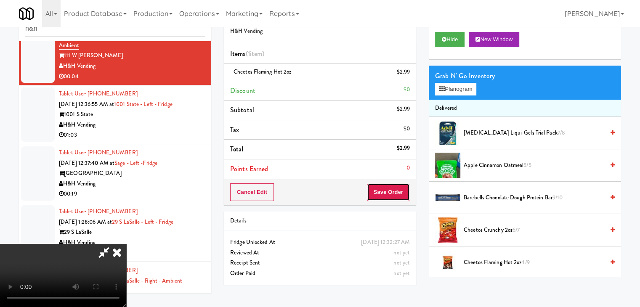
click at [406, 187] on button "Save Order" at bounding box center [388, 192] width 43 height 18
click at [403, 187] on button "Save Order" at bounding box center [388, 192] width 43 height 18
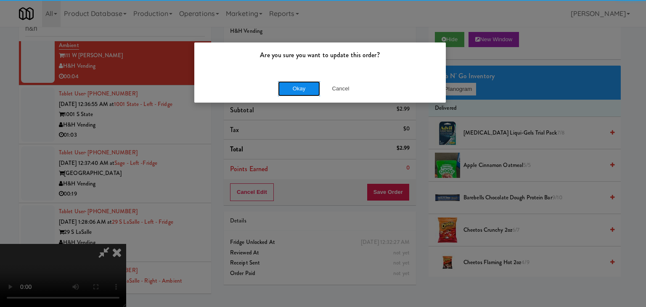
click at [303, 95] on button "Okay" at bounding box center [299, 88] width 42 height 15
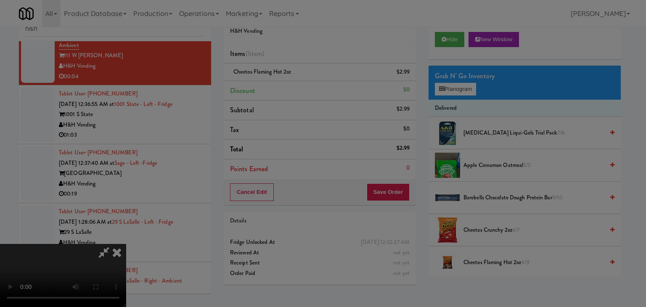
click at [304, 93] on body "Are you sure you want to update this order? Okay Cancel Okay Are you sure you w…" at bounding box center [323, 153] width 646 height 307
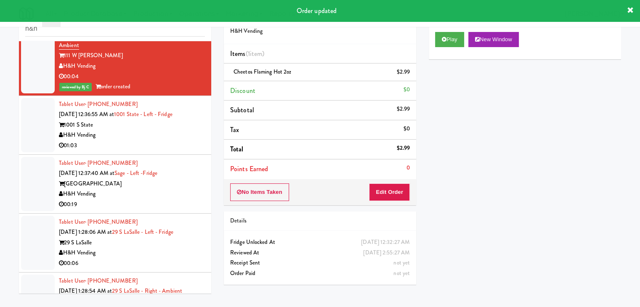
click at [175, 130] on div "H&H Vending" at bounding box center [132, 135] width 146 height 11
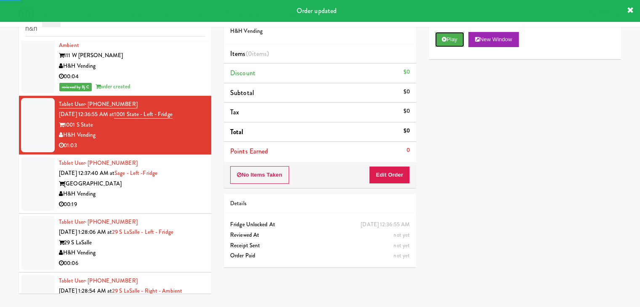
drag, startPoint x: 447, startPoint y: 36, endPoint x: 434, endPoint y: 90, distance: 55.8
click at [447, 37] on button "Play" at bounding box center [449, 39] width 29 height 15
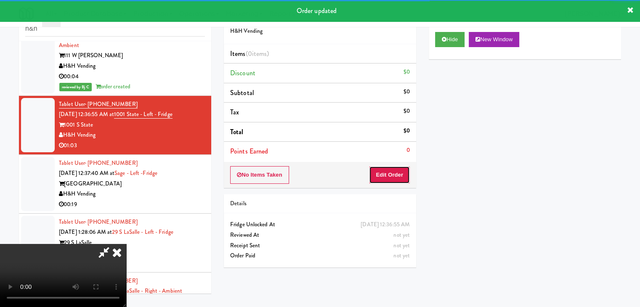
click at [401, 179] on button "Edit Order" at bounding box center [389, 175] width 41 height 18
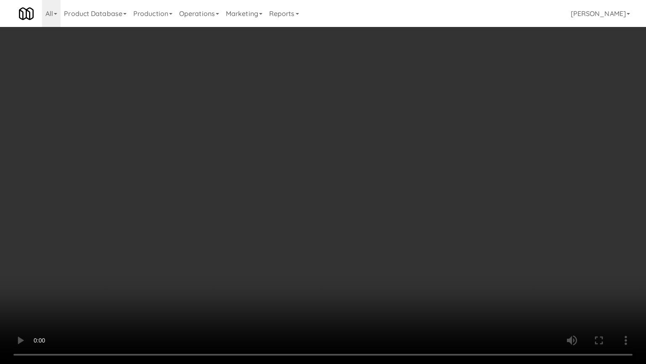
click at [518, 159] on video at bounding box center [323, 182] width 646 height 364
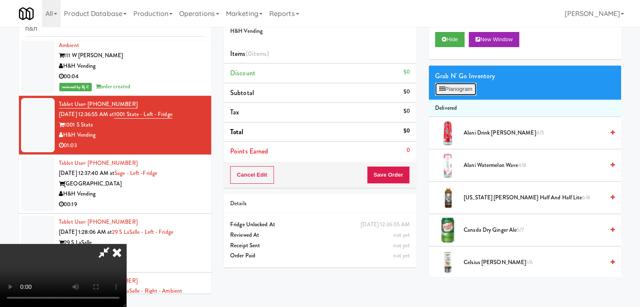
click at [458, 93] on button "Planogram" at bounding box center [455, 89] width 41 height 13
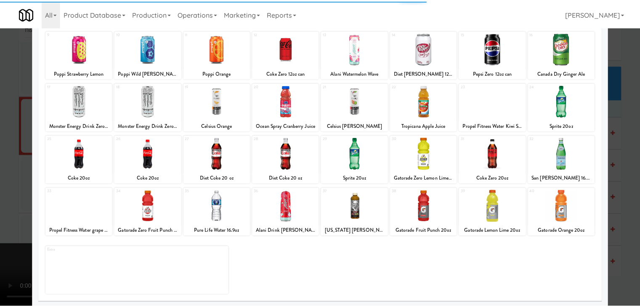
scroll to position [106, 0]
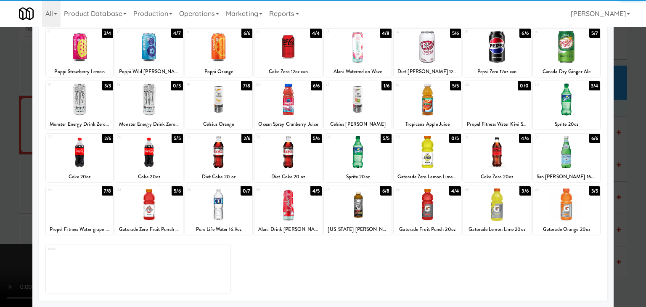
click at [420, 202] on div at bounding box center [427, 205] width 67 height 32
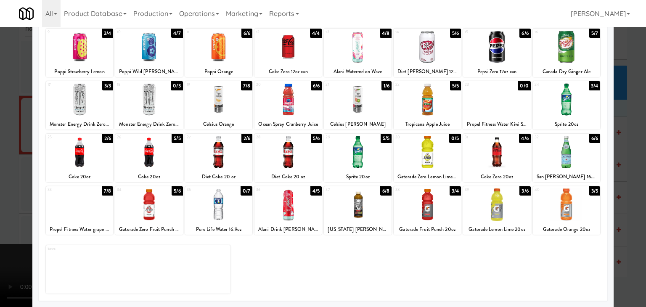
click
drag, startPoint x: 0, startPoint y: 162, endPoint x: 179, endPoint y: 167, distance: 179.4
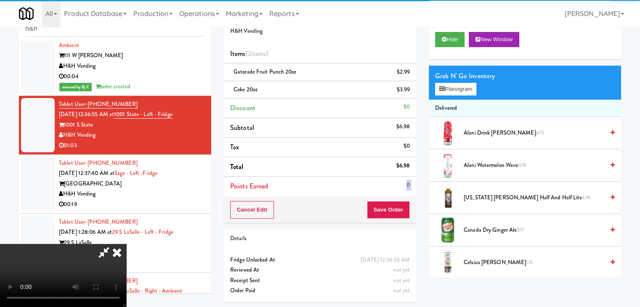
drag, startPoint x: 407, startPoint y: 194, endPoint x: 399, endPoint y: 209, distance: 16.4
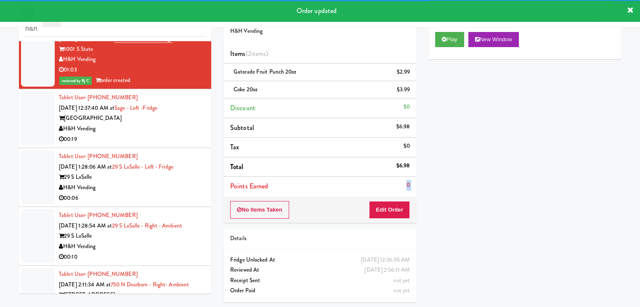
scroll to position [178, 0]
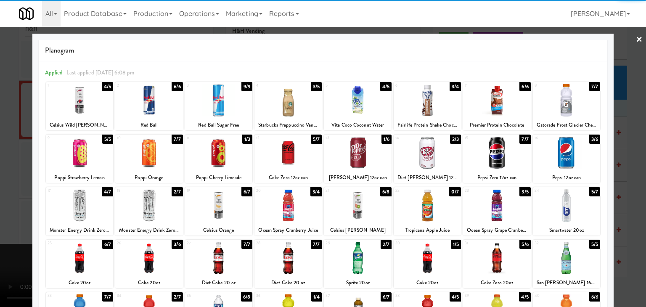
drag, startPoint x: 561, startPoint y: 146, endPoint x: 540, endPoint y: 145, distance: 20.2
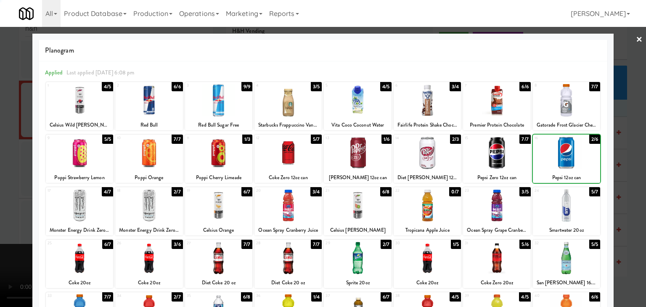
drag, startPoint x: 446, startPoint y: 147, endPoint x: 427, endPoint y: 148, distance: 19.8
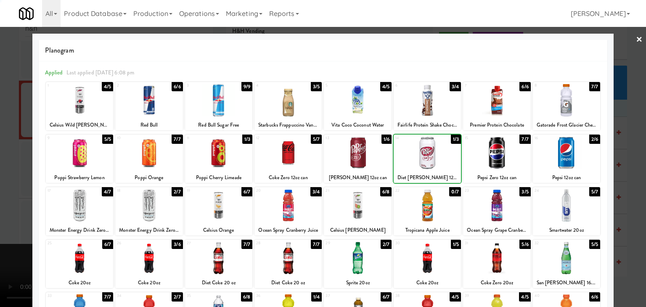
drag, startPoint x: 367, startPoint y: 150, endPoint x: 341, endPoint y: 154, distance: 26.1
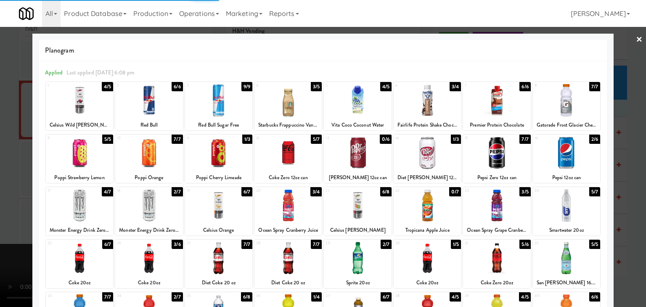
drag, startPoint x: 0, startPoint y: 164, endPoint x: 117, endPoint y: 162, distance: 116.6
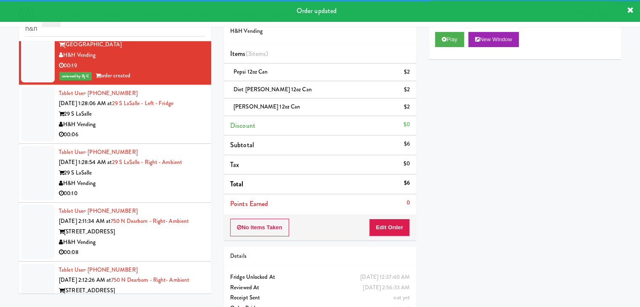
scroll to position [263, 0]
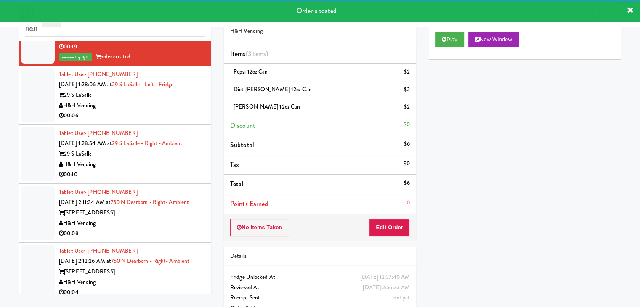
drag, startPoint x: 159, startPoint y: 100, endPoint x: 163, endPoint y: 108, distance: 8.8
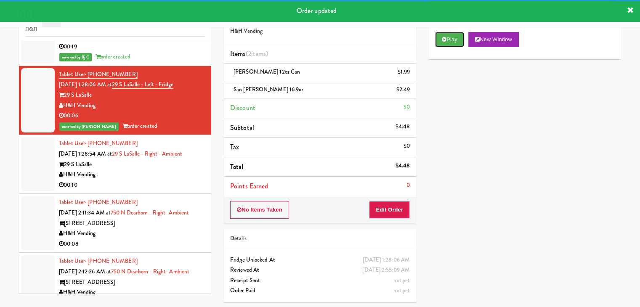
drag, startPoint x: 449, startPoint y: 39, endPoint x: 134, endPoint y: 169, distance: 340.6
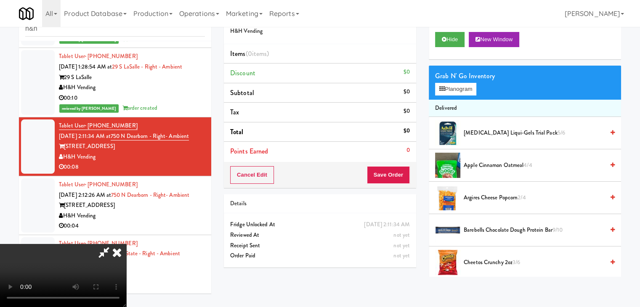
scroll to position [339, 0]
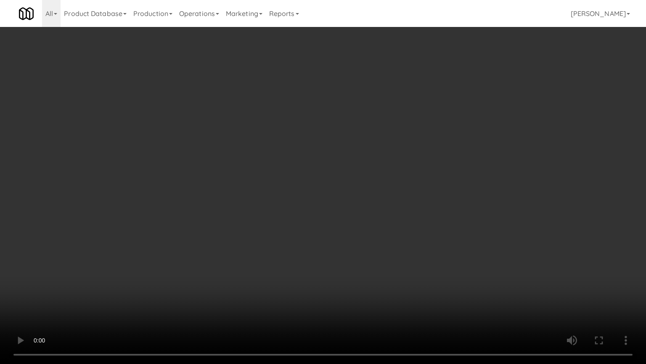
drag, startPoint x: 438, startPoint y: 195, endPoint x: 439, endPoint y: 201, distance: 5.6
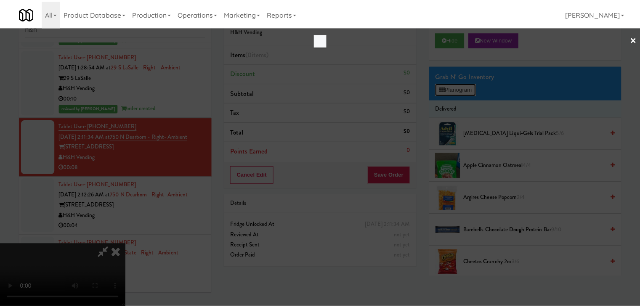
scroll to position [339, 0]
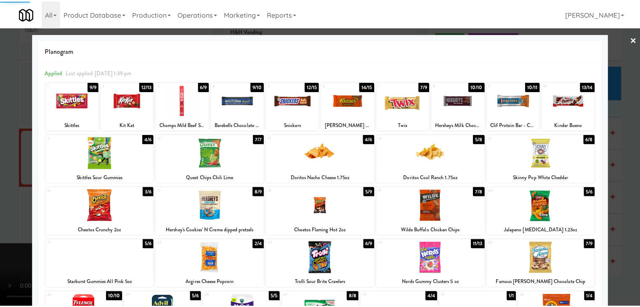
scroll to position [359, 0]
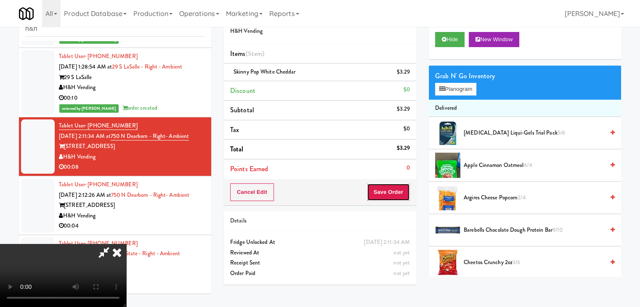
drag, startPoint x: 395, startPoint y: 194, endPoint x: 400, endPoint y: 193, distance: 5.5
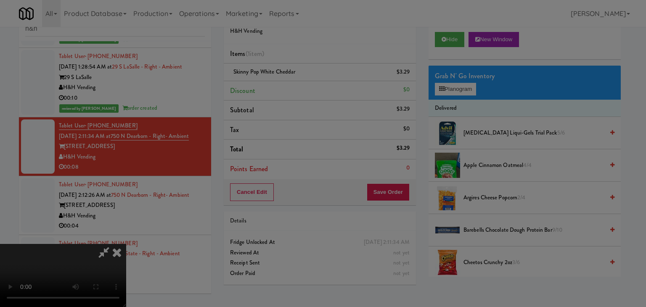
drag, startPoint x: 305, startPoint y: 88, endPoint x: 289, endPoint y: 115, distance: 31.5
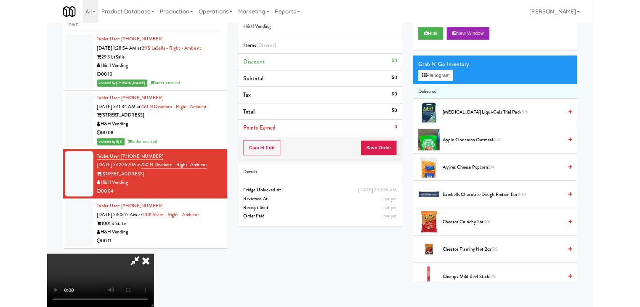
scroll to position [349, 0]
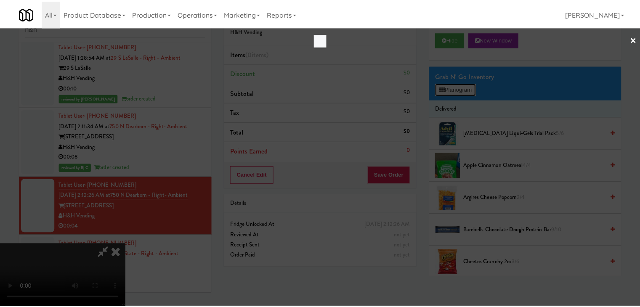
scroll to position [349, 0]
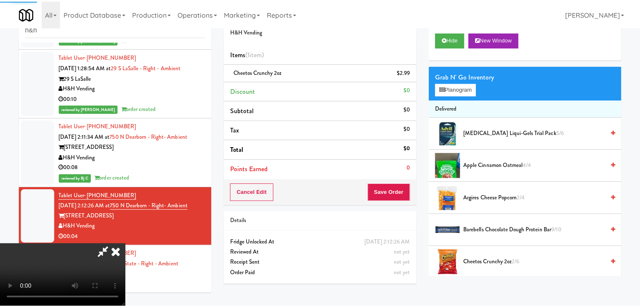
scroll to position [370, 0]
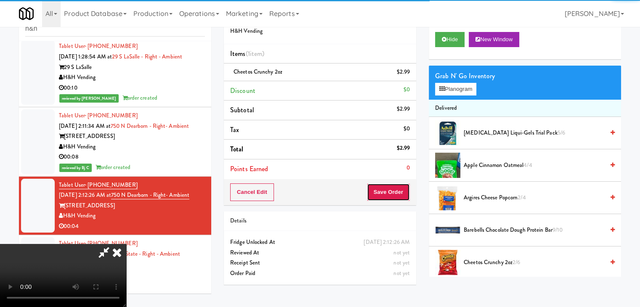
drag, startPoint x: 389, startPoint y: 193, endPoint x: 394, endPoint y: 191, distance: 5.5
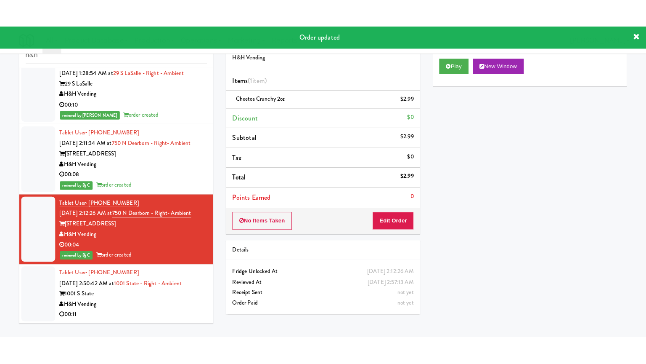
scroll to position [380, 0]
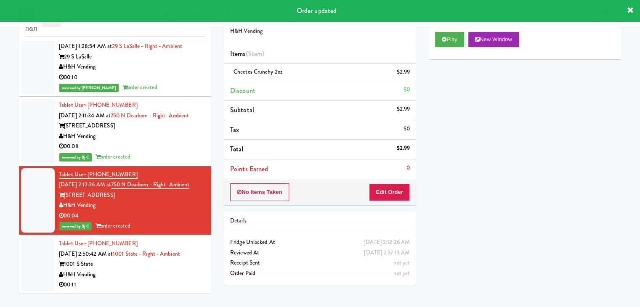
drag, startPoint x: 151, startPoint y: 274, endPoint x: 147, endPoint y: 275, distance: 4.2
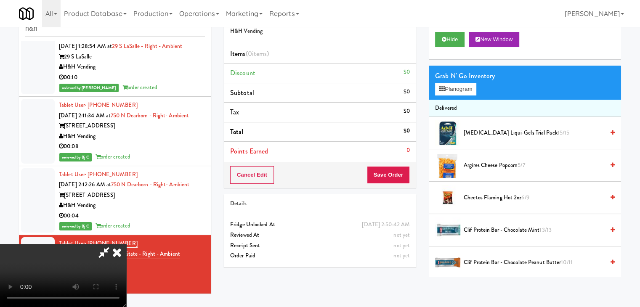
scroll to position [360, 0]
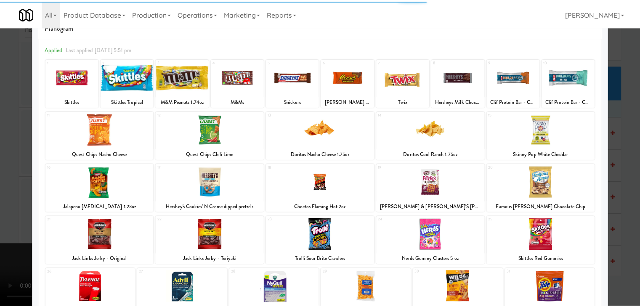
scroll to position [42, 0]
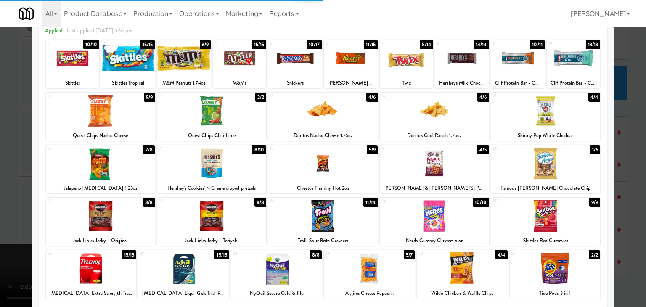
drag, startPoint x: 0, startPoint y: 193, endPoint x: 61, endPoint y: 190, distance: 61.5
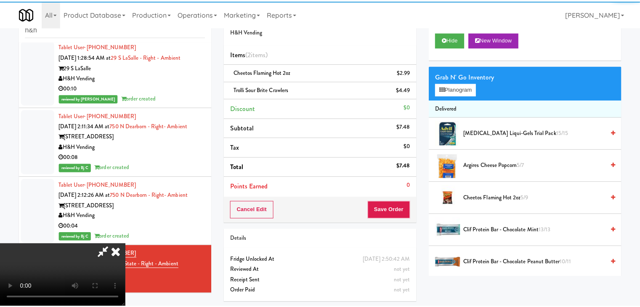
scroll to position [380, 0]
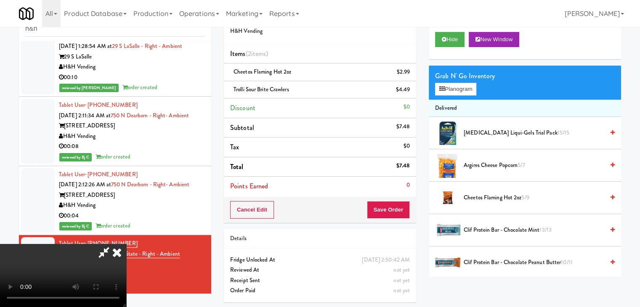
drag, startPoint x: 417, startPoint y: 199, endPoint x: 409, endPoint y: 212, distance: 14.7
drag, startPoint x: 397, startPoint y: 208, endPoint x: 391, endPoint y: 205, distance: 6.2
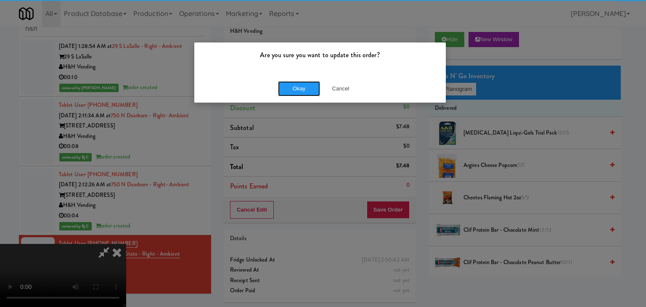
drag, startPoint x: 301, startPoint y: 84, endPoint x: 298, endPoint y: 80, distance: 5.7
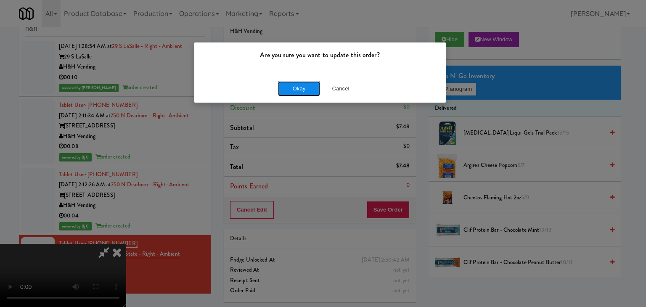
drag, startPoint x: 298, startPoint y: 81, endPoint x: 296, endPoint y: 85, distance: 4.3
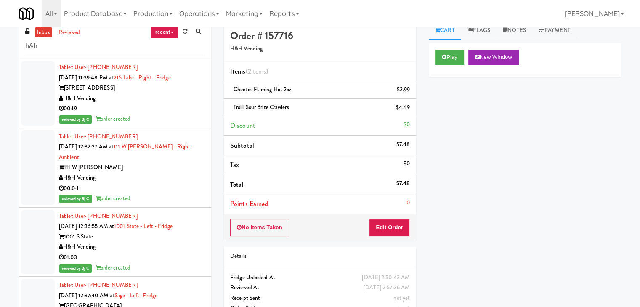
scroll to position [0, 0]
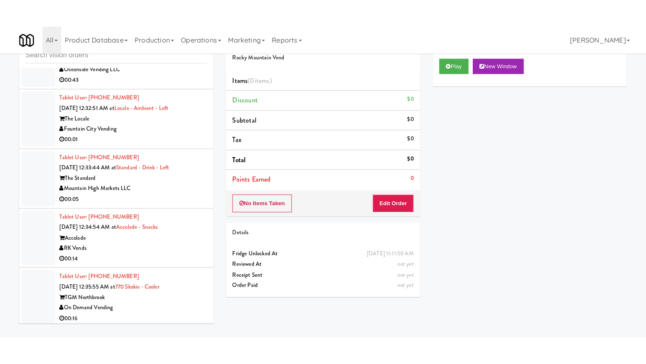
scroll to position [4218, 0]
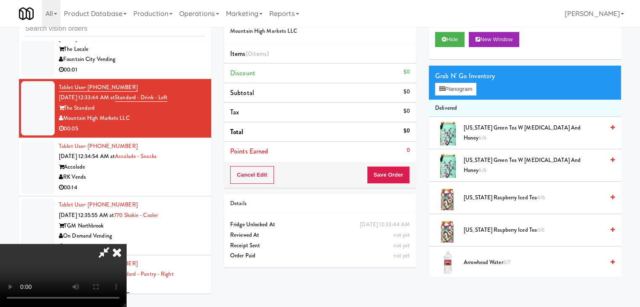
scroll to position [4198, 0]
drag, startPoint x: 443, startPoint y: 88, endPoint x: 441, endPoint y: 93, distance: 4.9
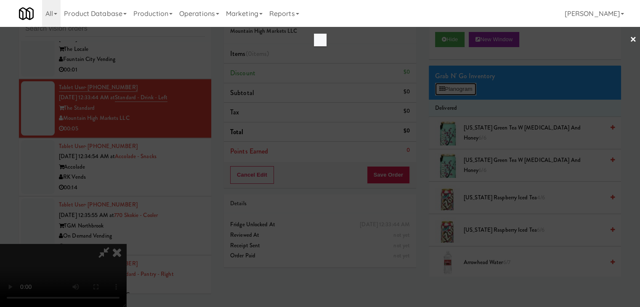
scroll to position [4198, 0]
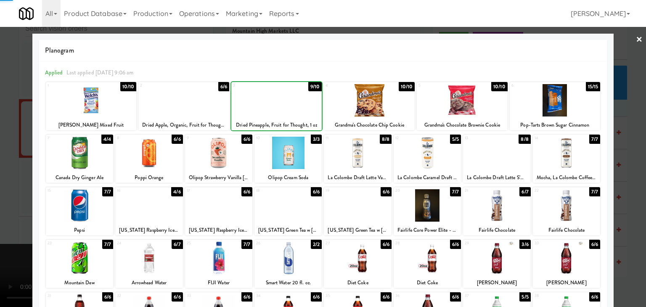
drag, startPoint x: 0, startPoint y: 140, endPoint x: 199, endPoint y: 167, distance: 200.8
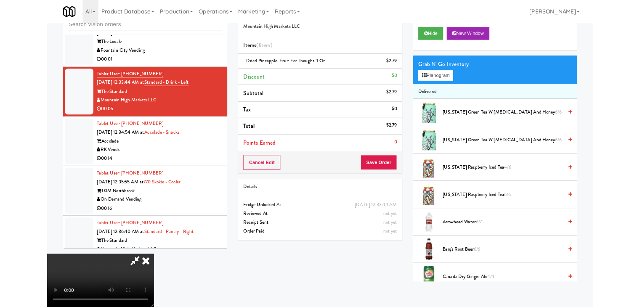
scroll to position [4198, 0]
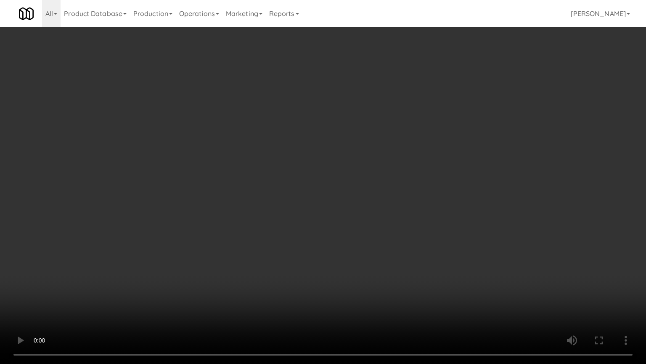
drag, startPoint x: 332, startPoint y: 226, endPoint x: 401, endPoint y: 149, distance: 102.8
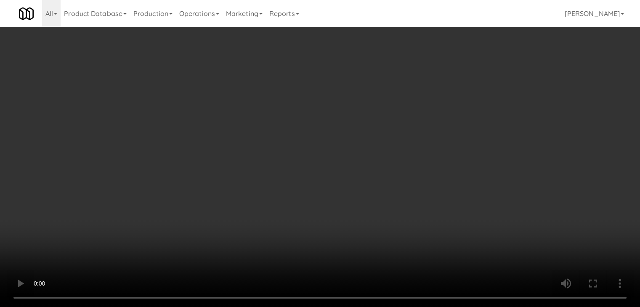
scroll to position [4218, 0]
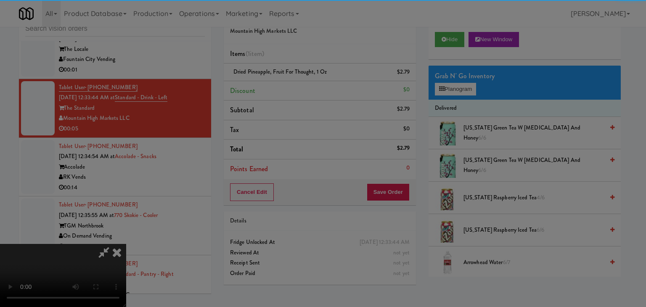
drag, startPoint x: 298, startPoint y: 95, endPoint x: 301, endPoint y: 88, distance: 7.7
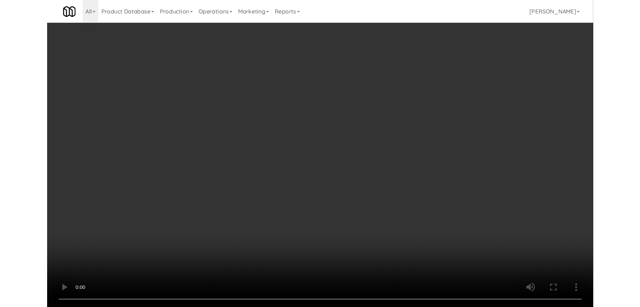
scroll to position [4345, 0]
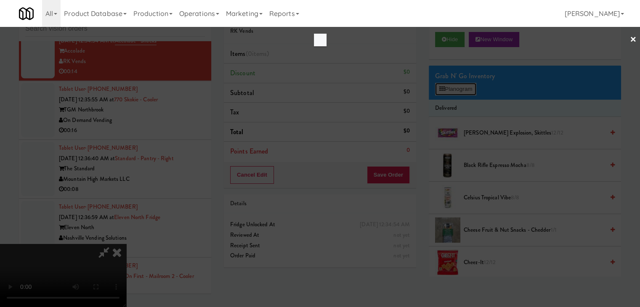
scroll to position [4324, 0]
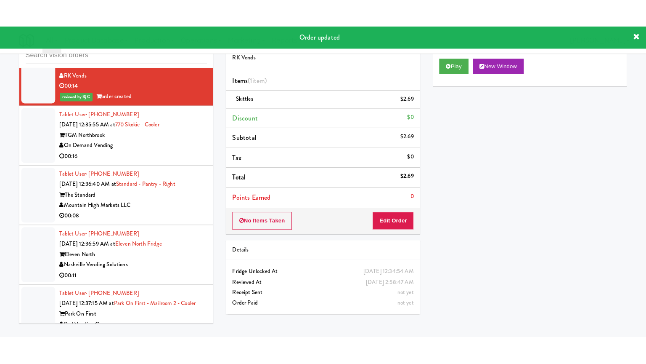
scroll to position [4313, 0]
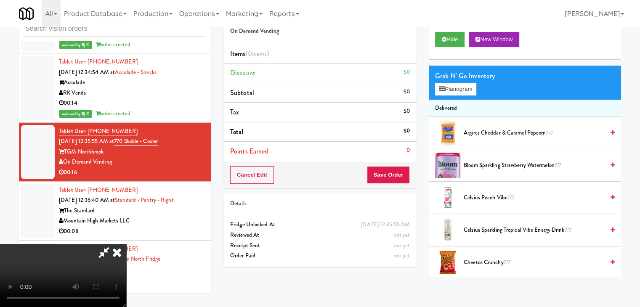
scroll to position [4292, 0]
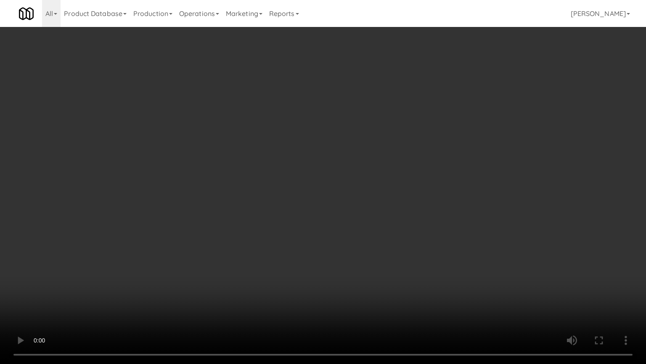
drag, startPoint x: 356, startPoint y: 200, endPoint x: 392, endPoint y: 110, distance: 97.1
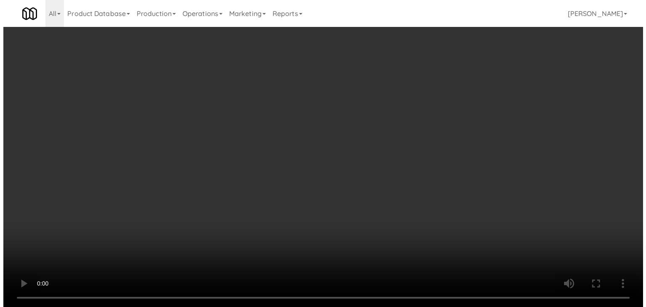
scroll to position [4313, 0]
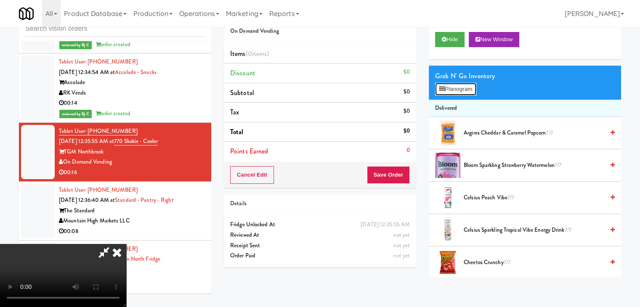
drag, startPoint x: 446, startPoint y: 86, endPoint x: 444, endPoint y: 95, distance: 9.2
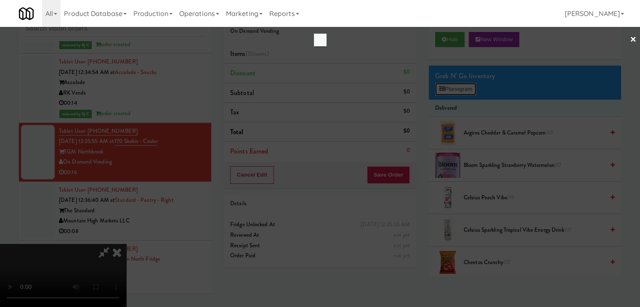
scroll to position [4292, 0]
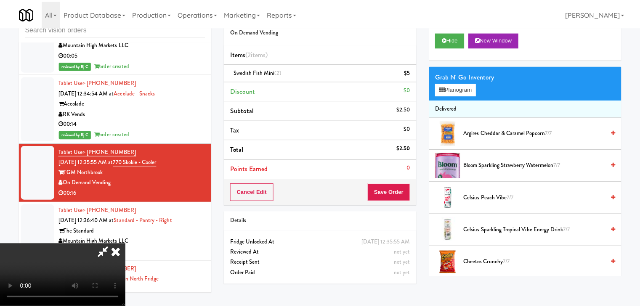
scroll to position [4313, 0]
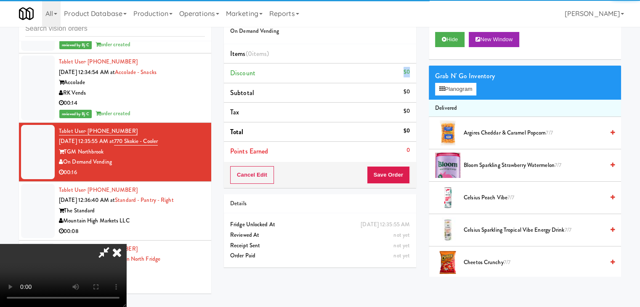
drag, startPoint x: 292, startPoint y: 154, endPoint x: 392, endPoint y: 113, distance: 107.9
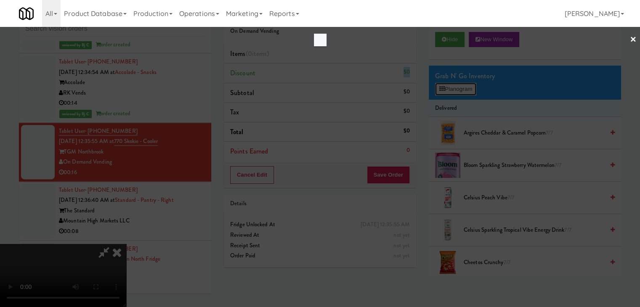
scroll to position [4292, 0]
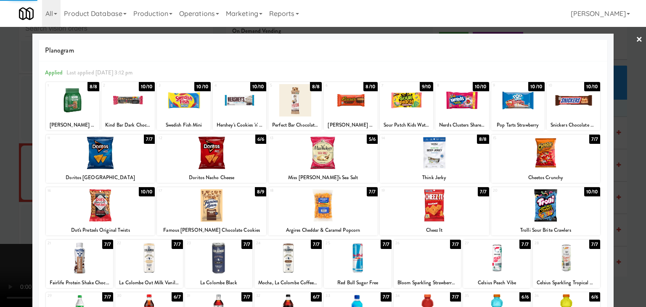
drag, startPoint x: 0, startPoint y: 133, endPoint x: 130, endPoint y: 132, distance: 129.6
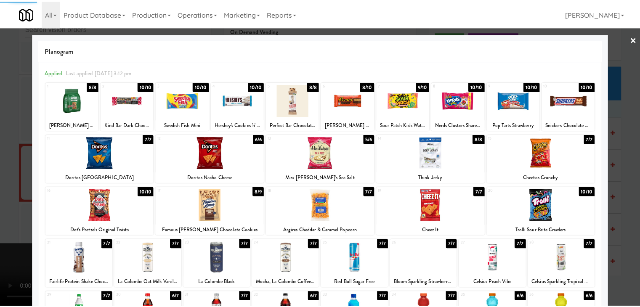
scroll to position [4313, 0]
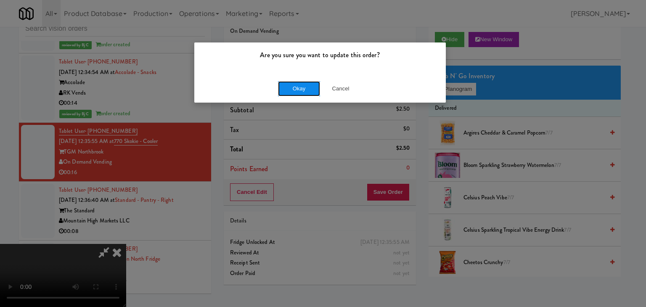
drag, startPoint x: 301, startPoint y: 90, endPoint x: 309, endPoint y: 87, distance: 8.8
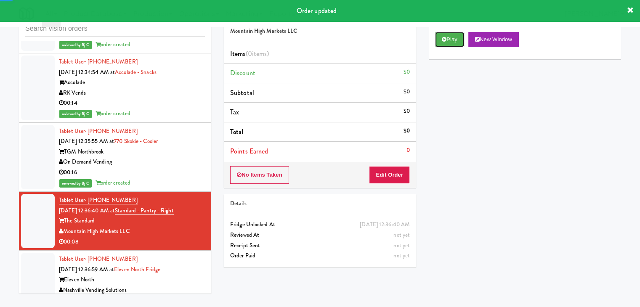
drag, startPoint x: 451, startPoint y: 41, endPoint x: 446, endPoint y: 48, distance: 8.7
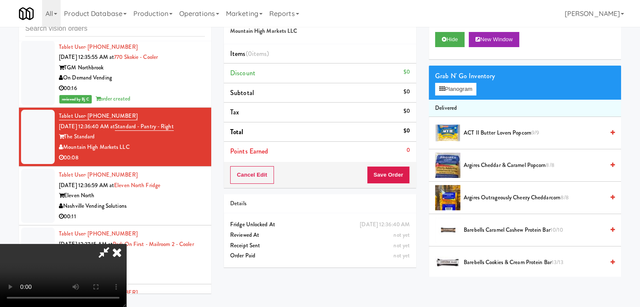
scroll to position [4377, 0]
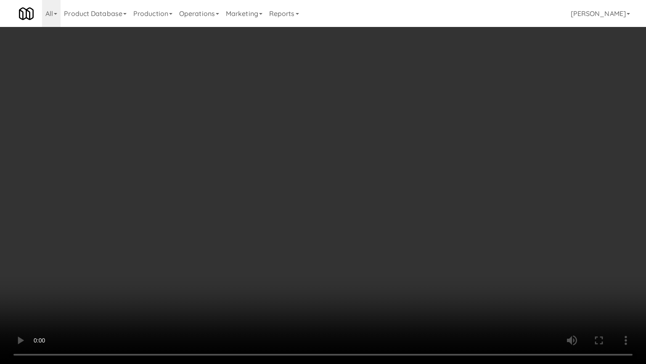
drag, startPoint x: 368, startPoint y: 222, endPoint x: 422, endPoint y: 125, distance: 111.1
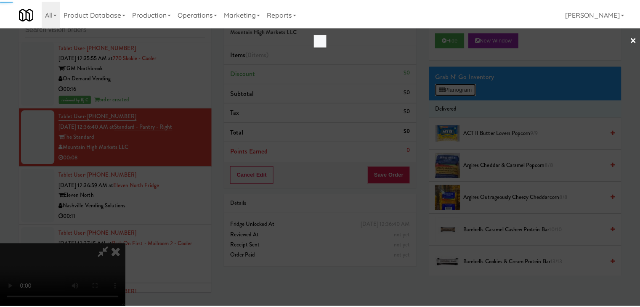
scroll to position [4377, 0]
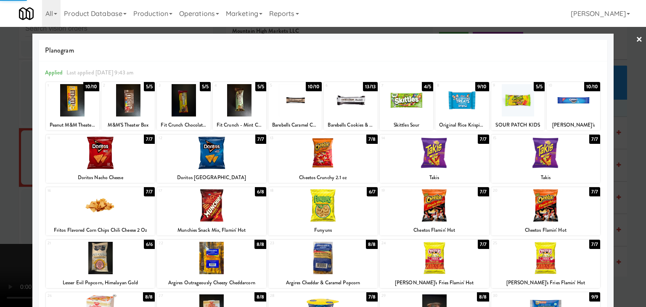
drag, startPoint x: 0, startPoint y: 168, endPoint x: 321, endPoint y: 178, distance: 320.8
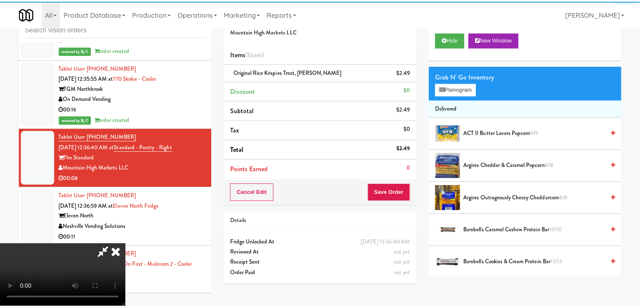
scroll to position [4397, 0]
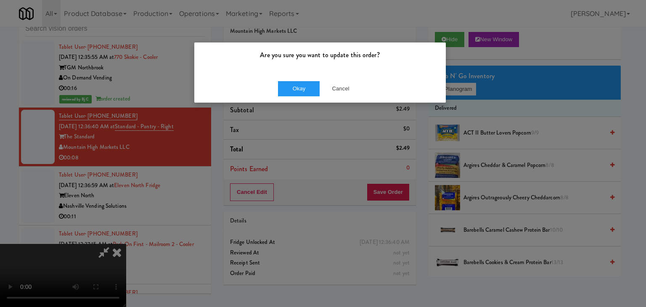
drag, startPoint x: 287, startPoint y: 76, endPoint x: 288, endPoint y: 81, distance: 5.1
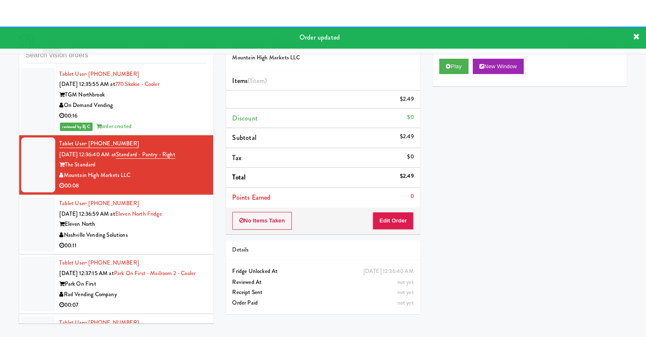
scroll to position [4439, 0]
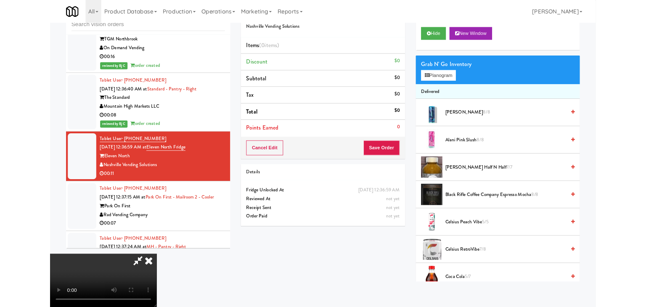
scroll to position [4439, 0]
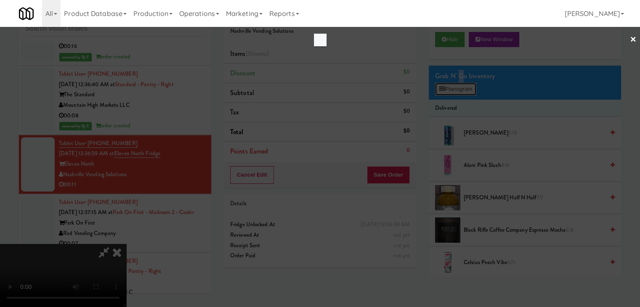
scroll to position [4419, 0]
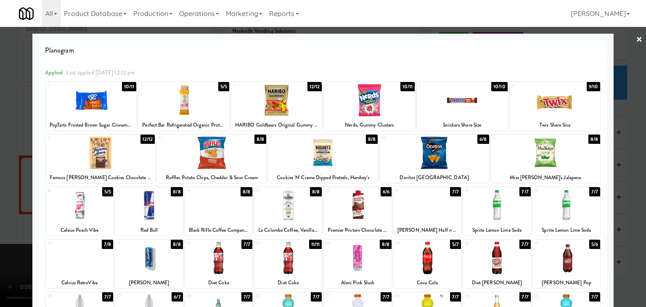
drag, startPoint x: 170, startPoint y: 159, endPoint x: 180, endPoint y: 159, distance: 9.7
drag, startPoint x: 0, startPoint y: 170, endPoint x: 254, endPoint y: 189, distance: 254.9
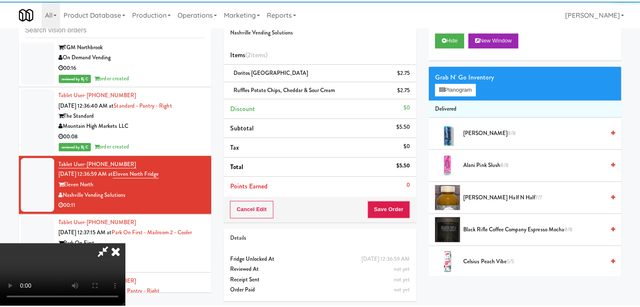
scroll to position [4439, 0]
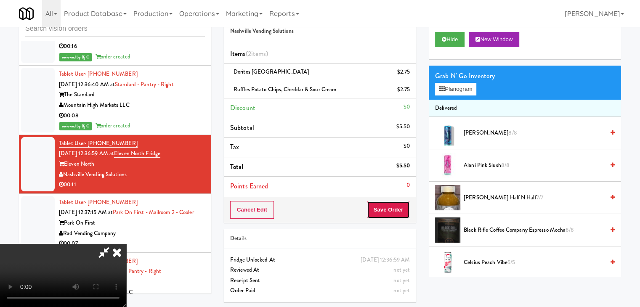
drag, startPoint x: 391, startPoint y: 212, endPoint x: 380, endPoint y: 203, distance: 13.7
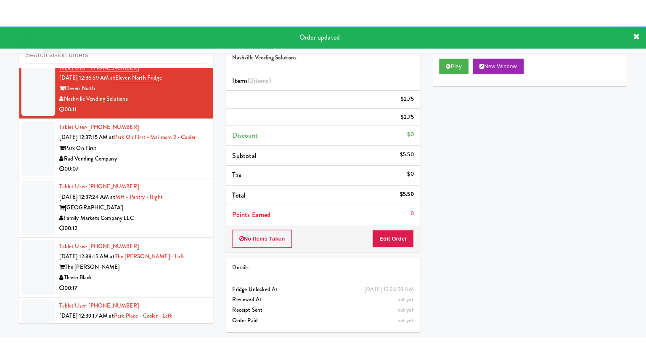
scroll to position [4576, 0]
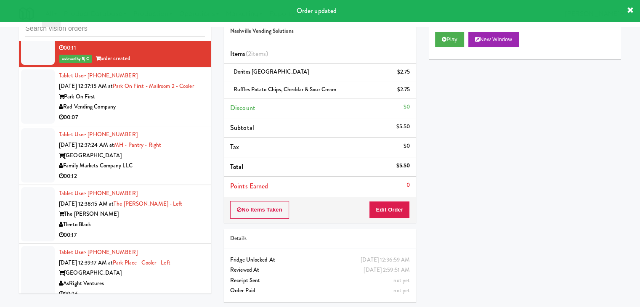
drag, startPoint x: 173, startPoint y: 80, endPoint x: 261, endPoint y: 87, distance: 87.8
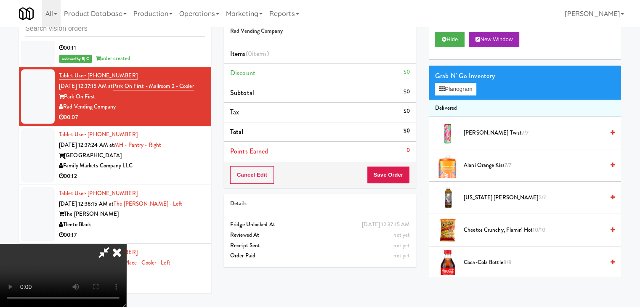
scroll to position [4555, 0]
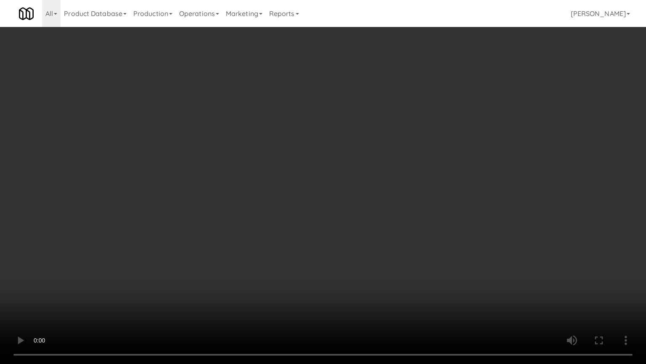
drag, startPoint x: 406, startPoint y: 250, endPoint x: 422, endPoint y: 191, distance: 60.5
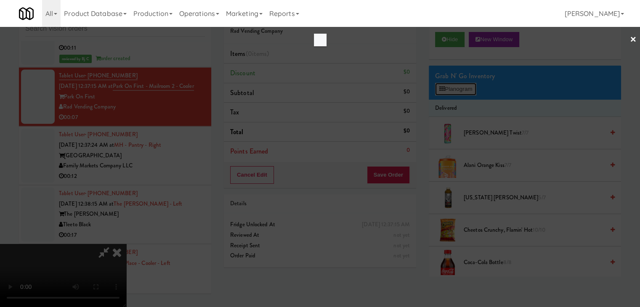
scroll to position [4555, 0]
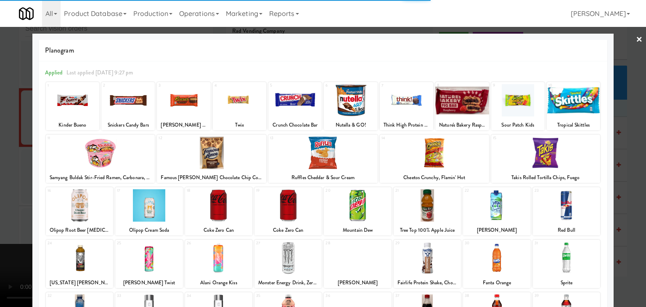
drag, startPoint x: 322, startPoint y: 159, endPoint x: 282, endPoint y: 137, distance: 45.0
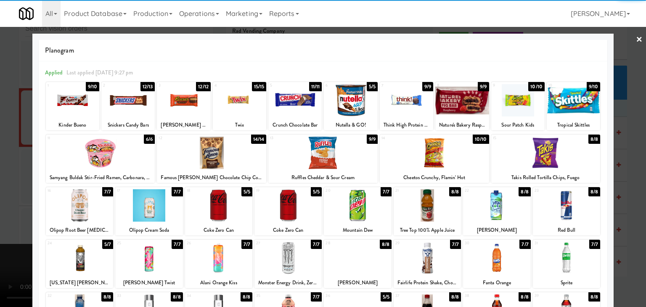
drag, startPoint x: 252, startPoint y: 98, endPoint x: 214, endPoint y: 109, distance: 39.8
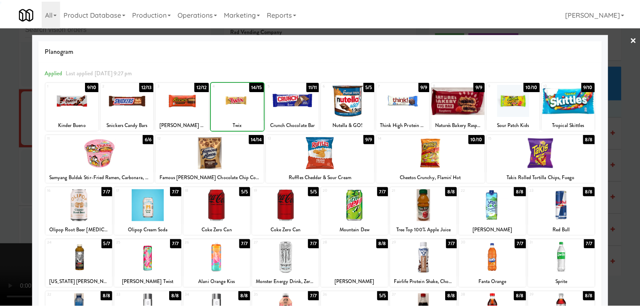
scroll to position [4576, 0]
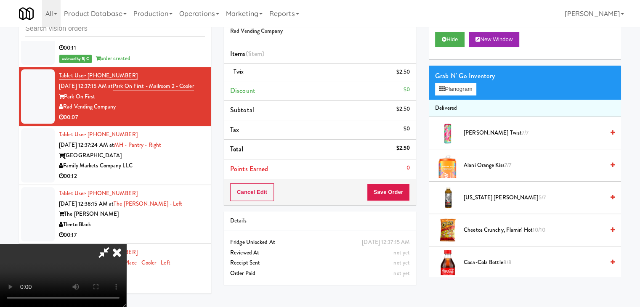
drag, startPoint x: 377, startPoint y: 202, endPoint x: 385, endPoint y: 197, distance: 9.2
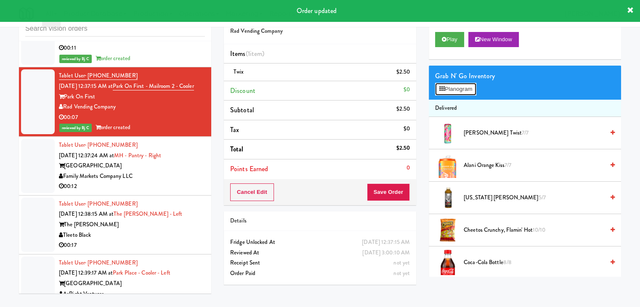
scroll to position [4555, 0]
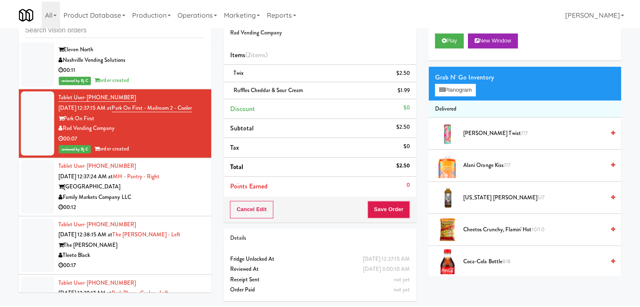
scroll to position [4576, 0]
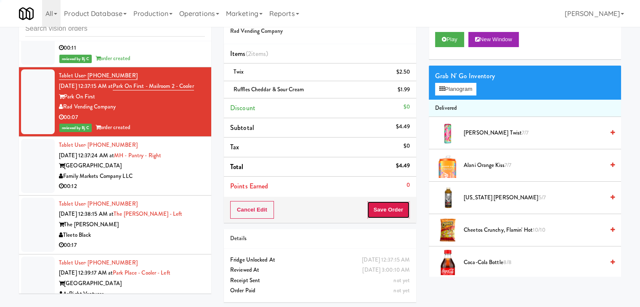
drag, startPoint x: 403, startPoint y: 207, endPoint x: 338, endPoint y: 154, distance: 84.3
